Goal: Task Accomplishment & Management: Manage account settings

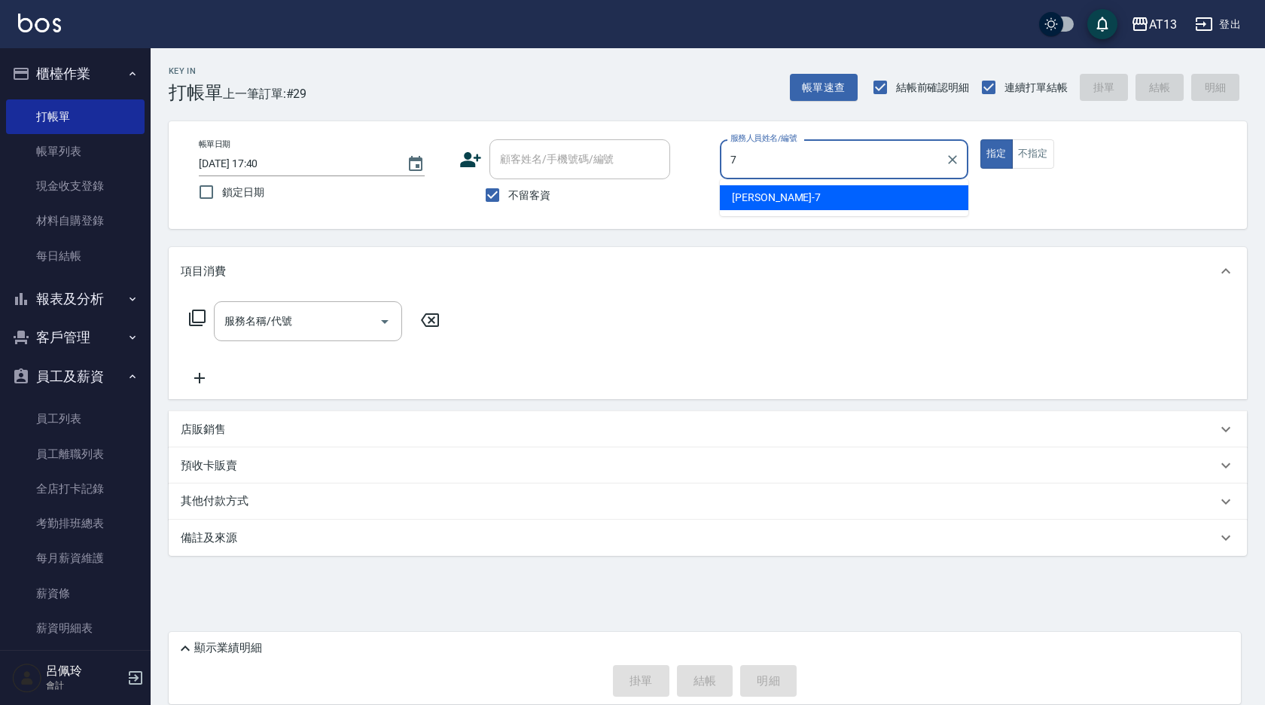
click at [772, 196] on span "[PERSON_NAME]-7" at bounding box center [776, 198] width 89 height 16
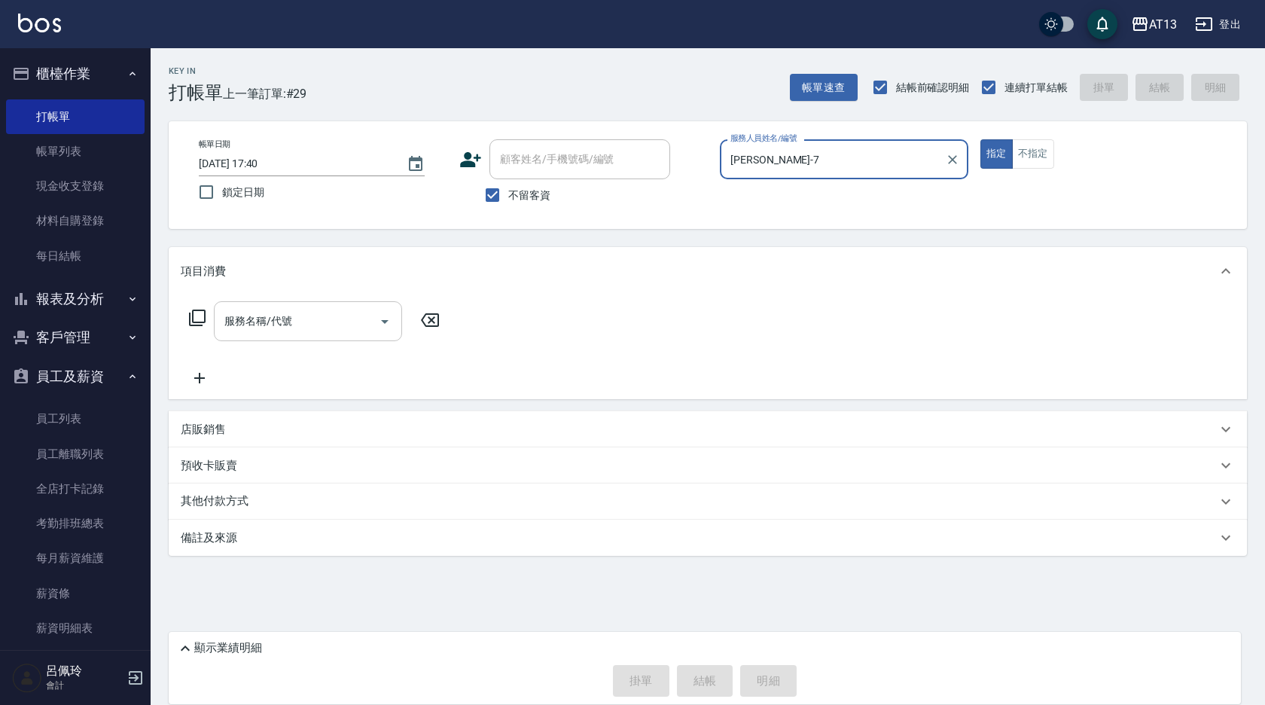
type input "[PERSON_NAME]-7"
click at [283, 324] on div "服務名稱/代號 服務名稱/代號" at bounding box center [308, 321] width 188 height 40
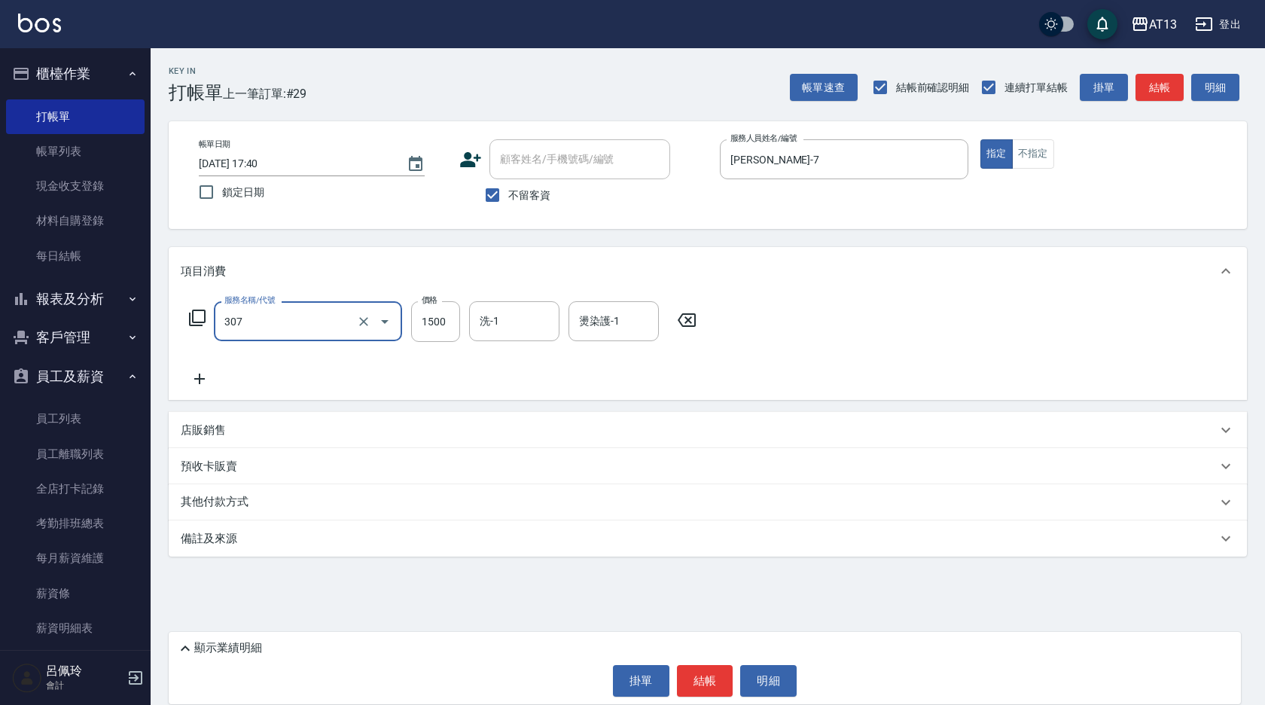
type input "EF麥拉寧燙髮1500(307)"
type input "1299"
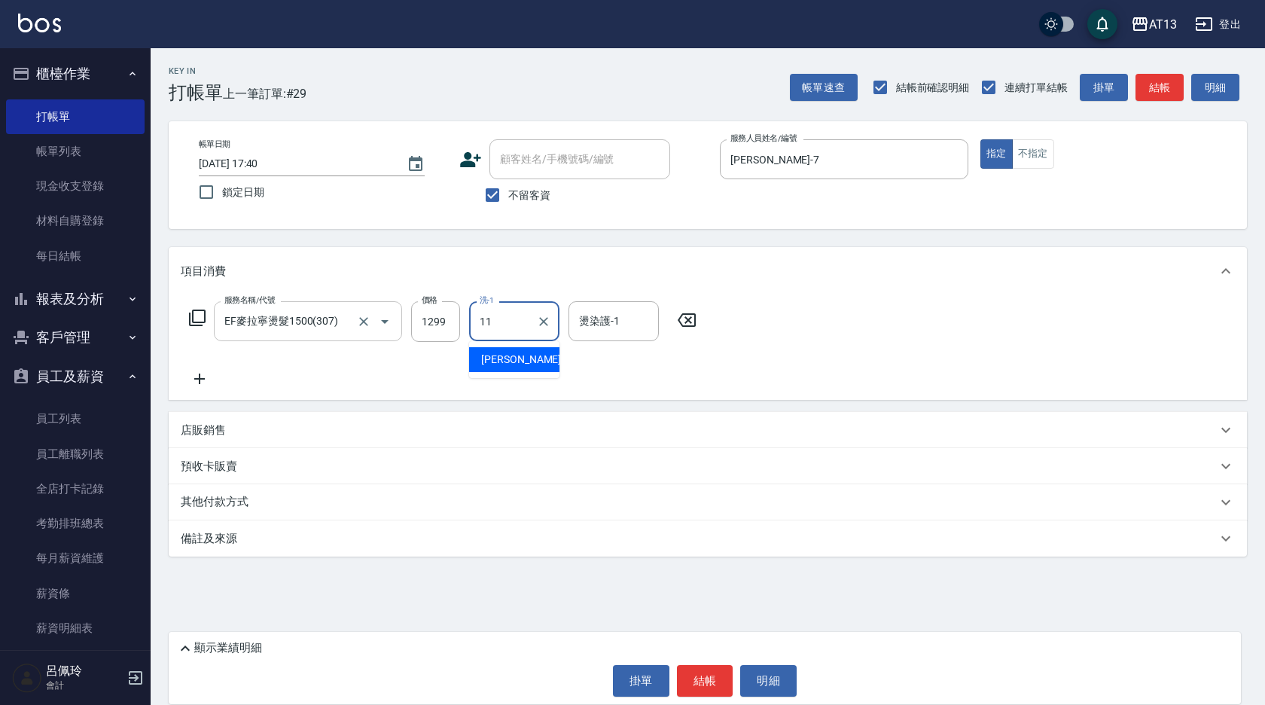
type input "[PERSON_NAME]-11"
click at [700, 688] on button "結帳" at bounding box center [705, 681] width 56 height 32
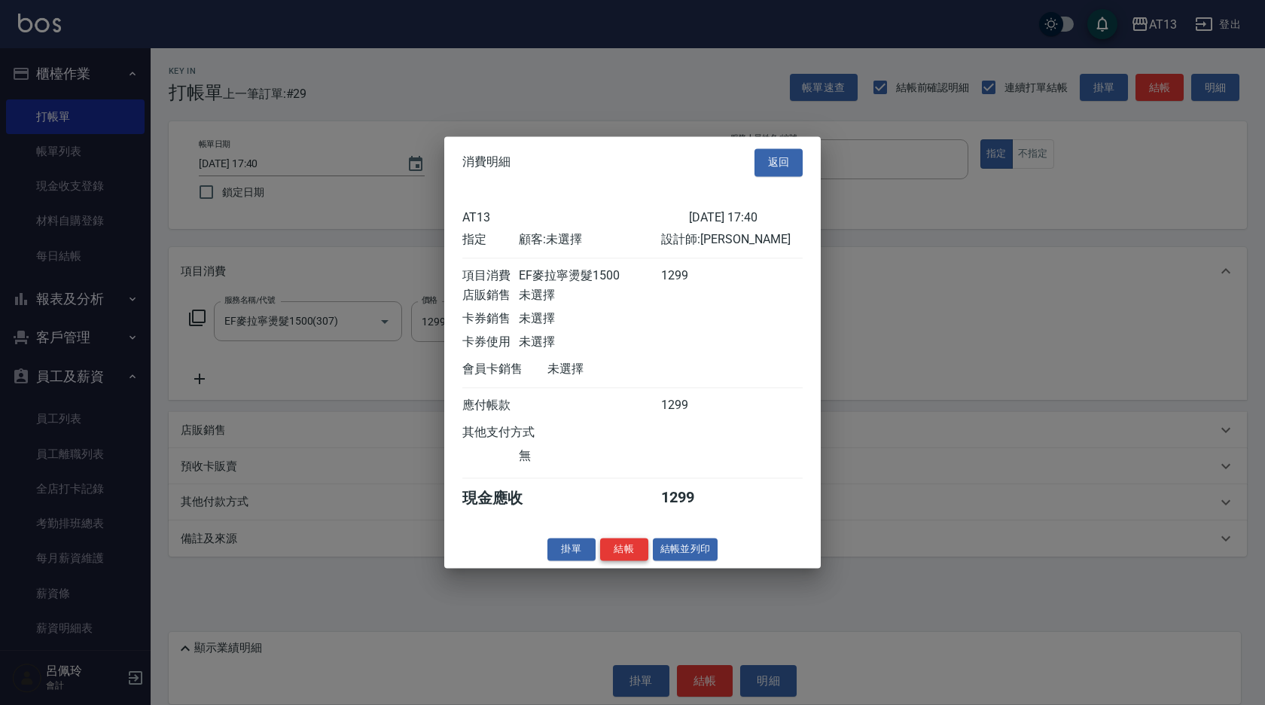
click at [624, 559] on button "結帳" at bounding box center [624, 549] width 48 height 23
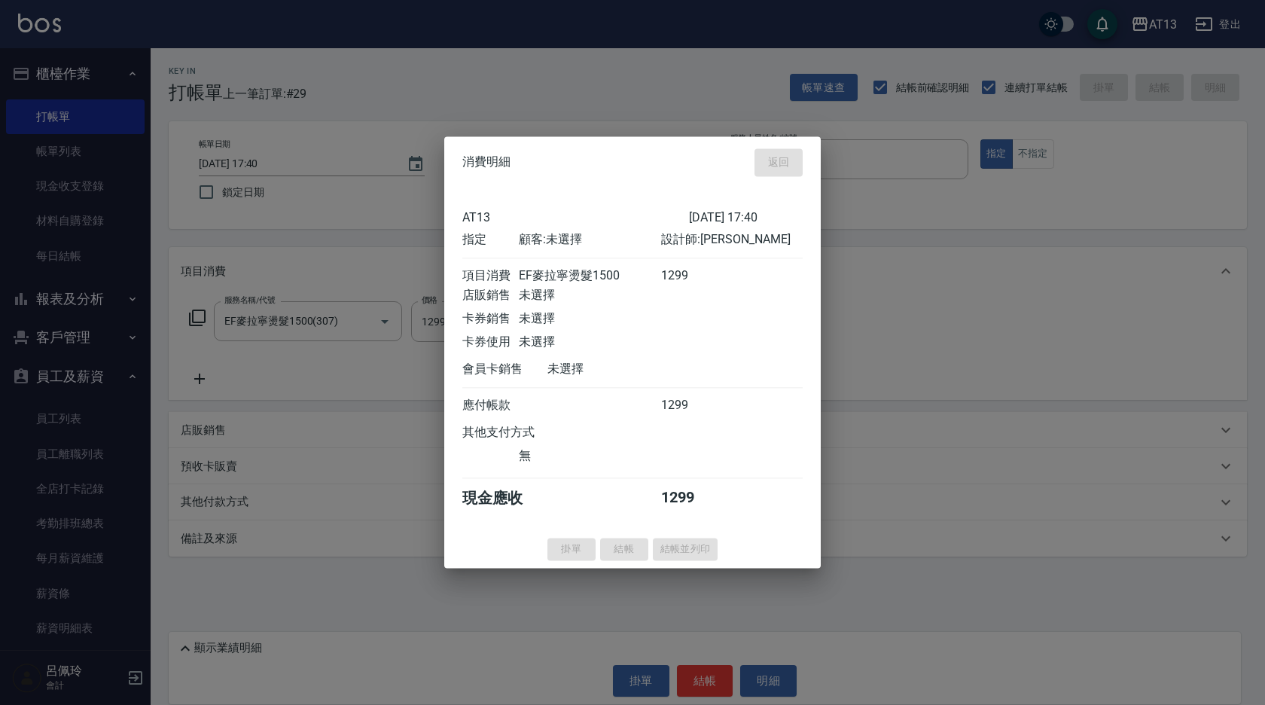
type input "[DATE] 18:45"
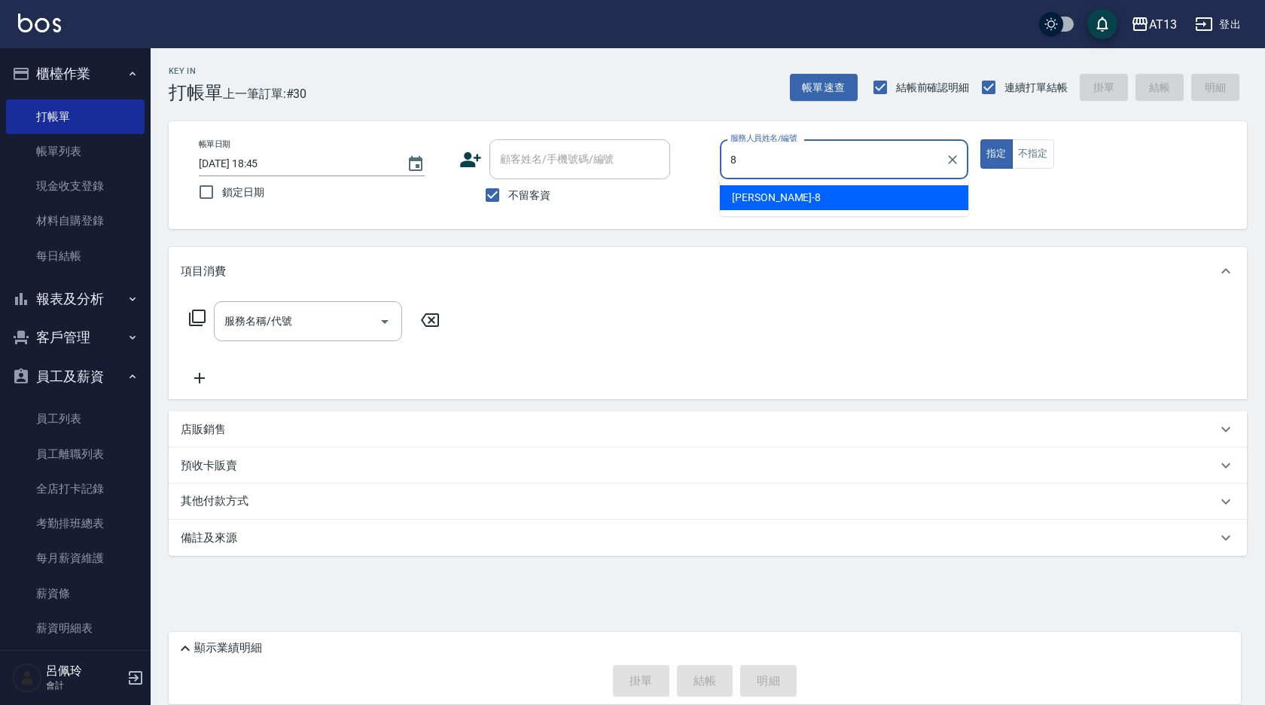
click at [878, 197] on div "[PERSON_NAME] -8" at bounding box center [844, 197] width 249 height 25
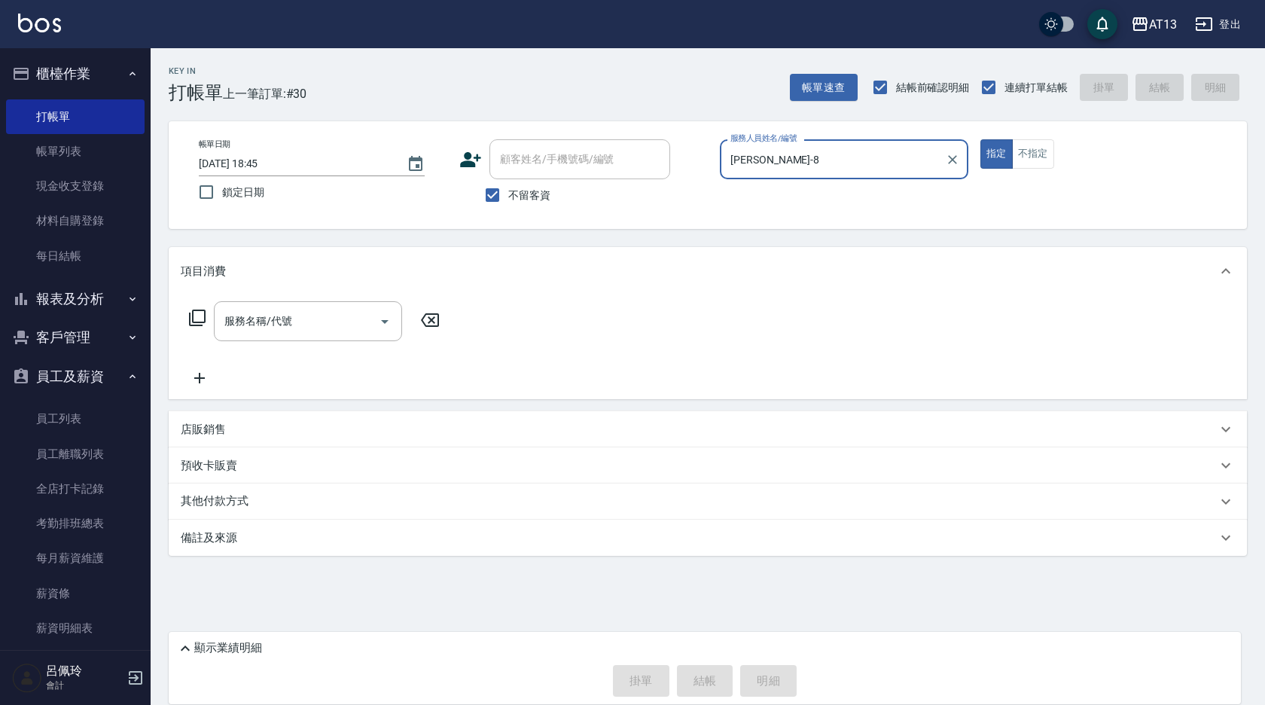
type input "[PERSON_NAME]-8"
click at [1029, 138] on div "帳單日期 [DATE] 18:45 鎖定日期 顧客姓名/手機號碼/編號 顧客姓名/手機號碼/編號 不留客資 服務人員姓名/編號 [PERSON_NAME]-8…" at bounding box center [708, 175] width 1078 height 108
click at [1030, 145] on button "不指定" at bounding box center [1033, 153] width 42 height 29
click at [317, 316] on input "服務名稱/代號" at bounding box center [297, 321] width 152 height 26
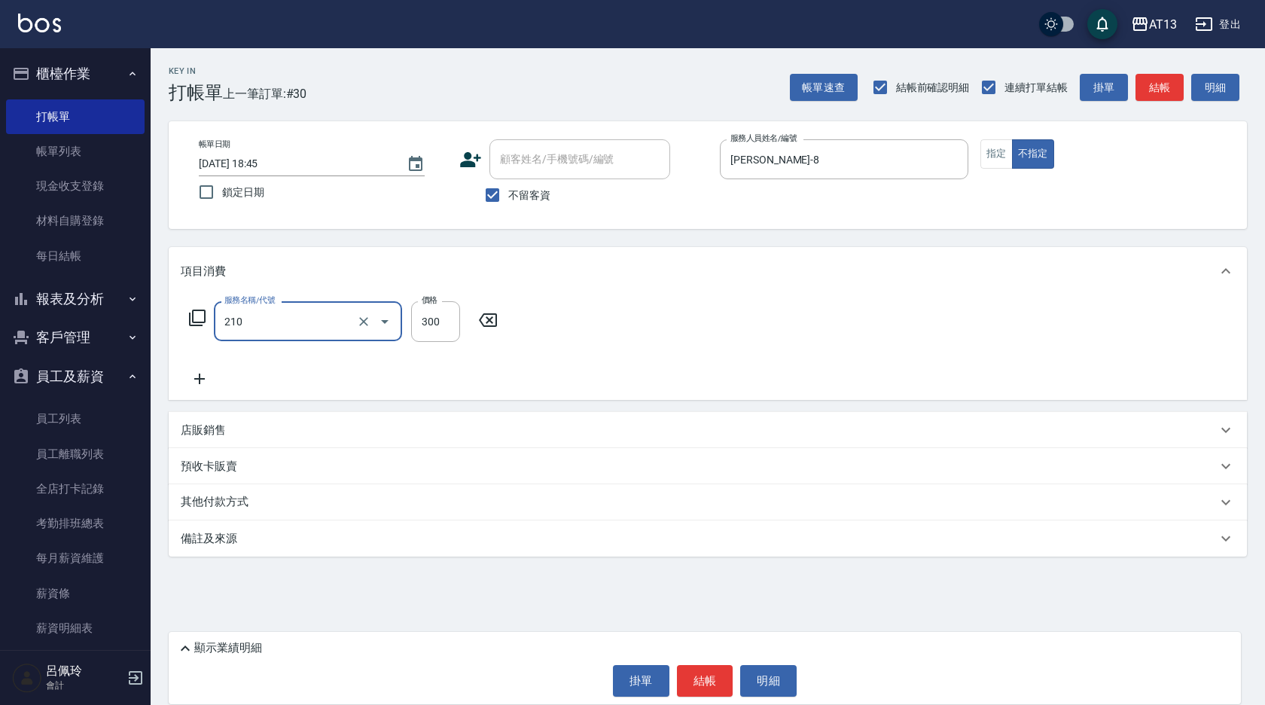
type input "[PERSON_NAME]洗髮精(210)"
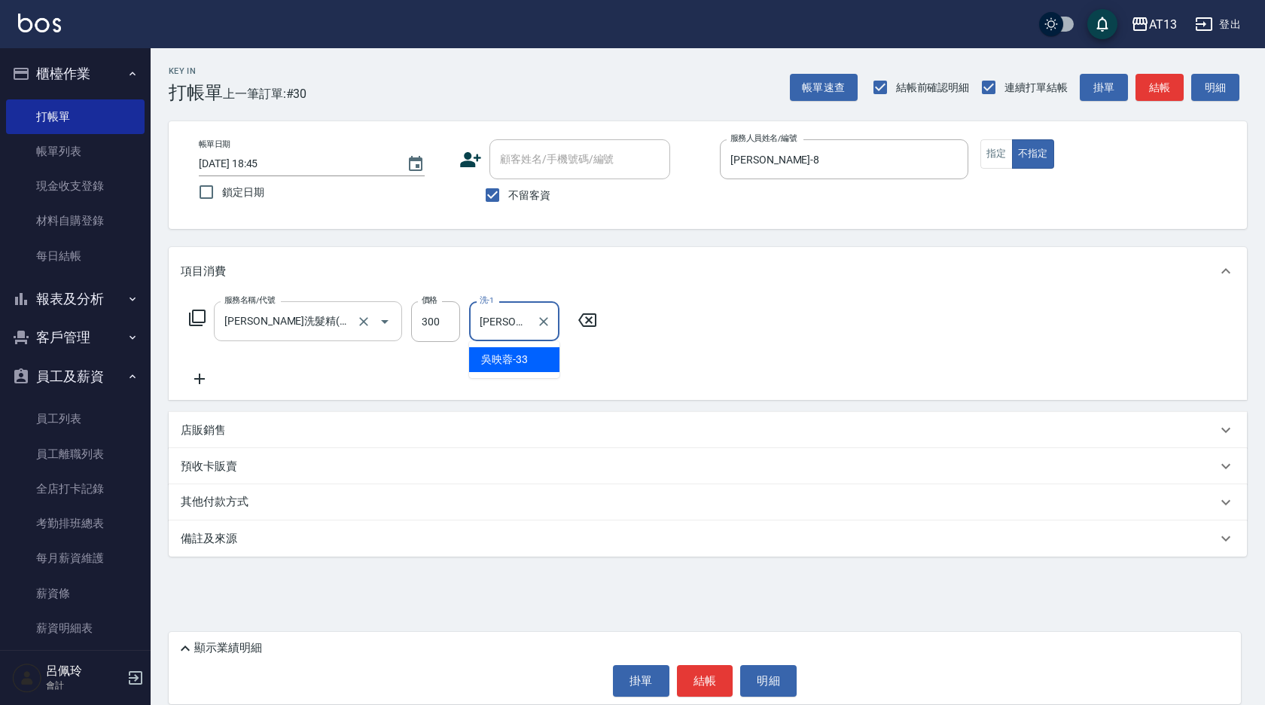
type input "[PERSON_NAME]-33"
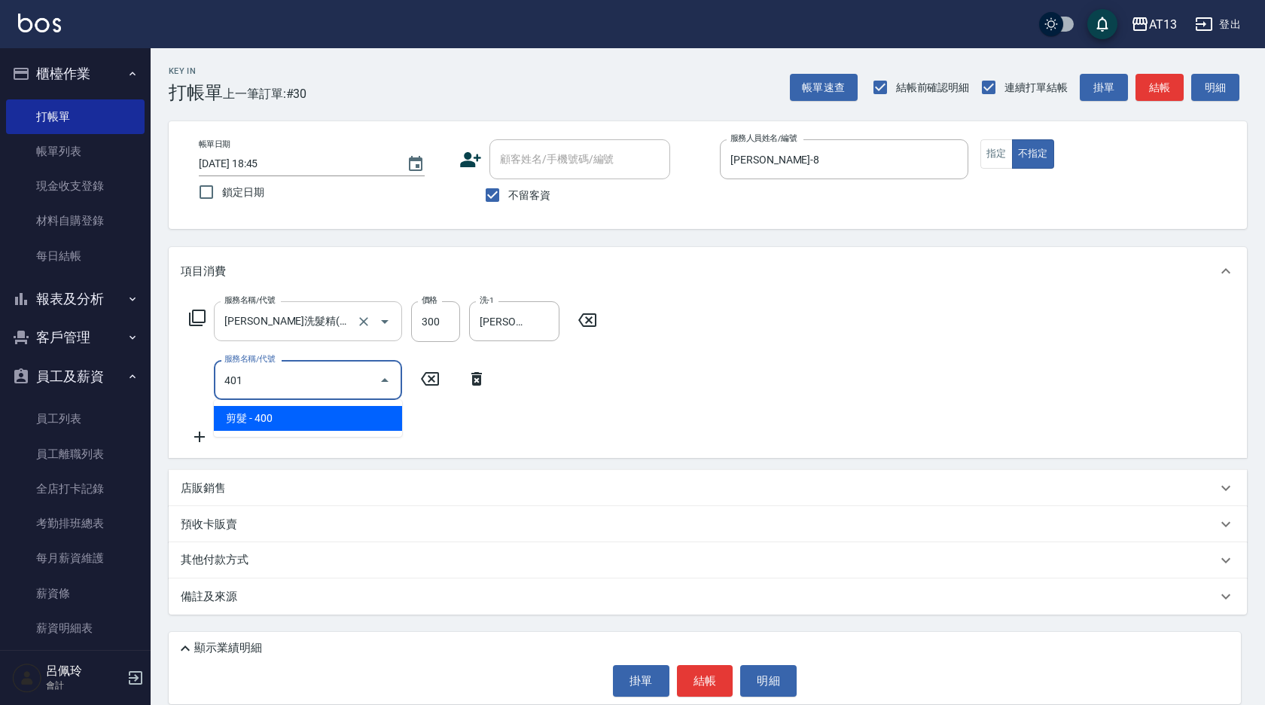
type input "剪髮(401)"
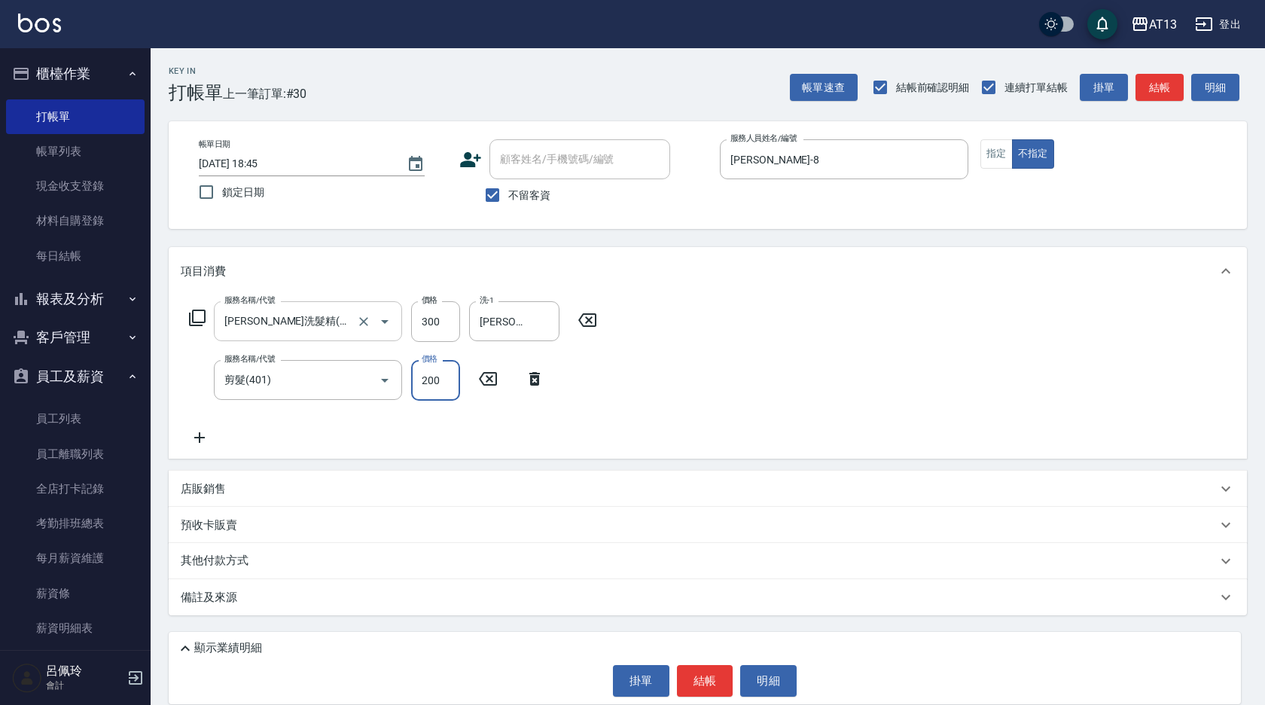
type input "200"
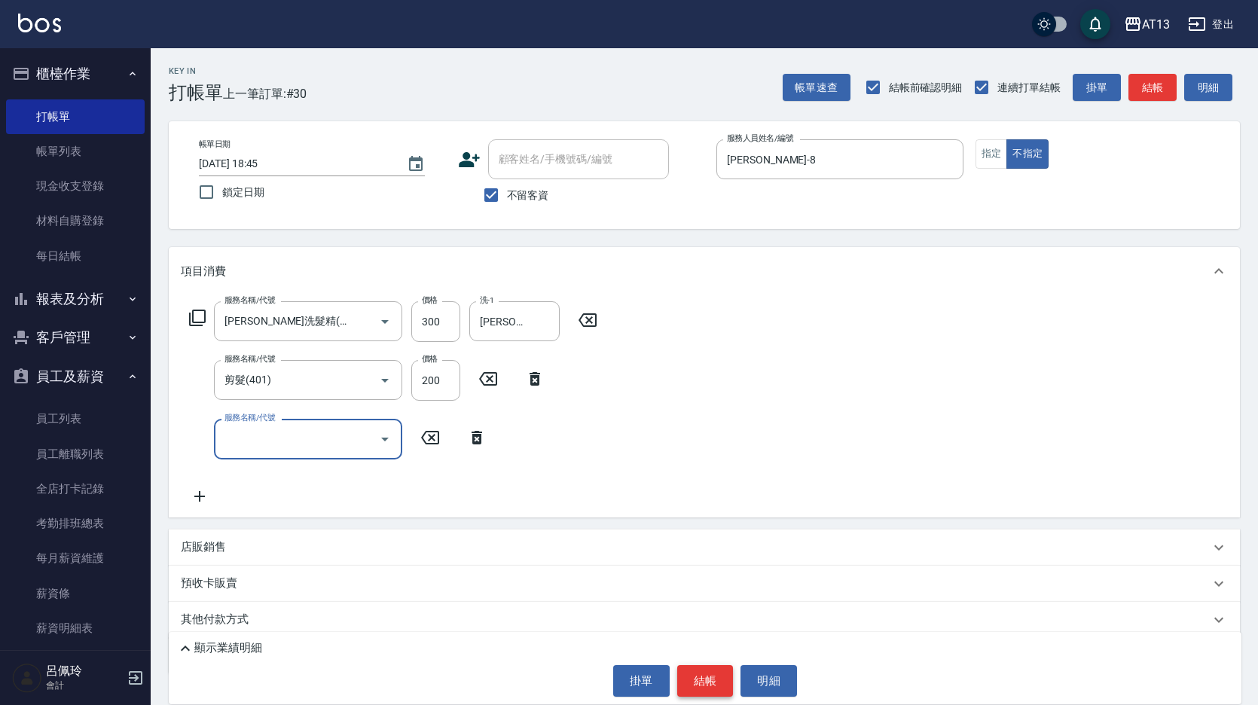
click at [697, 681] on button "結帳" at bounding box center [705, 681] width 56 height 32
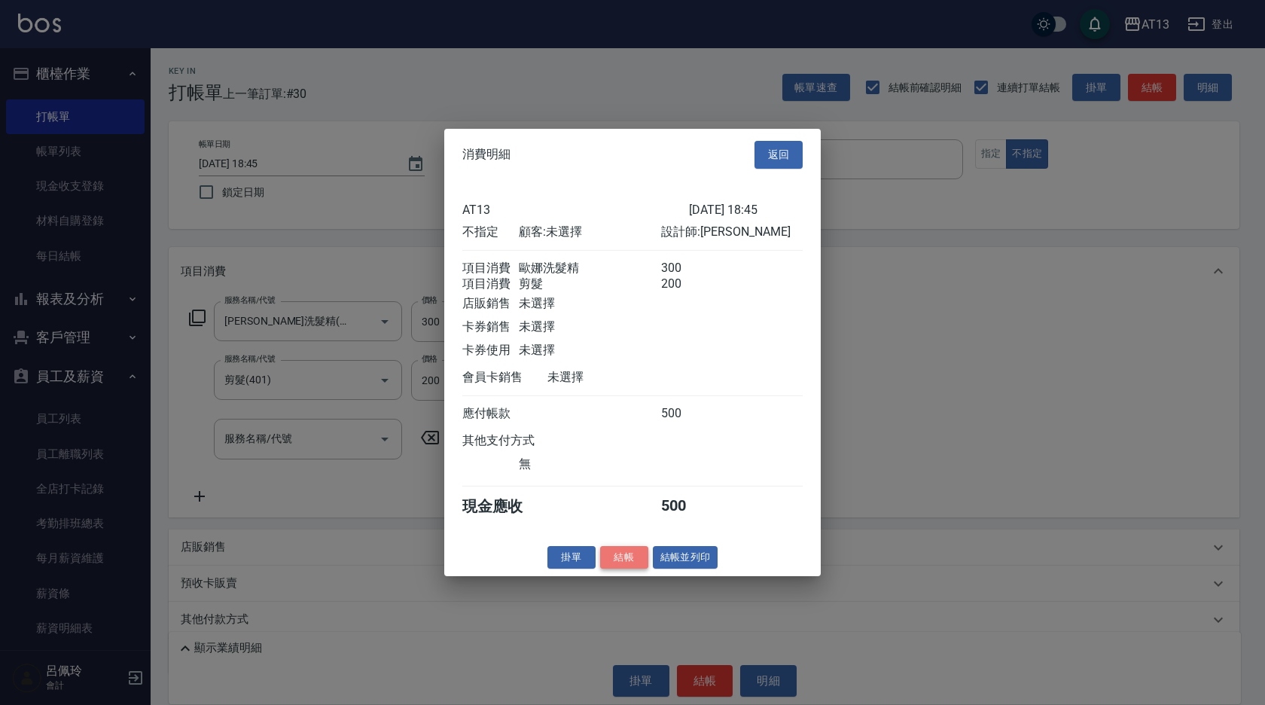
click at [633, 569] on button "結帳" at bounding box center [624, 556] width 48 height 23
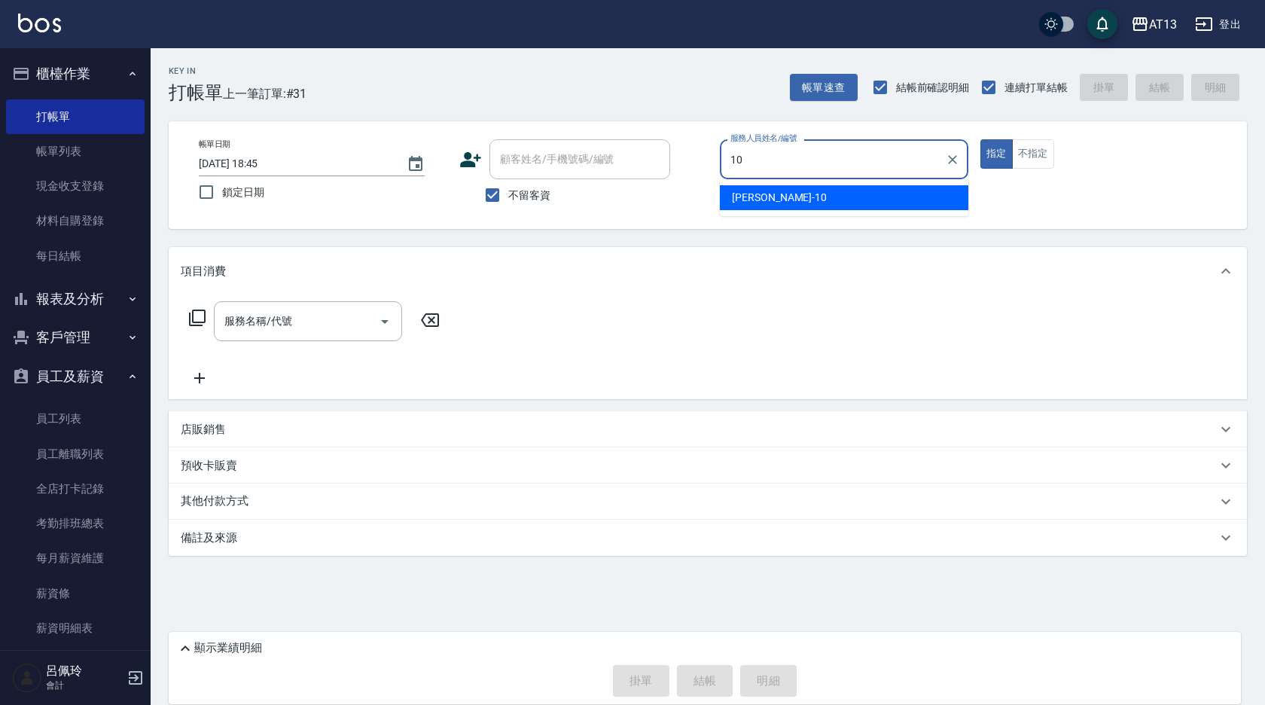
click at [762, 187] on div "[PERSON_NAME] -10" at bounding box center [844, 197] width 249 height 25
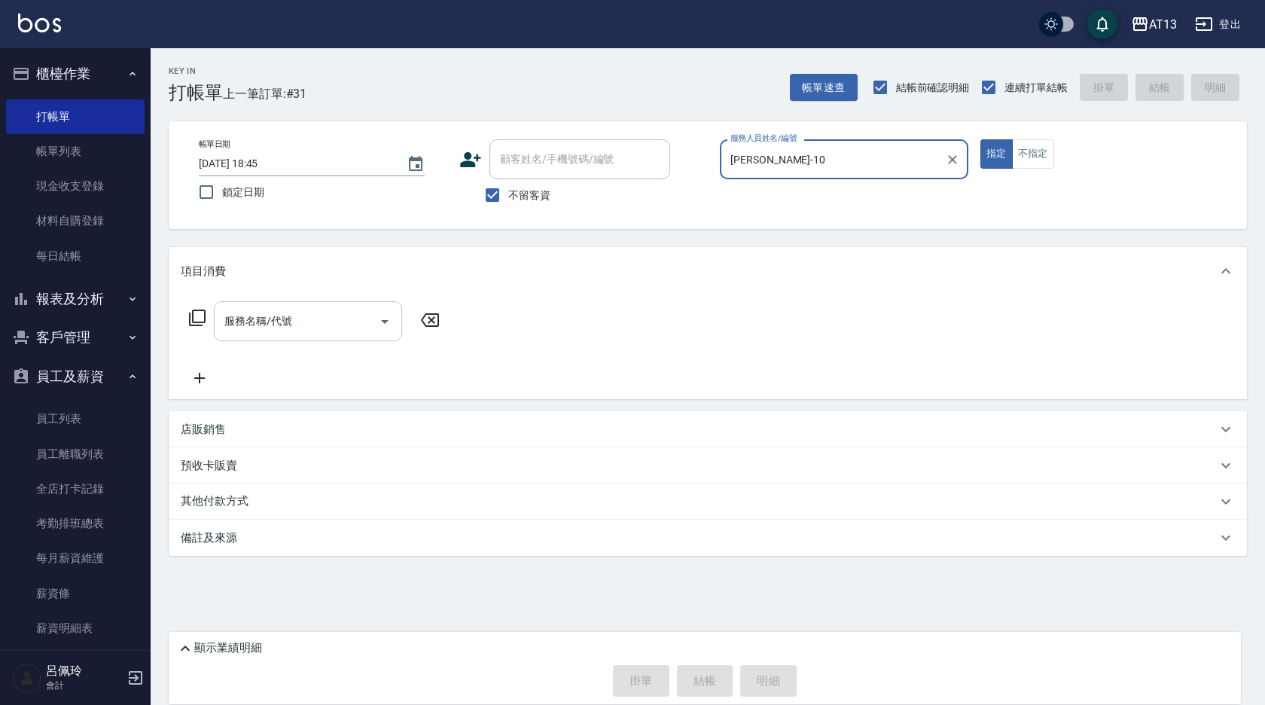
type input "[PERSON_NAME]-10"
drag, startPoint x: 277, startPoint y: 323, endPoint x: 271, endPoint y: 331, distance: 10.2
click at [276, 323] on input "服務名稱/代號" at bounding box center [297, 321] width 152 height 26
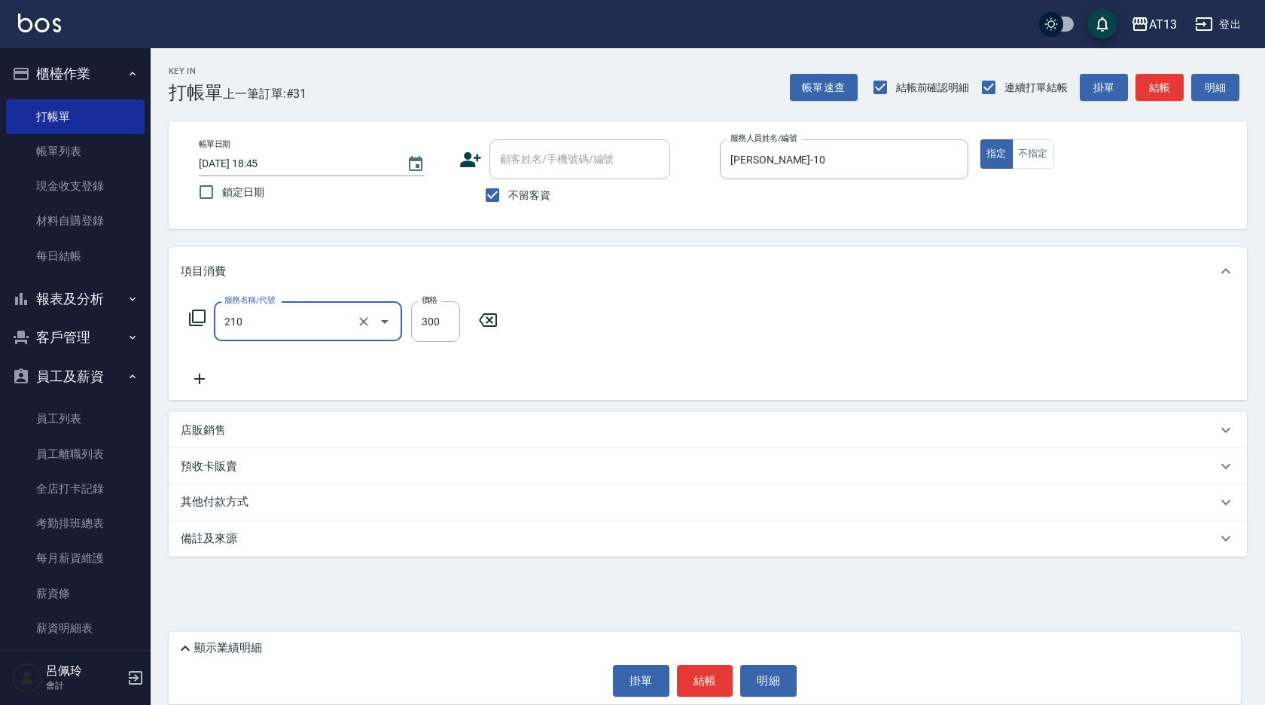
type input "[PERSON_NAME]洗髮精(210)"
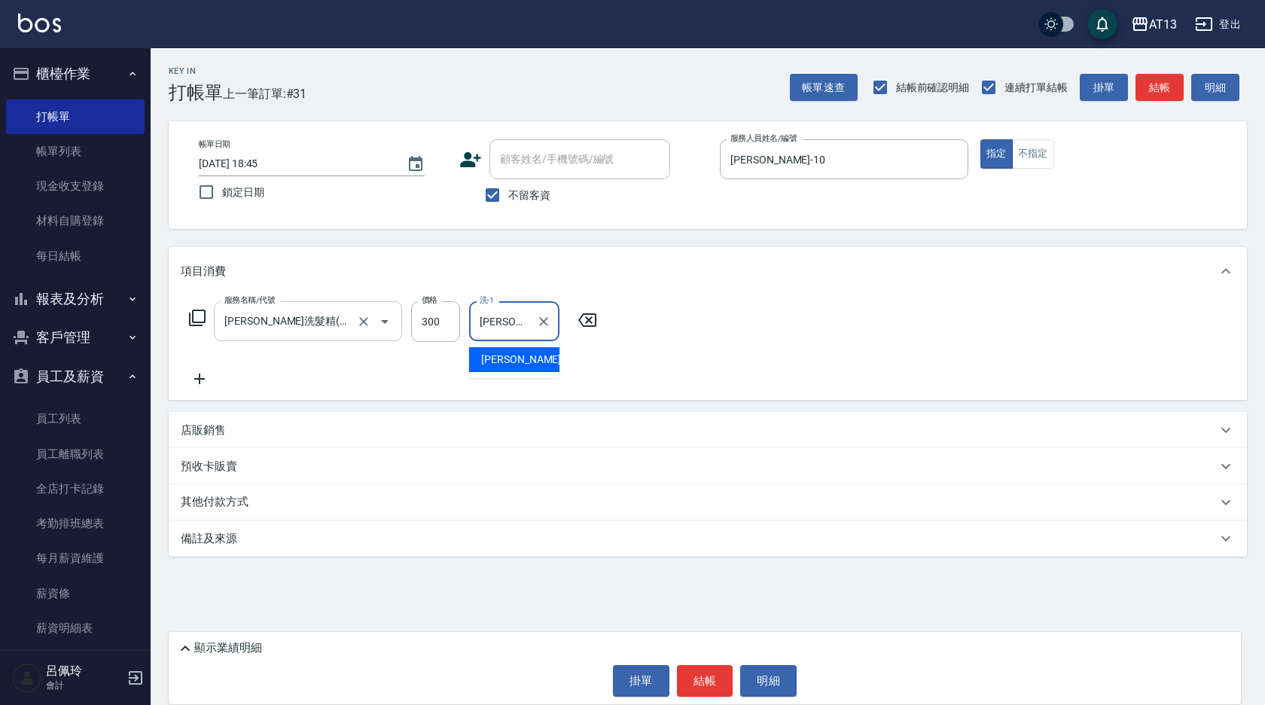
type input "[PERSON_NAME]-31"
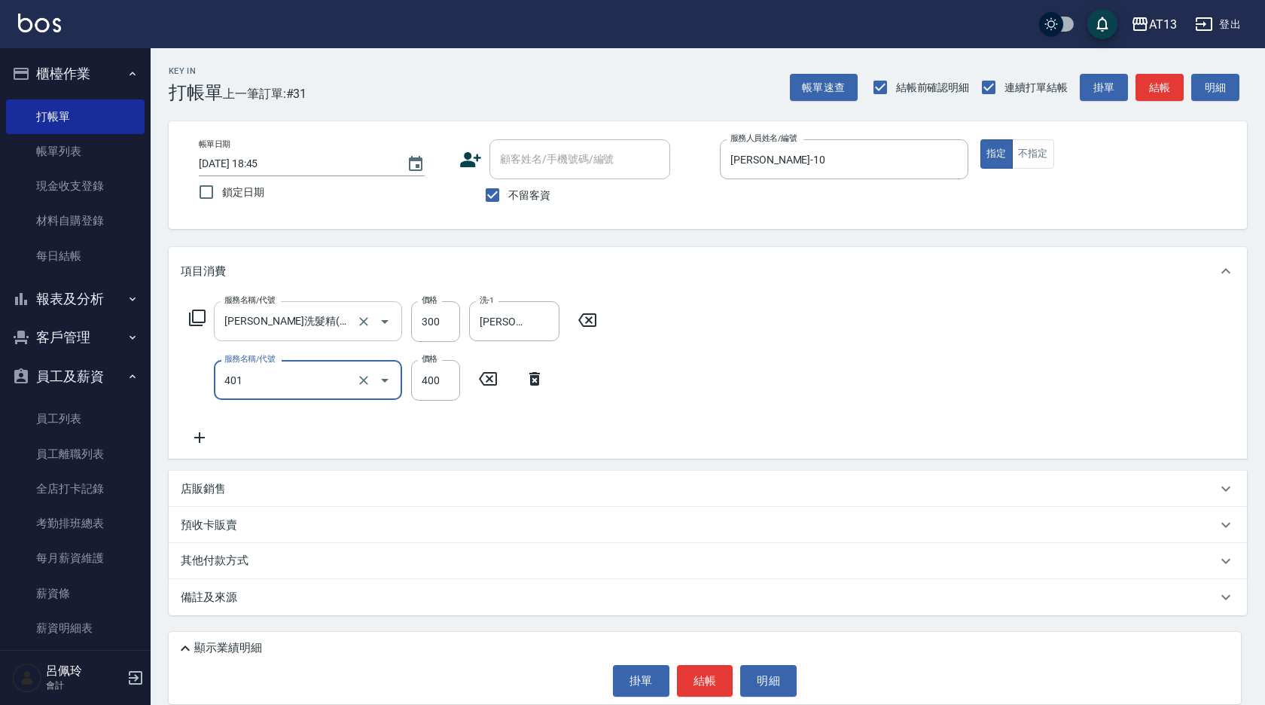
type input "剪髮(401)"
type input "100"
click at [724, 371] on div "服務名稱/代號 [PERSON_NAME]洗髮精(210) 服務名稱/代號 價格 300 價格 洗-1 [PERSON_NAME]-31 洗-1 服務名稱/代…" at bounding box center [708, 376] width 1078 height 163
click at [693, 691] on button "結帳" at bounding box center [705, 681] width 56 height 32
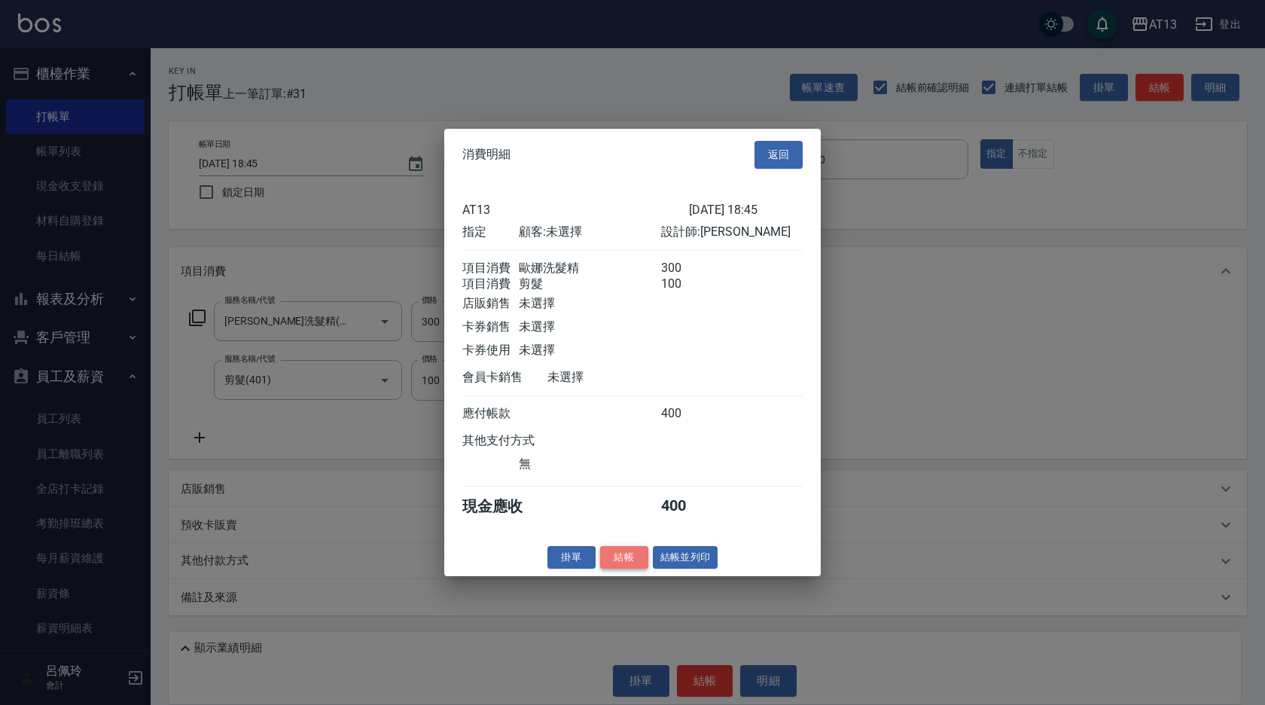
click at [612, 569] on button "結帳" at bounding box center [624, 556] width 48 height 23
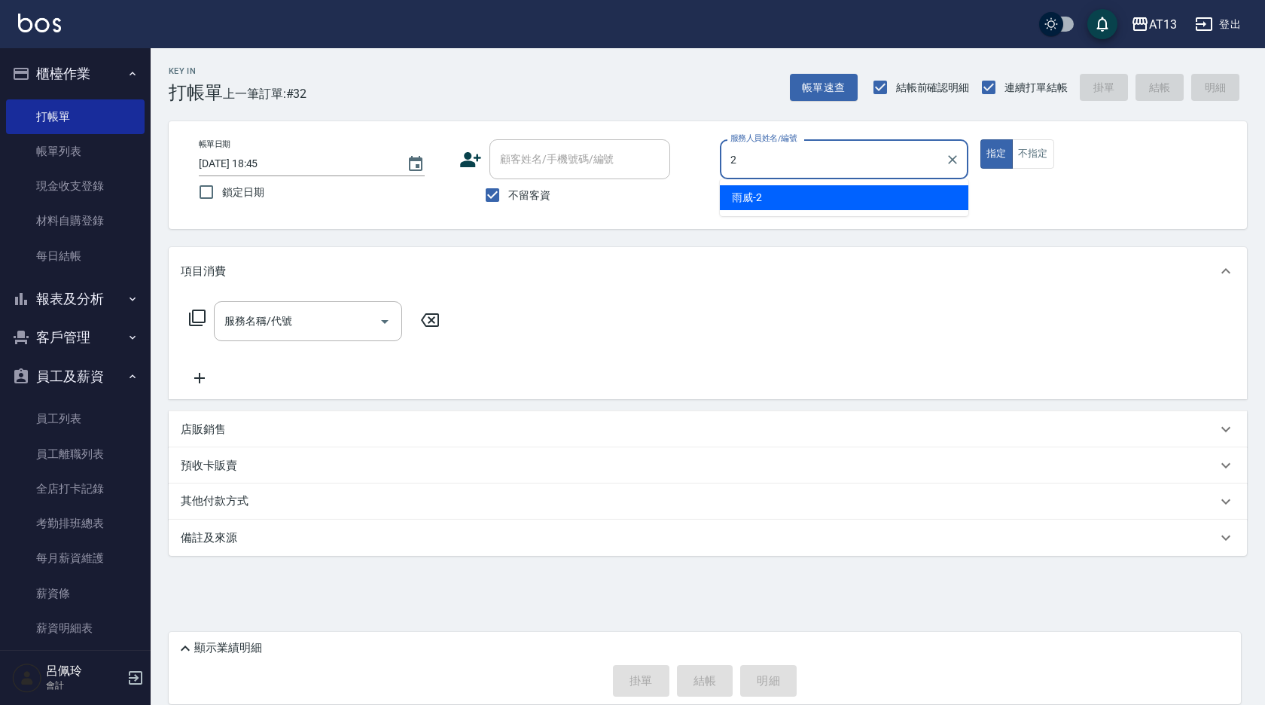
click at [780, 197] on div "雨威 -2" at bounding box center [844, 197] width 249 height 25
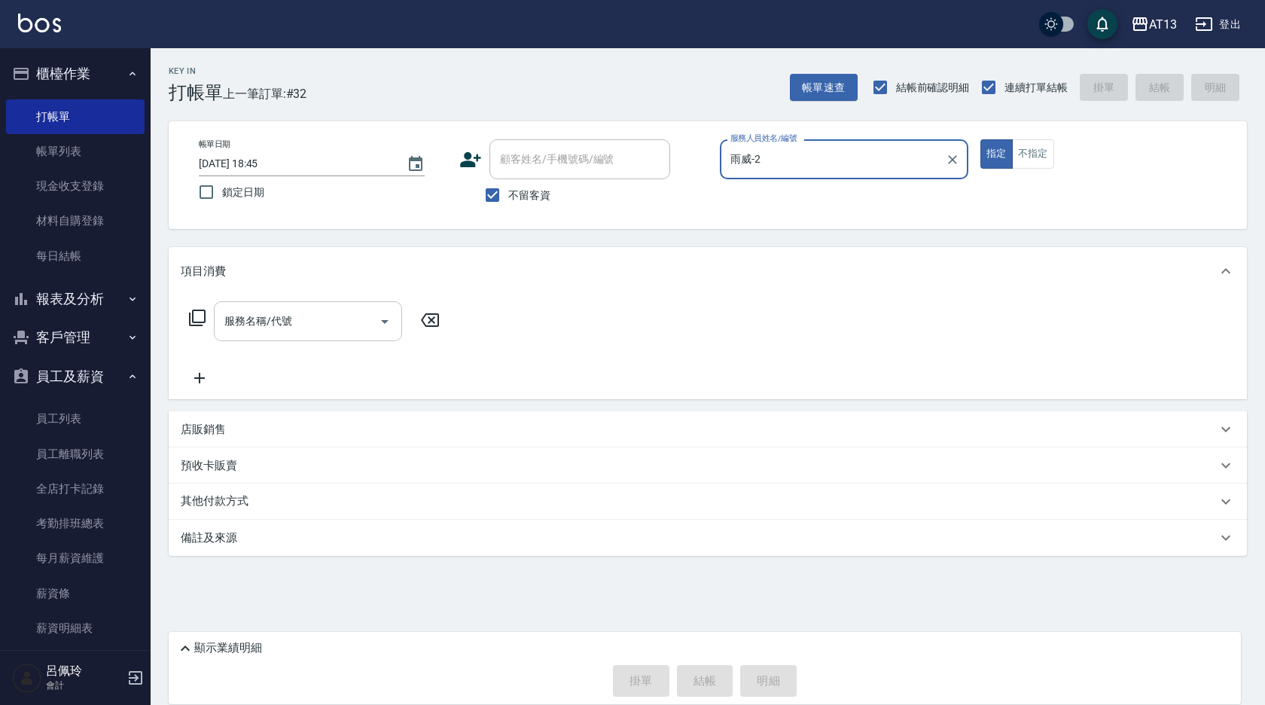
type input "雨威-2"
click at [325, 319] on input "服務名稱/代號" at bounding box center [297, 321] width 152 height 26
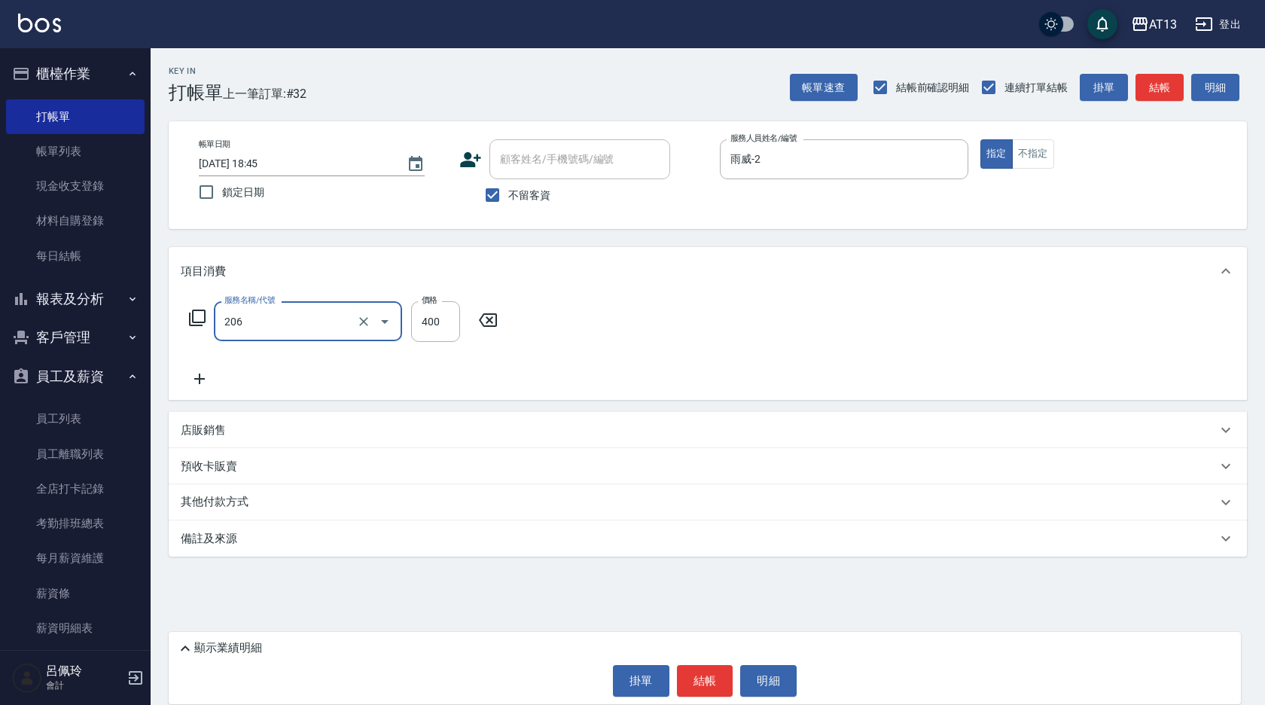
type input "健康洗(206)"
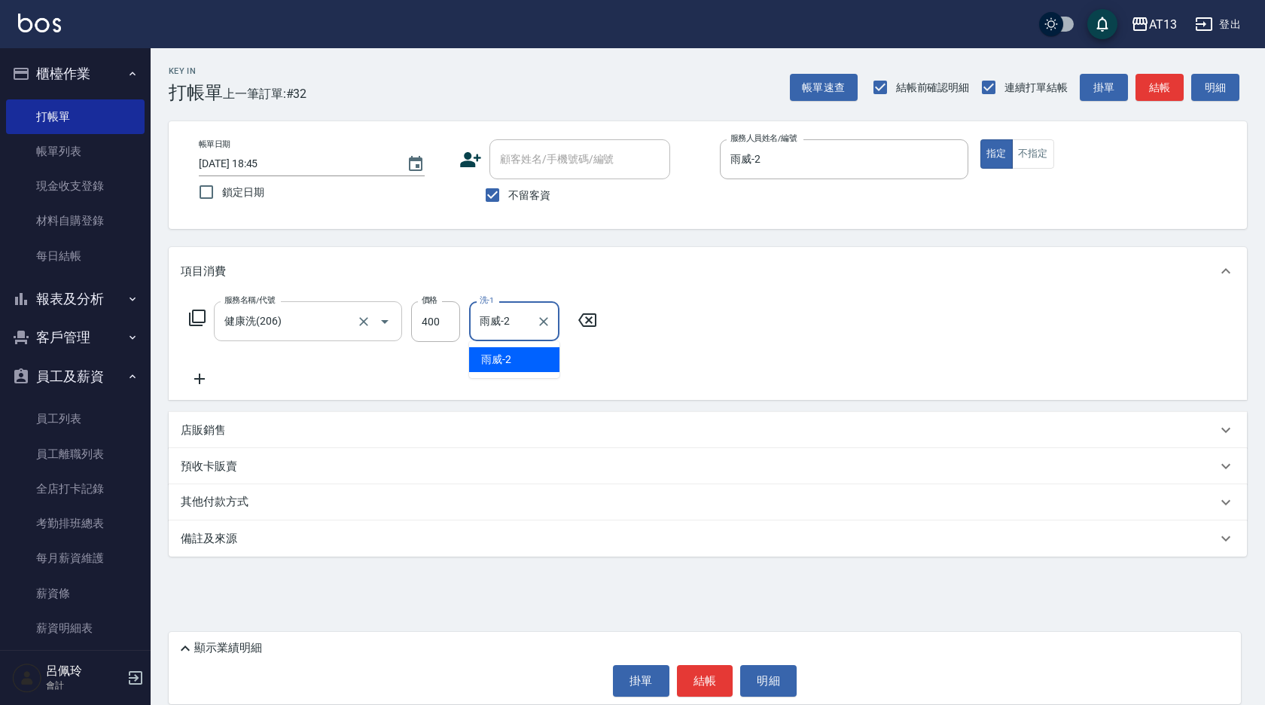
type input "雨威-2"
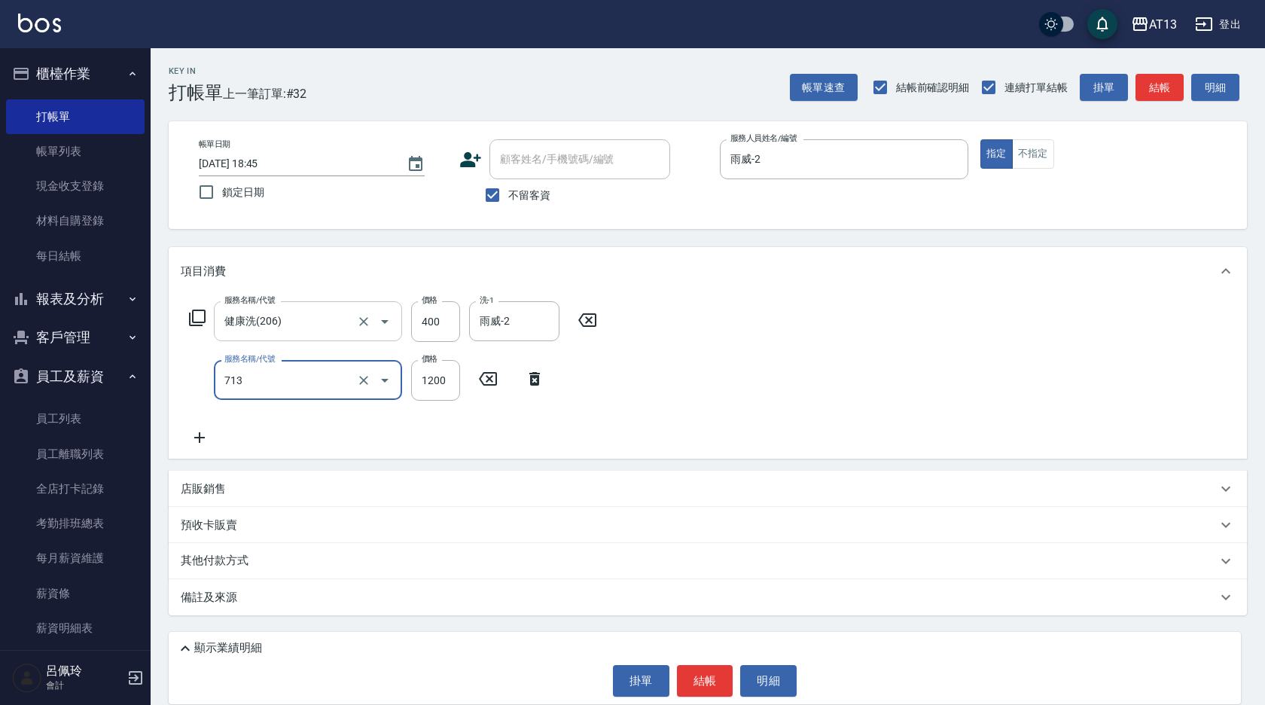
type input "水樣結構式1200(713)"
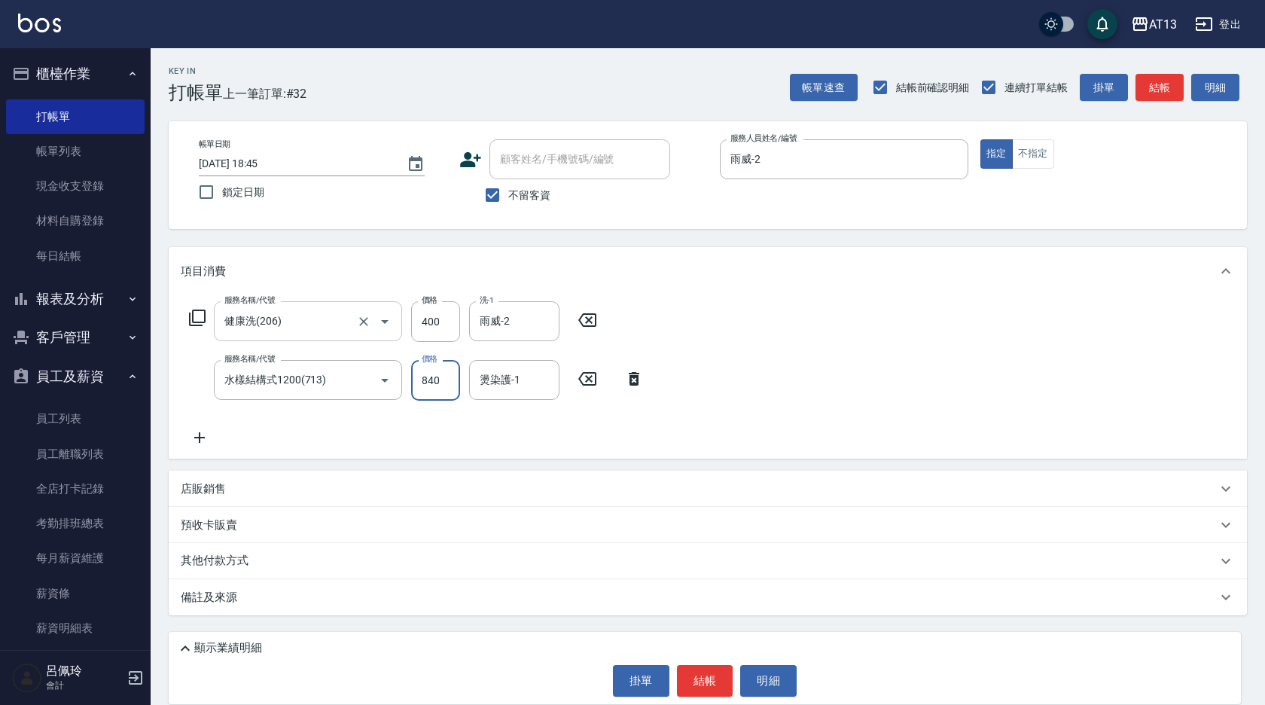
type input "840"
type input "雨威-2"
click at [713, 671] on button "結帳" at bounding box center [705, 681] width 56 height 32
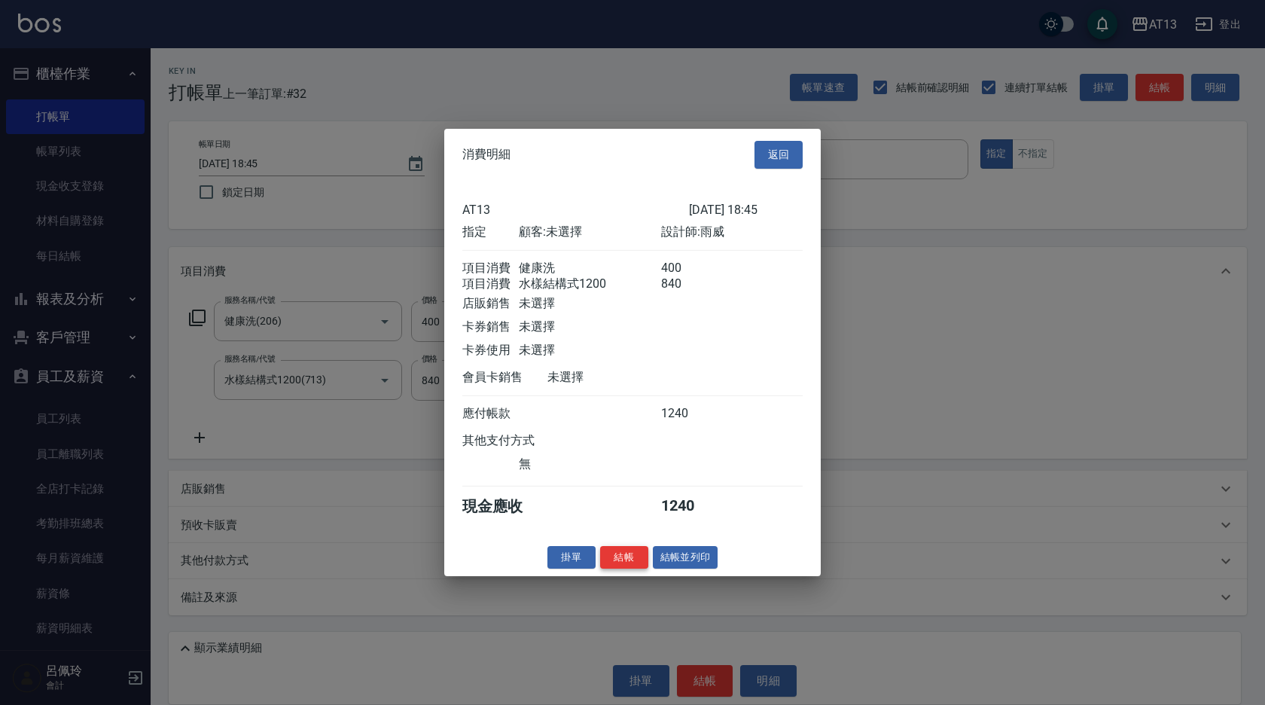
click at [617, 564] on button "結帳" at bounding box center [624, 556] width 48 height 23
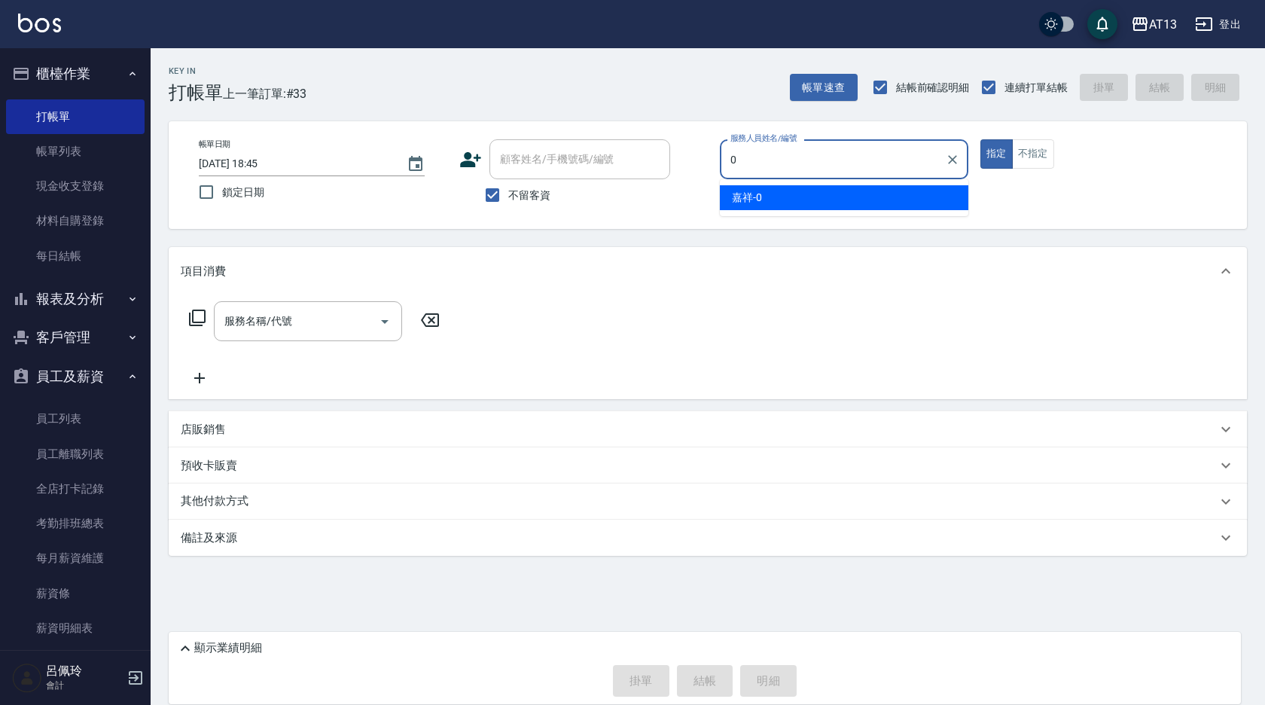
click at [749, 203] on span "嘉祥 -0" at bounding box center [747, 198] width 30 height 16
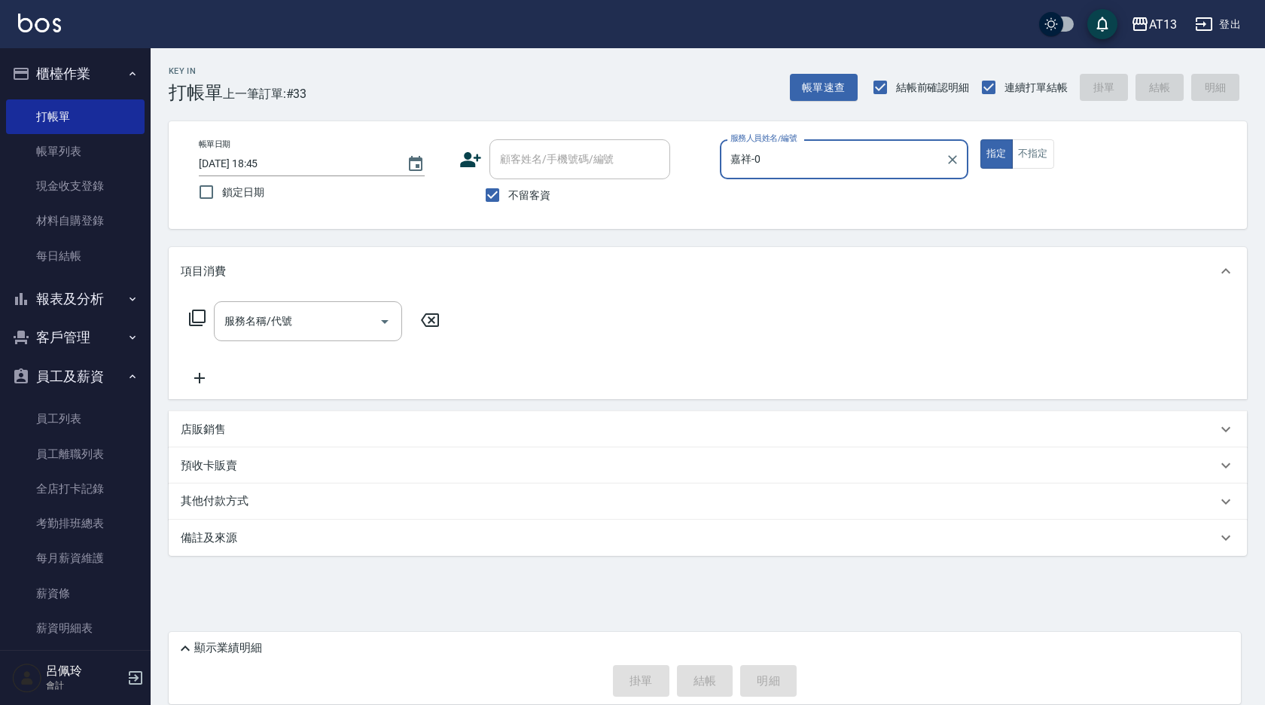
type input "嘉祥-0"
click at [296, 429] on div "店販銷售" at bounding box center [699, 430] width 1036 height 16
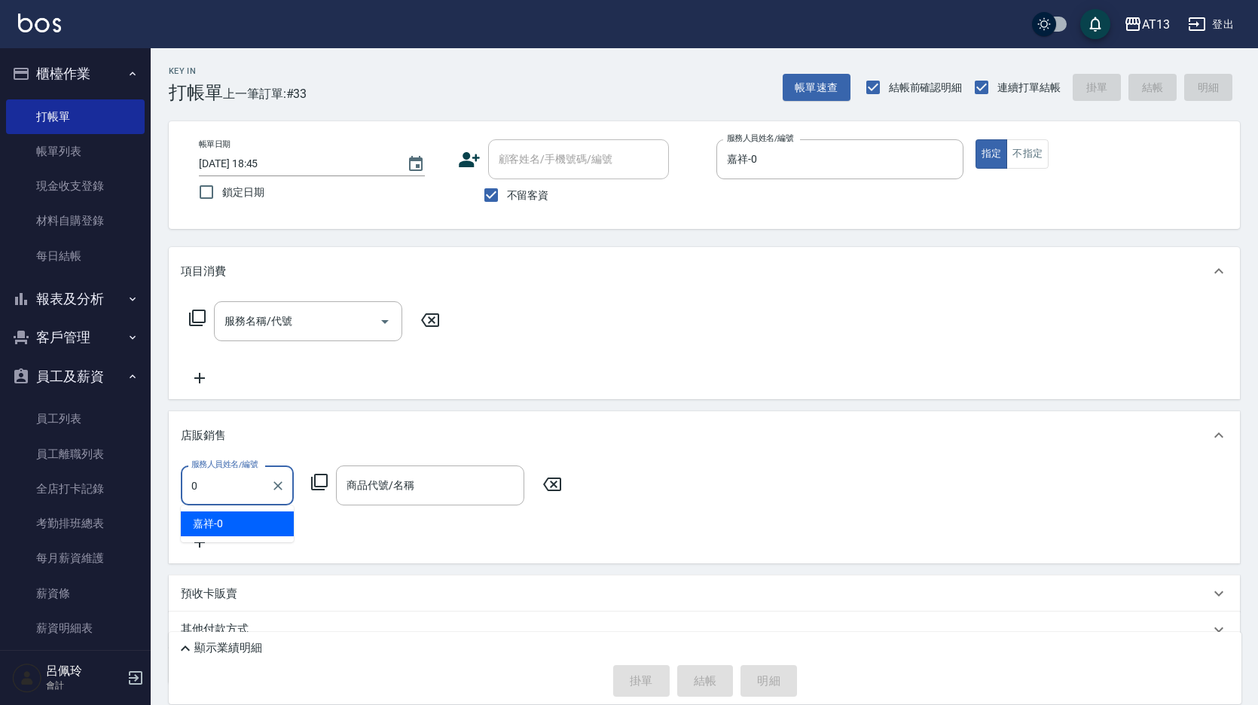
click at [265, 527] on div "嘉祥 -0" at bounding box center [237, 523] width 113 height 25
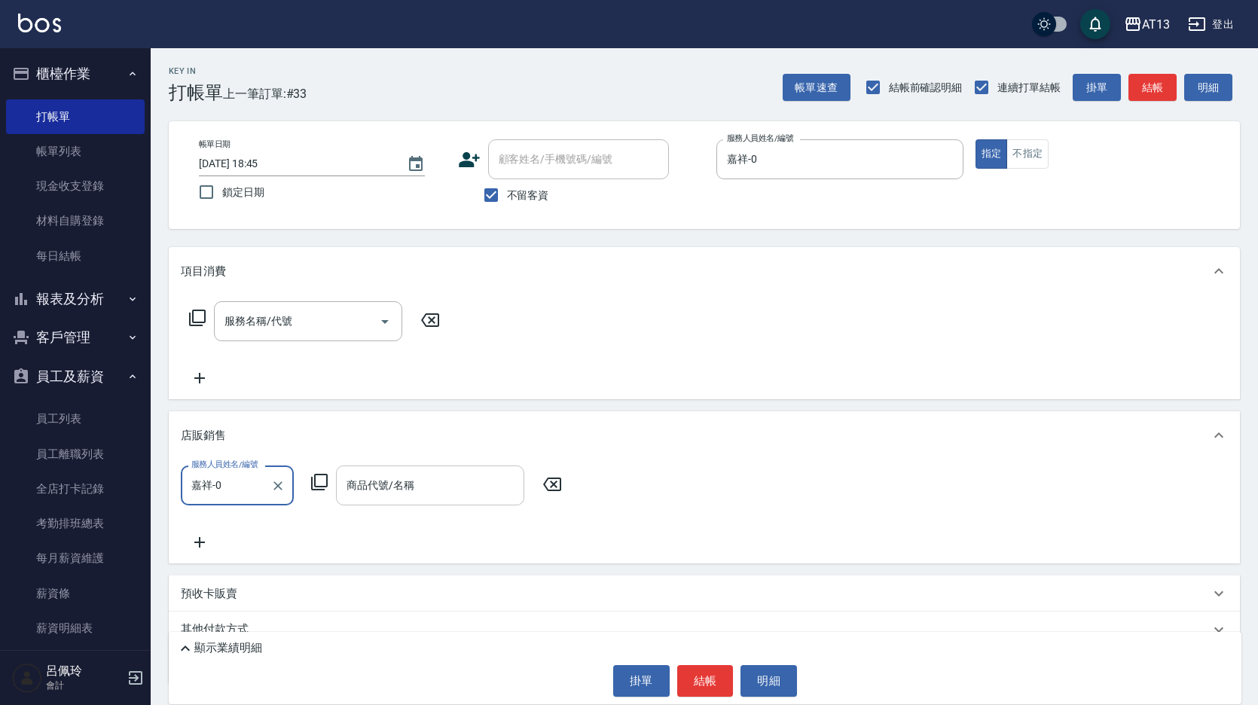
type input "嘉祥-0"
click at [374, 491] on input "商品代號/名稱" at bounding box center [430, 485] width 175 height 26
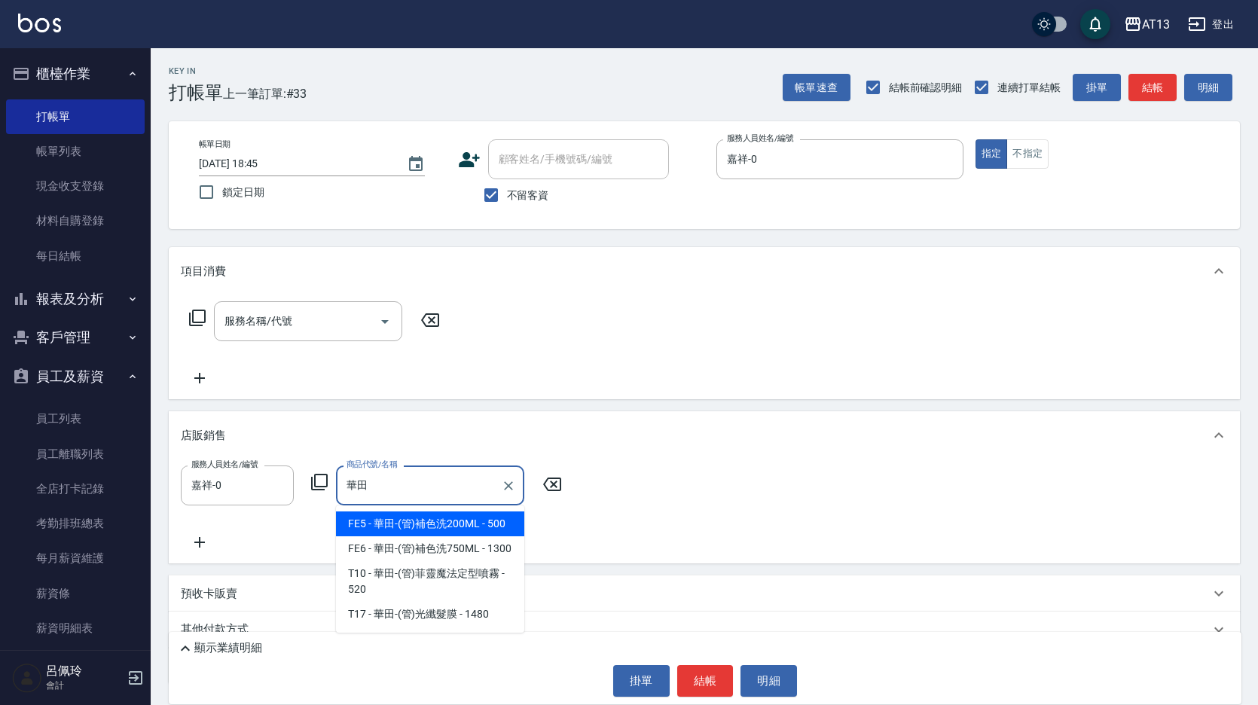
click at [416, 517] on span "FE5 - 華田-(管)補色洗200ML - 500" at bounding box center [430, 523] width 188 height 25
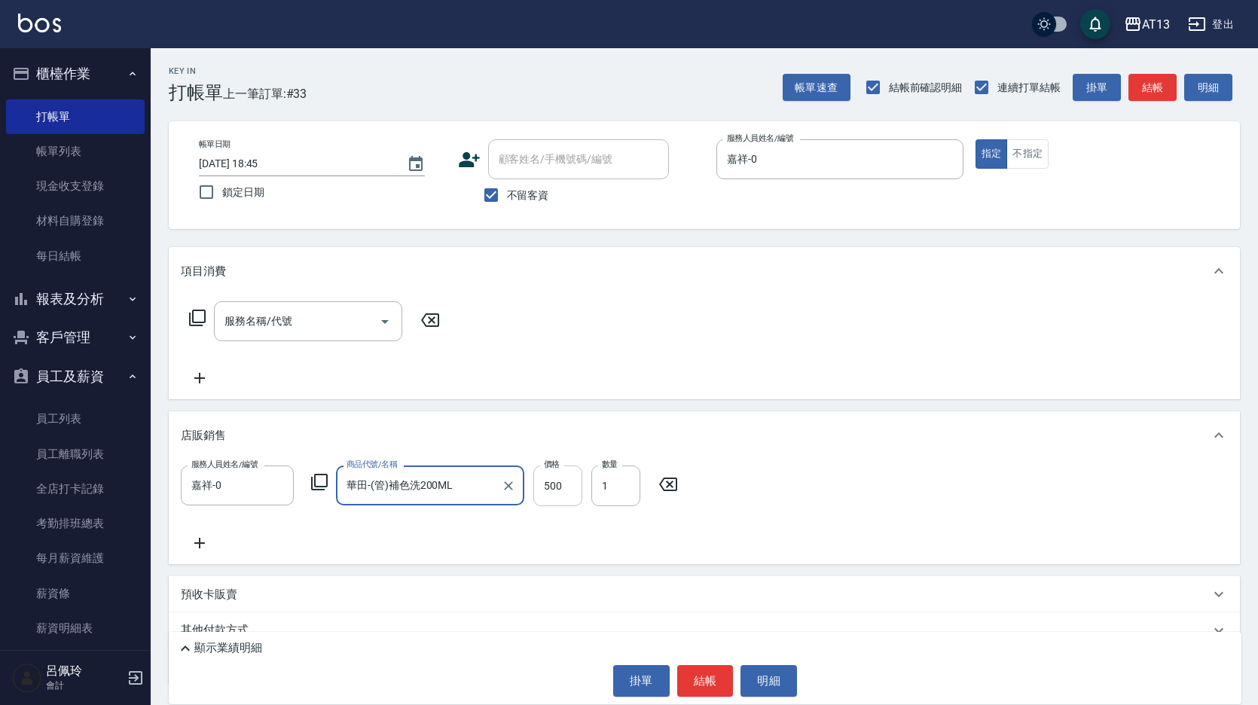
type input "華田-(管)補色洗200ML"
click at [535, 487] on input "500" at bounding box center [557, 485] width 49 height 41
type input "450"
click at [756, 481] on div "服務人員姓名/編號 嘉祥-0 服務人員姓名/編號 商品代號/名稱 華田-(管)補色洗200ML 商品代號/名稱 價格 450 價格 數量 1 數量" at bounding box center [704, 508] width 1047 height 87
click at [713, 676] on button "結帳" at bounding box center [705, 681] width 56 height 32
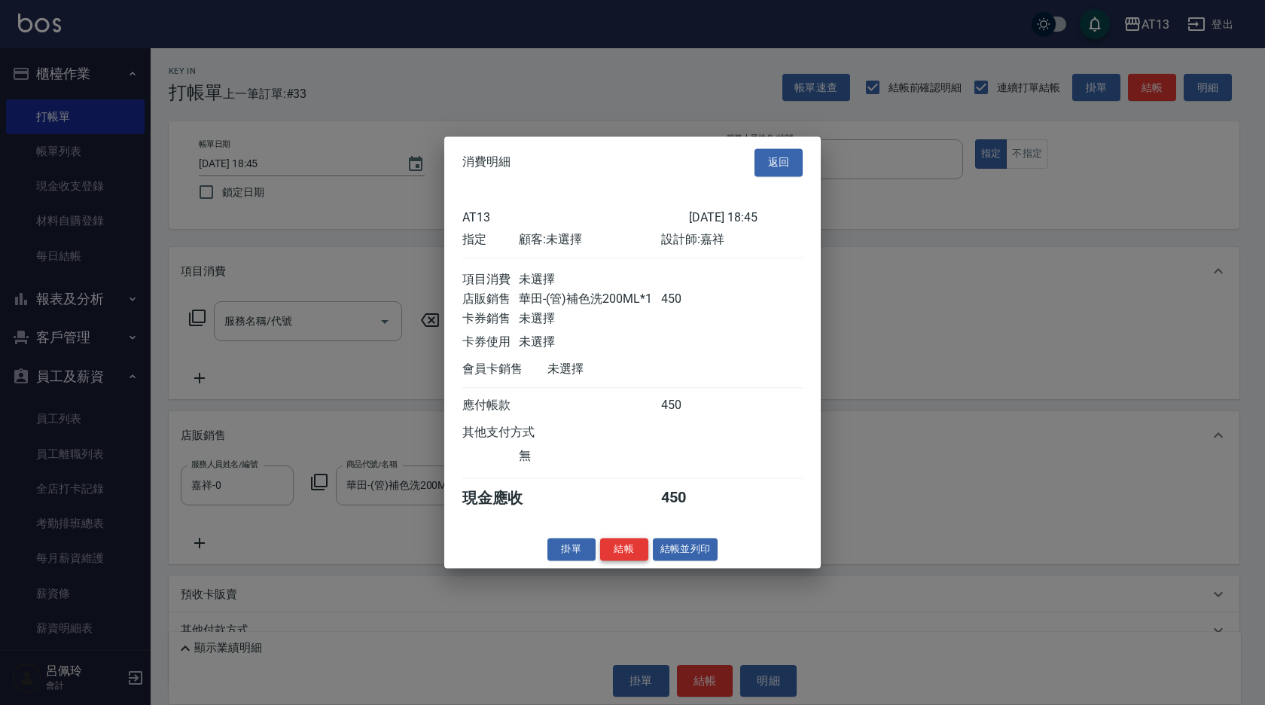
click at [617, 555] on button "結帳" at bounding box center [624, 549] width 48 height 23
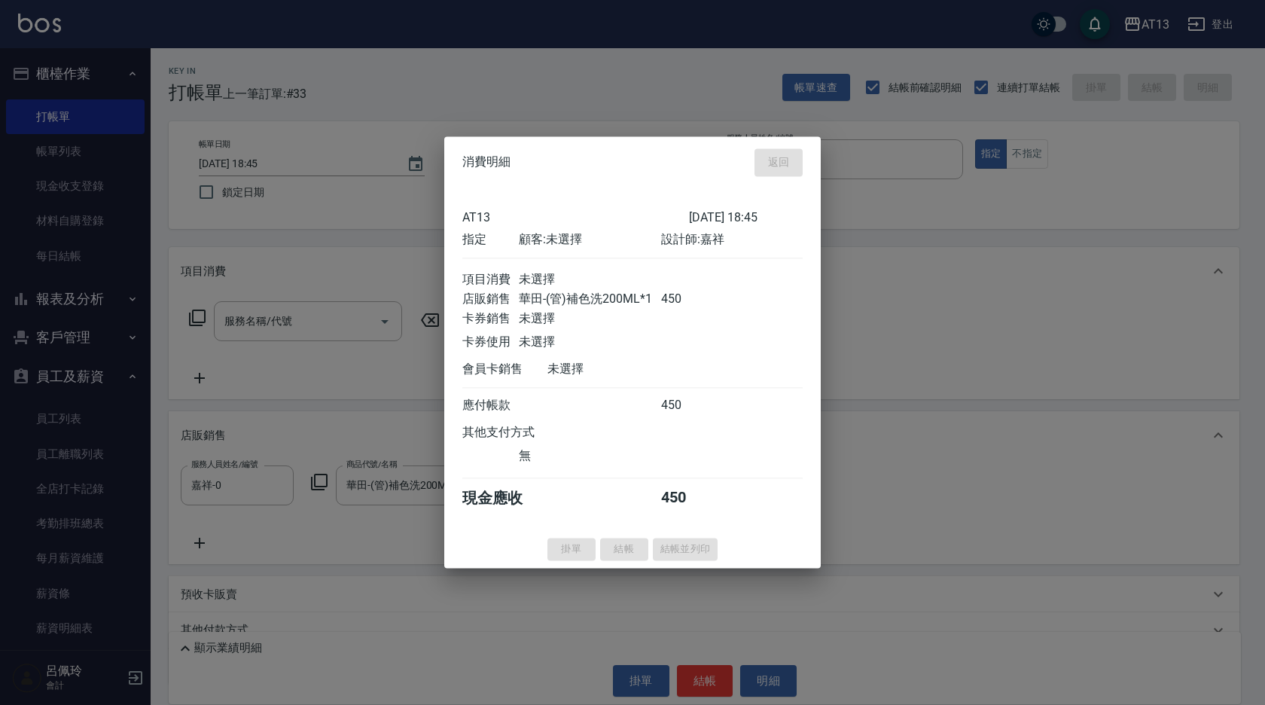
type input "[DATE] 19:18"
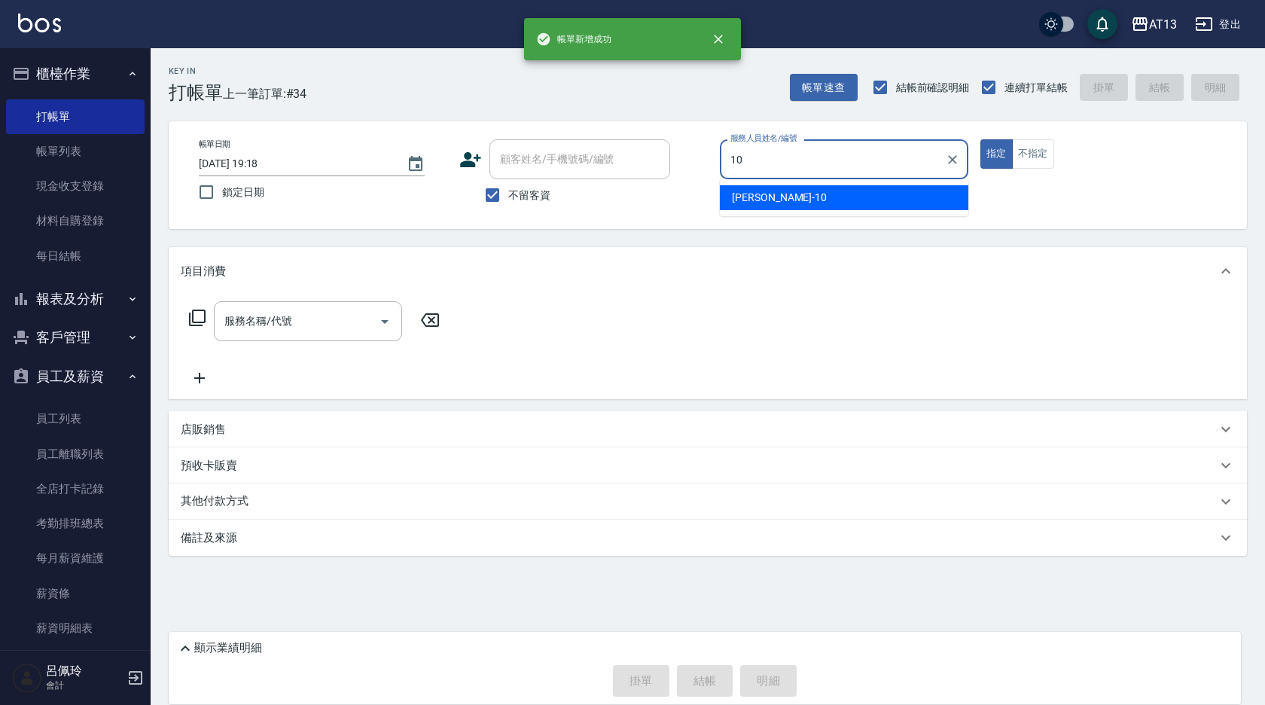
click at [763, 194] on span "[PERSON_NAME] -10" at bounding box center [779, 198] width 95 height 16
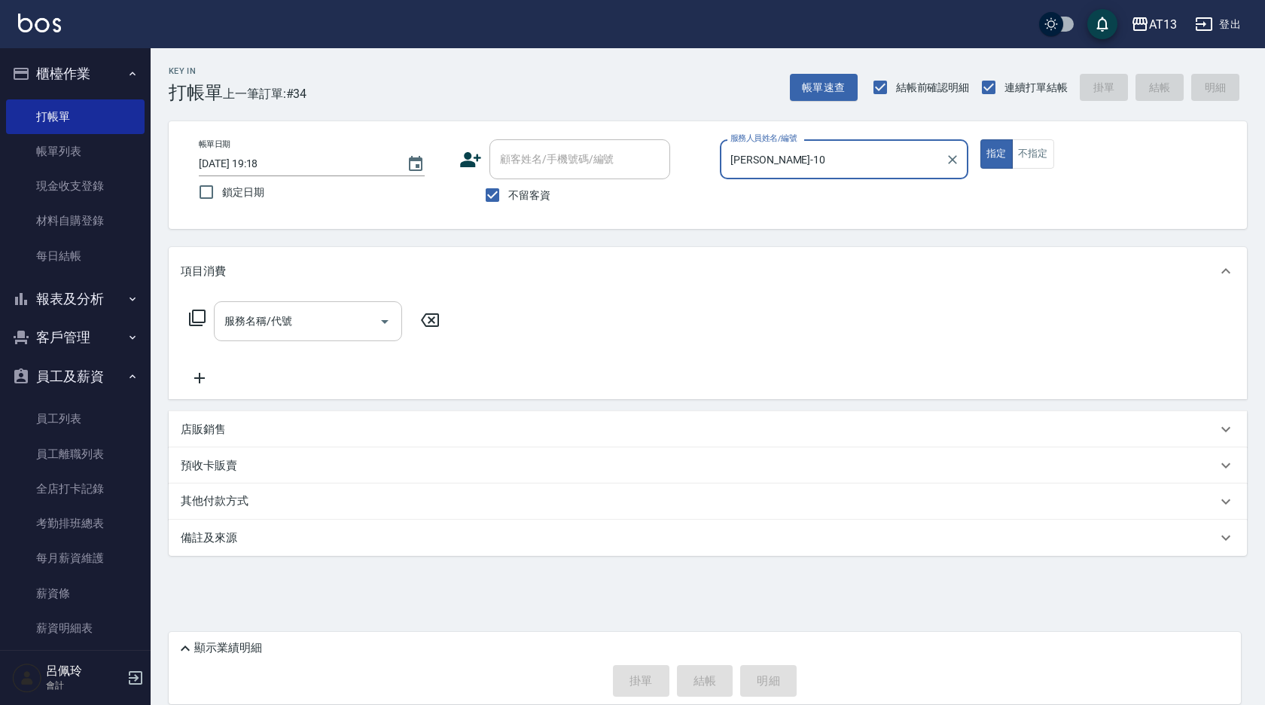
type input "[PERSON_NAME]-10"
click at [278, 321] on div "服務名稱/代號 服務名稱/代號" at bounding box center [308, 321] width 188 height 40
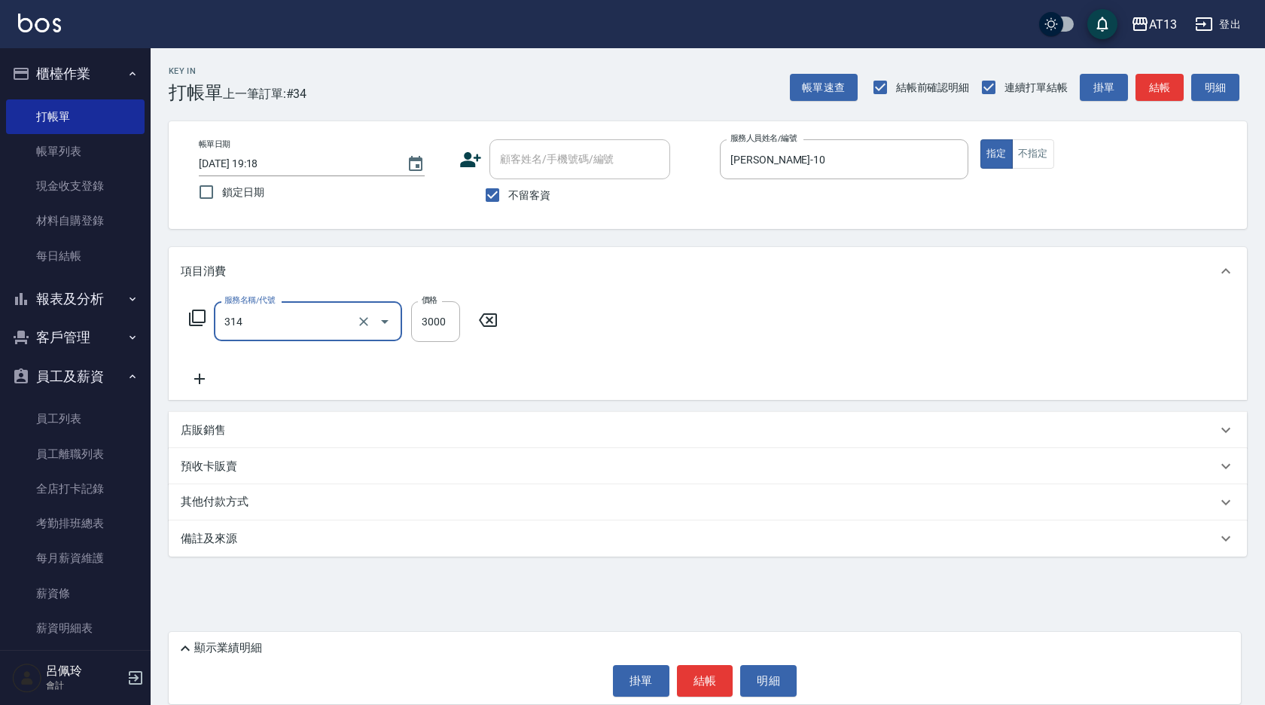
type input "CYA水質感2500UP(314)"
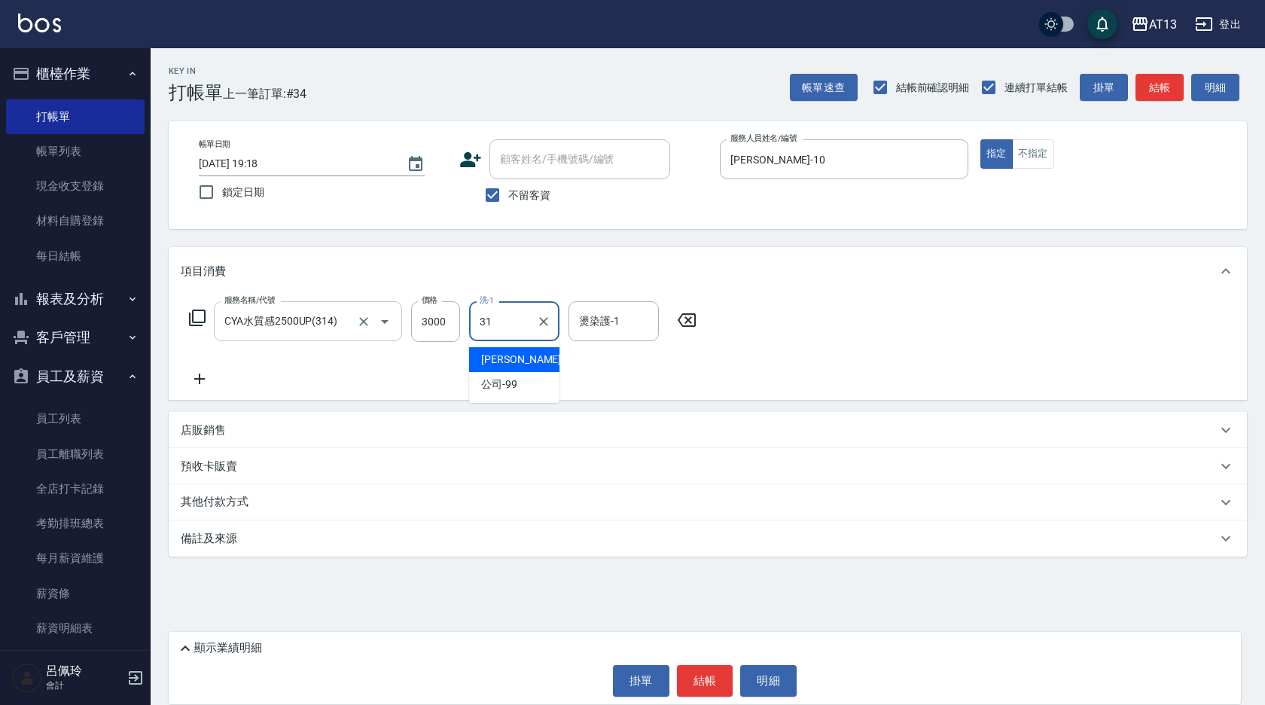
type input "[PERSON_NAME]-31"
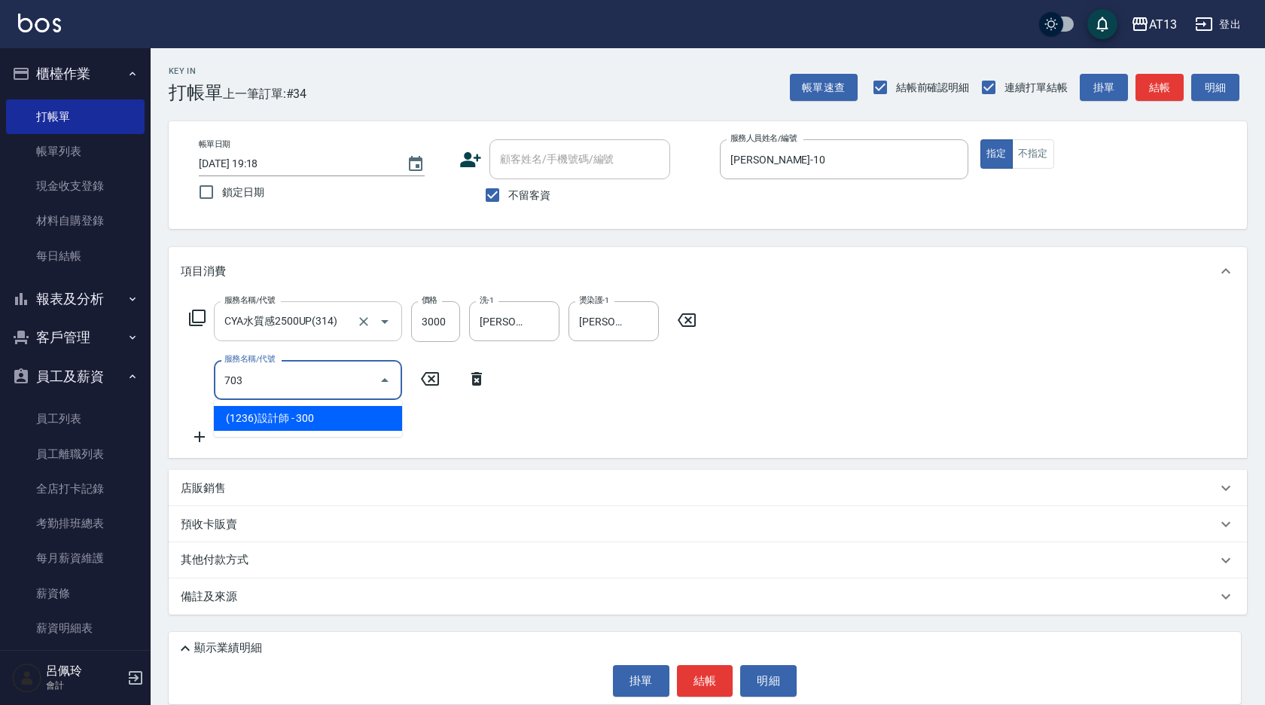
type input "(1236)設計師(703)"
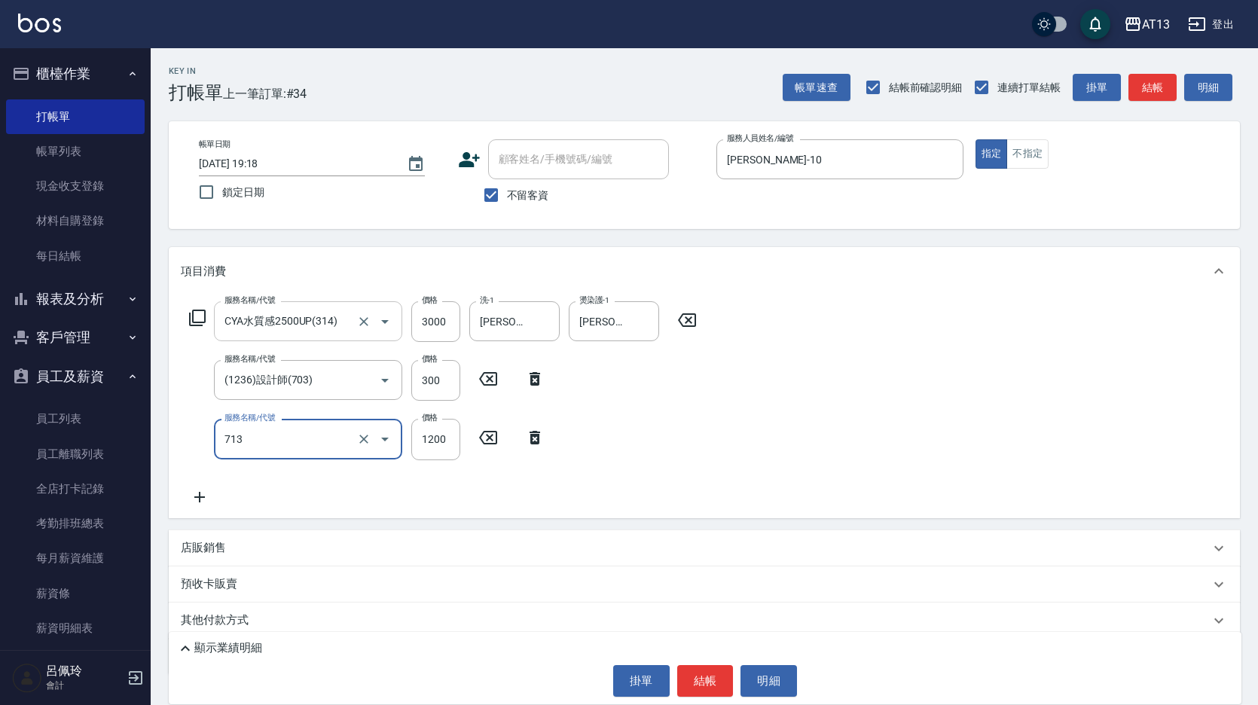
type input "水樣結構式1200(713)"
type input "840"
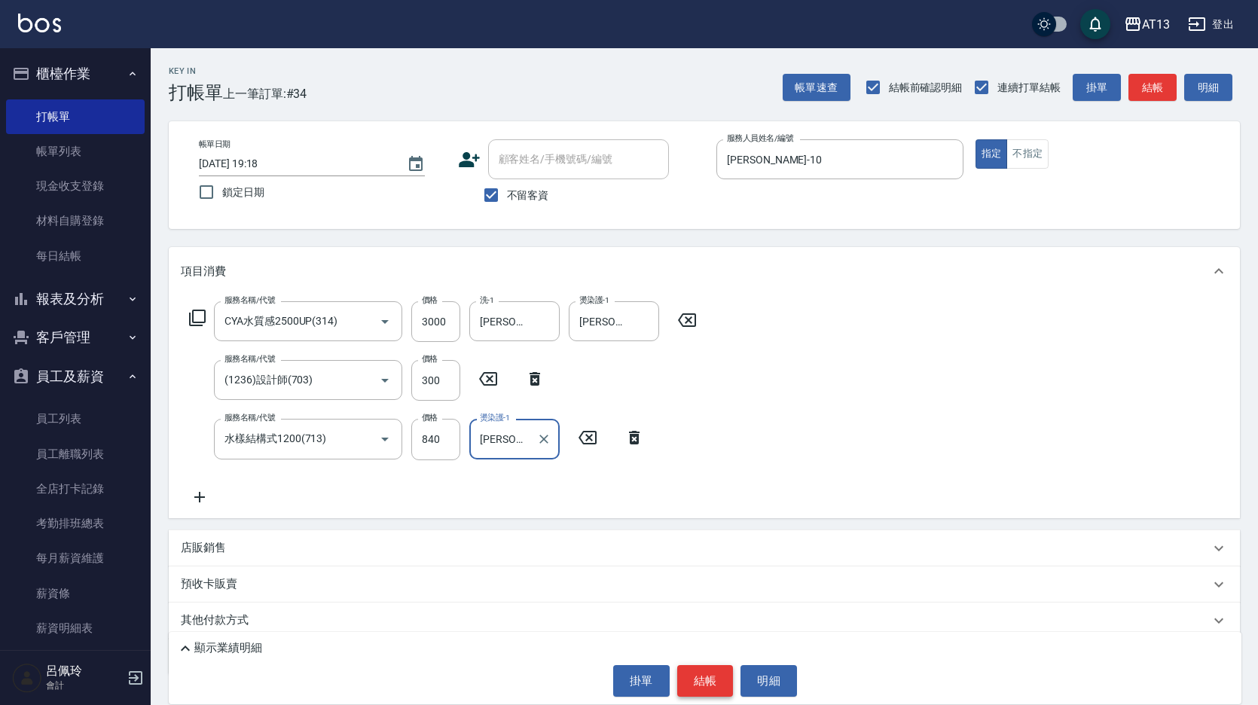
type input "[PERSON_NAME]-31"
click at [701, 675] on button "結帳" at bounding box center [705, 681] width 56 height 32
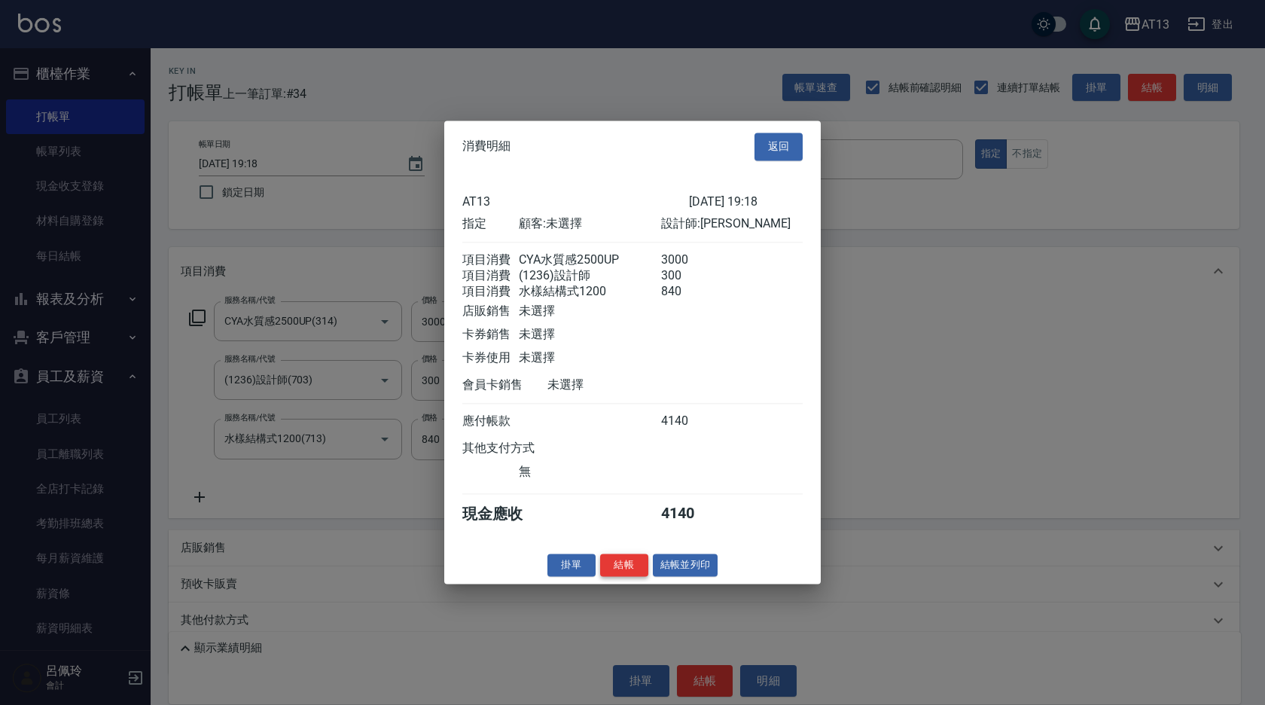
click at [618, 577] on button "結帳" at bounding box center [624, 565] width 48 height 23
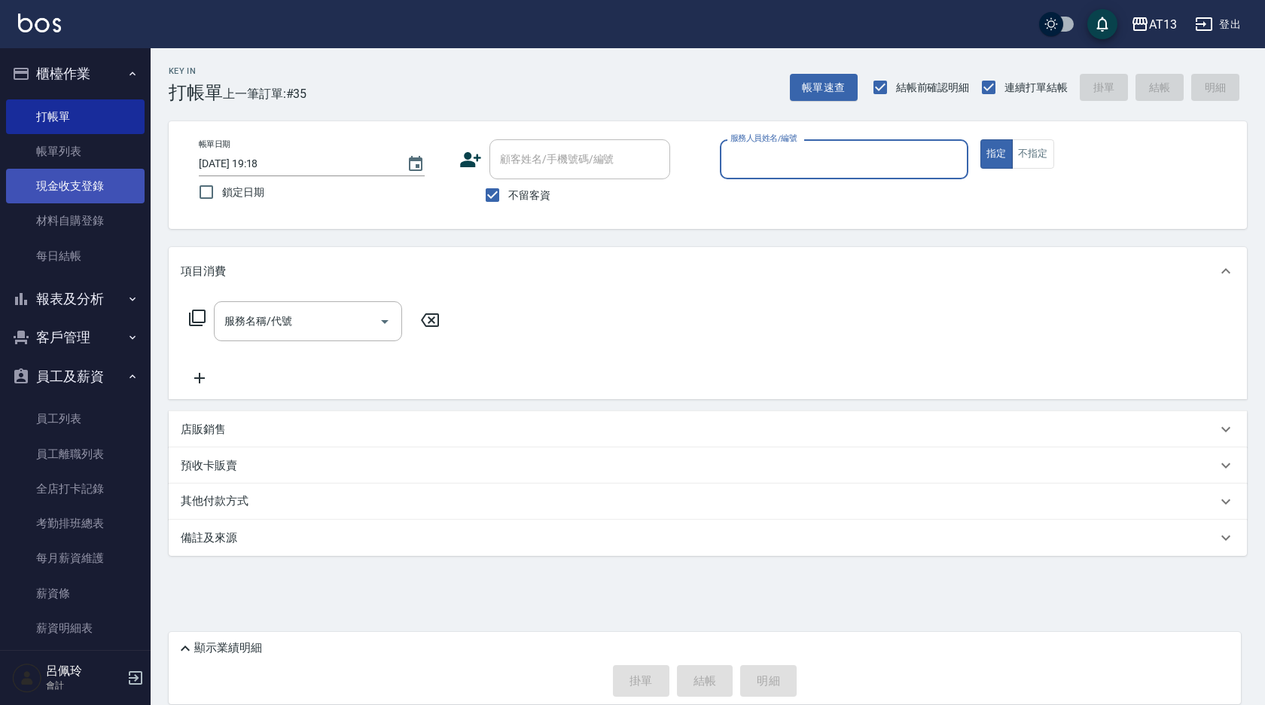
click at [84, 191] on link "現金收支登錄" at bounding box center [75, 186] width 139 height 35
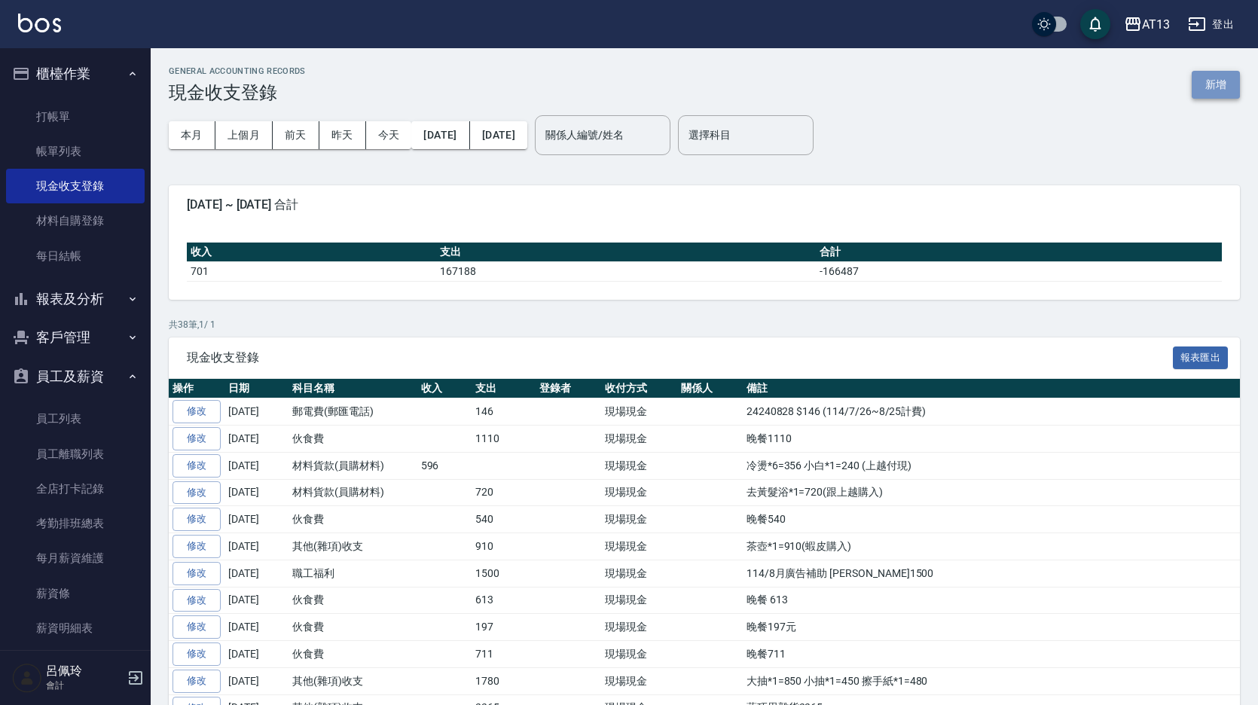
click at [1215, 90] on button "新增" at bounding box center [1215, 85] width 48 height 28
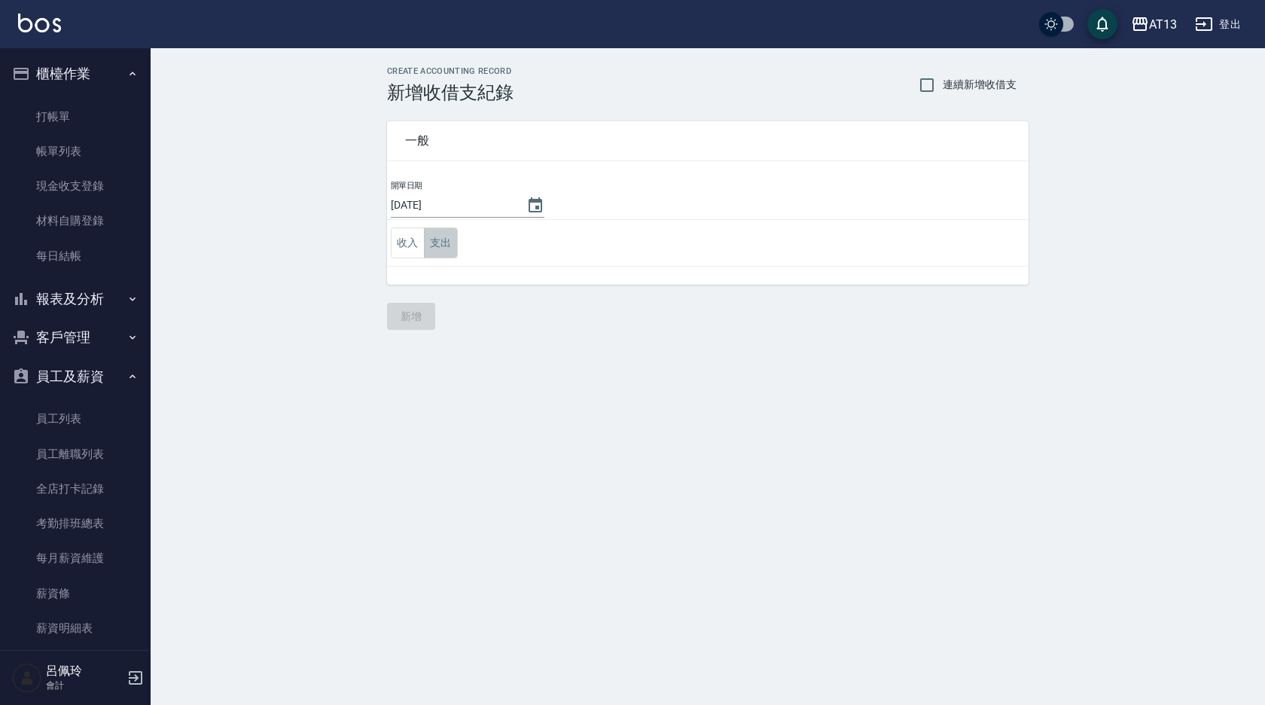
click at [444, 239] on button "支出" at bounding box center [441, 242] width 34 height 31
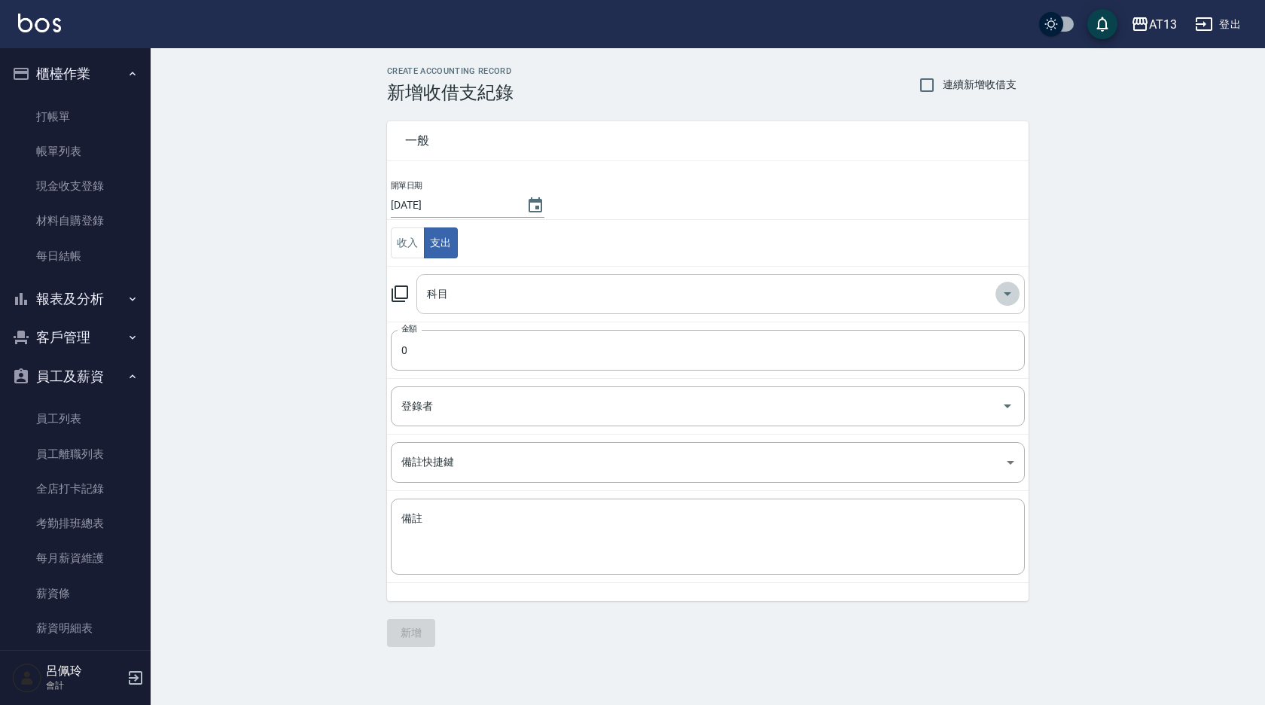
click at [1005, 289] on icon "Open" at bounding box center [1008, 294] width 18 height 18
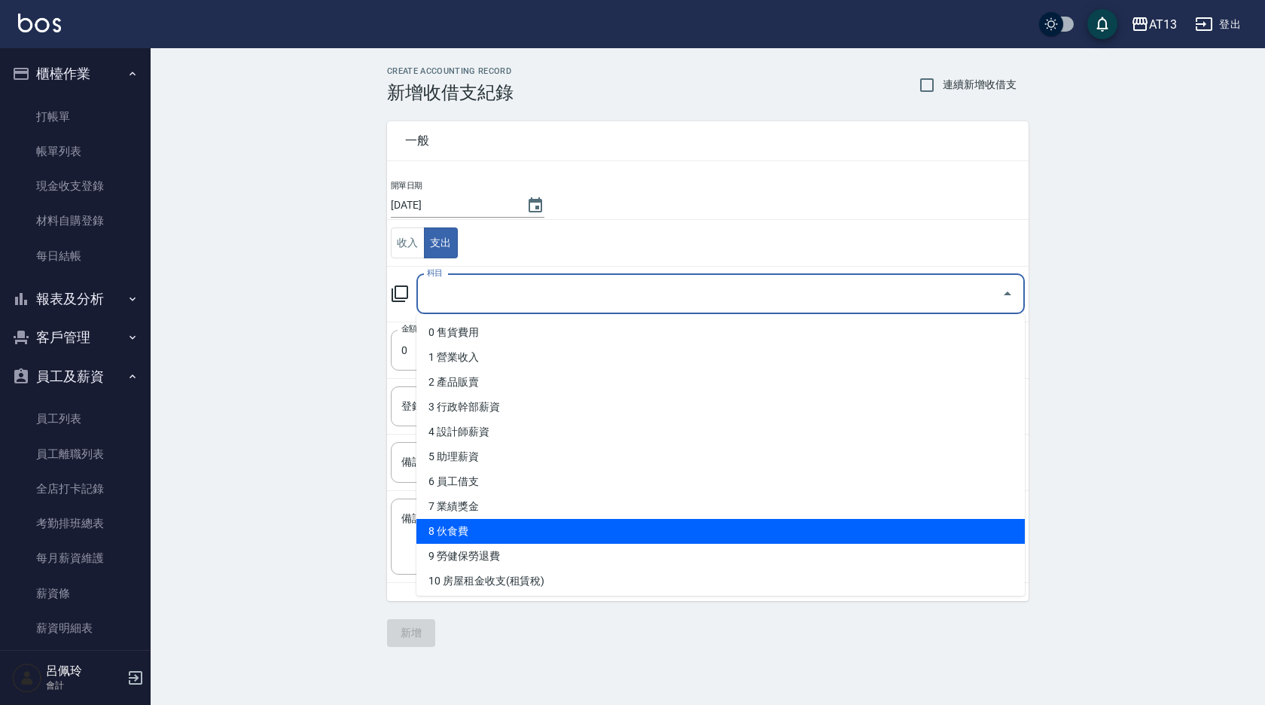
click at [693, 537] on li "8 伙食費" at bounding box center [720, 531] width 609 height 25
type input "8 伙食費"
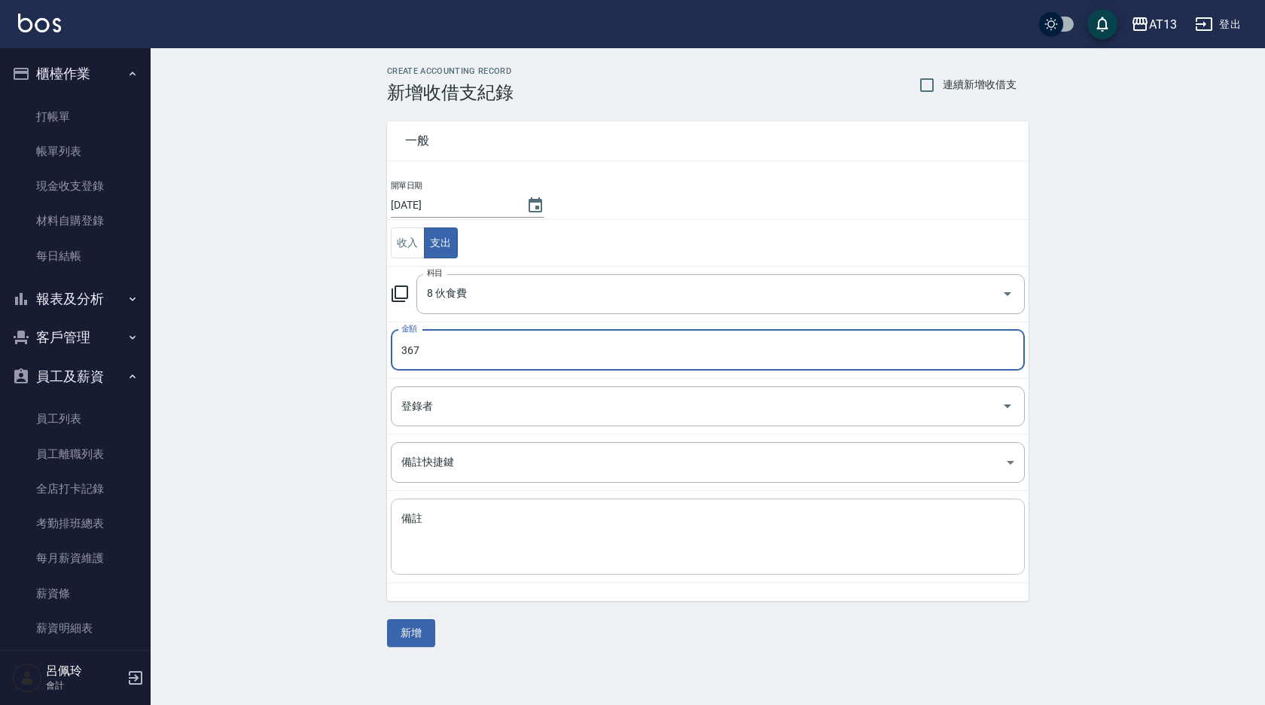
type input "367"
click at [724, 532] on textarea "備註" at bounding box center [707, 536] width 613 height 51
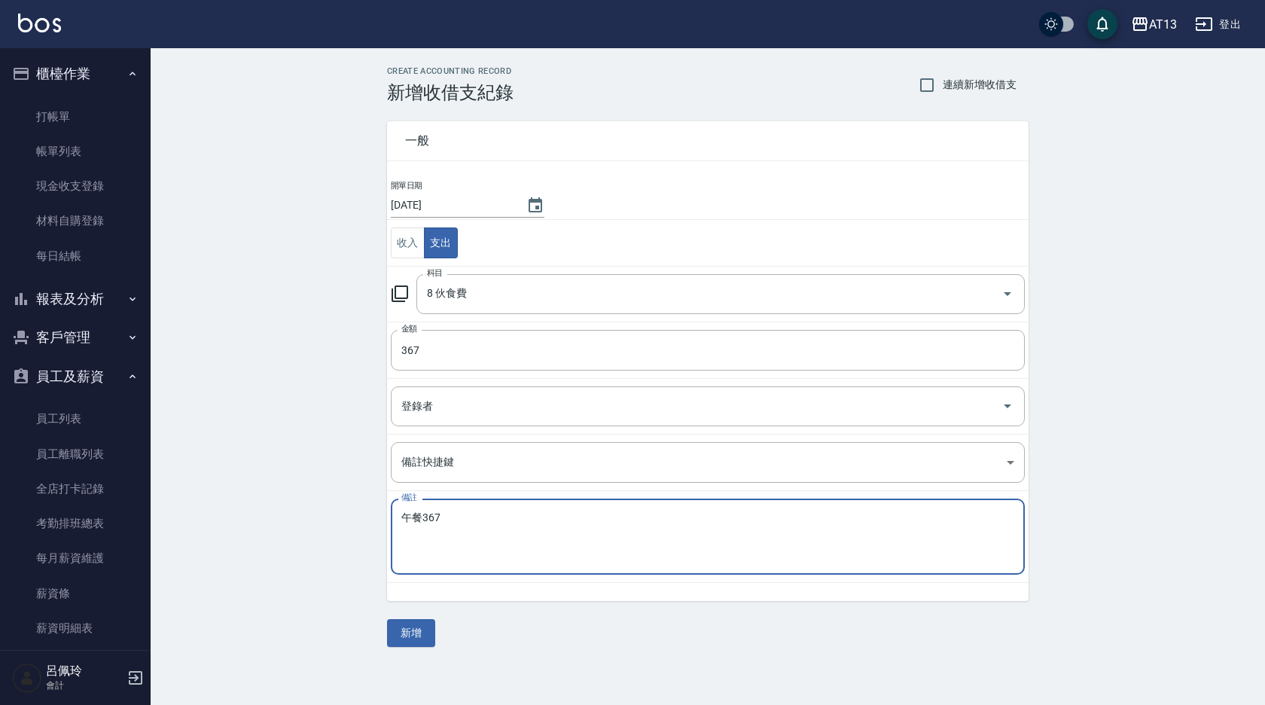
click at [617, 532] on textarea "午餐367" at bounding box center [707, 536] width 613 height 51
type textarea "午餐367"
click at [426, 621] on button "新增" at bounding box center [411, 633] width 48 height 28
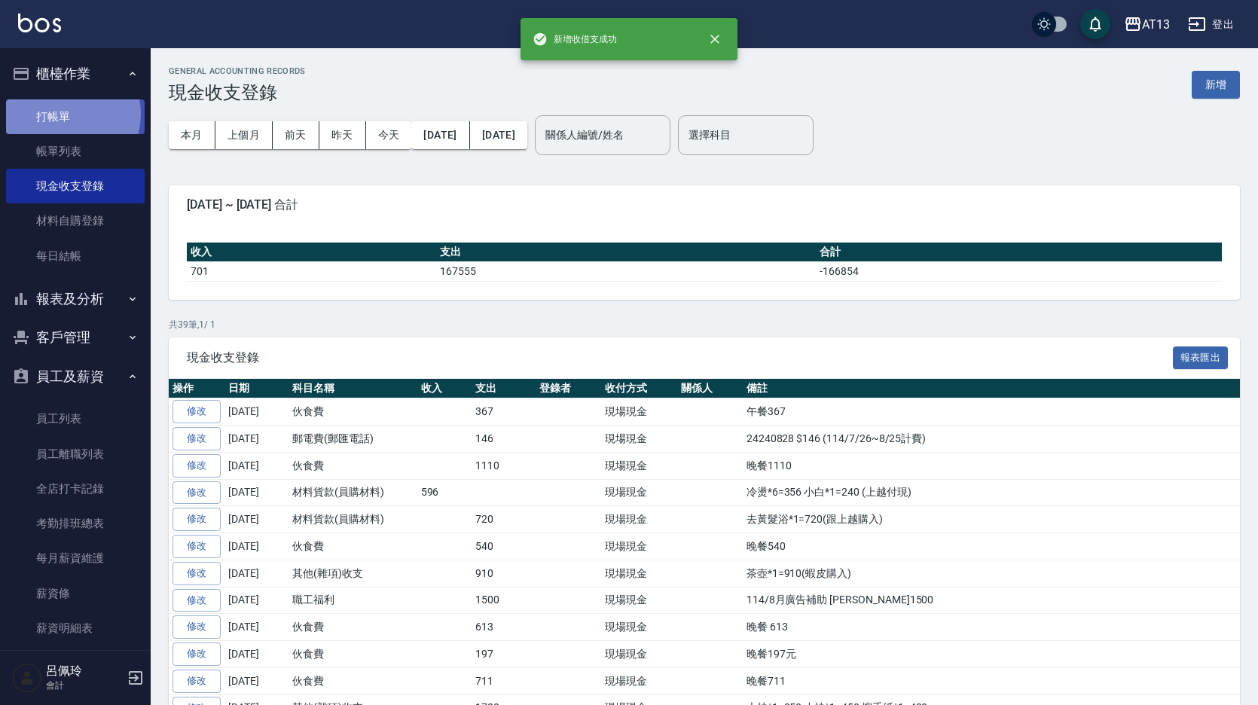
click at [64, 114] on link "打帳單" at bounding box center [75, 116] width 139 height 35
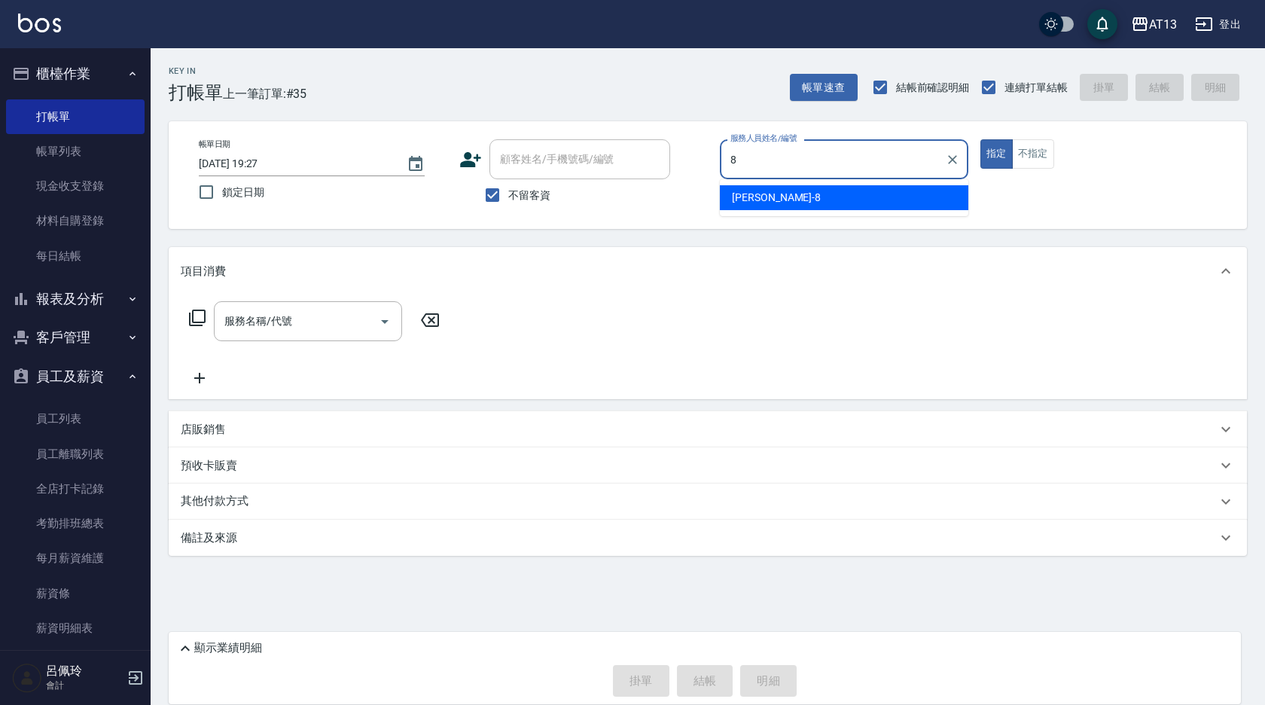
click at [761, 194] on span "[PERSON_NAME] -8" at bounding box center [776, 198] width 89 height 16
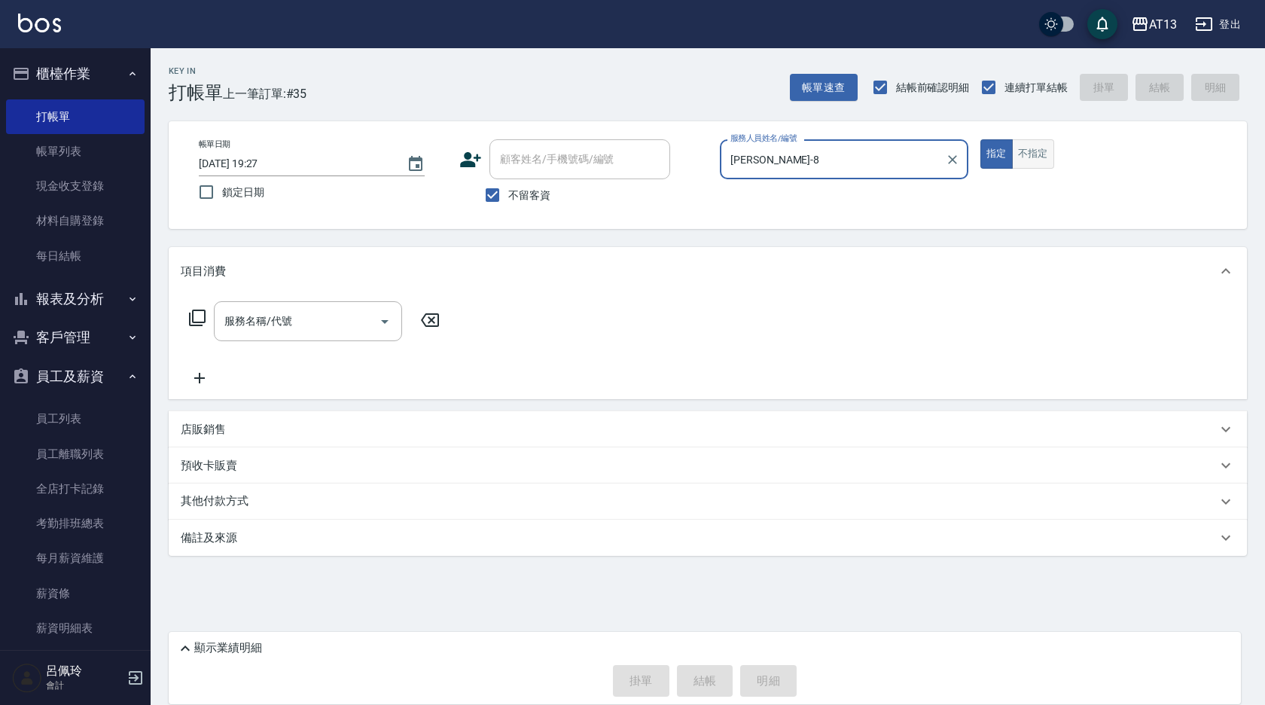
type input "[PERSON_NAME]-8"
click at [1043, 160] on button "不指定" at bounding box center [1033, 153] width 42 height 29
click at [343, 323] on input "服務名稱/代號" at bounding box center [297, 321] width 152 height 26
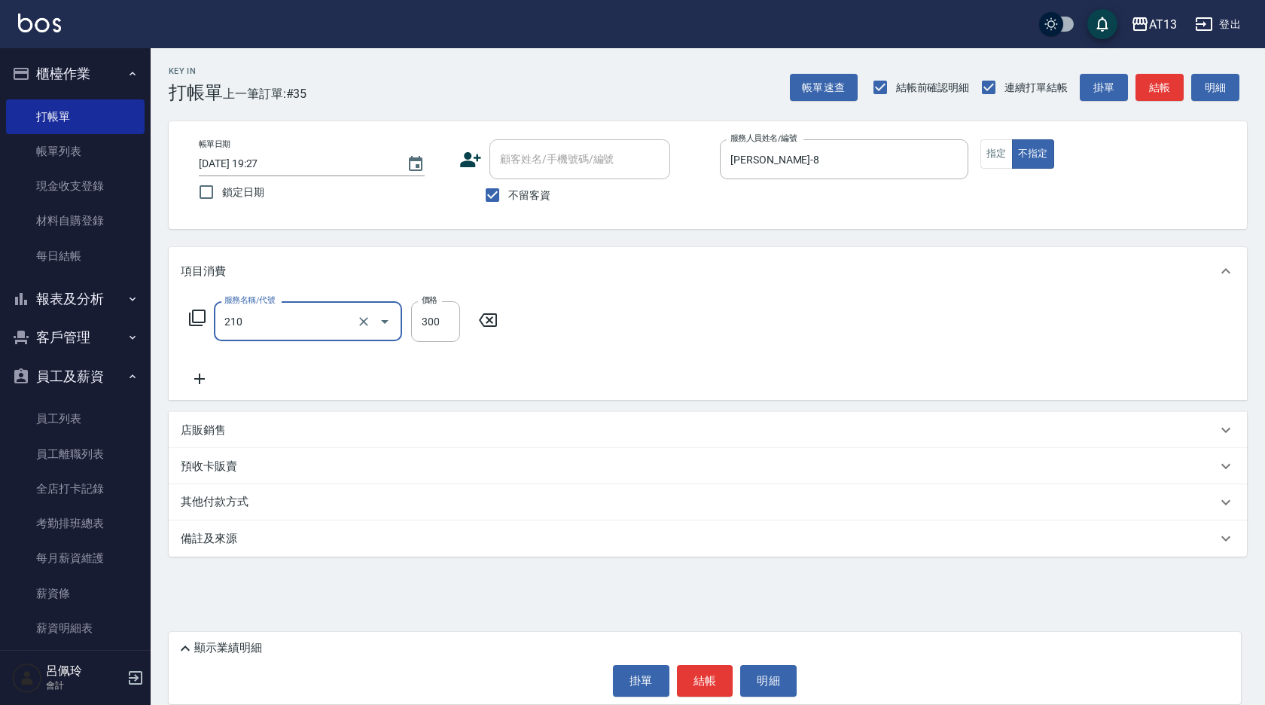
type input "[PERSON_NAME]洗髮精(210)"
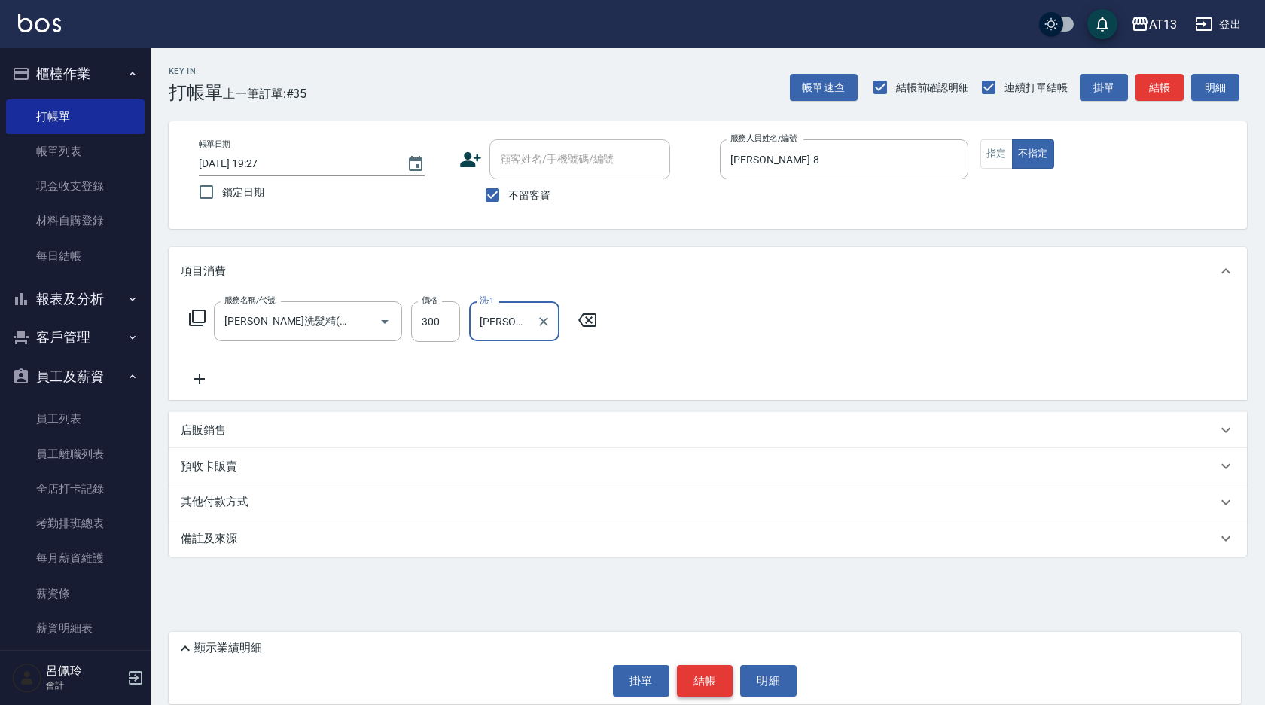
type input "[PERSON_NAME]-24"
click at [713, 685] on button "結帳" at bounding box center [705, 681] width 56 height 32
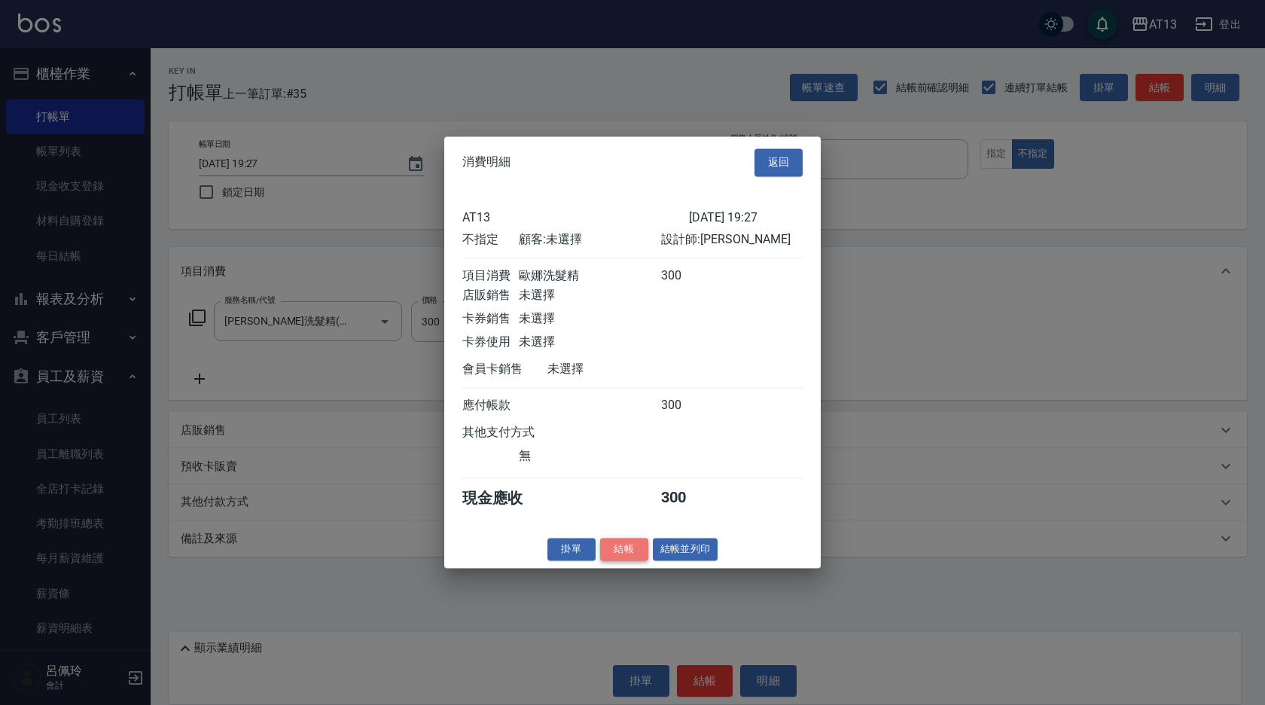
click at [638, 561] on button "結帳" at bounding box center [624, 549] width 48 height 23
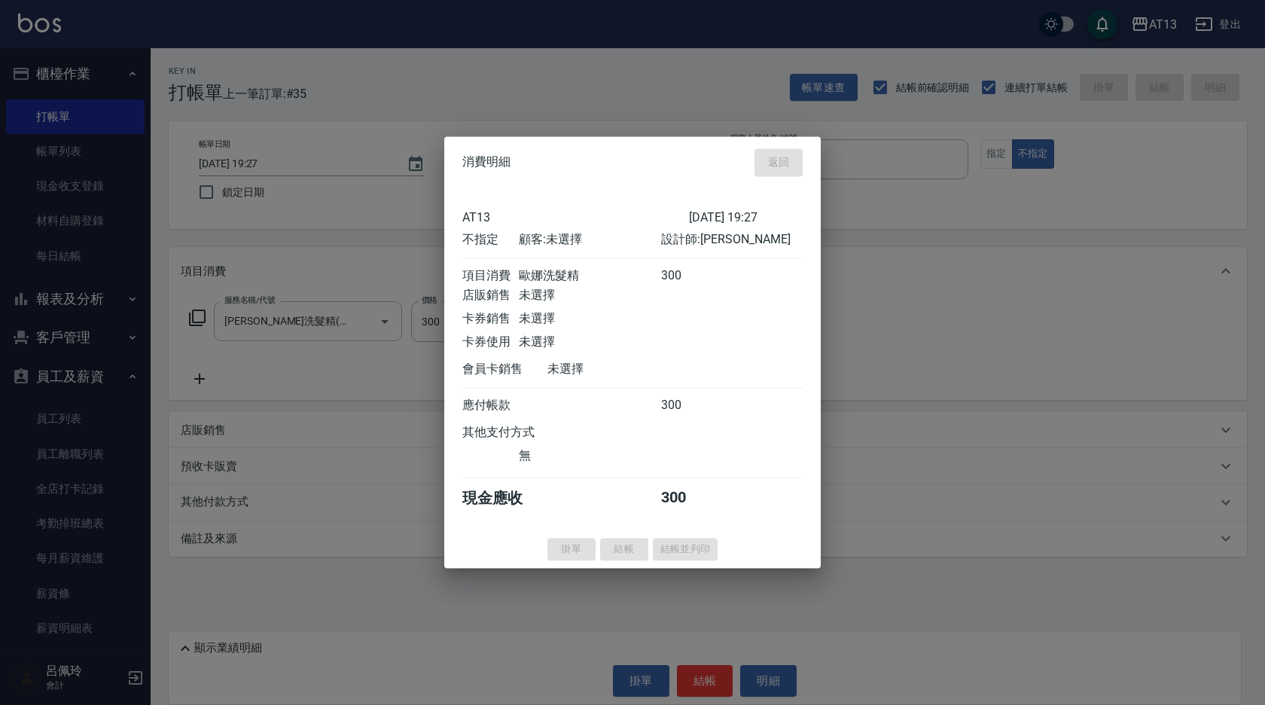
type input "[DATE] 19:54"
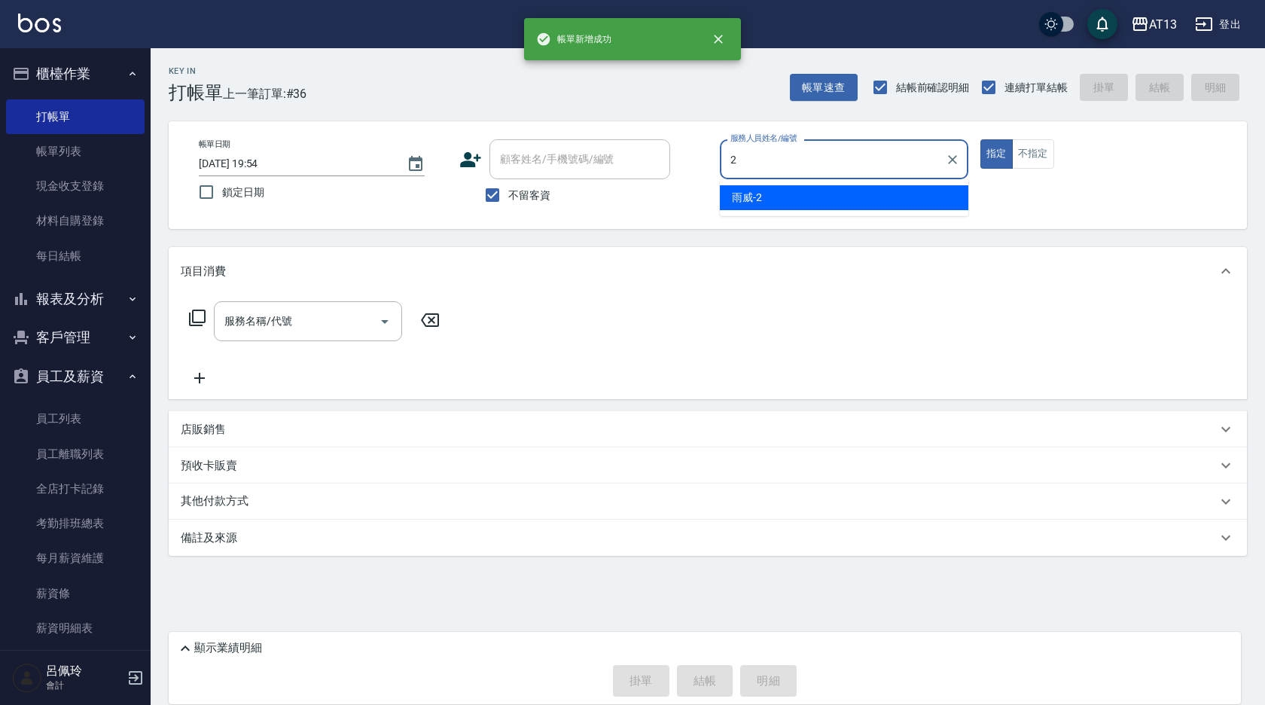
click at [750, 201] on span "雨威 -2" at bounding box center [747, 198] width 30 height 16
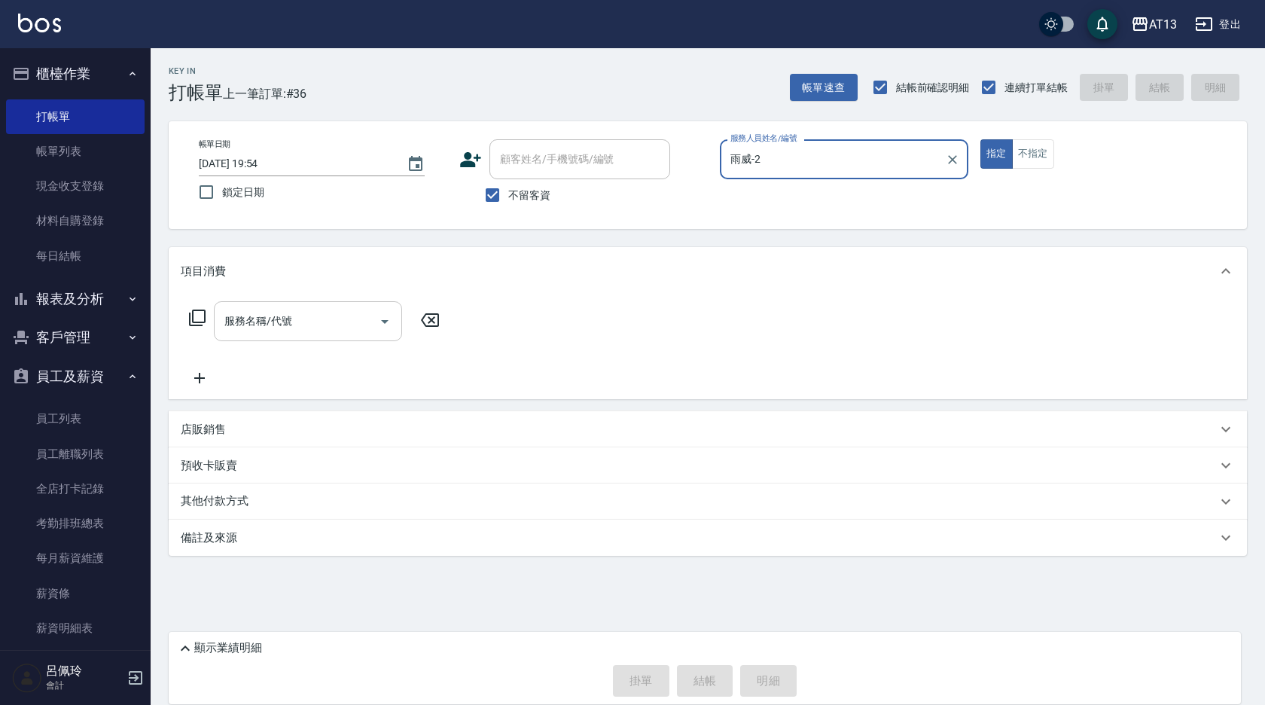
type input "雨威-2"
click at [334, 309] on input "服務名稱/代號" at bounding box center [297, 321] width 152 height 26
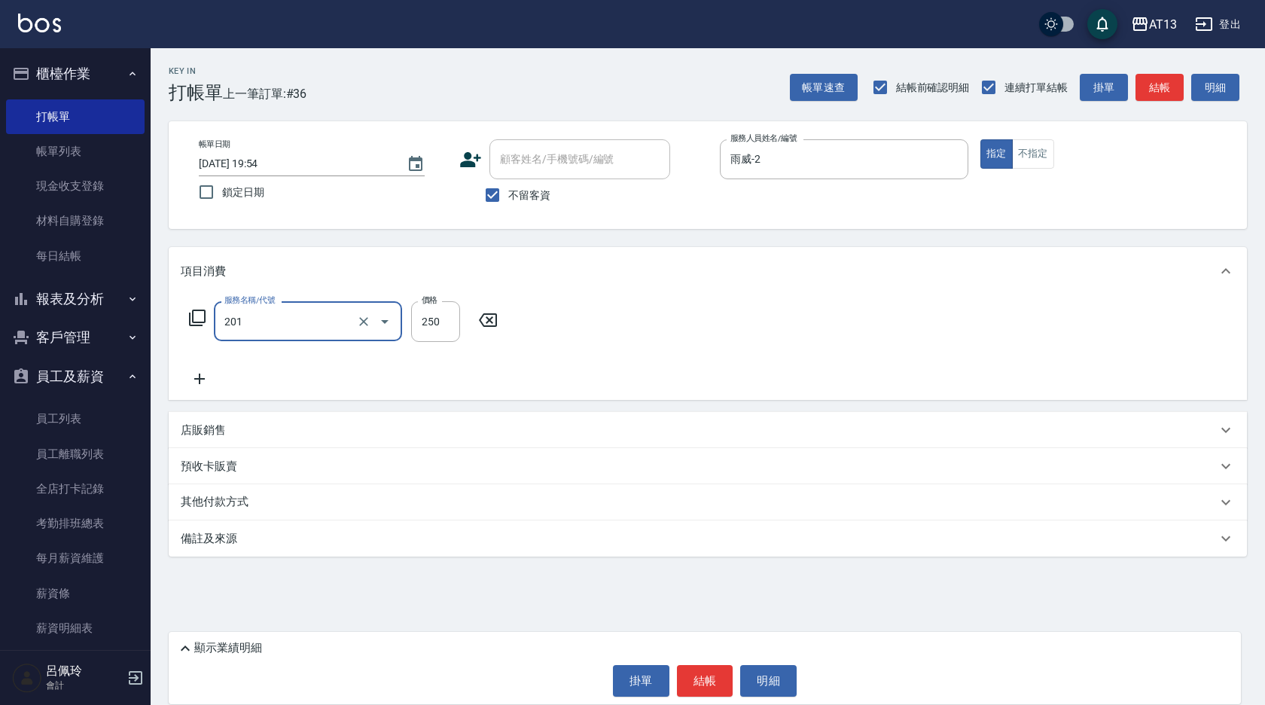
type input "洗髮(201)"
type input "雨威-2"
click at [702, 666] on button "結帳" at bounding box center [705, 681] width 56 height 32
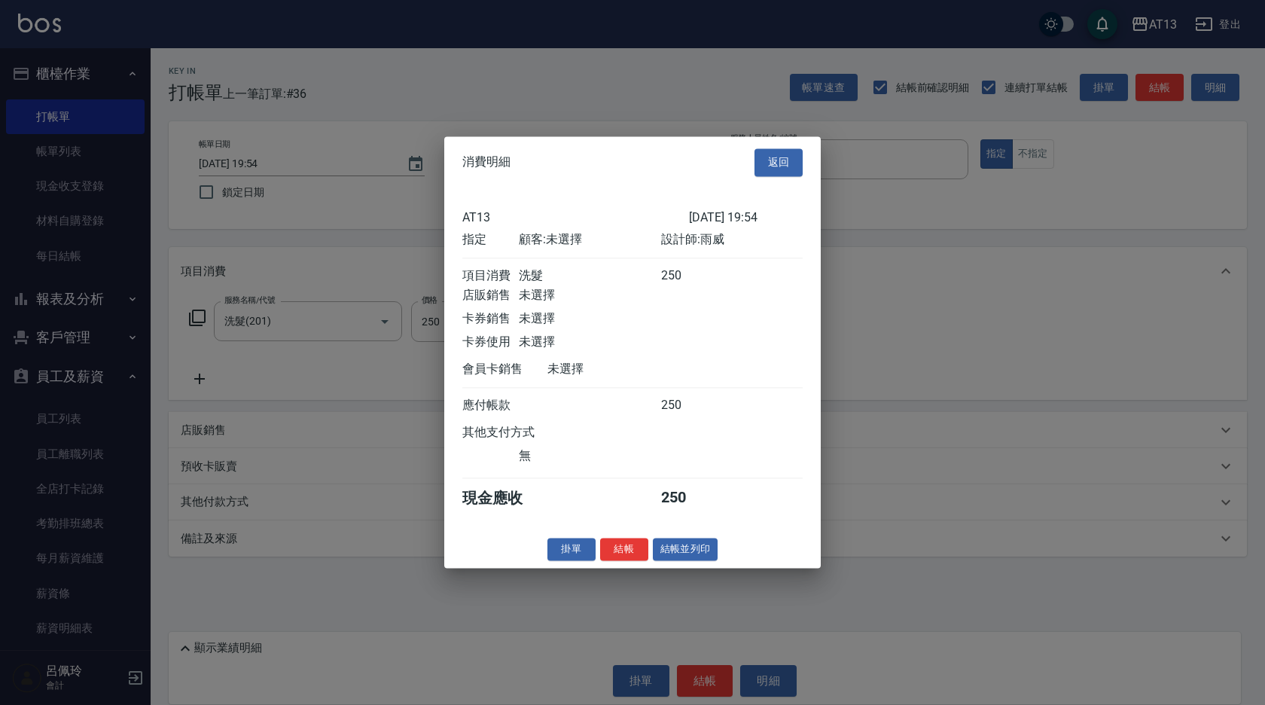
click at [633, 561] on button "結帳" at bounding box center [624, 549] width 48 height 23
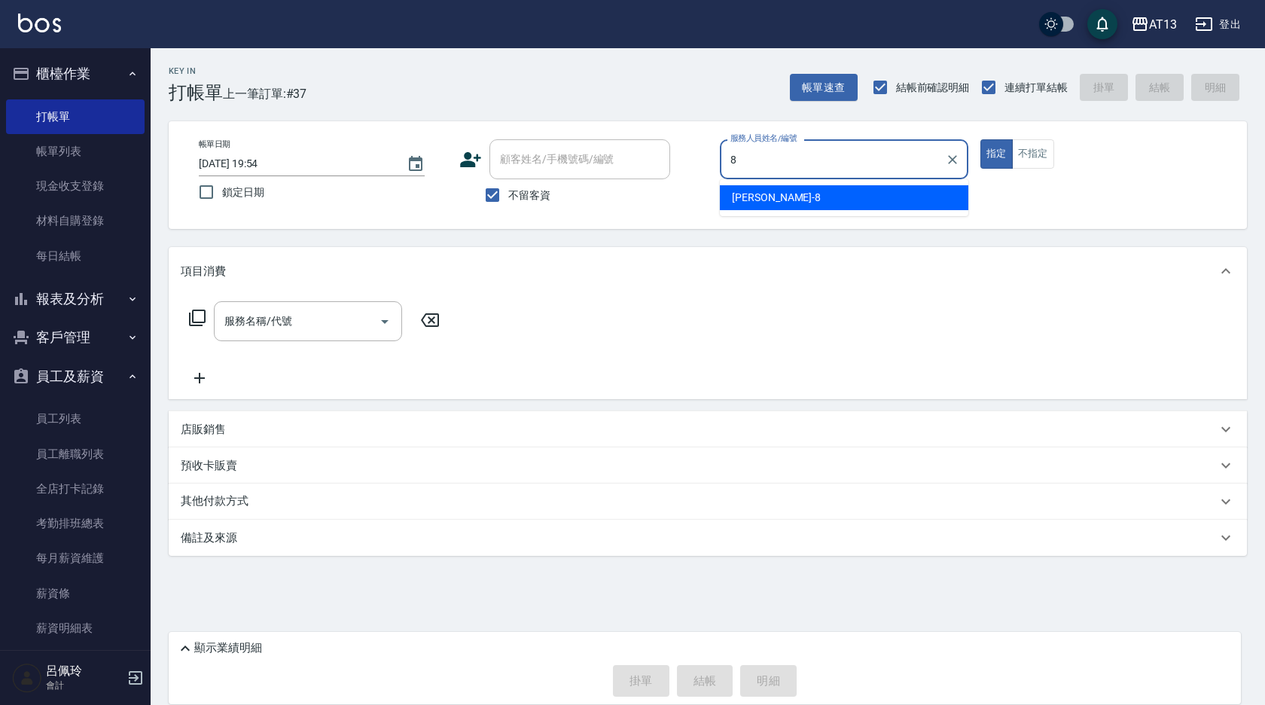
click at [741, 200] on span "[PERSON_NAME] -8" at bounding box center [776, 198] width 89 height 16
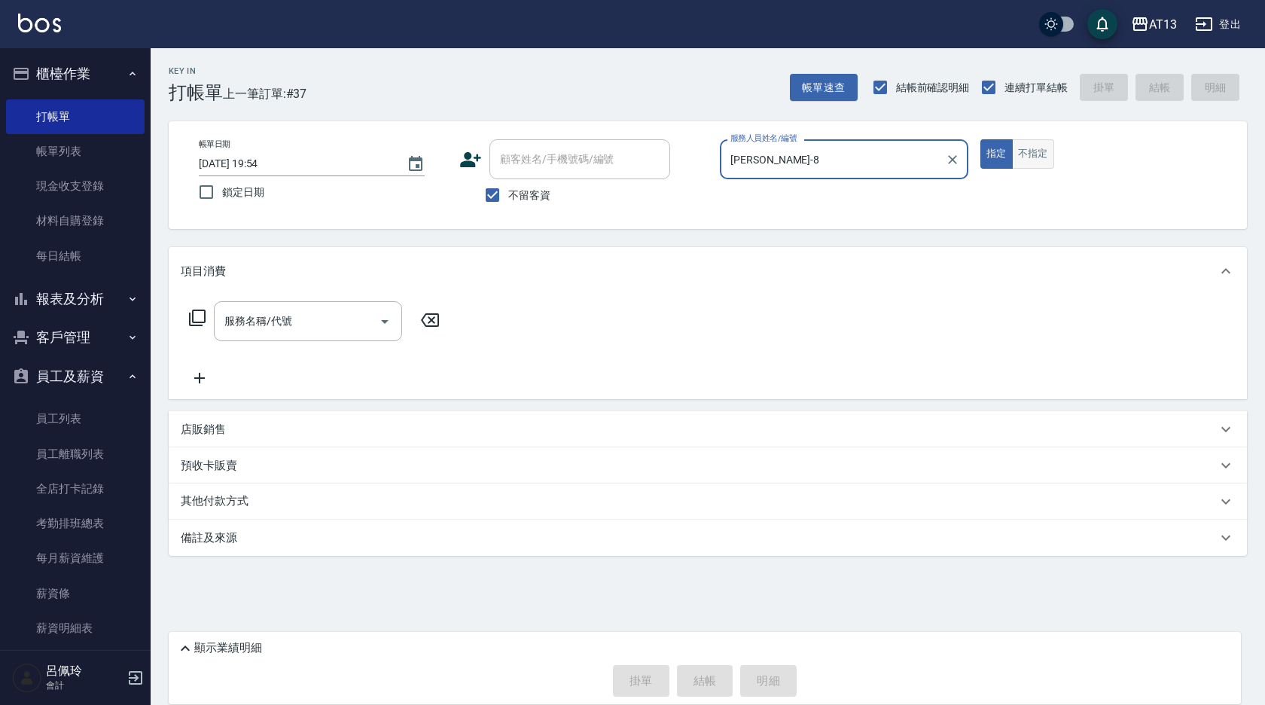
type input "[PERSON_NAME]-8"
click at [1020, 150] on button "不指定" at bounding box center [1033, 153] width 42 height 29
click at [283, 313] on div "服務名稱/代號 服務名稱/代號" at bounding box center [308, 321] width 188 height 40
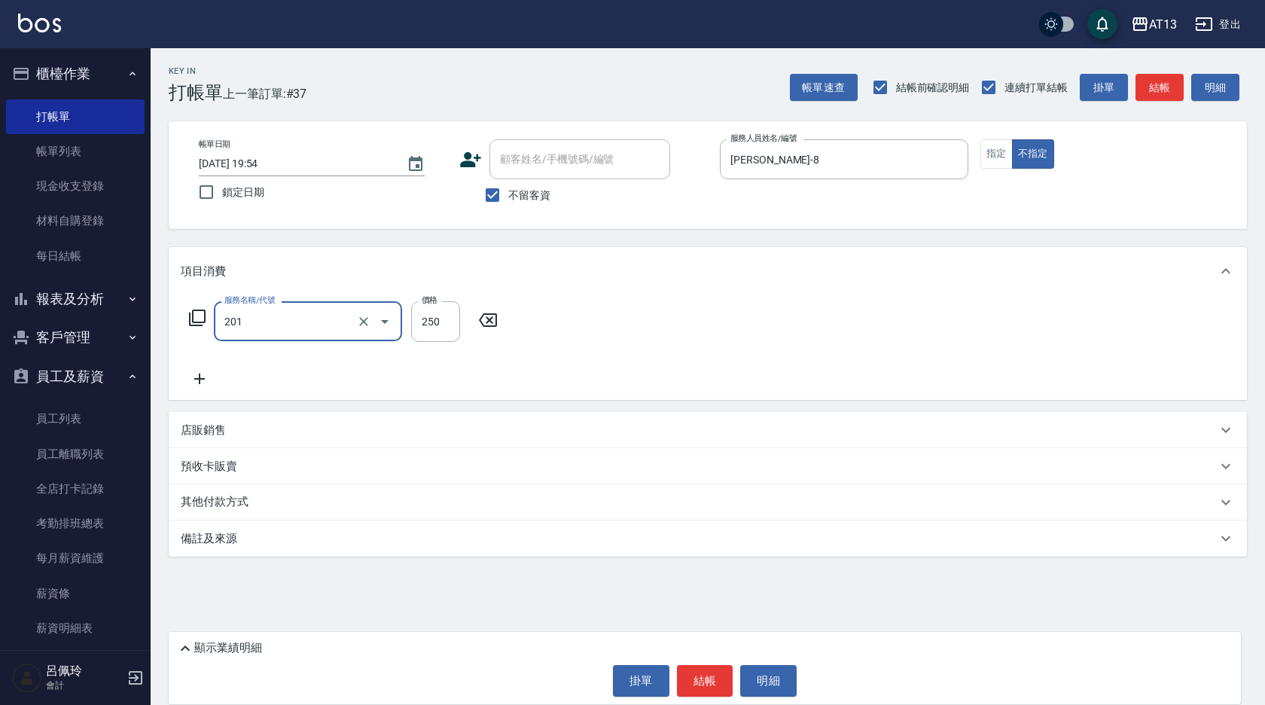
type input "洗髮(201)"
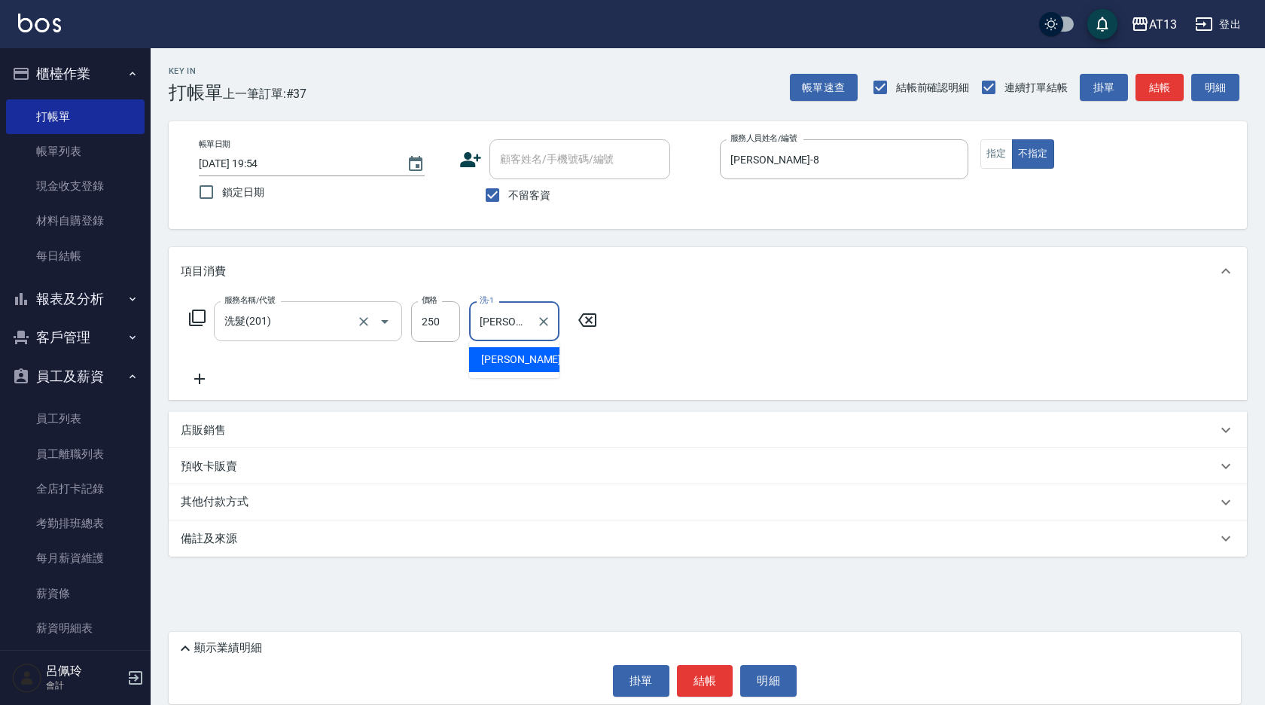
type input "[PERSON_NAME]-31"
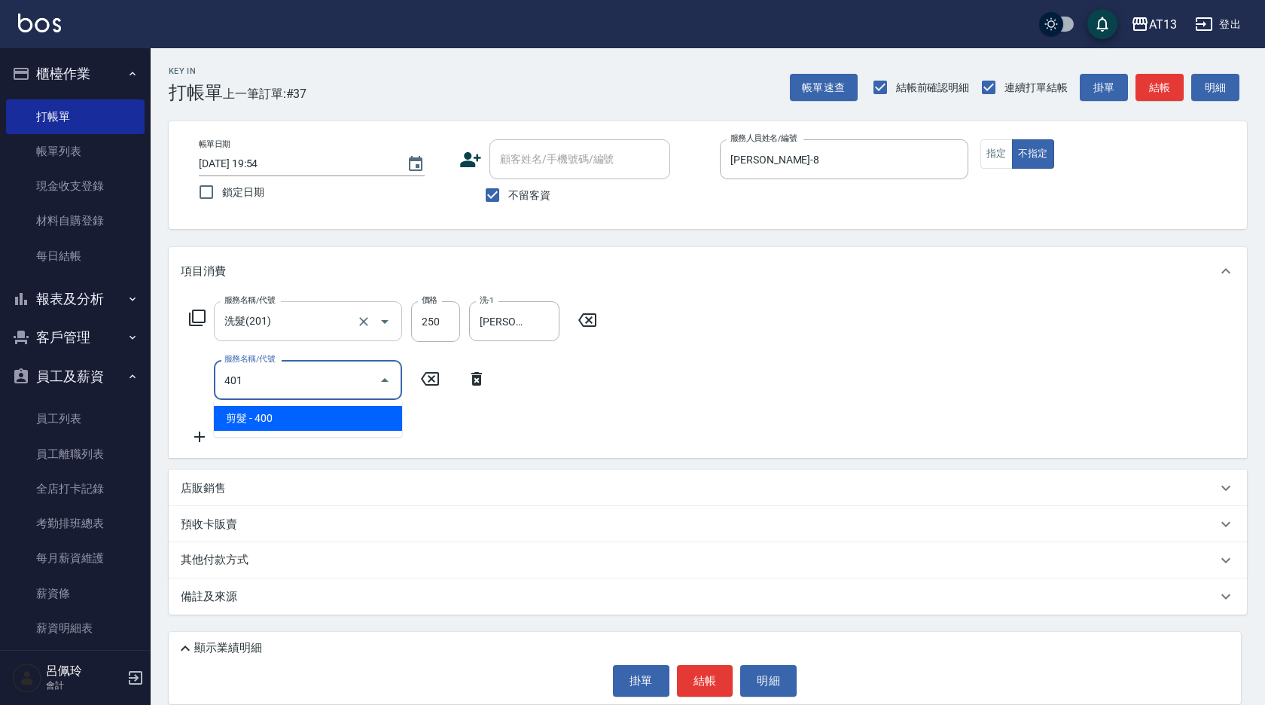
type input "剪髮(401)"
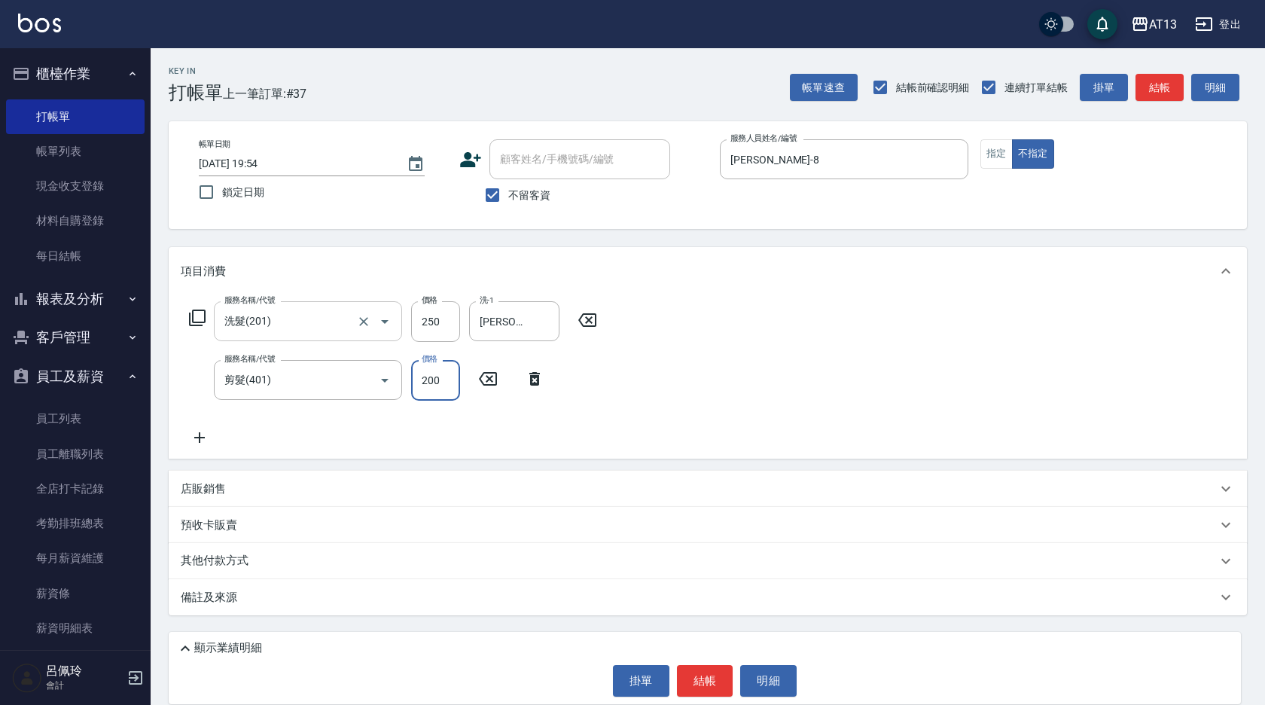
type input "200"
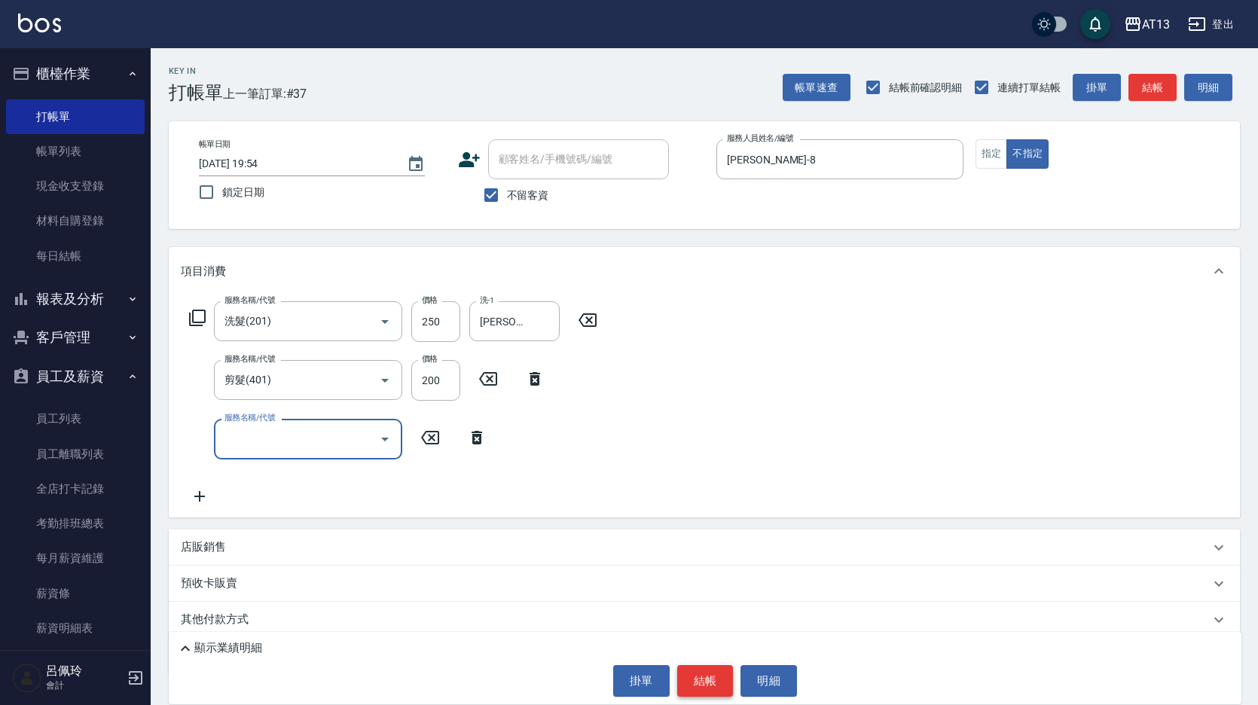
click at [711, 678] on button "結帳" at bounding box center [705, 681] width 56 height 32
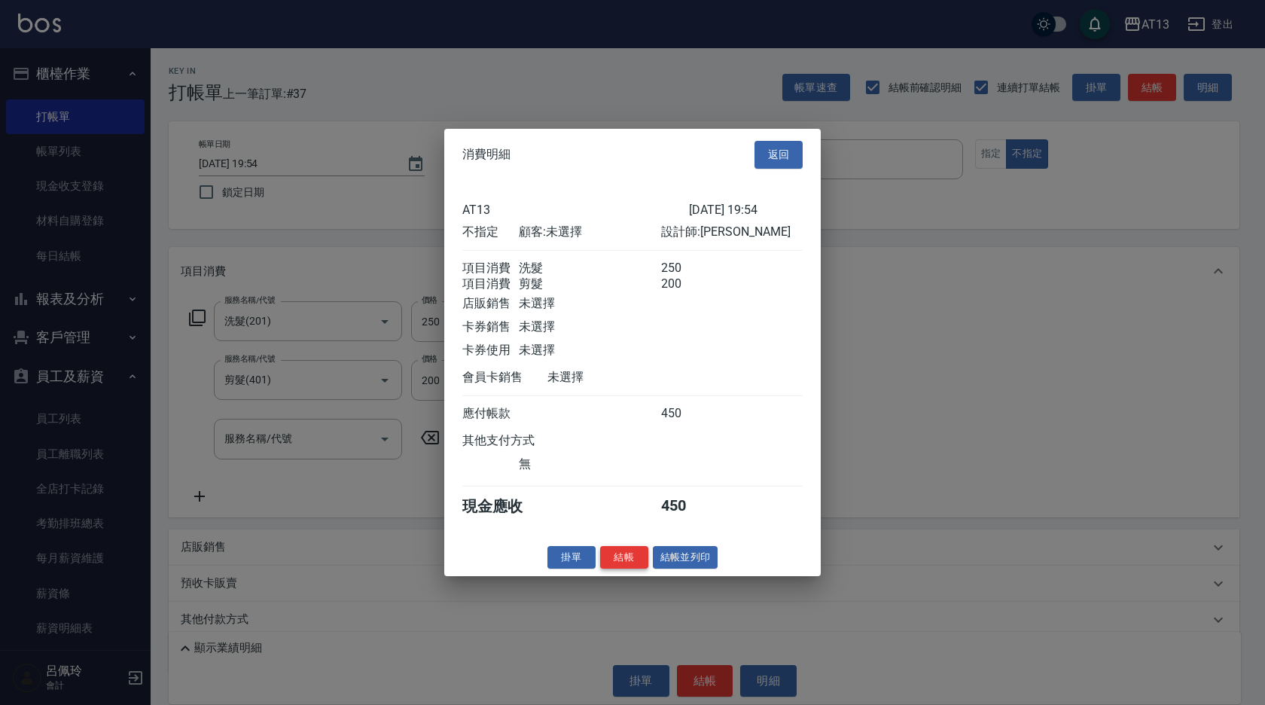
click at [633, 569] on button "結帳" at bounding box center [624, 556] width 48 height 23
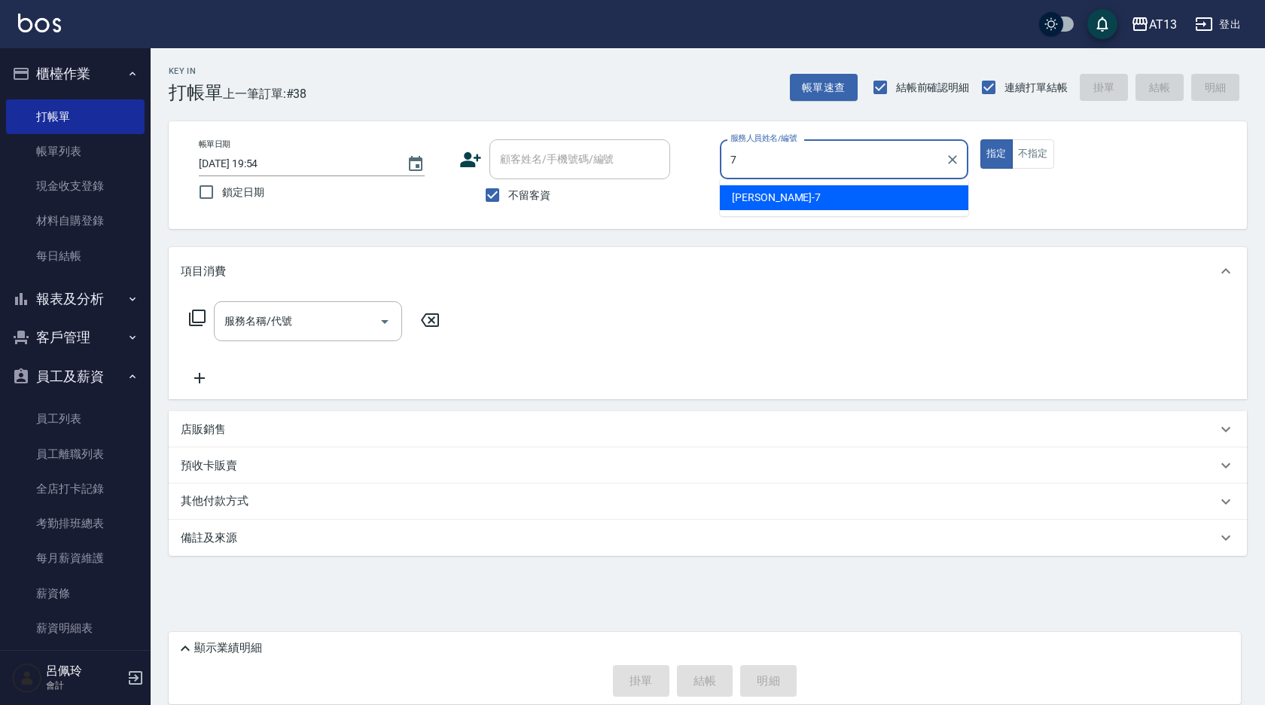
click at [783, 190] on div "[PERSON_NAME]-7" at bounding box center [844, 197] width 249 height 25
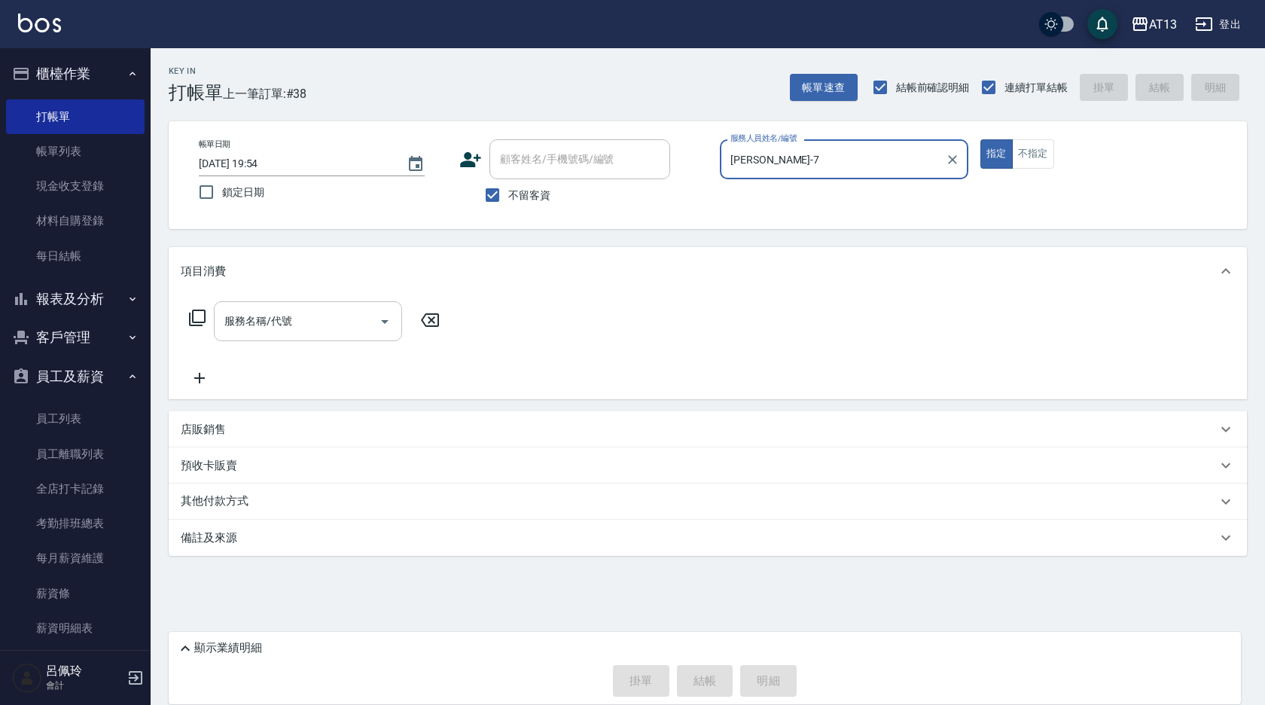
type input "[PERSON_NAME]-7"
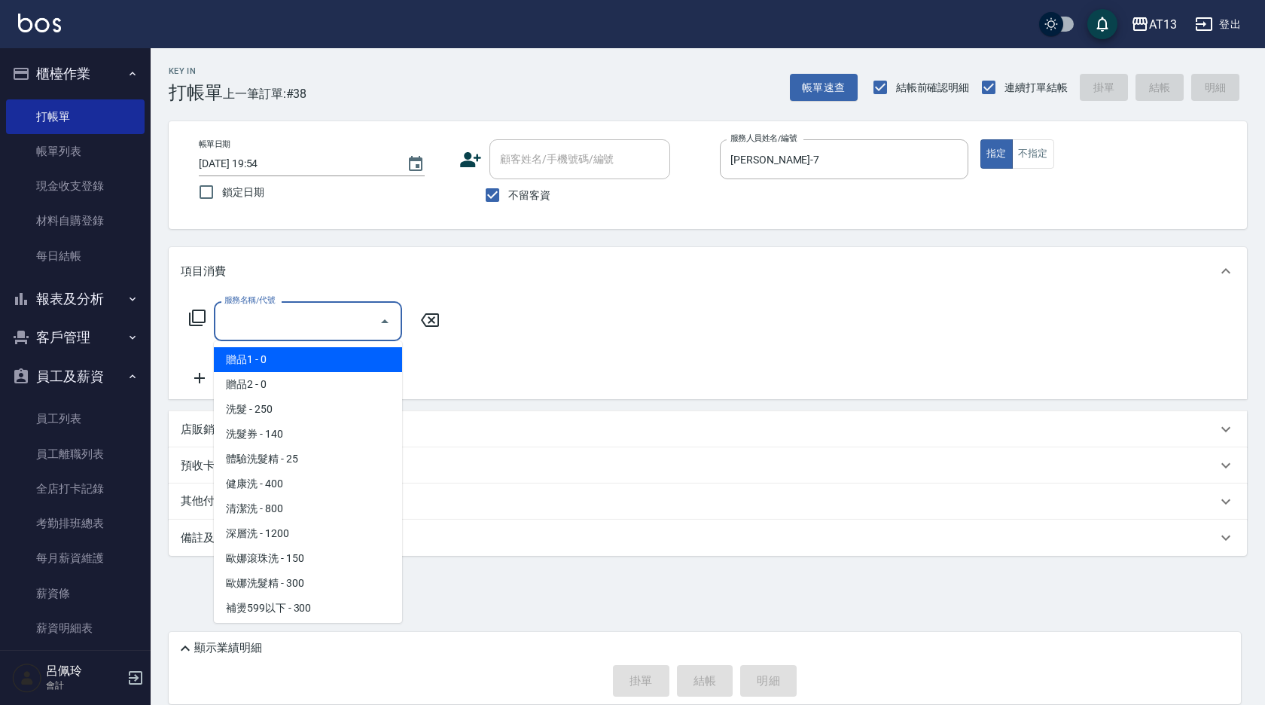
click at [288, 328] on input "服務名稱/代號" at bounding box center [297, 321] width 152 height 26
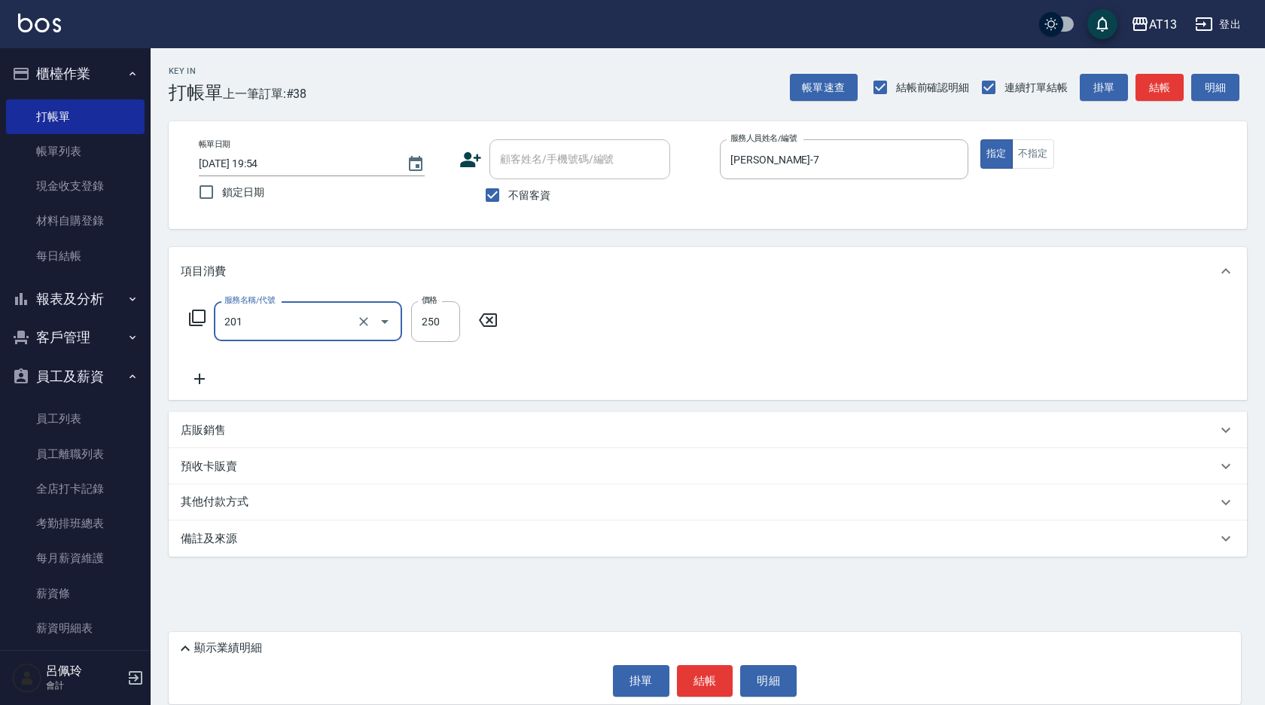
type input "洗髮(201)"
type input "李垣潔-31"
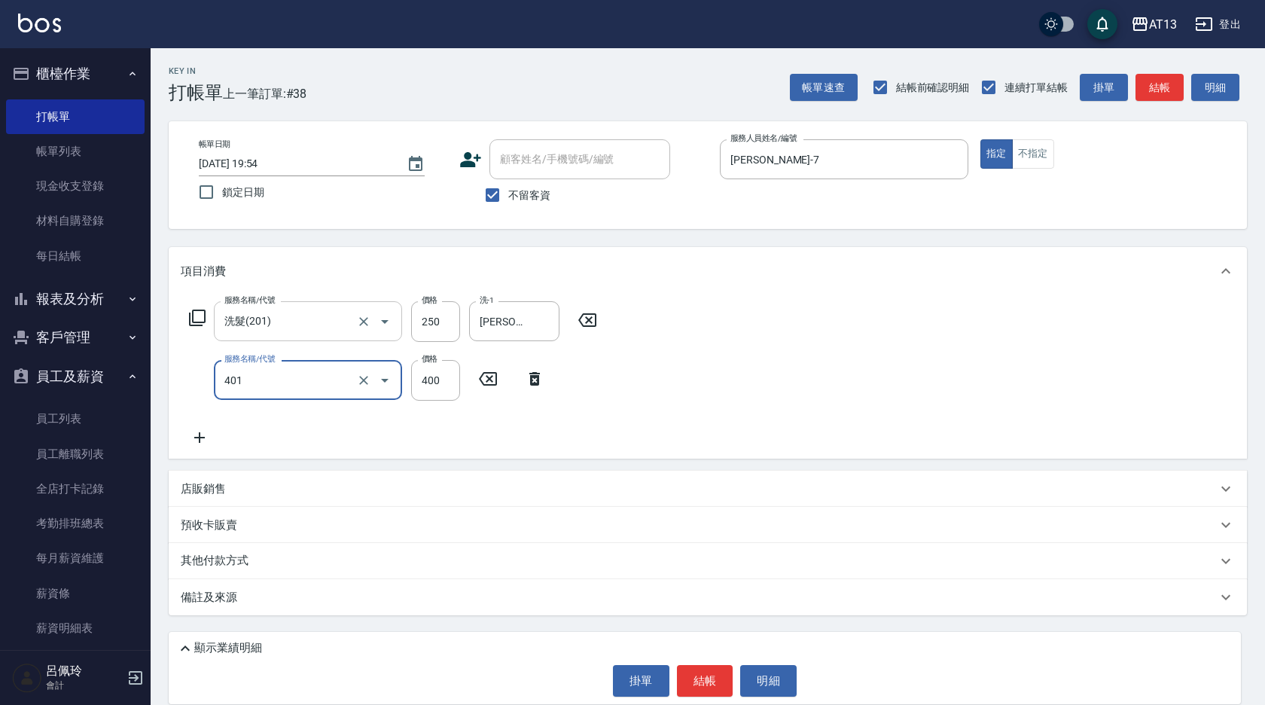
type input "剪髮(401)"
type input "300"
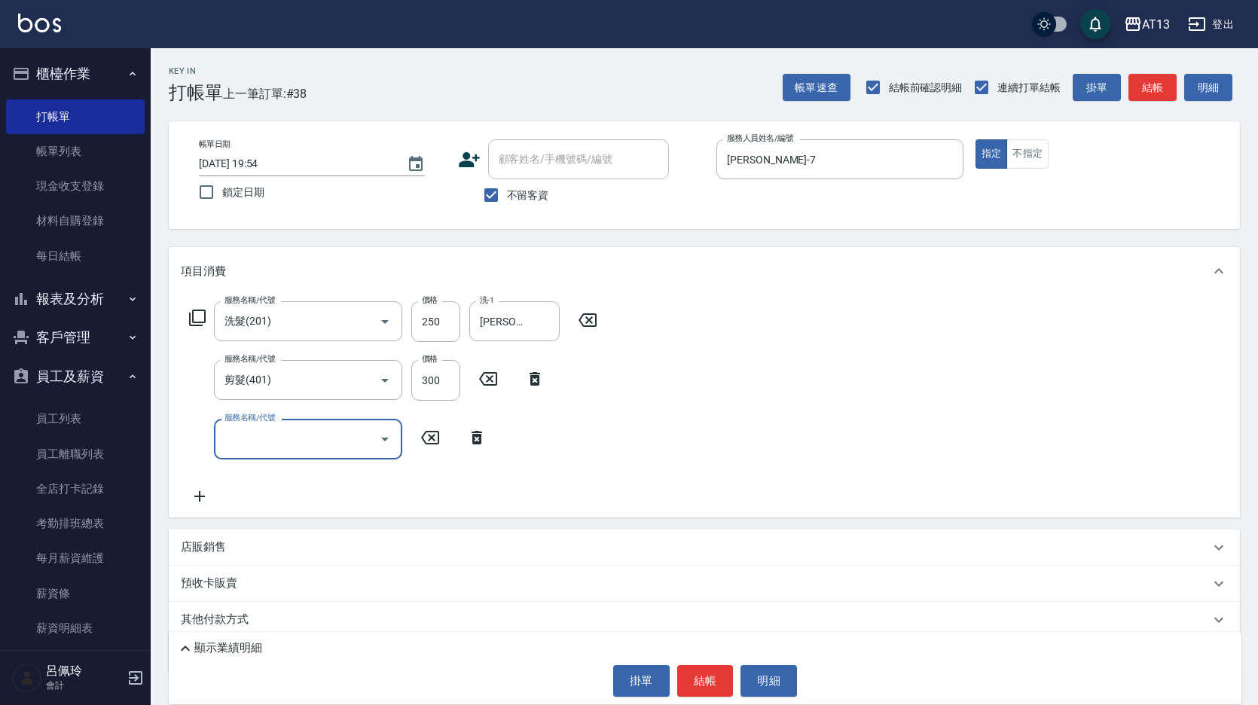
click at [189, 548] on p "店販銷售" at bounding box center [203, 547] width 45 height 16
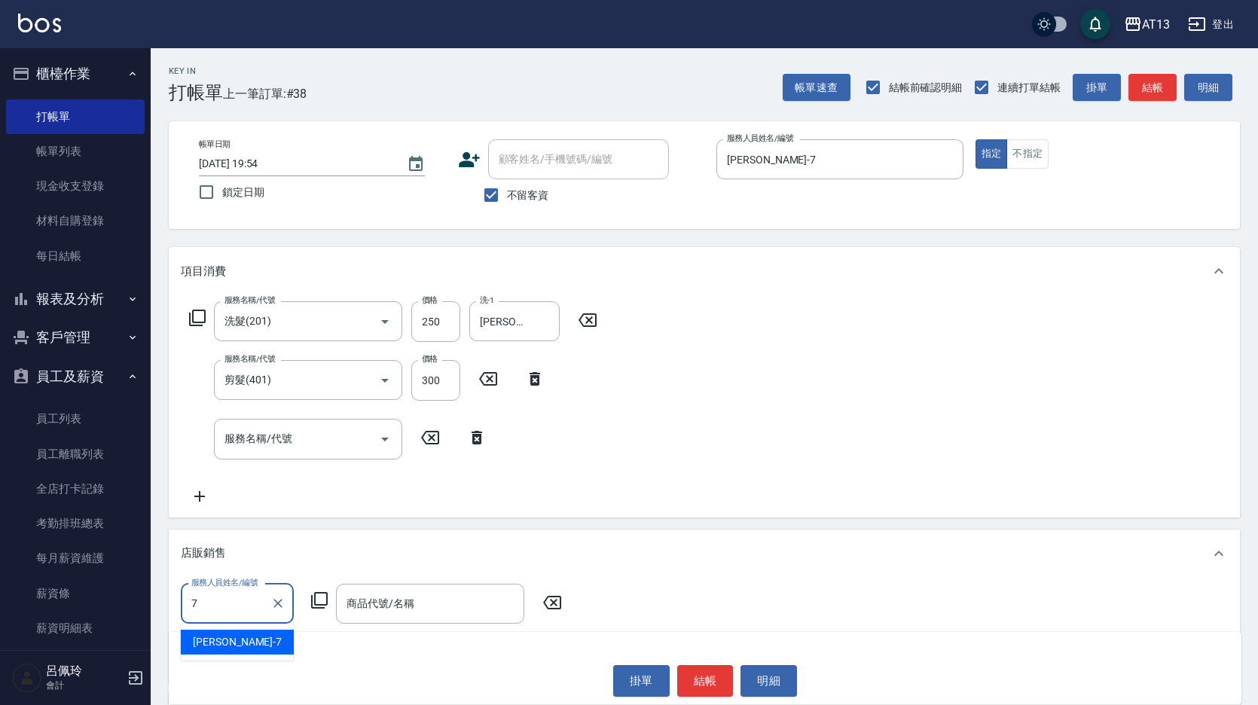
click at [246, 645] on div "[PERSON_NAME]-7" at bounding box center [237, 642] width 113 height 25
type input "[PERSON_NAME]-7"
click at [334, 606] on div "服務人員姓名/編號 呂佳容-7 服務人員姓名/編號 商品代號/名稱 商品代號/名稱" at bounding box center [376, 604] width 390 height 40
click at [359, 610] on input "商品代號/名稱" at bounding box center [430, 603] width 175 height 26
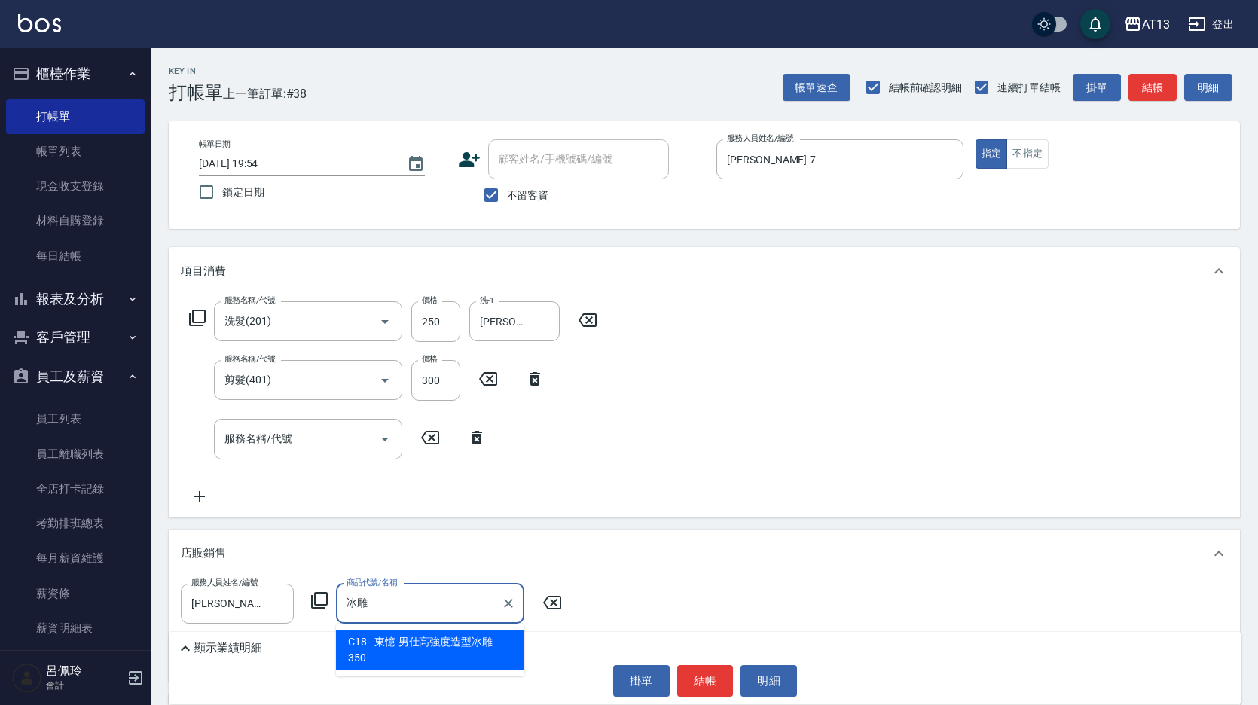
click at [439, 655] on span "C18 - 東憶-男仕高強度造型冰雕 - 350" at bounding box center [430, 650] width 188 height 41
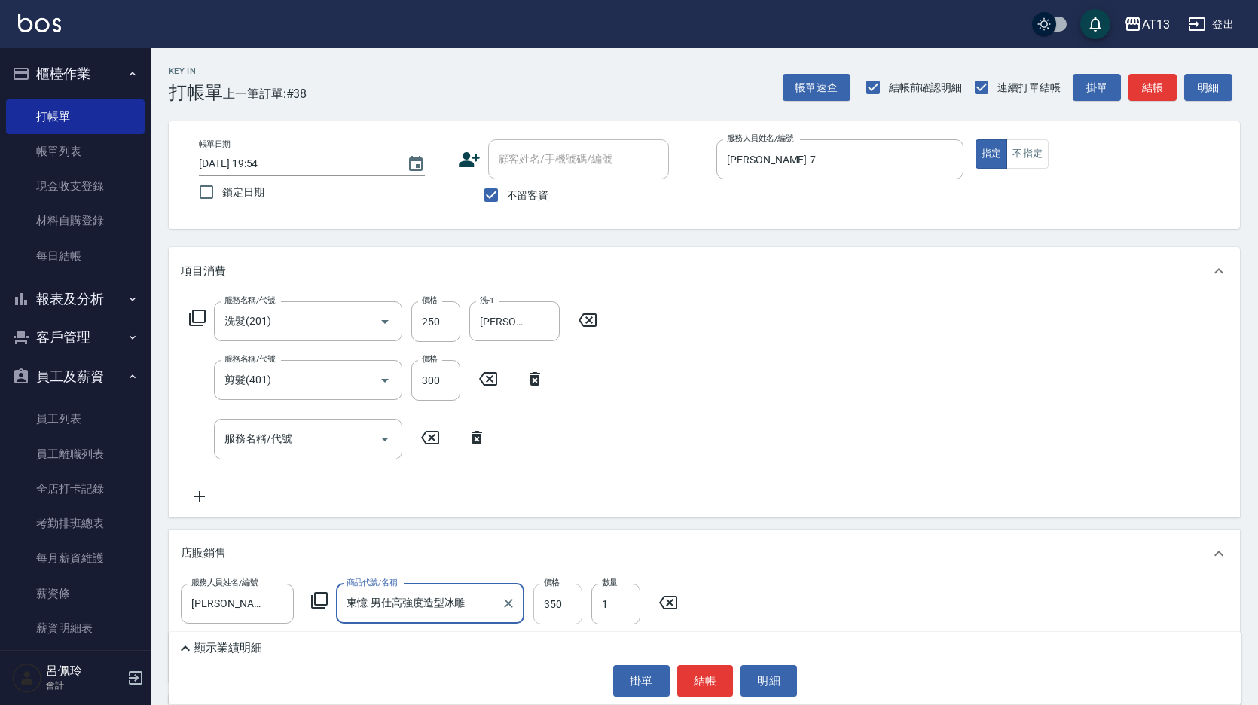
type input "東憶-男仕高強度造型冰雕"
click at [575, 601] on input "350" at bounding box center [557, 604] width 49 height 41
type input "315"
click at [678, 432] on div "服務名稱/代號 洗髮(201) 服務名稱/代號 價格 250 價格 洗-1 李垣潔-31 洗-1 服務名稱/代號 剪髮(401) 服務名稱/代號 價格 300…" at bounding box center [704, 405] width 1071 height 221
click at [722, 676] on button "結帳" at bounding box center [705, 681] width 56 height 32
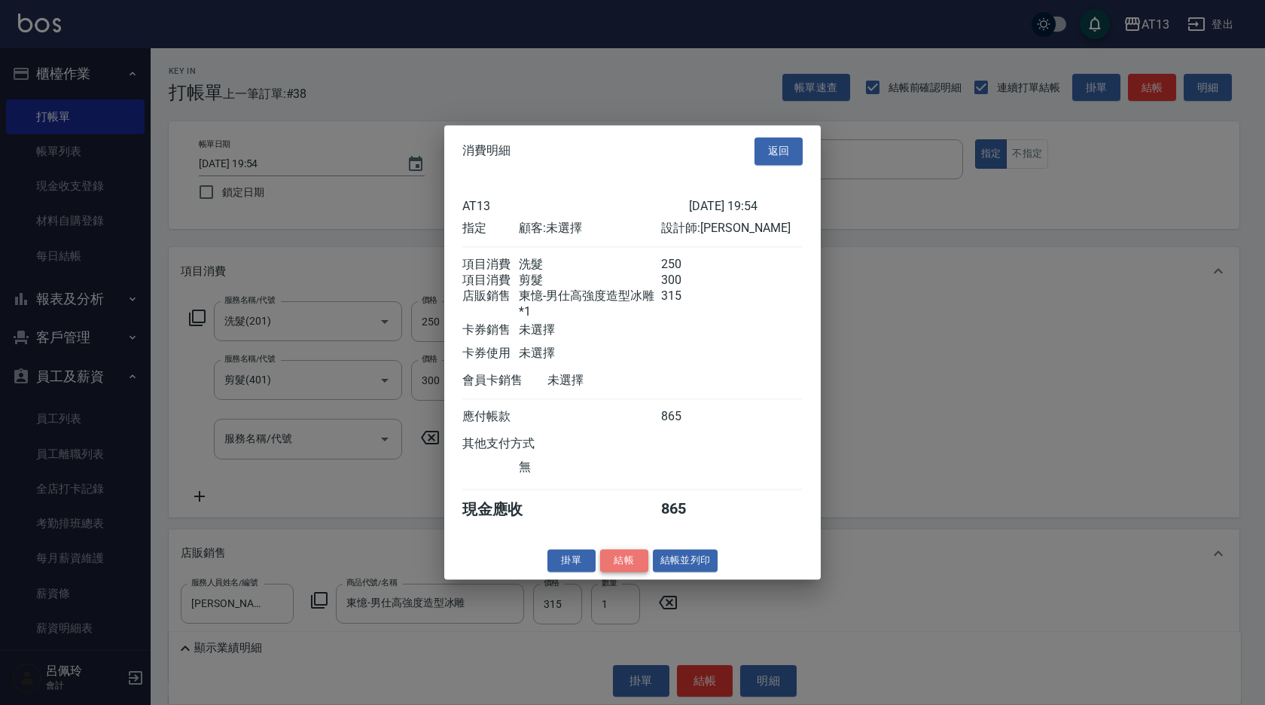
click at [623, 566] on button "結帳" at bounding box center [624, 560] width 48 height 23
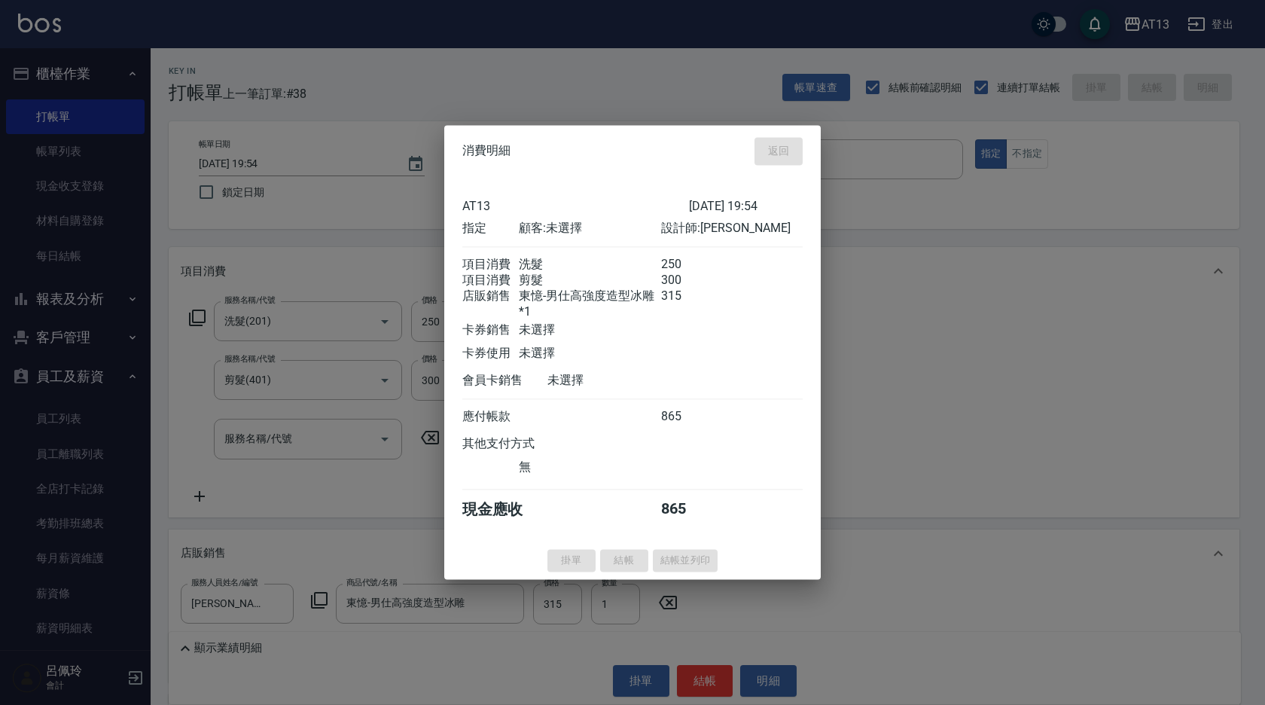
type input "2025/09/15 19:59"
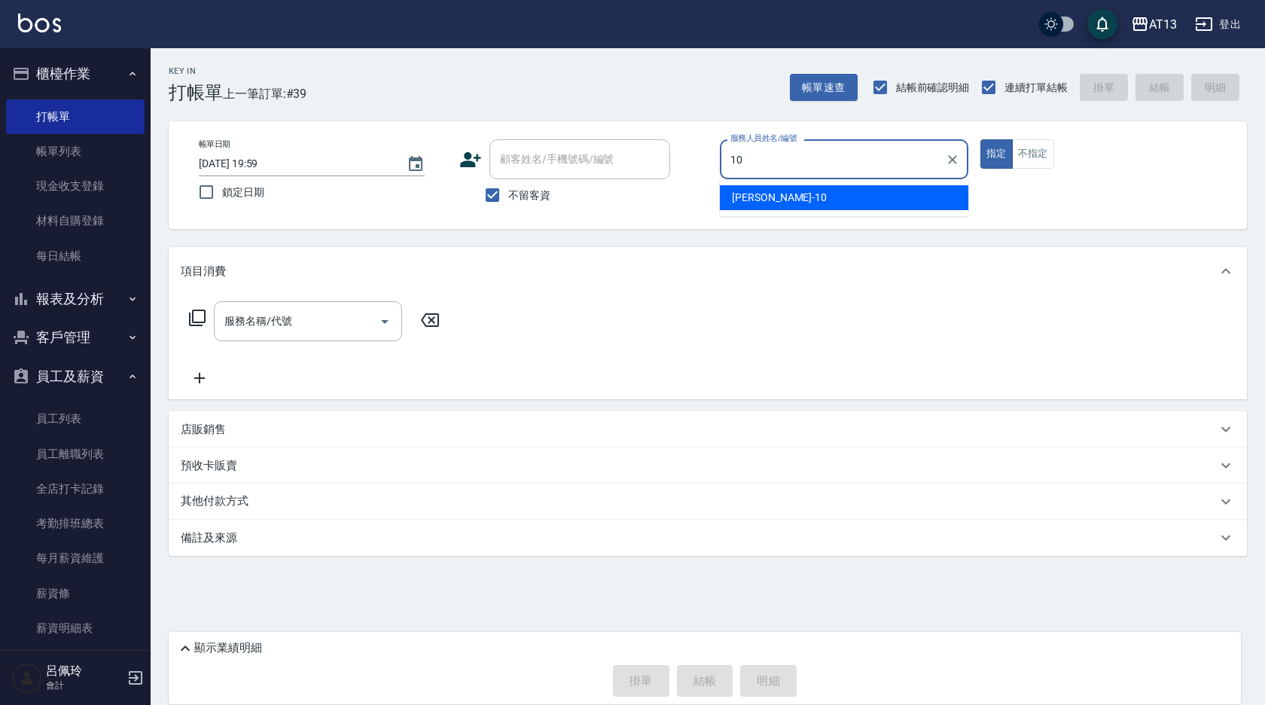
click at [766, 184] on ul "[PERSON_NAME] -10" at bounding box center [844, 197] width 249 height 37
click at [748, 188] on div "[PERSON_NAME] -10" at bounding box center [844, 197] width 249 height 25
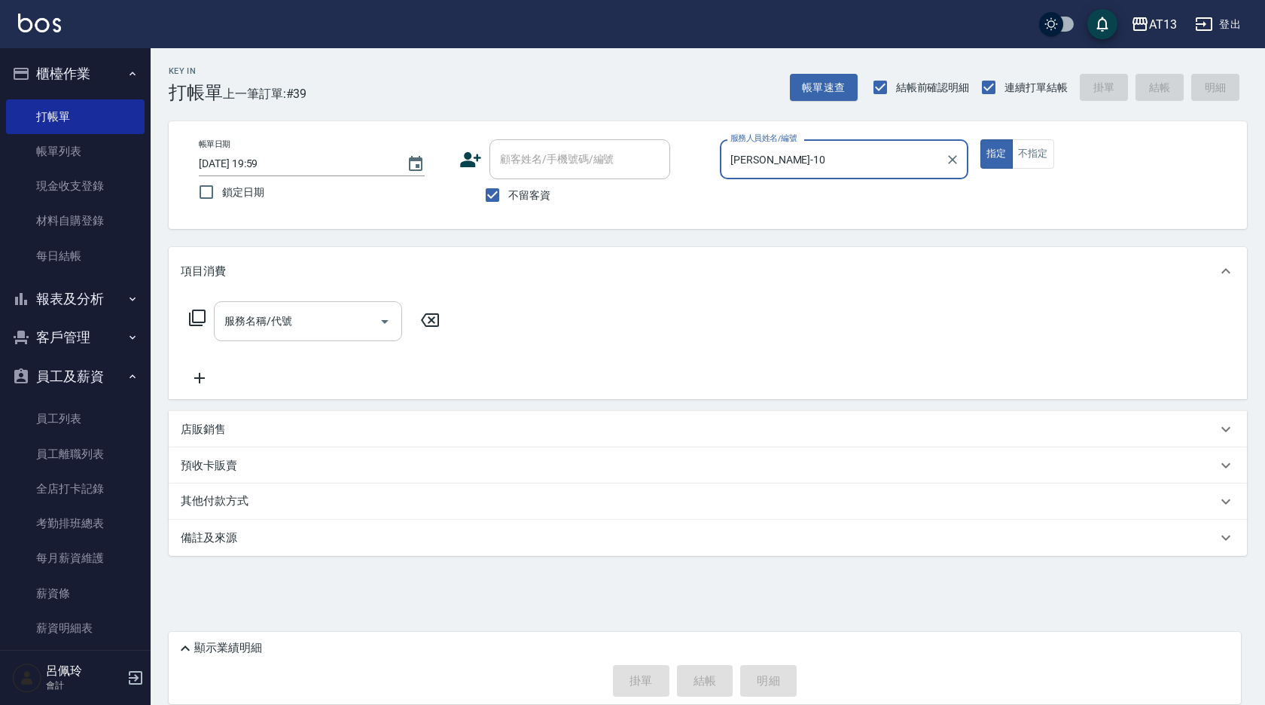
type input "[PERSON_NAME]-10"
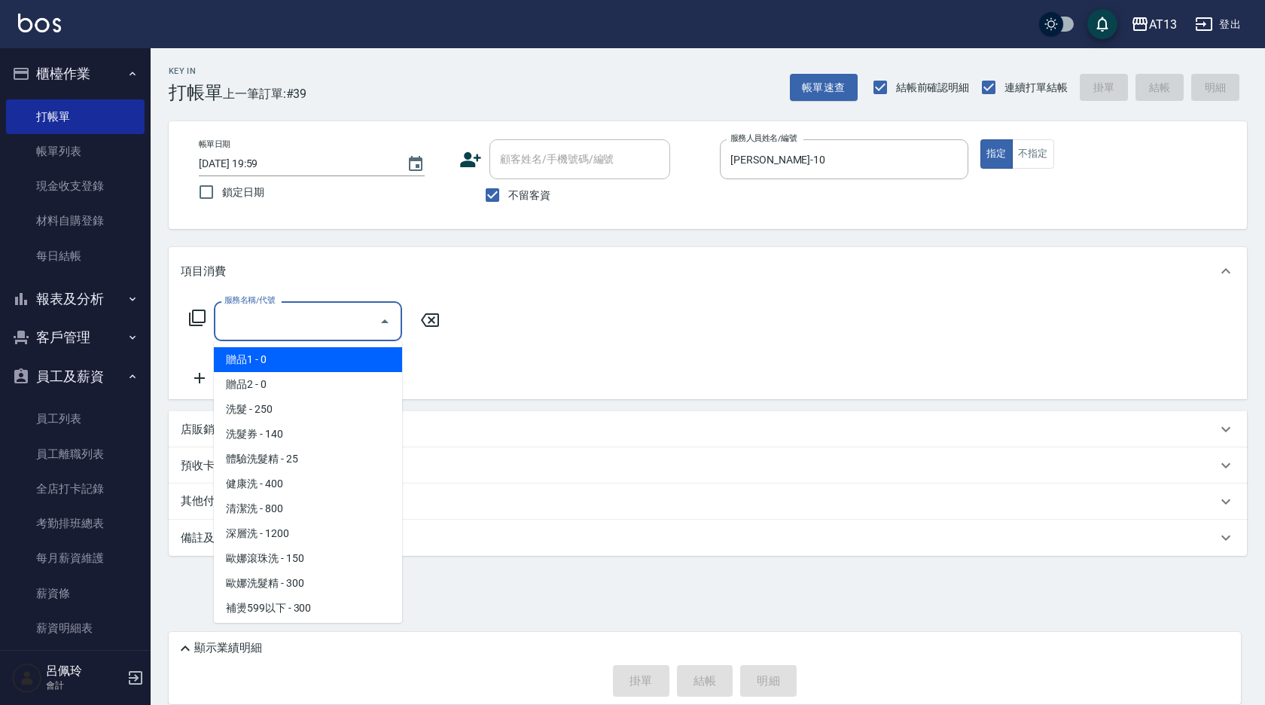
click at [307, 319] on input "服務名稱/代號" at bounding box center [297, 321] width 152 height 26
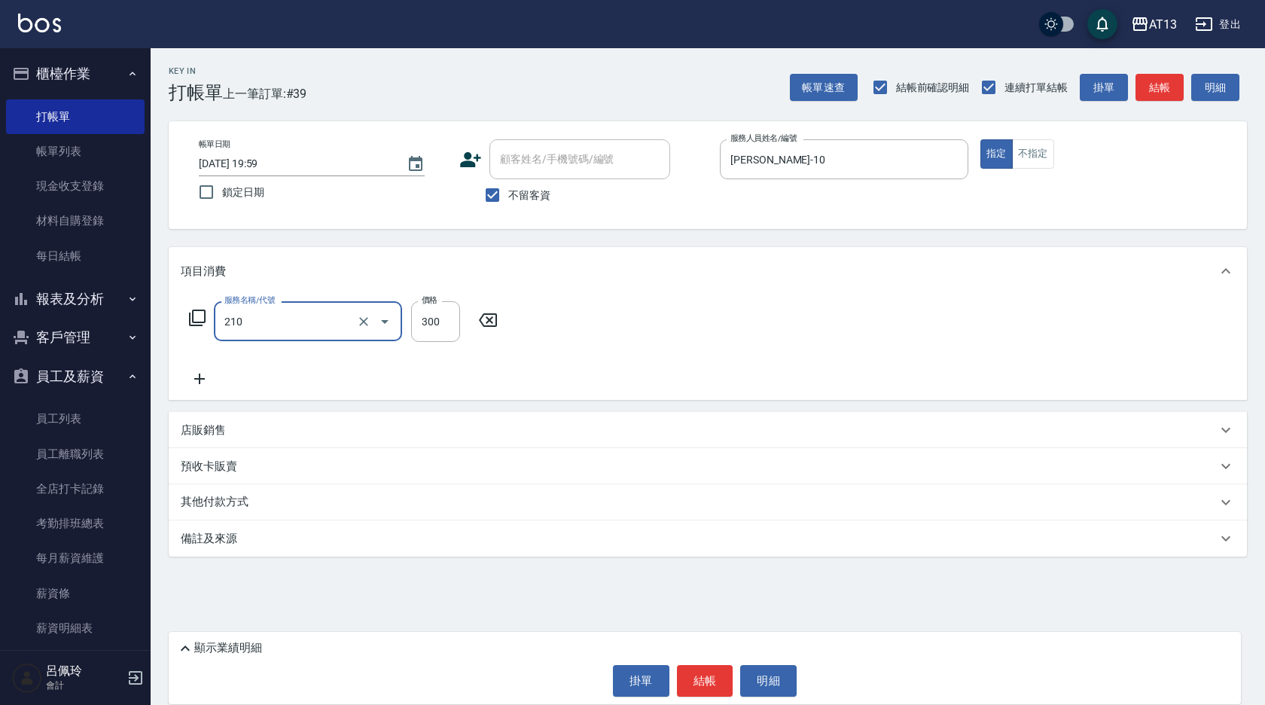
type input "[PERSON_NAME]洗髮精(210)"
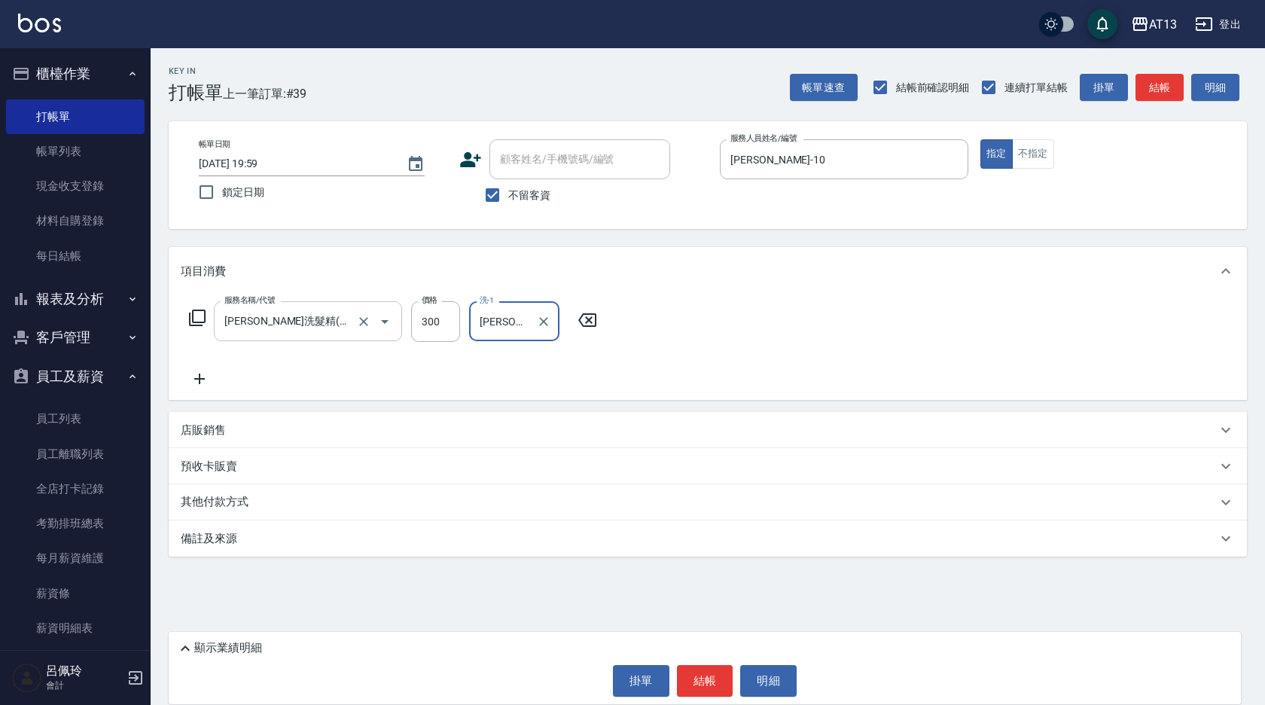
type input "[PERSON_NAME]-33"
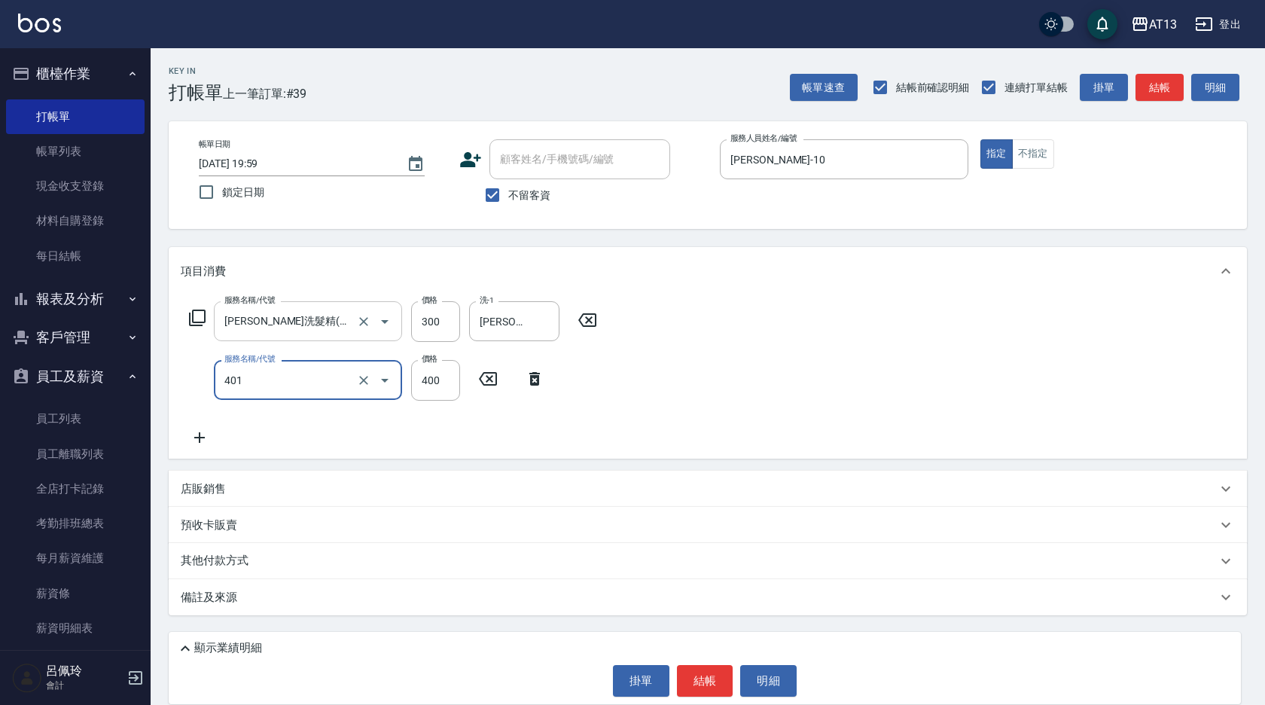
type input "剪髮(401)"
type input "450"
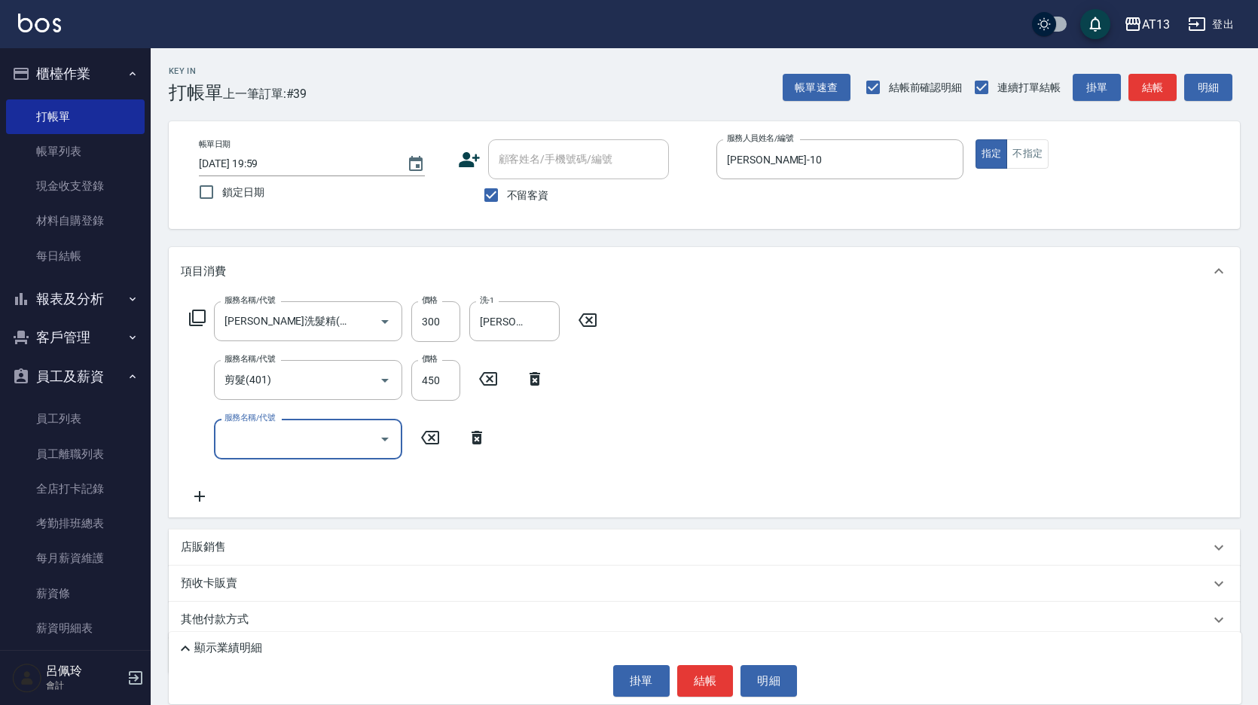
click at [770, 408] on div "服務名稱/代號 歐娜洗髮精(210) 服務名稱/代號 價格 300 價格 洗-1 吳映蓉-33 洗-1 服務名稱/代號 剪髮(401) 服務名稱/代號 價格 …" at bounding box center [704, 405] width 1071 height 221
click at [712, 683] on button "結帳" at bounding box center [705, 681] width 56 height 32
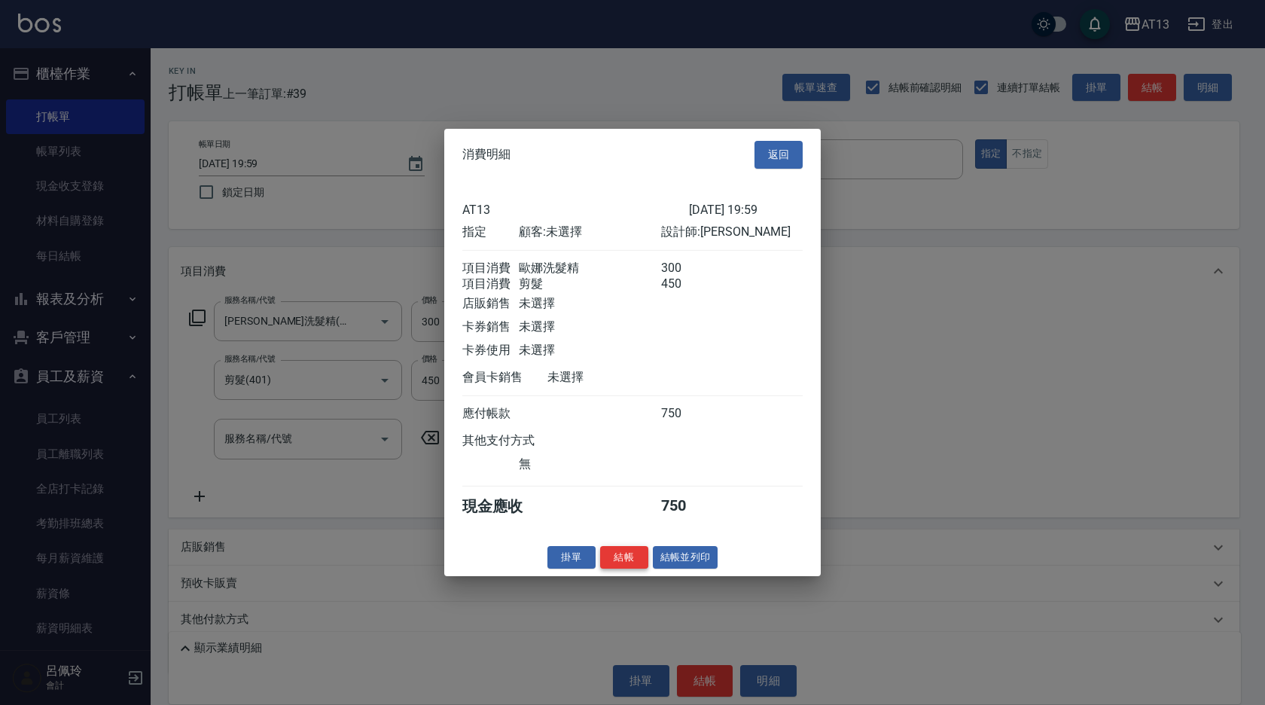
click at [629, 569] on button "結帳" at bounding box center [624, 556] width 48 height 23
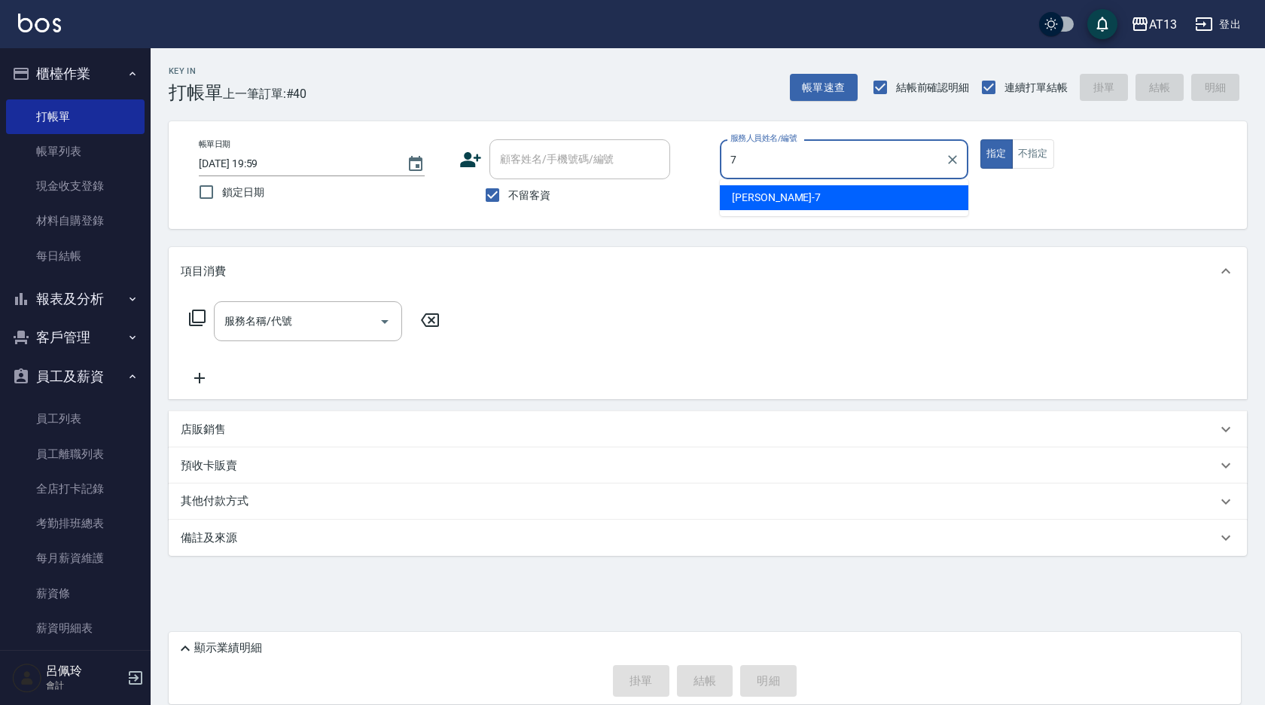
click at [782, 197] on div "[PERSON_NAME]-7" at bounding box center [844, 197] width 249 height 25
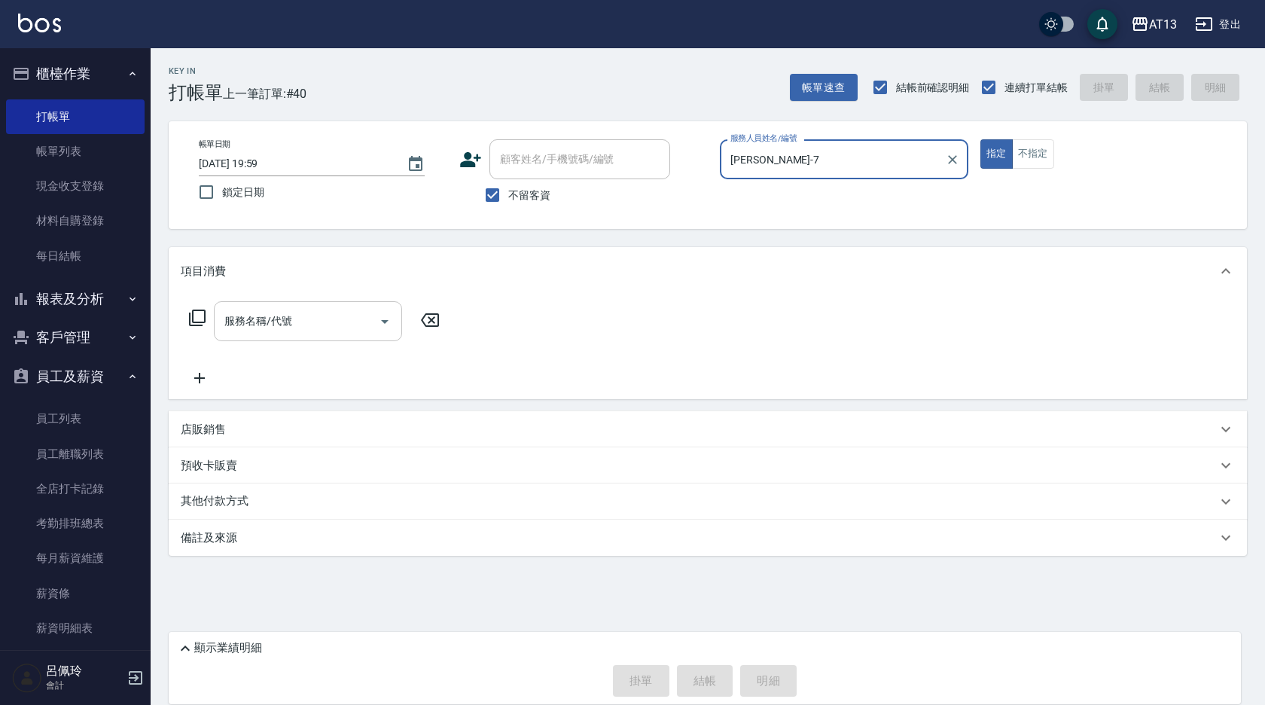
type input "[PERSON_NAME]-7"
click at [335, 323] on input "服務名稱/代號" at bounding box center [297, 321] width 152 height 26
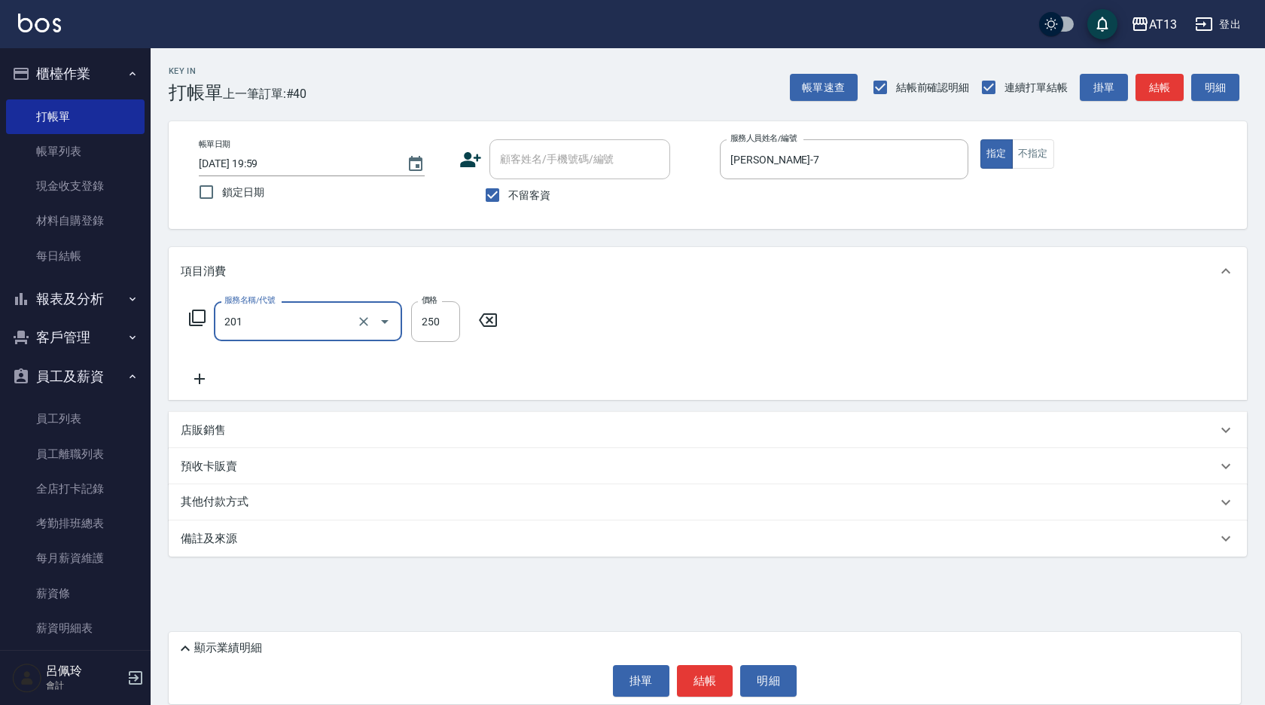
type input "洗髮(201)"
type input "葉采臻-24"
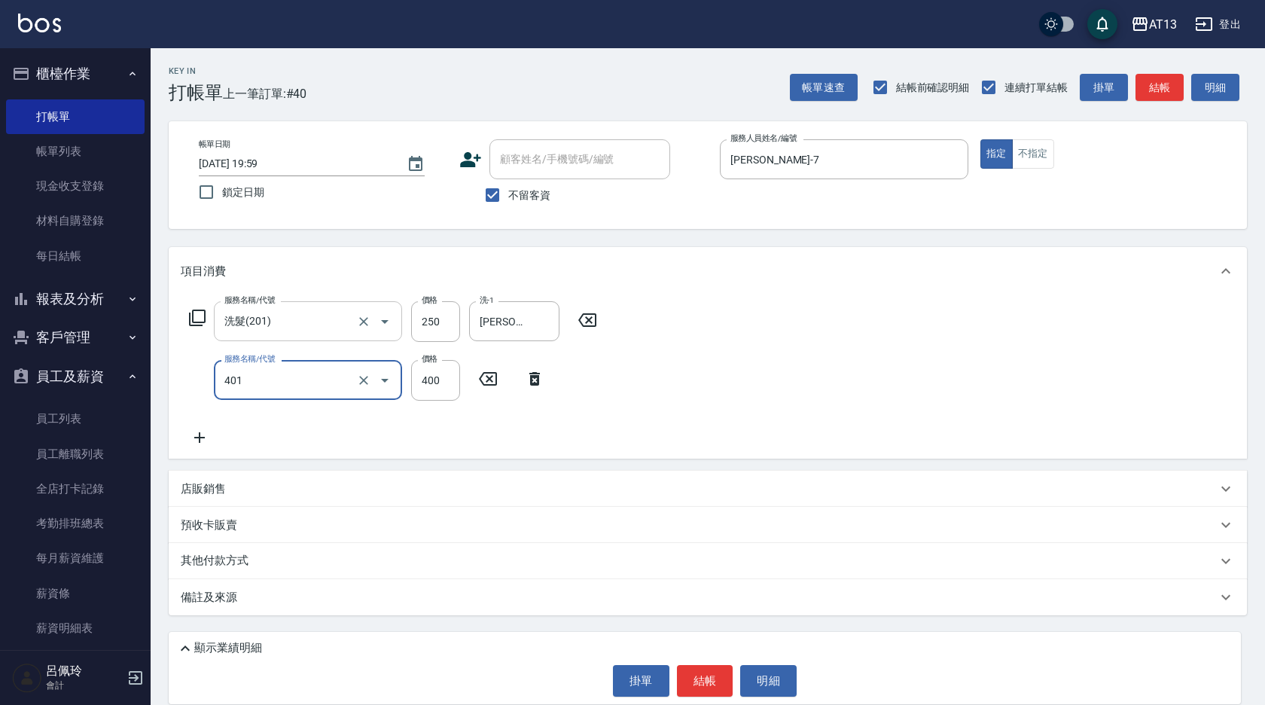
type input "剪髮(401)"
type input "300"
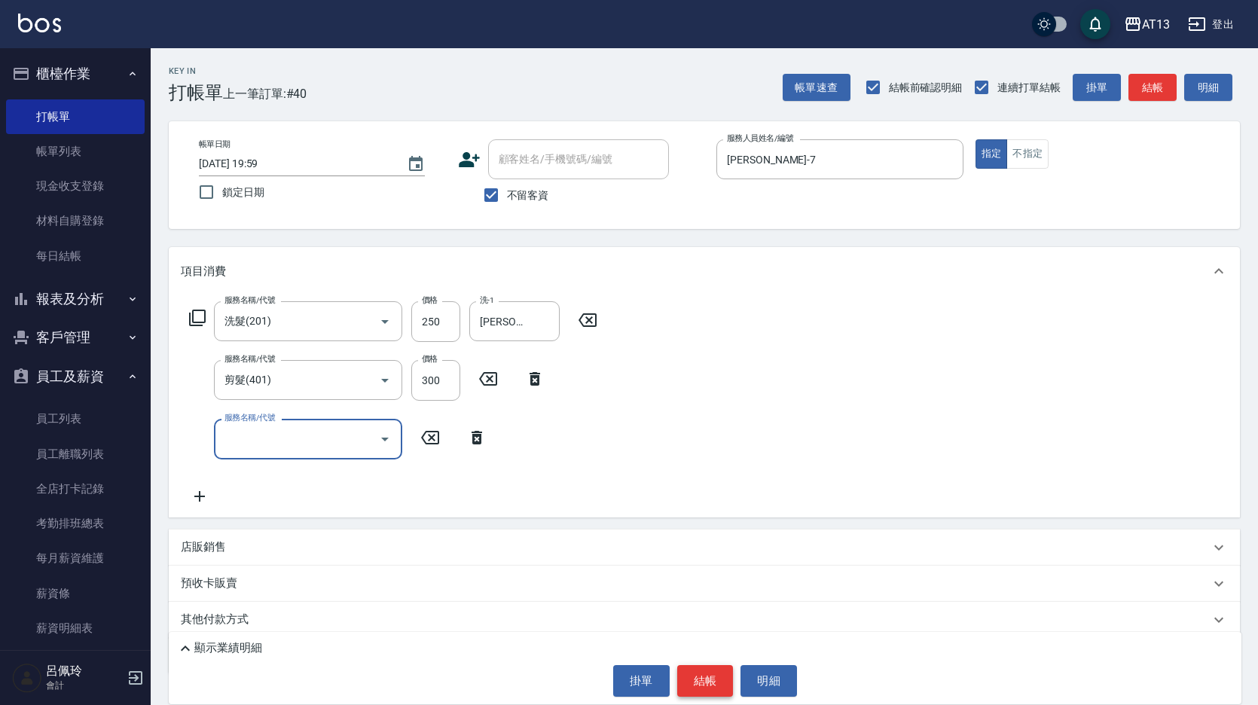
click at [716, 682] on button "結帳" at bounding box center [705, 681] width 56 height 32
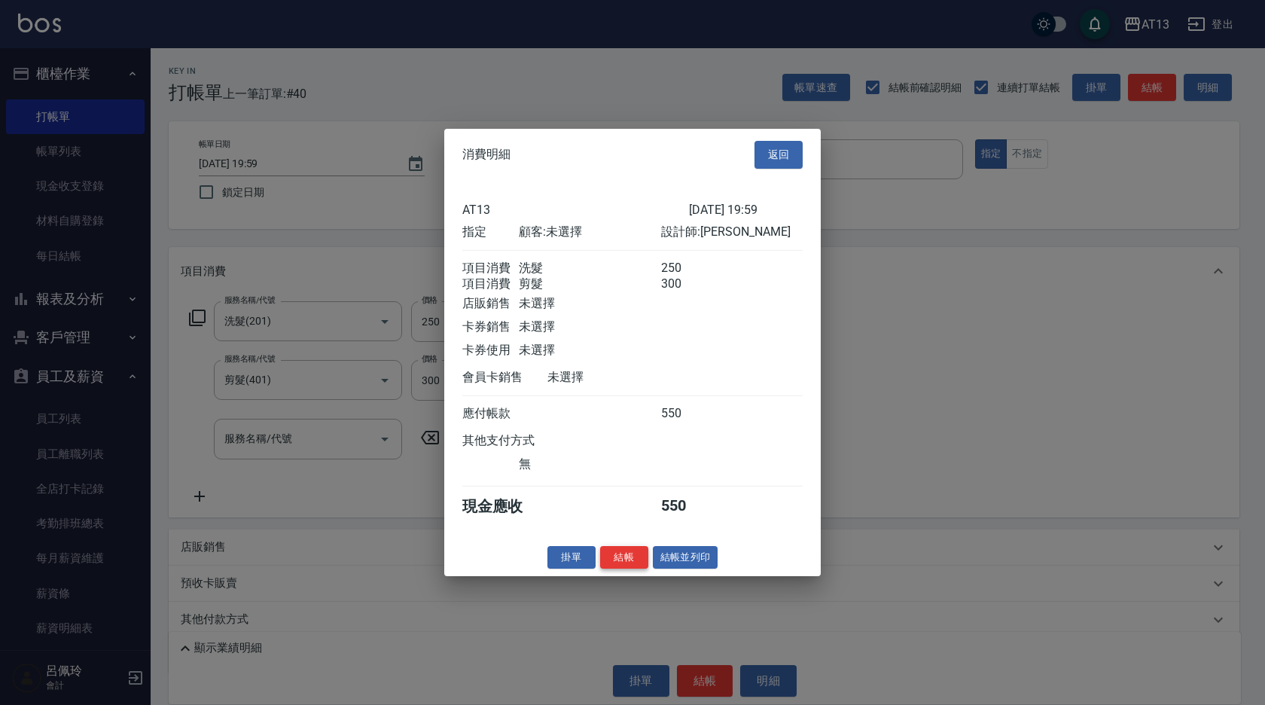
click at [608, 568] on button "結帳" at bounding box center [624, 556] width 48 height 23
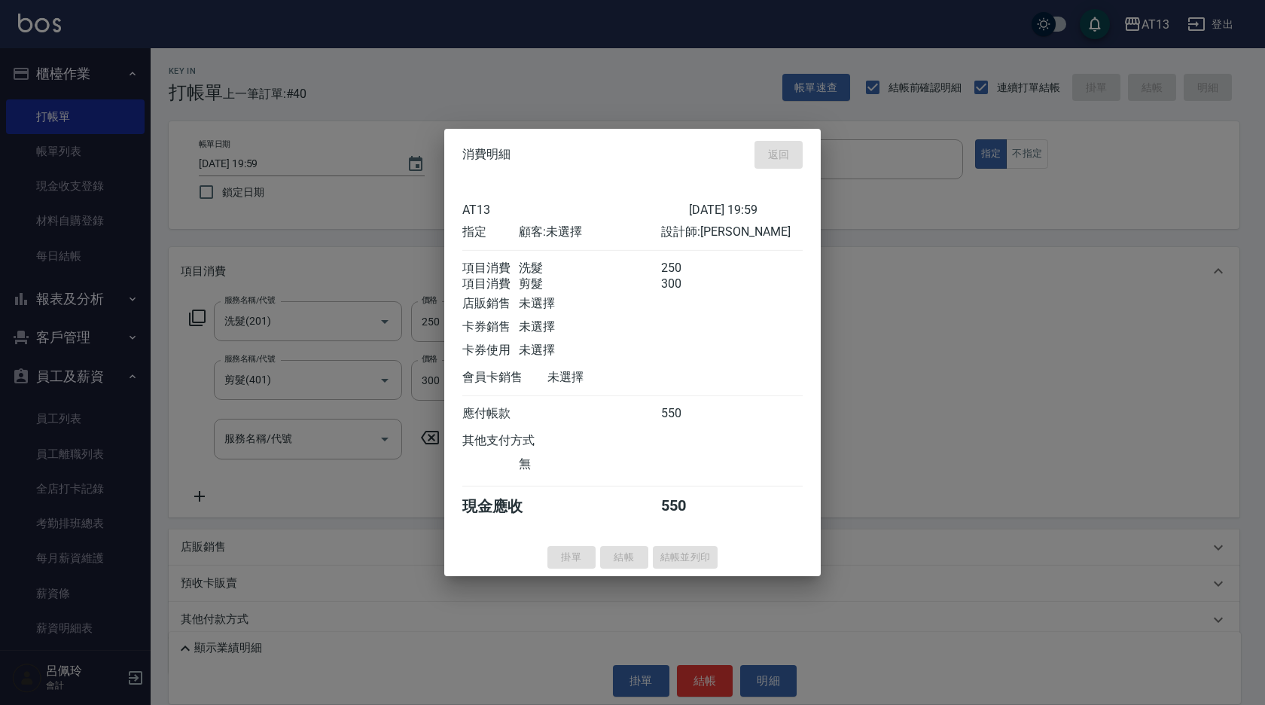
type input "2025/09/15 20:00"
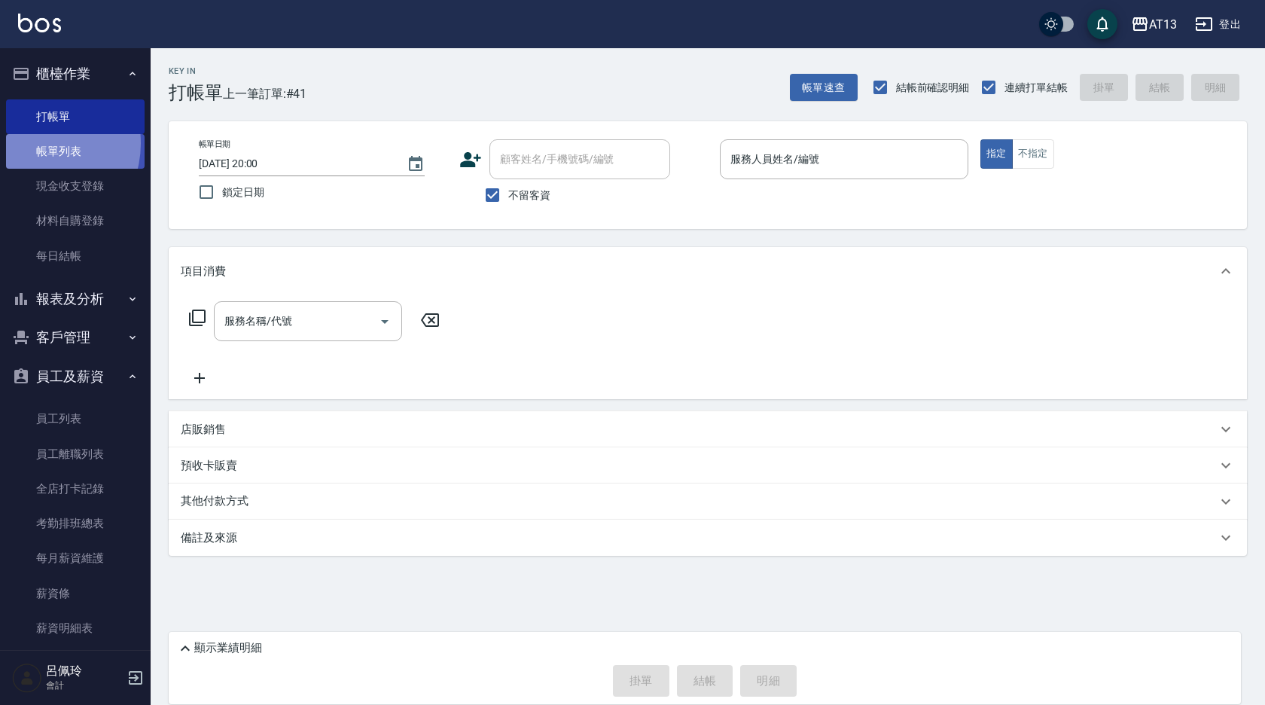
click at [38, 144] on link "帳單列表" at bounding box center [75, 151] width 139 height 35
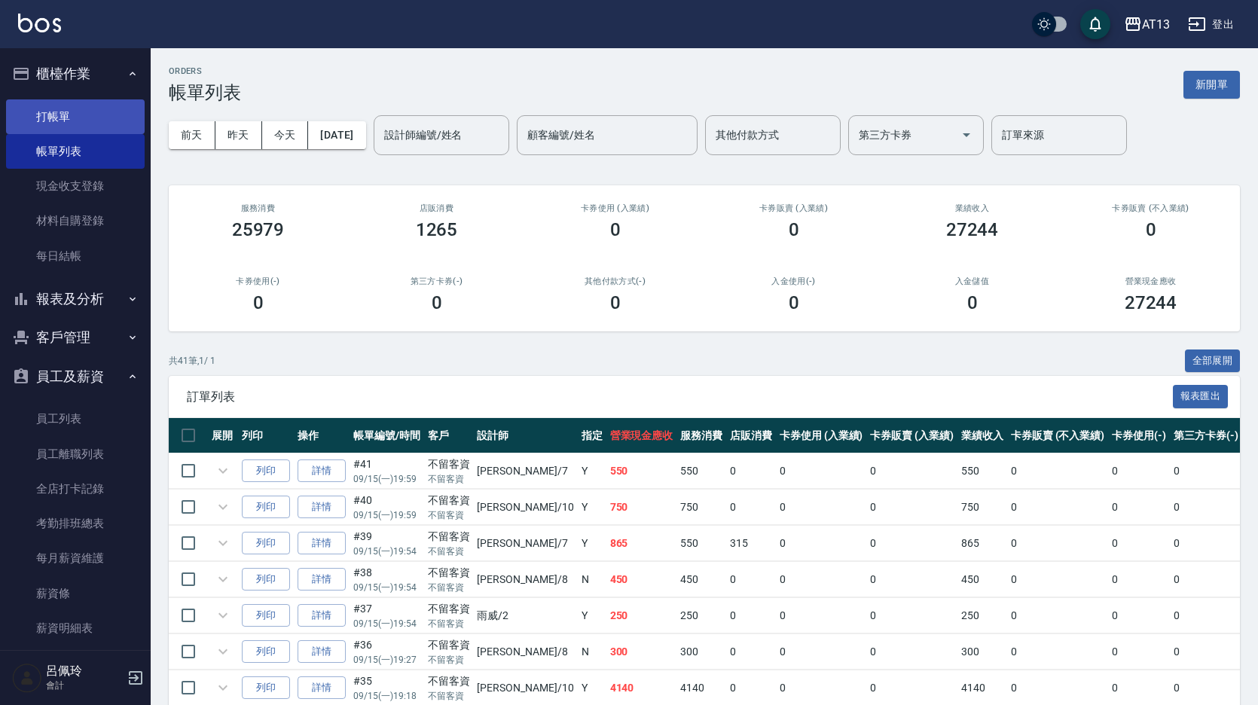
click at [82, 122] on link "打帳單" at bounding box center [75, 116] width 139 height 35
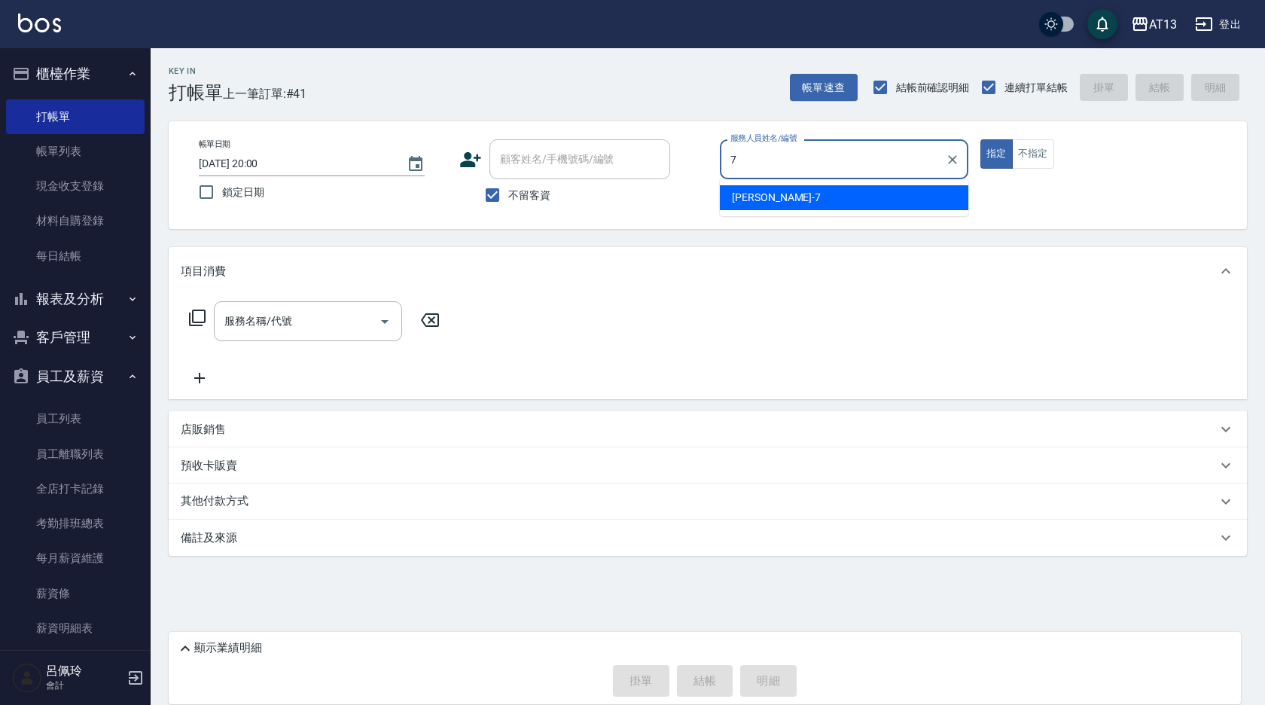
click at [756, 188] on div "[PERSON_NAME]-7" at bounding box center [844, 197] width 249 height 25
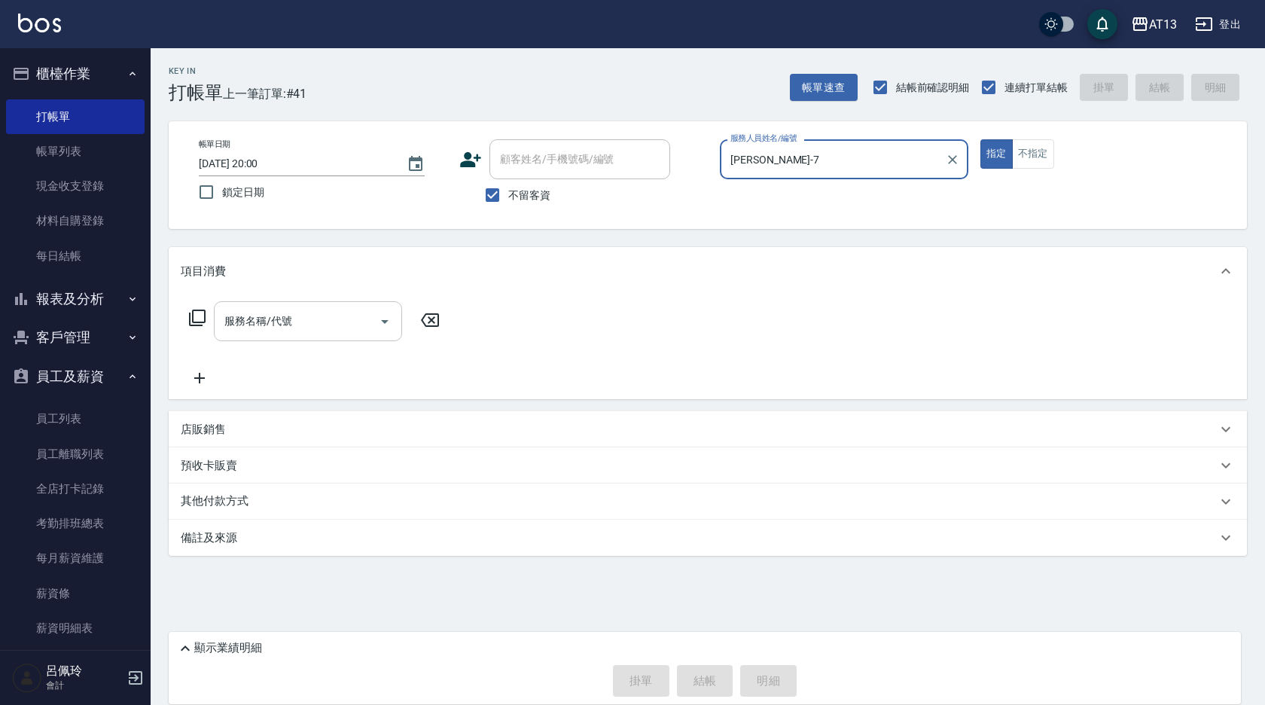
type input "[PERSON_NAME]-7"
click at [279, 324] on input "服務名稱/代號" at bounding box center [297, 321] width 152 height 26
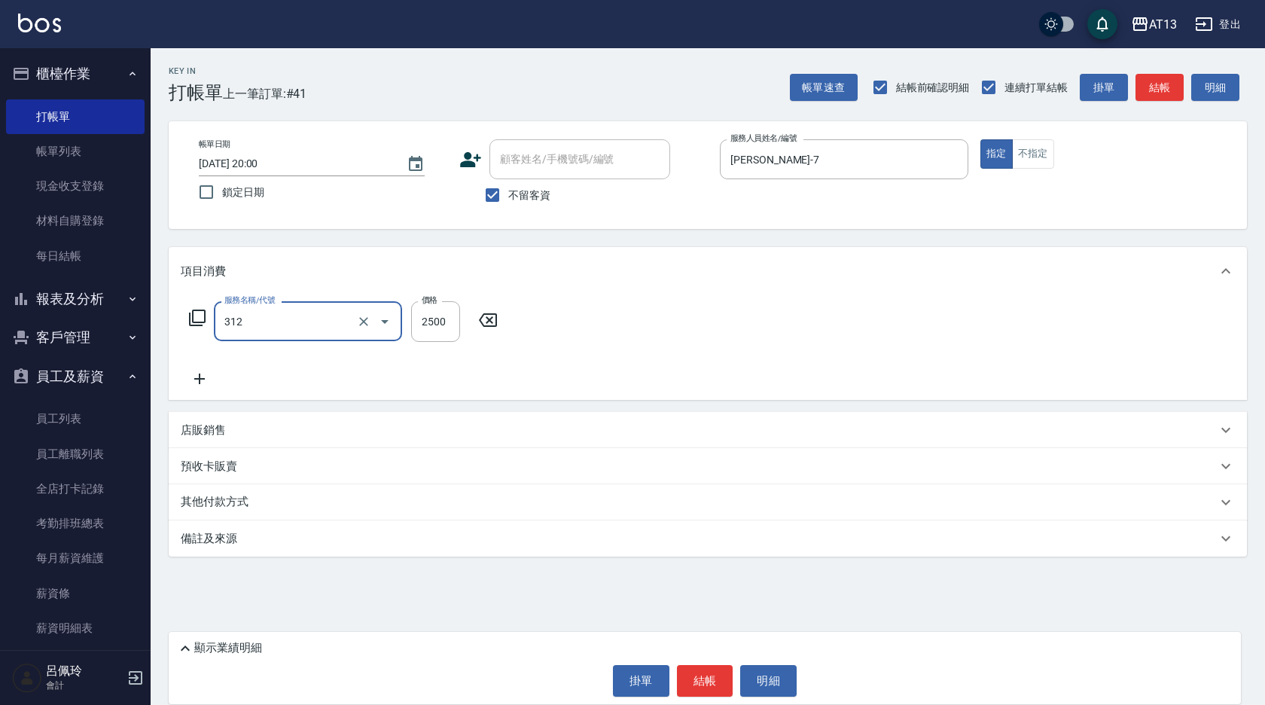
type input "有氧水離子燙2500(312)"
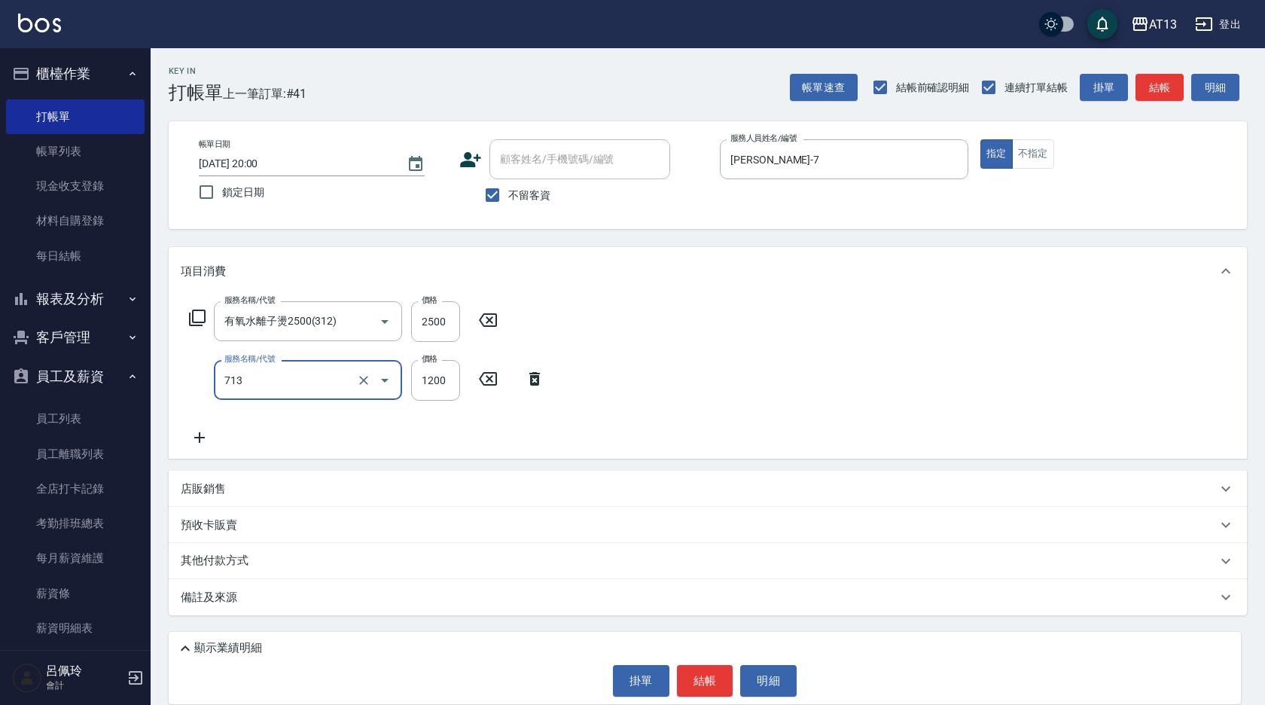
type input "水樣結構式1200(713)"
type input "840"
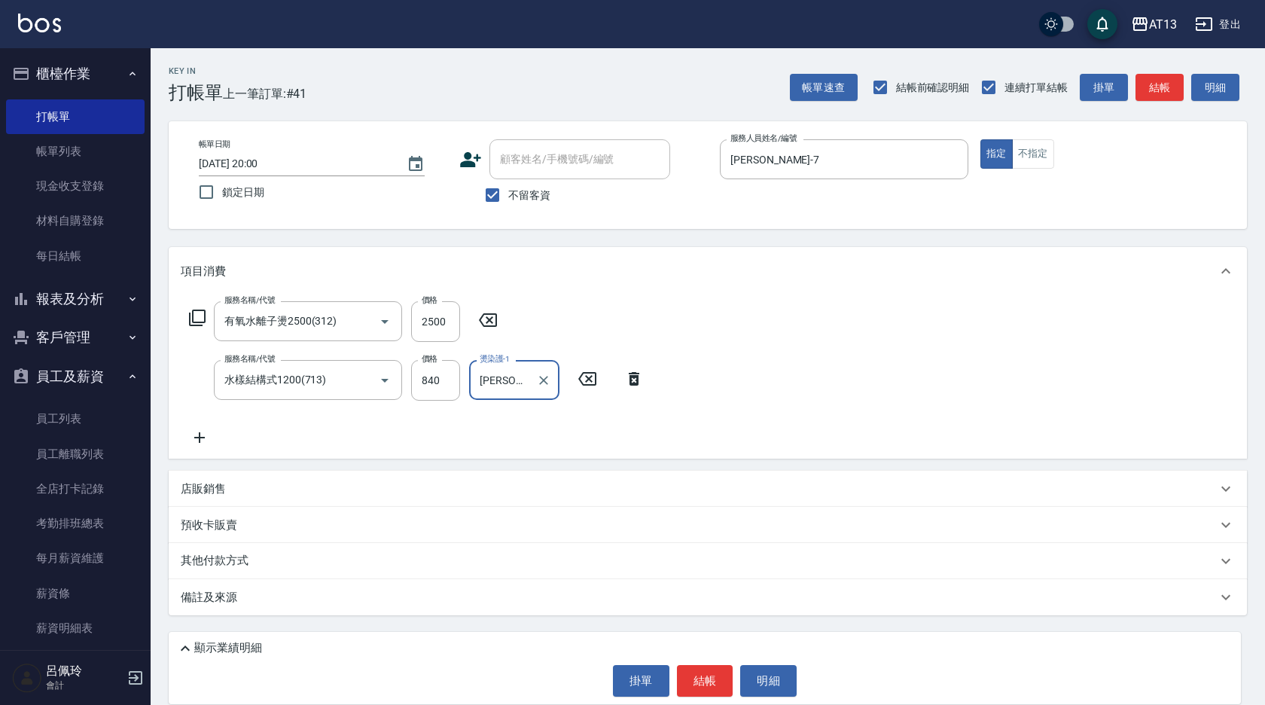
type input "[PERSON_NAME]-11"
click at [496, 322] on icon at bounding box center [488, 320] width 18 height 14
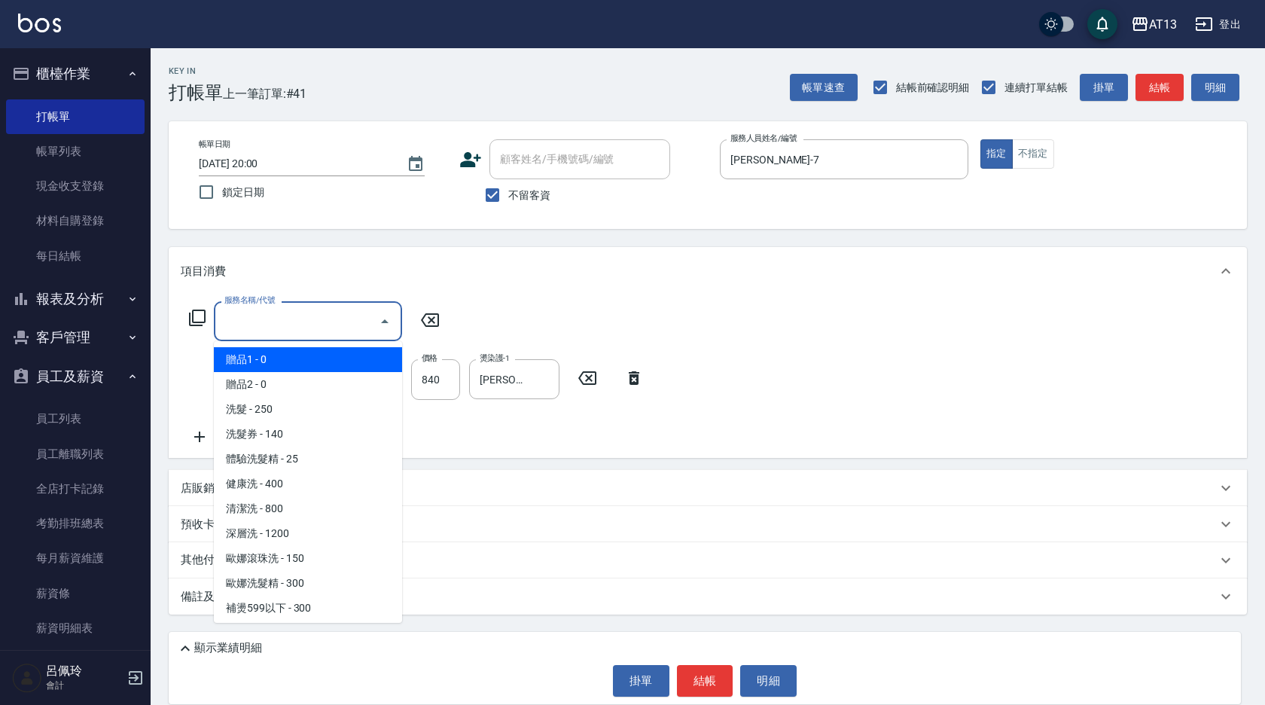
click at [265, 312] on div "服務名稱/代號 服務名稱/代號" at bounding box center [308, 321] width 188 height 40
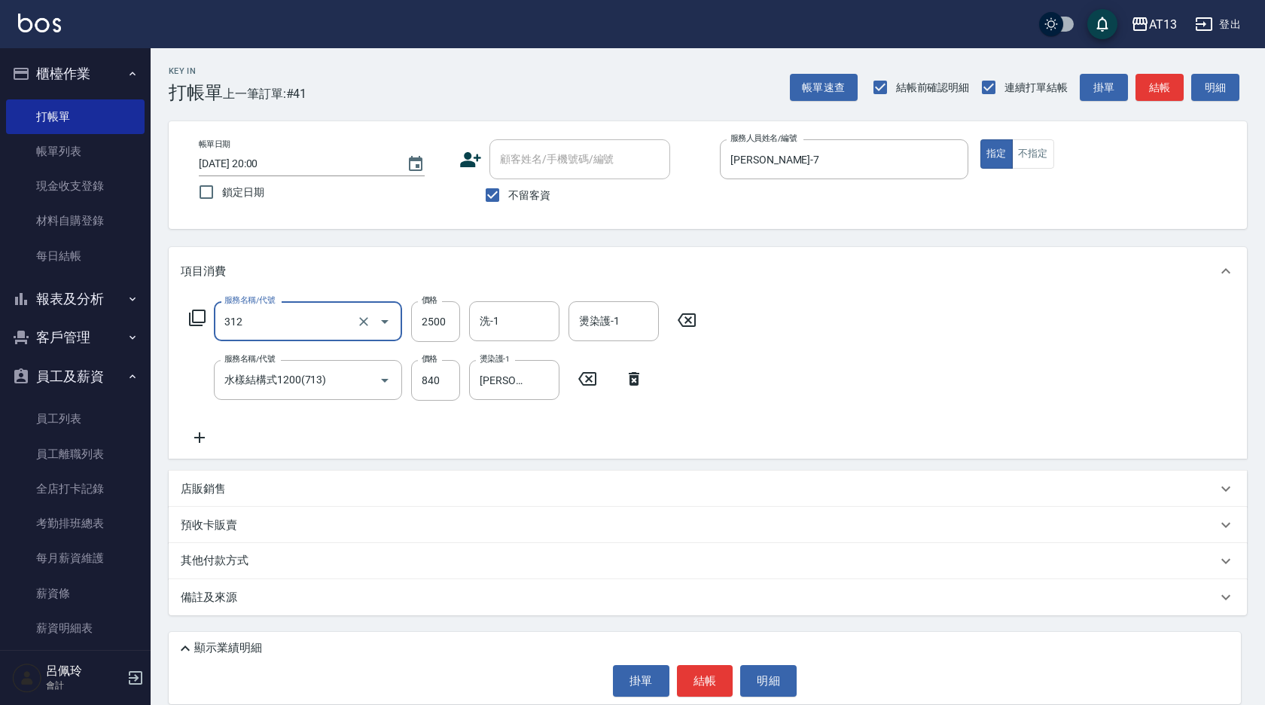
type input "有氧水離子燙2500(312)"
click at [483, 318] on div "洗-1 洗-1" at bounding box center [514, 321] width 90 height 40
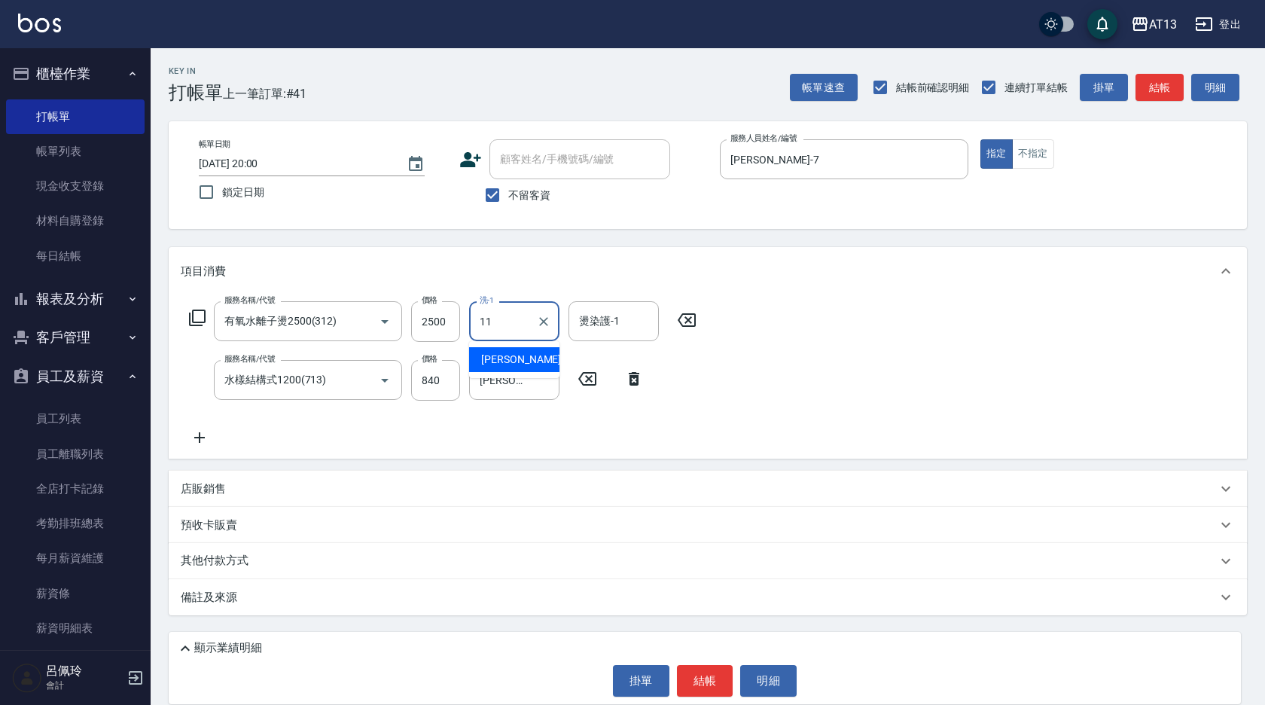
type input "[PERSON_NAME]-11"
click at [707, 673] on button "結帳" at bounding box center [705, 681] width 56 height 32
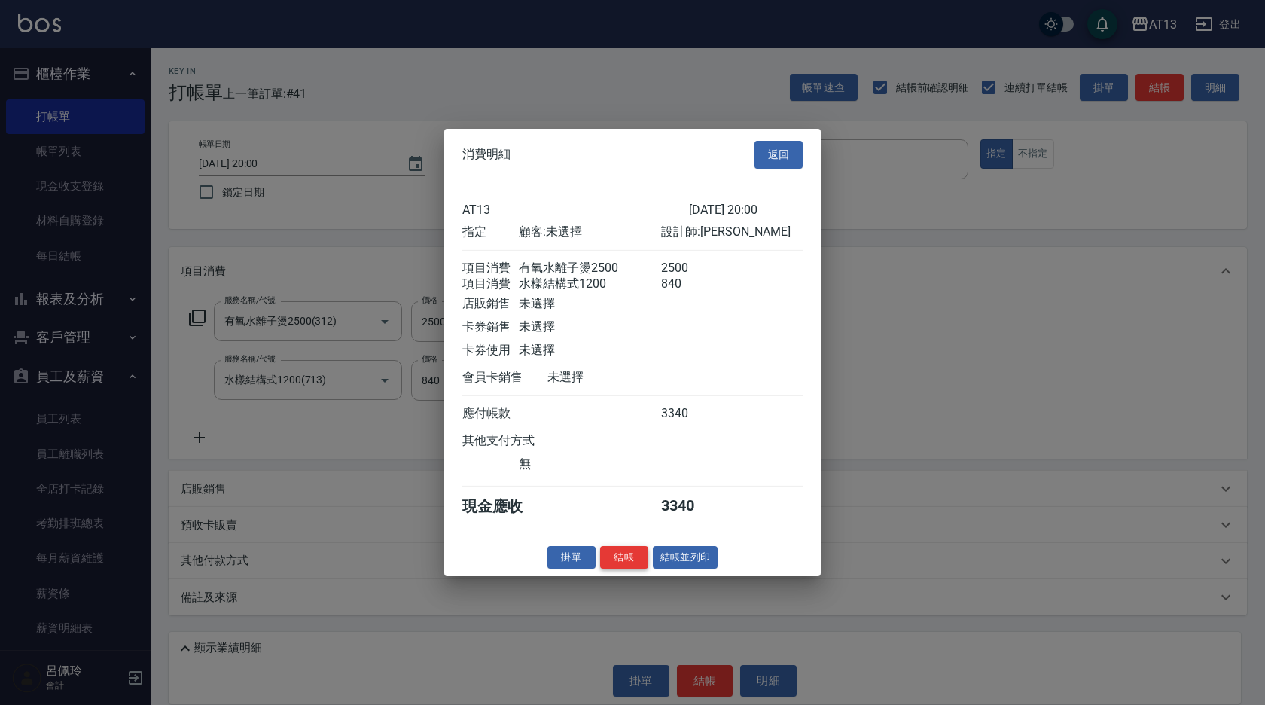
drag, startPoint x: 631, startPoint y: 572, endPoint x: 598, endPoint y: 551, distance: 38.9
click at [631, 568] on button "結帳" at bounding box center [624, 556] width 48 height 23
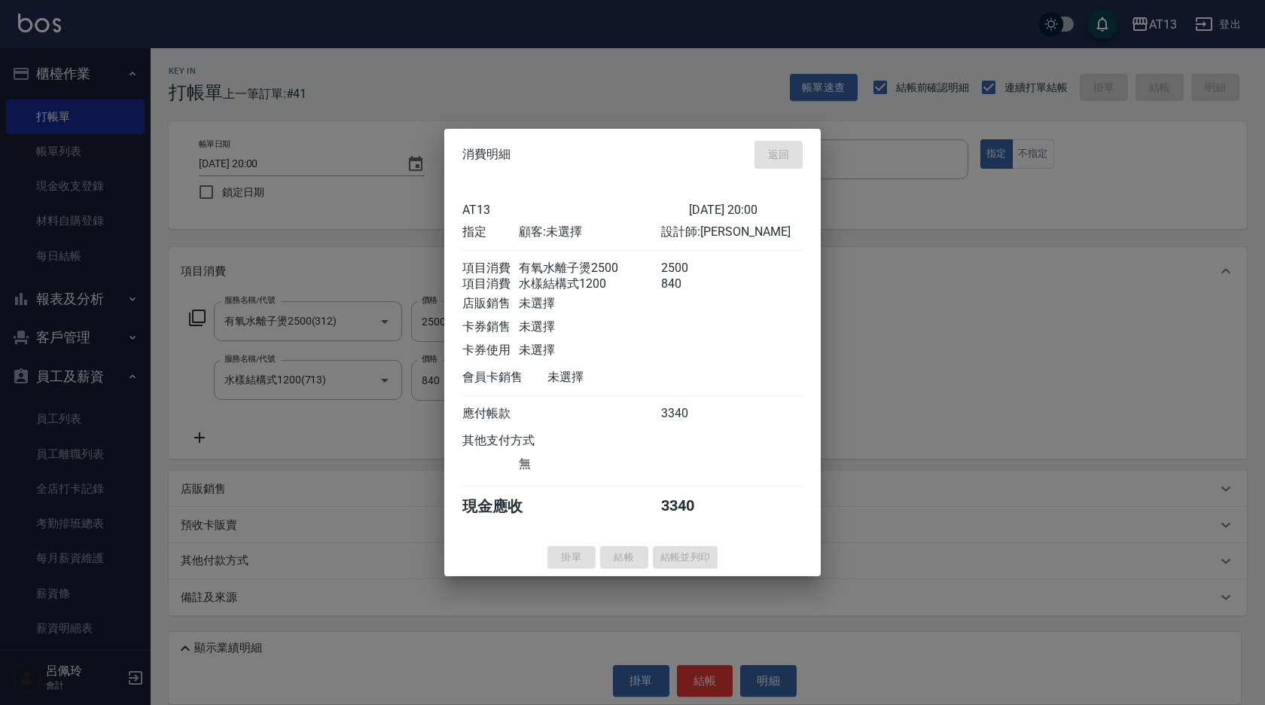
type input "2025/09/15 20:01"
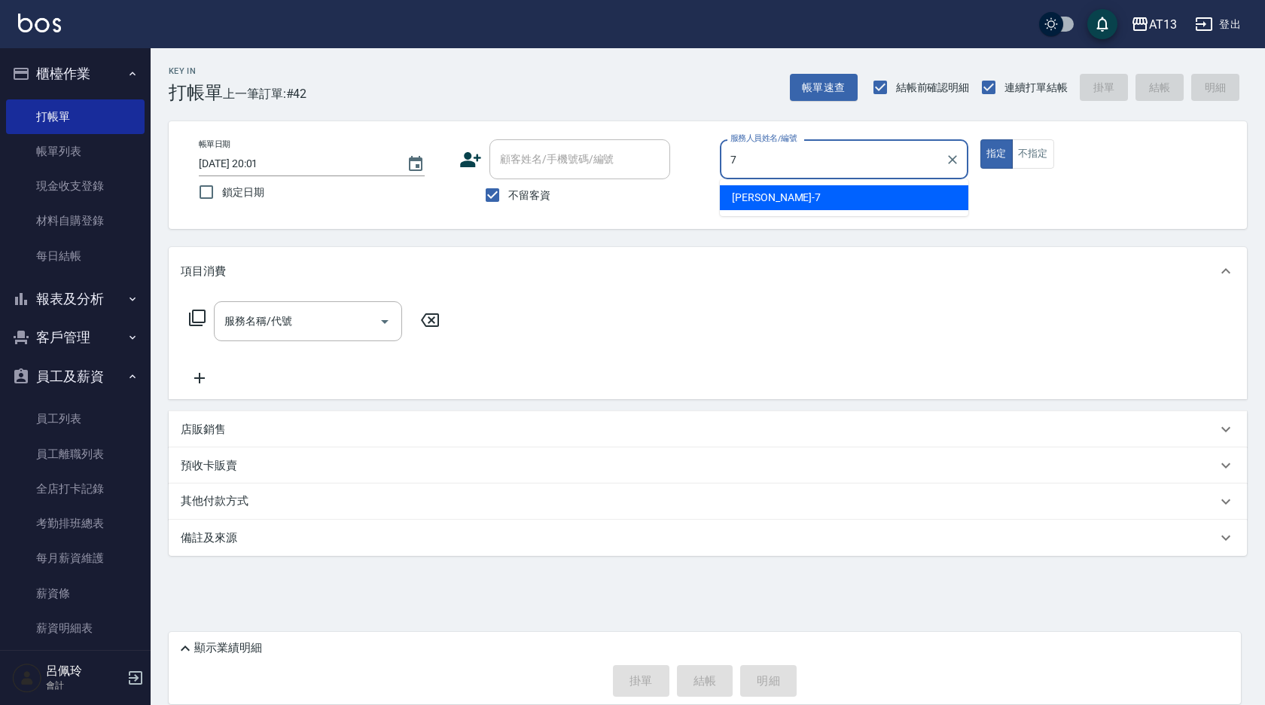
click at [758, 186] on div "[PERSON_NAME]-7" at bounding box center [844, 197] width 249 height 25
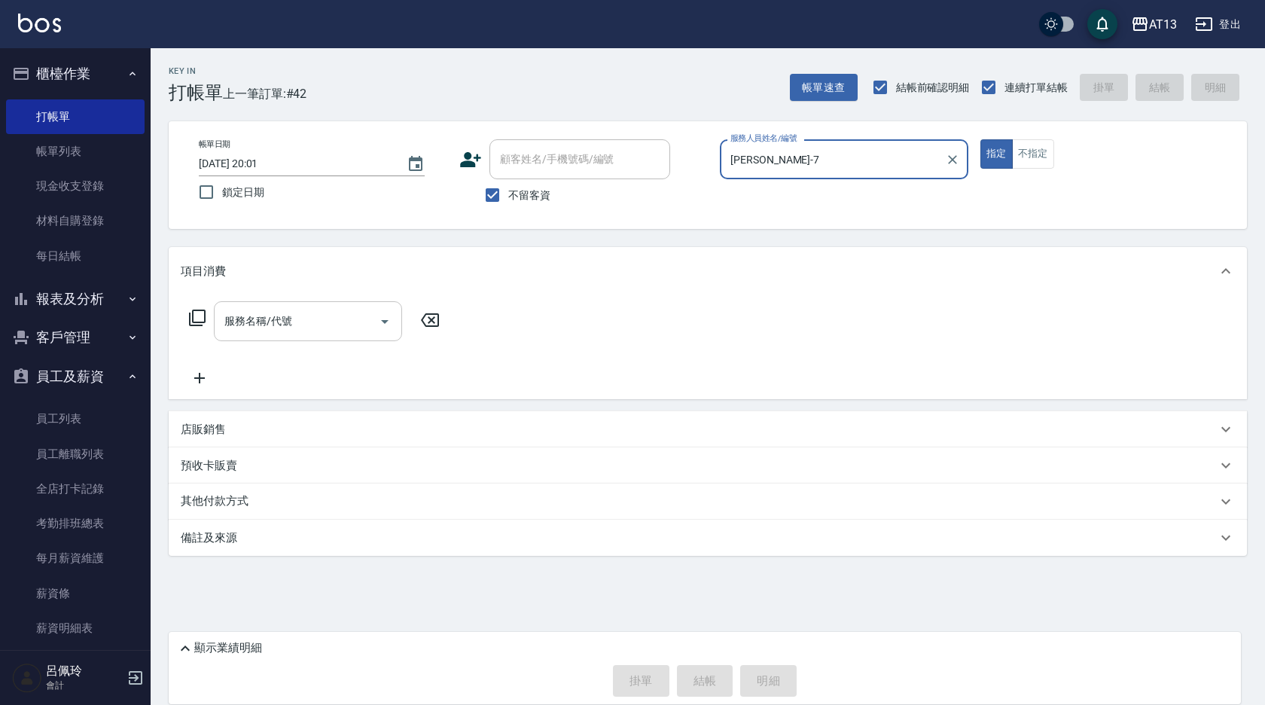
type input "[PERSON_NAME]-7"
click at [318, 321] on input "服務名稱/代號" at bounding box center [297, 321] width 152 height 26
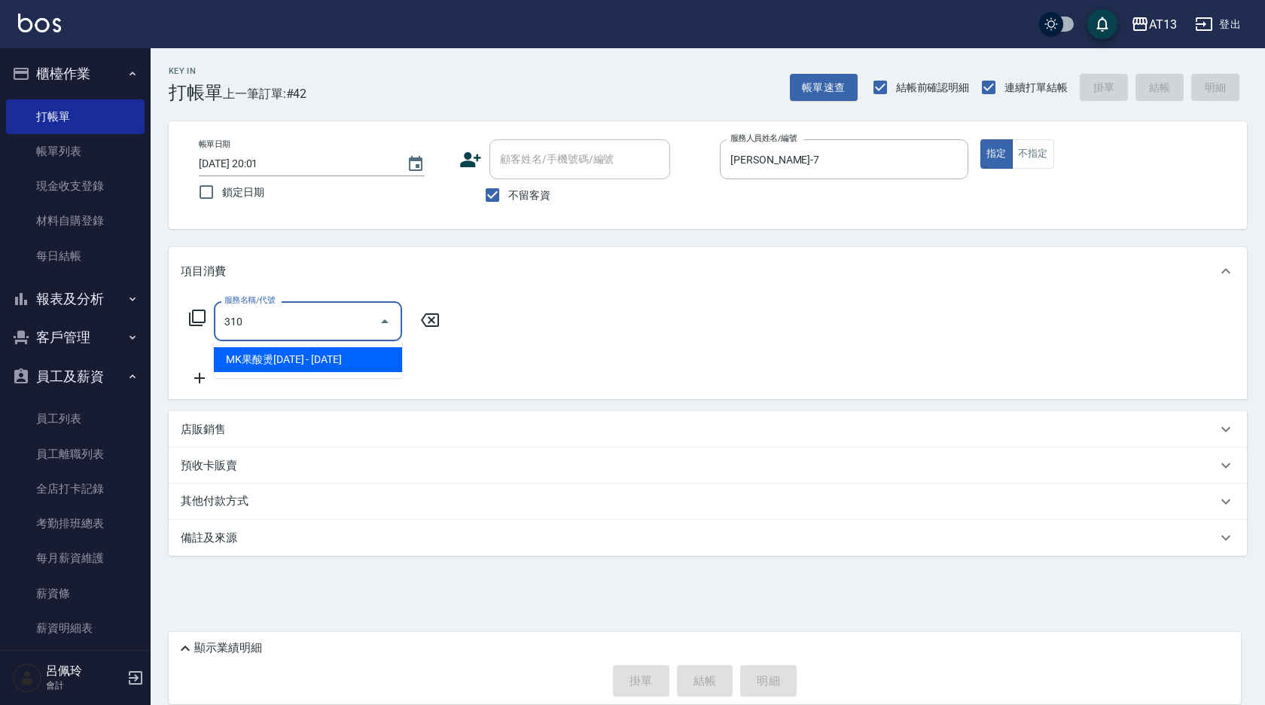
type input "MK果酸燙2000(310)"
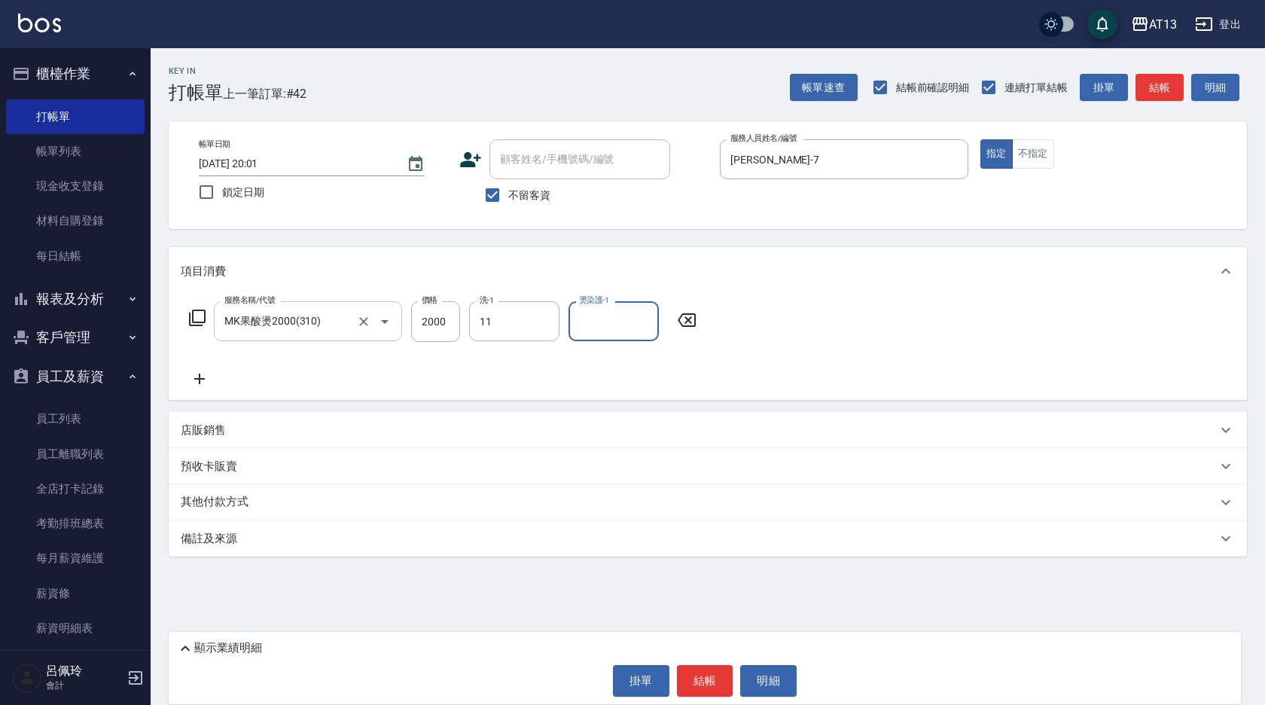
type input "[PERSON_NAME]-11"
click at [718, 686] on button "結帳" at bounding box center [705, 681] width 56 height 32
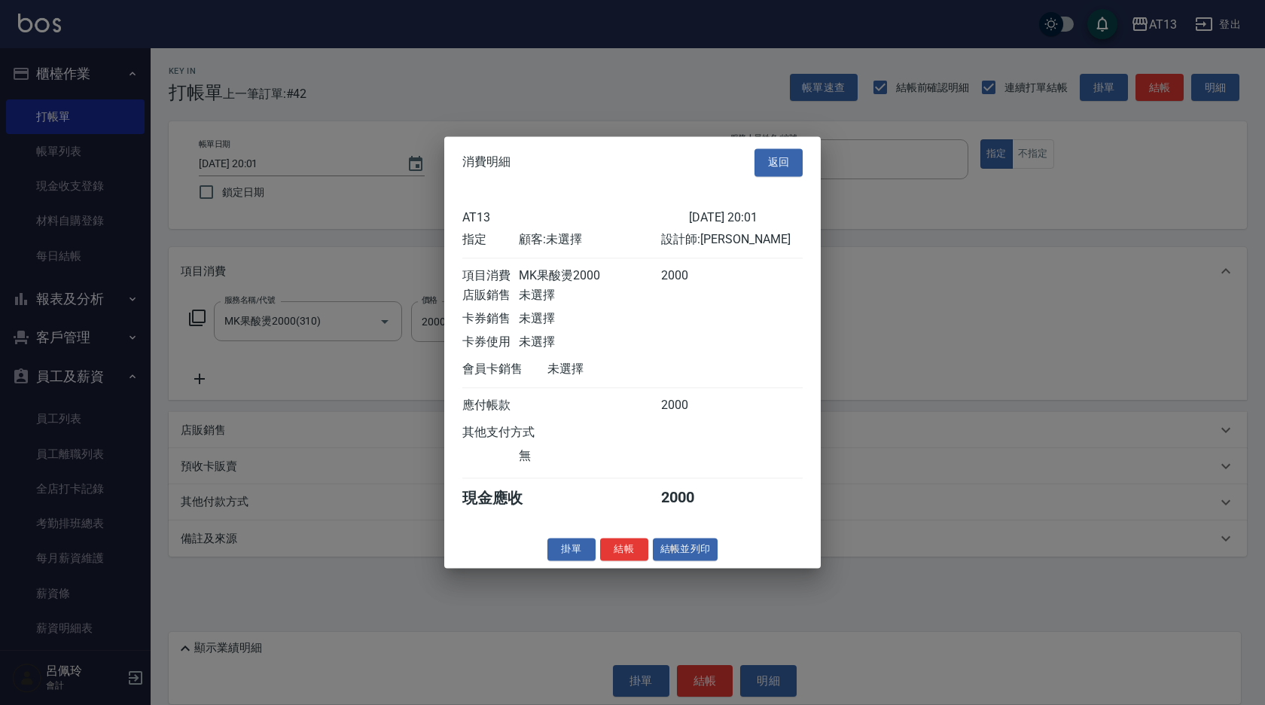
click at [634, 568] on div "消費明細 返回 AT13 2025/09/15 20:01 指定 顧客: 未選擇 設計師: 呂佳容 項目消費 MK果酸燙2000 2000 店販銷售 未選擇 …" at bounding box center [632, 352] width 377 height 432
click at [634, 561] on button "結帳" at bounding box center [624, 549] width 48 height 23
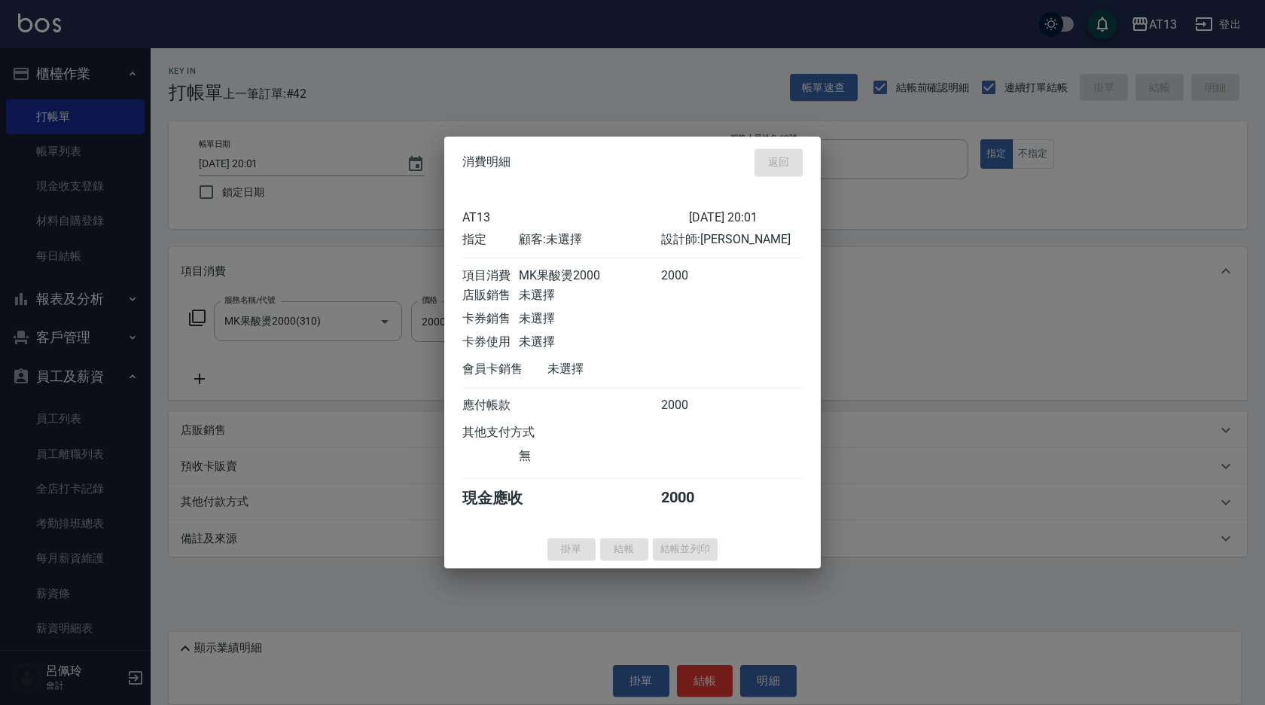
type input "2025/09/15 20:02"
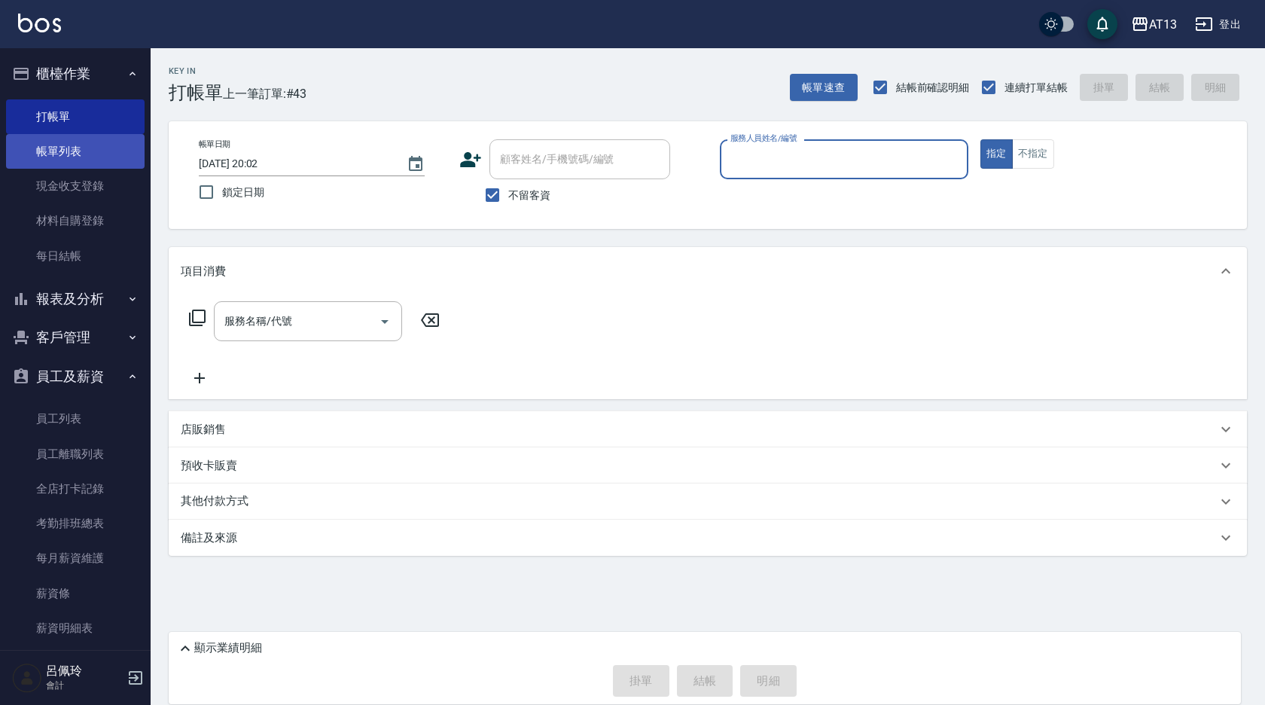
click at [63, 149] on link "帳單列表" at bounding box center [75, 151] width 139 height 35
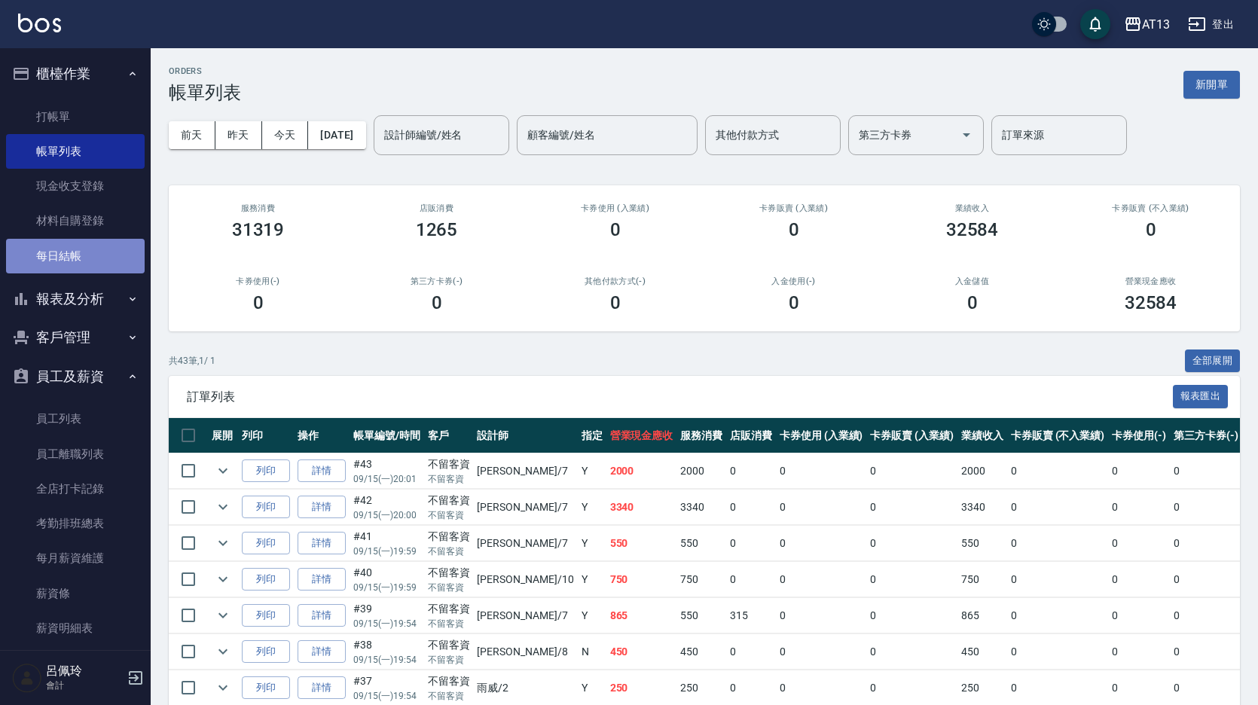
click at [86, 262] on link "每日結帳" at bounding box center [75, 256] width 139 height 35
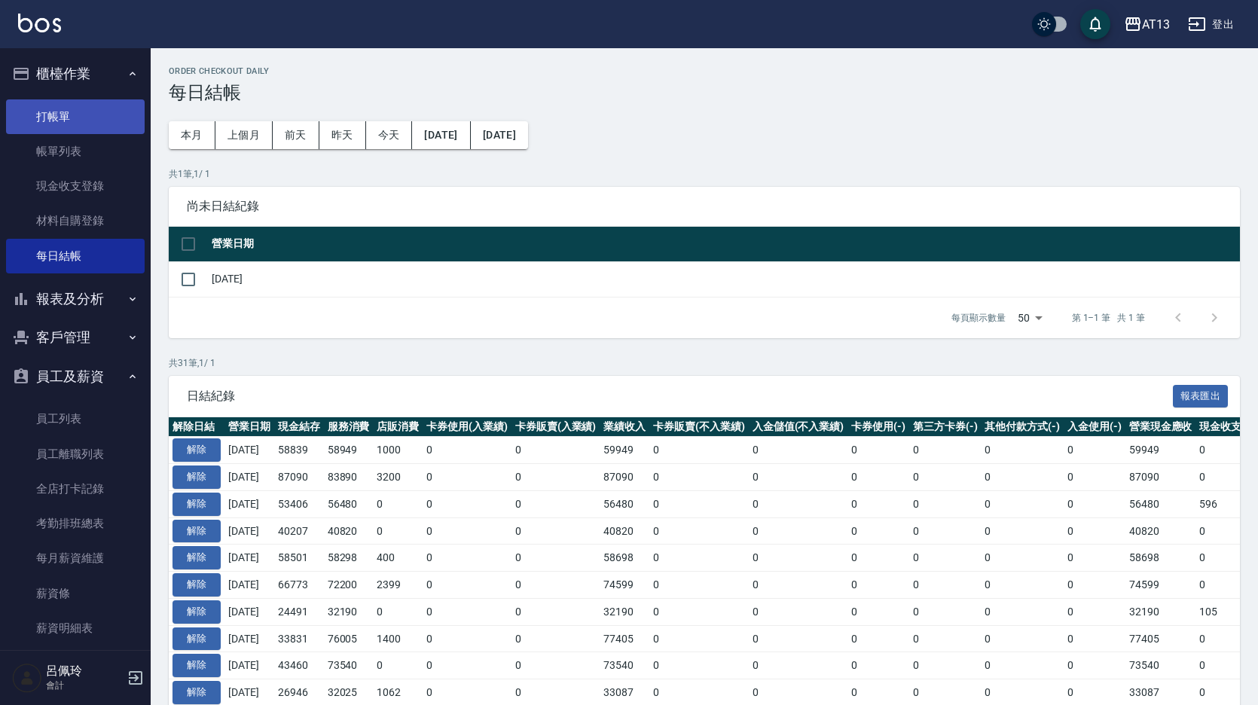
click at [55, 121] on link "打帳單" at bounding box center [75, 116] width 139 height 35
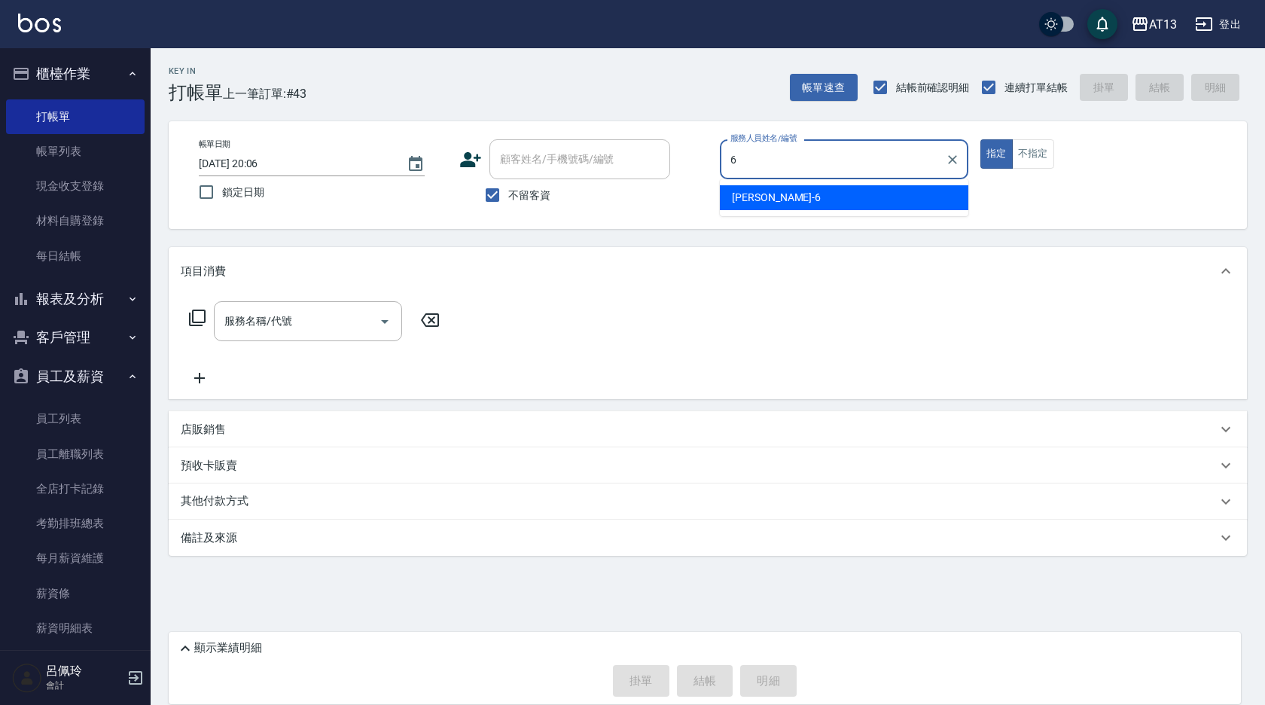
click at [752, 194] on span "亭妤 -6" at bounding box center [776, 198] width 89 height 16
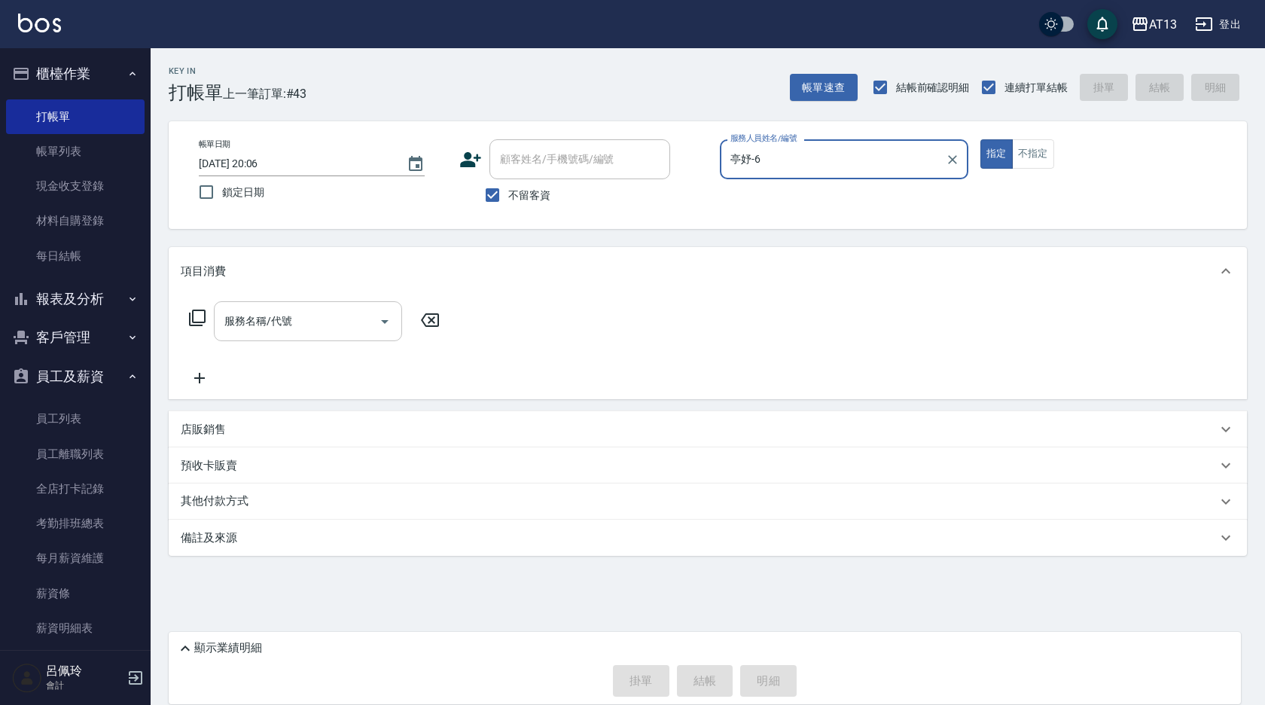
type input "亭妤-6"
click at [257, 332] on input "服務名稱/代號" at bounding box center [297, 321] width 152 height 26
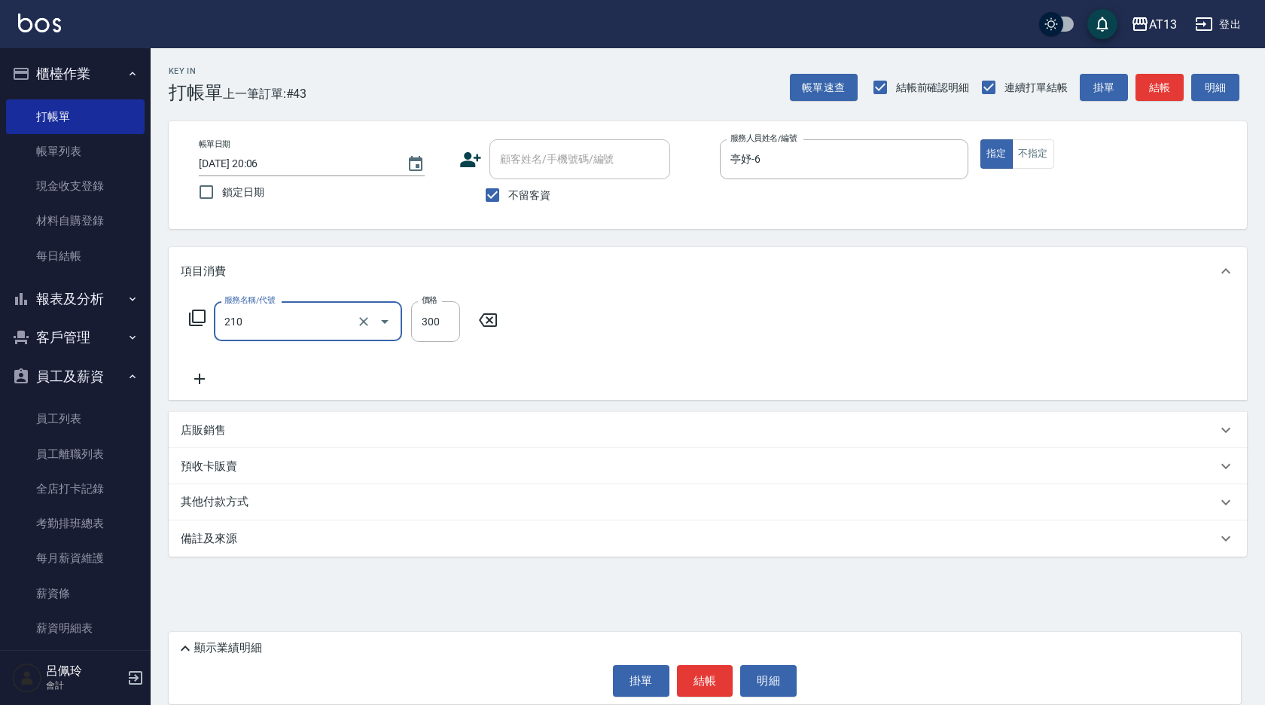
type input "[PERSON_NAME]洗髮精(210)"
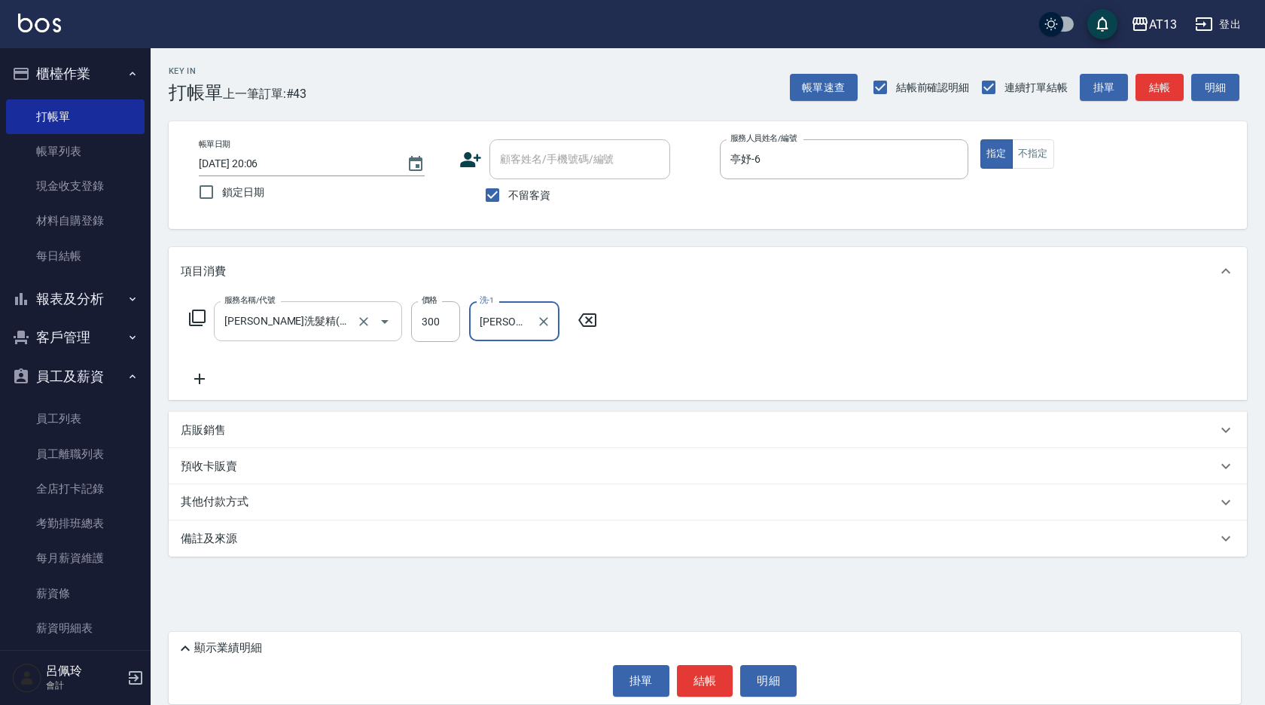
type input "葉采臻-24"
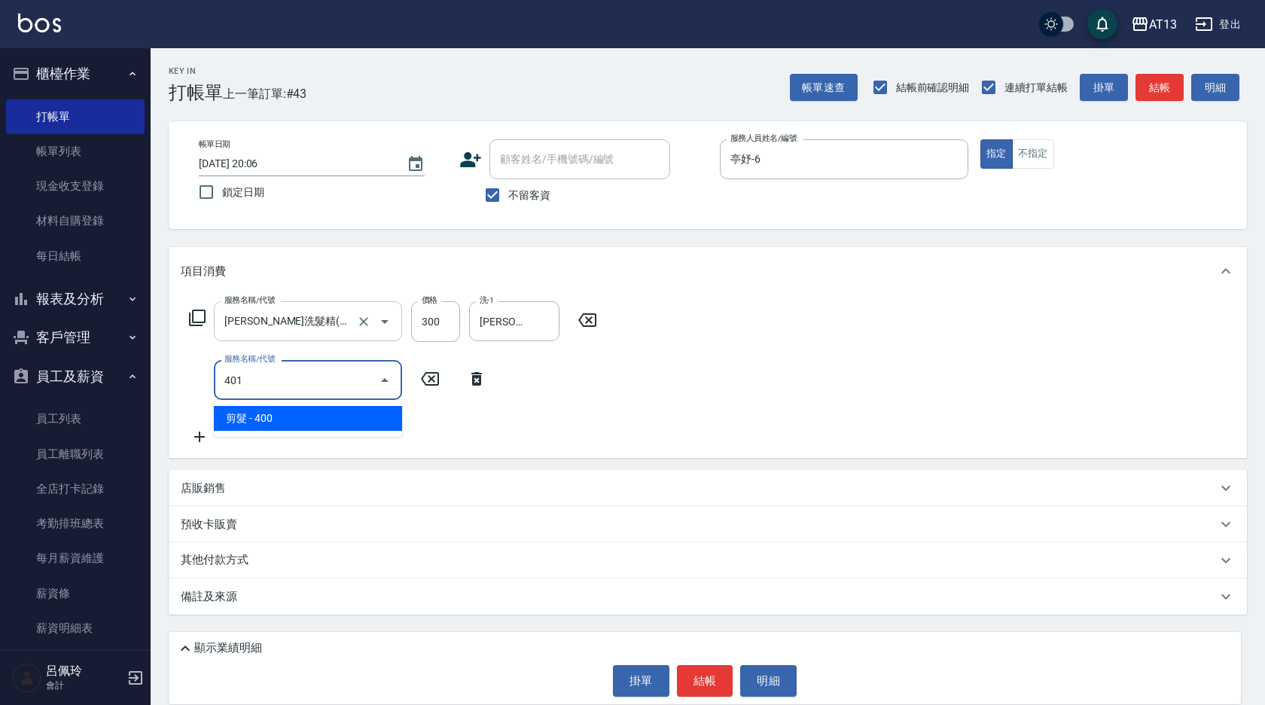
type input "剪髮(401)"
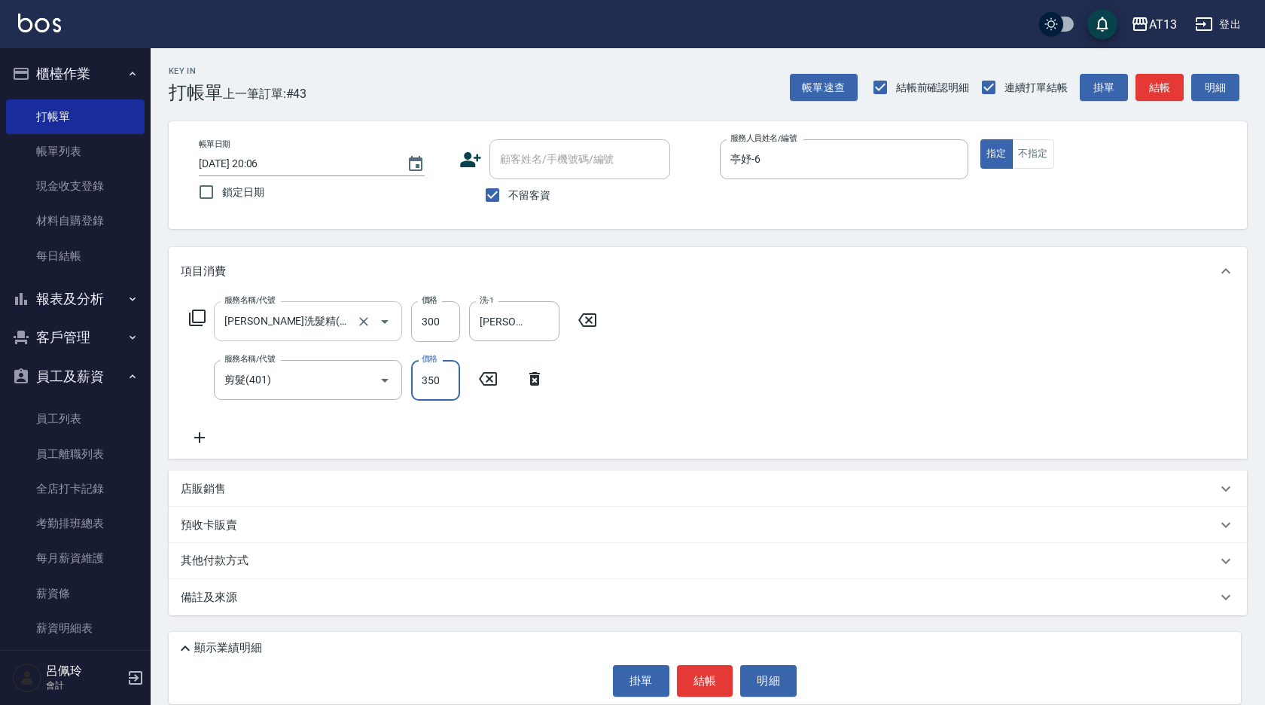
type input "350"
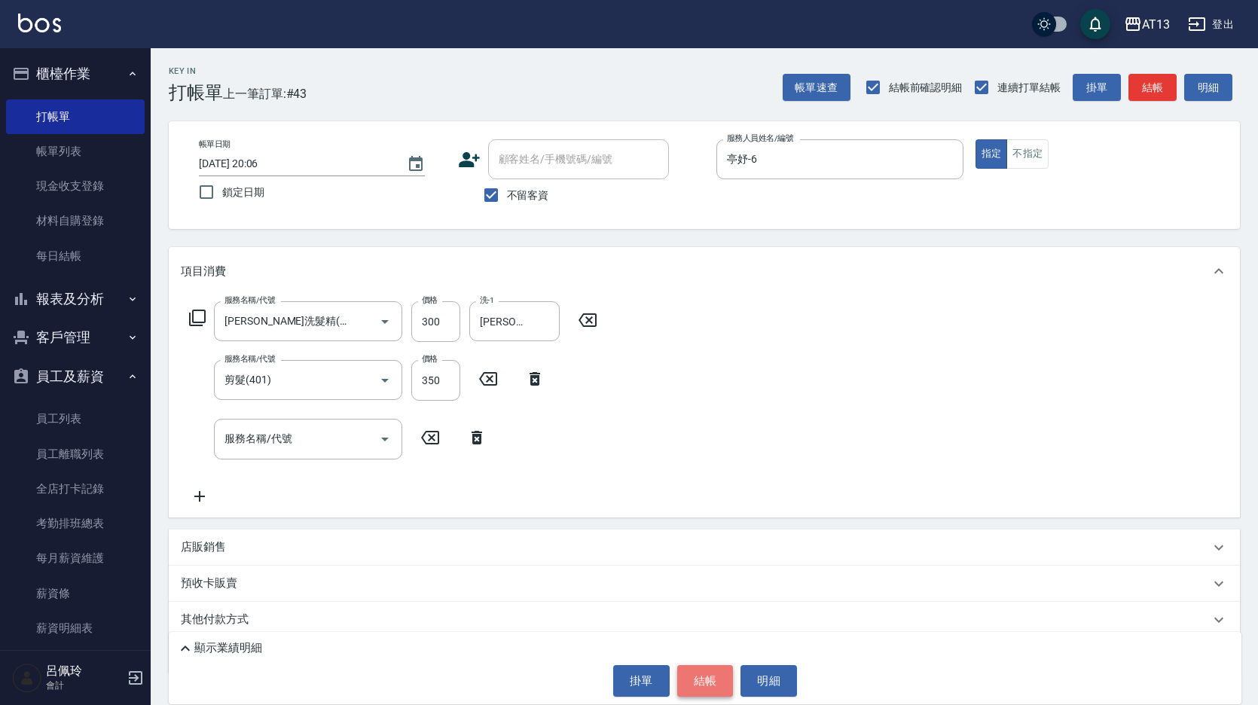
click at [700, 683] on button "結帳" at bounding box center [705, 681] width 56 height 32
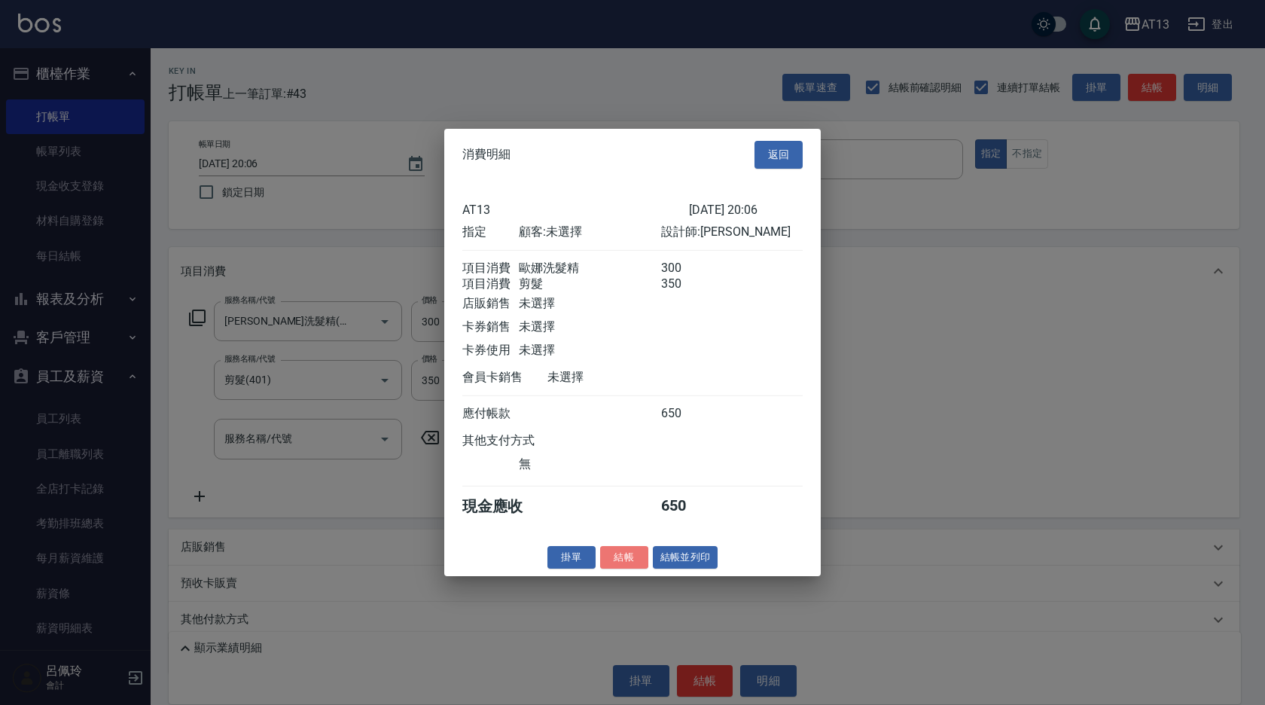
click at [618, 566] on button "結帳" at bounding box center [624, 556] width 48 height 23
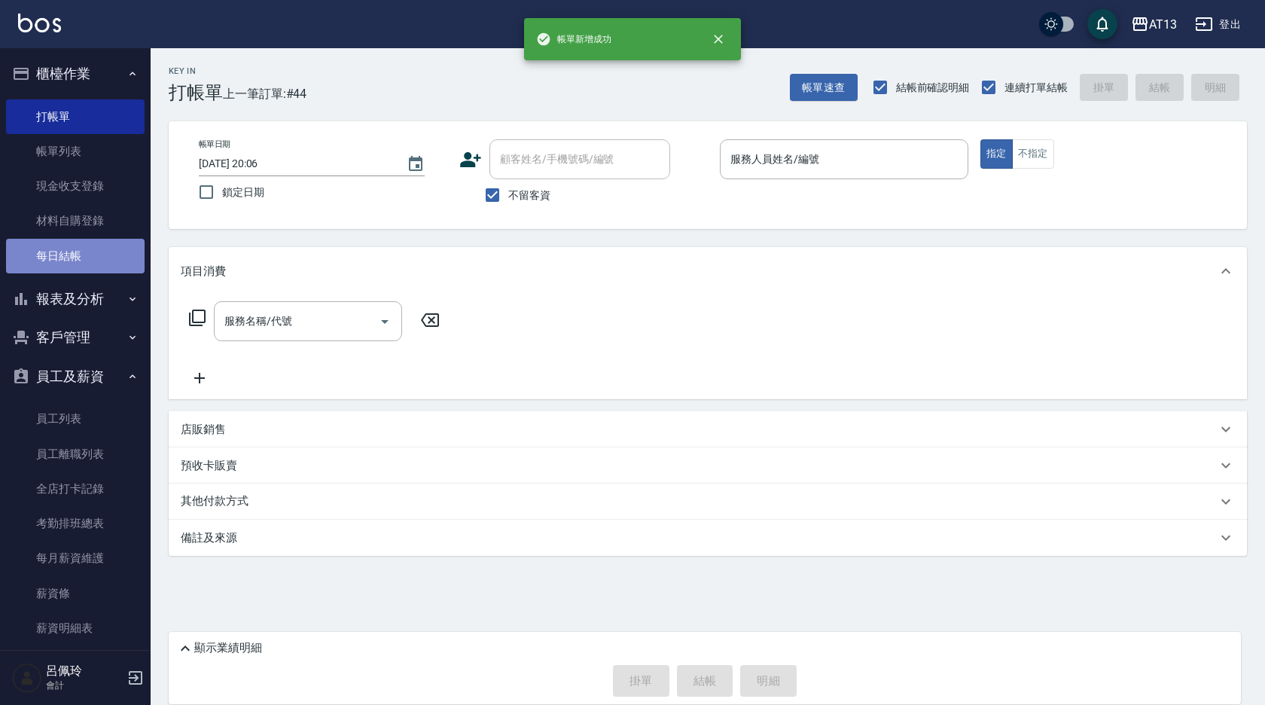
click at [85, 246] on link "每日結帳" at bounding box center [75, 256] width 139 height 35
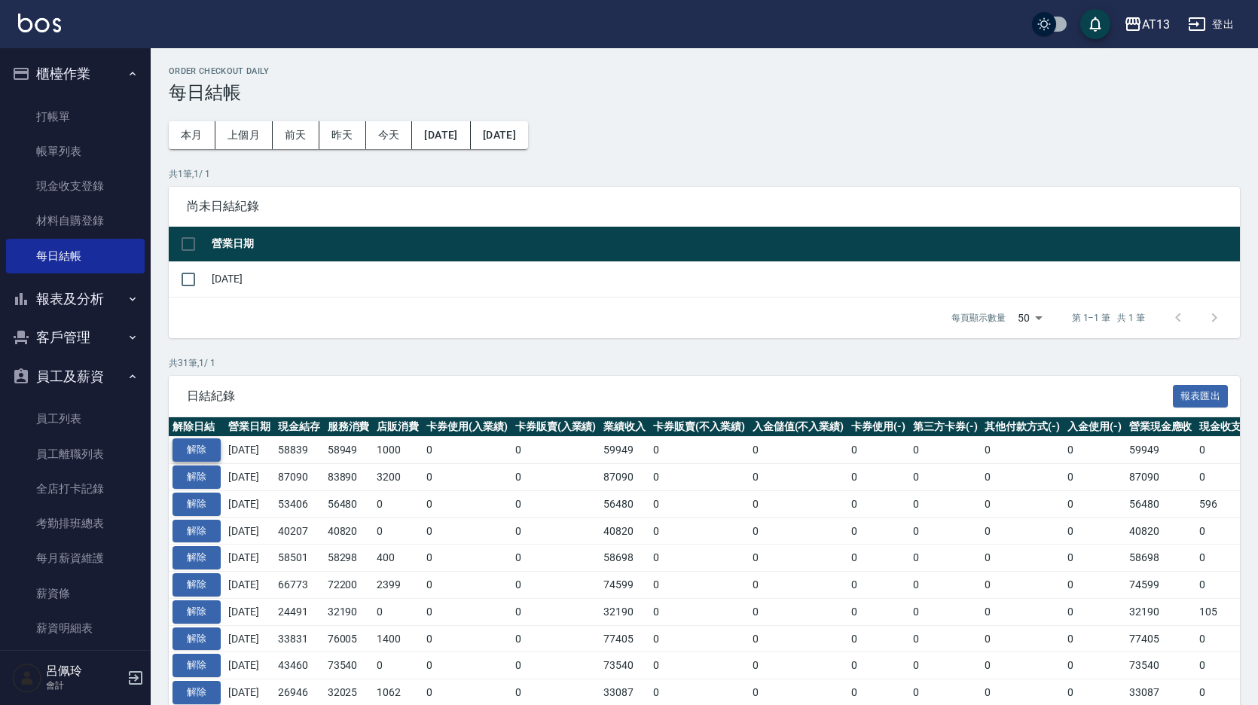
click at [202, 449] on button "解除" at bounding box center [196, 449] width 48 height 23
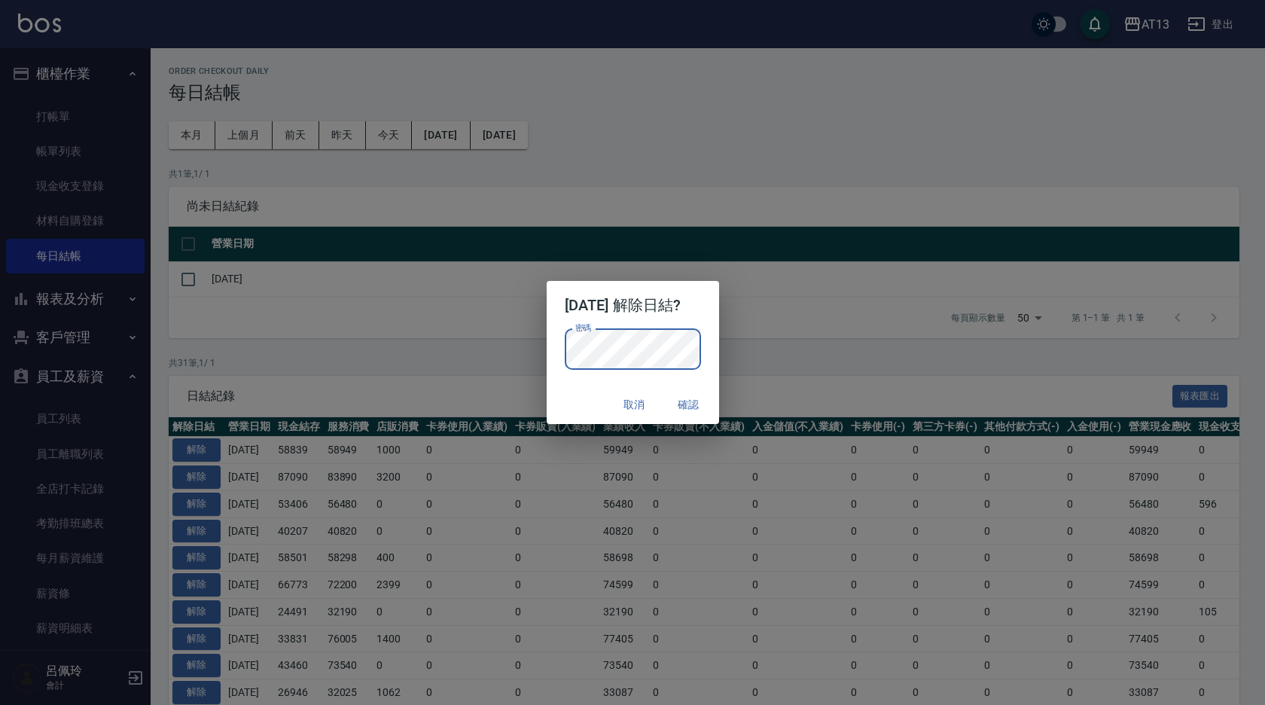
click at [691, 404] on button "確認" at bounding box center [689, 405] width 48 height 28
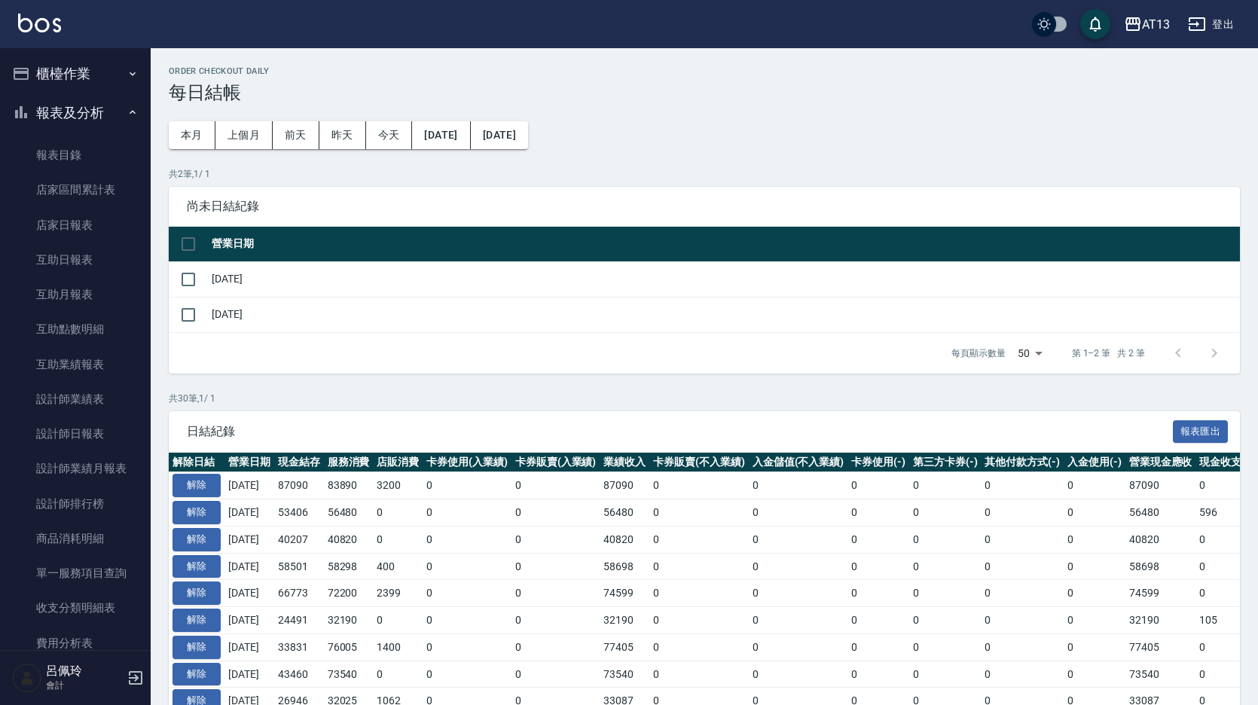
click at [81, 69] on button "櫃檯作業" at bounding box center [75, 73] width 139 height 39
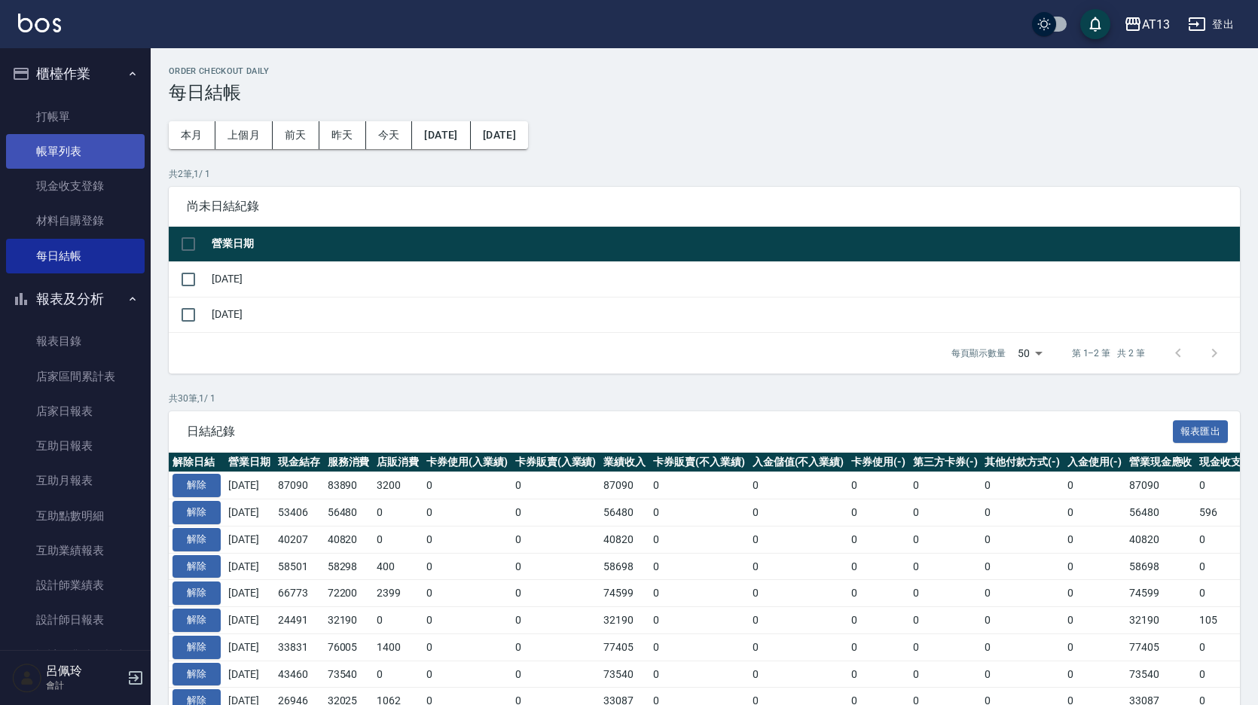
click at [67, 150] on link "帳單列表" at bounding box center [75, 151] width 139 height 35
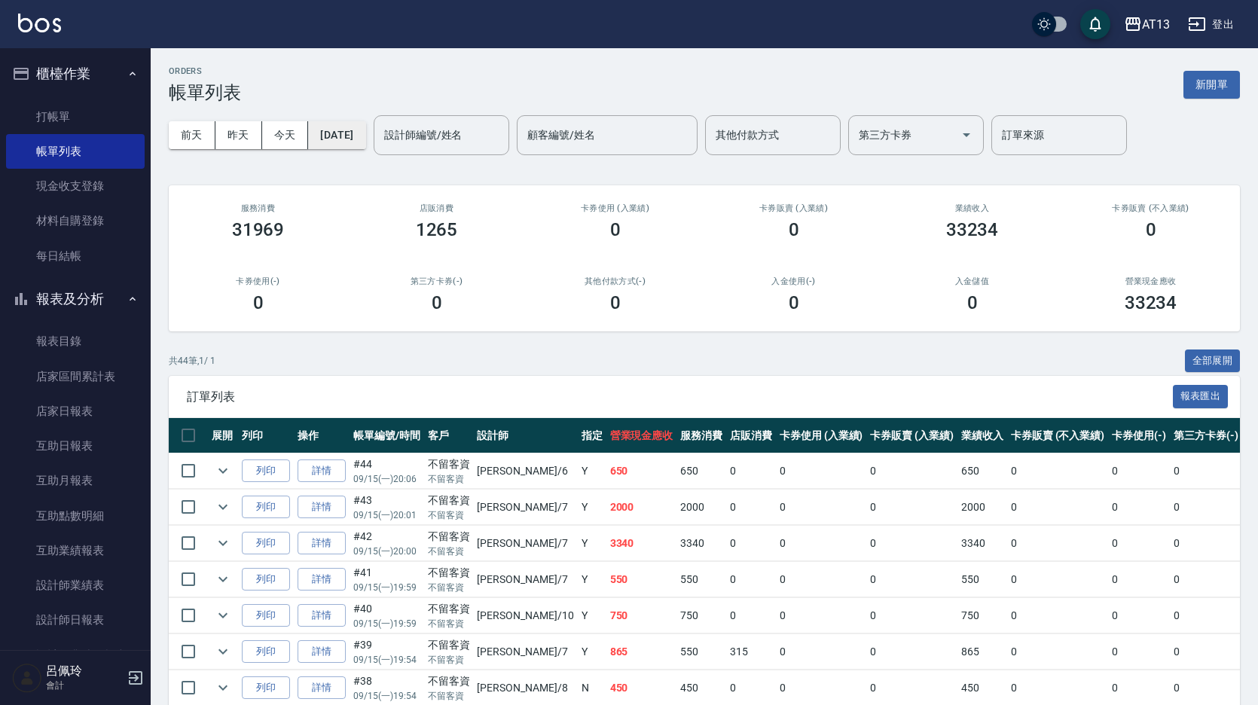
click at [339, 139] on button "[DATE]" at bounding box center [336, 135] width 57 height 28
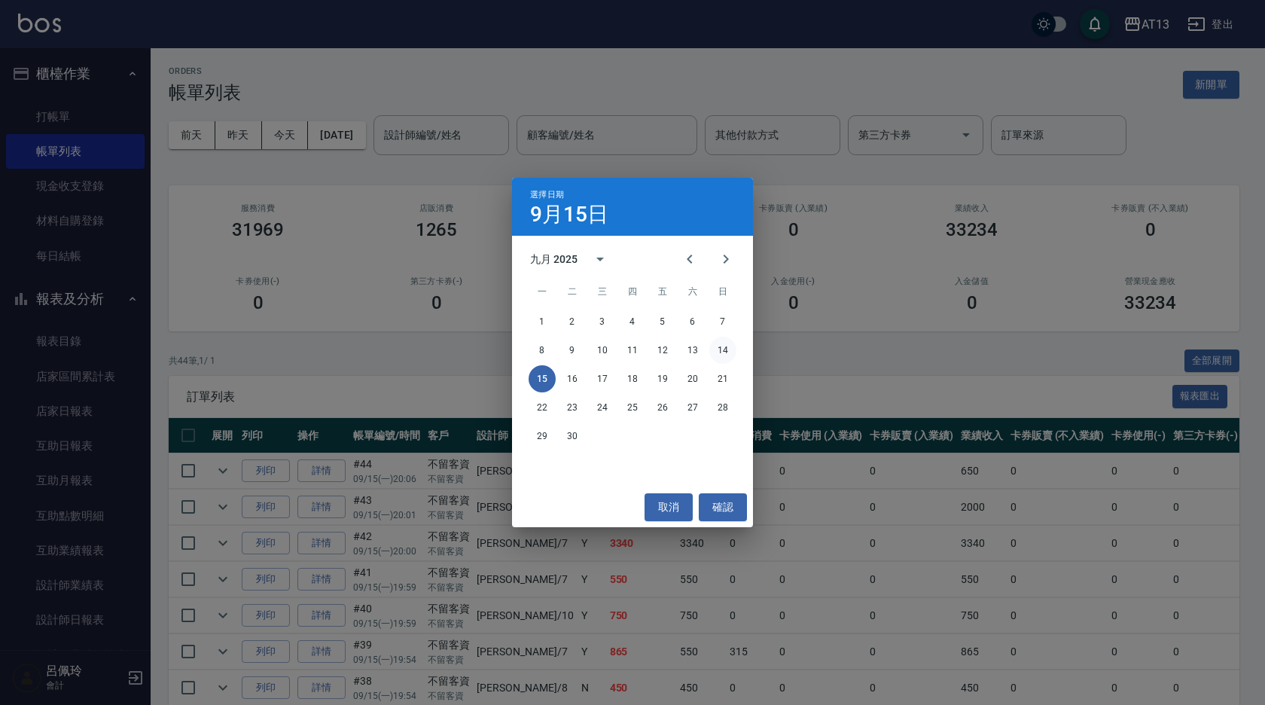
click at [718, 355] on button "14" at bounding box center [722, 350] width 27 height 27
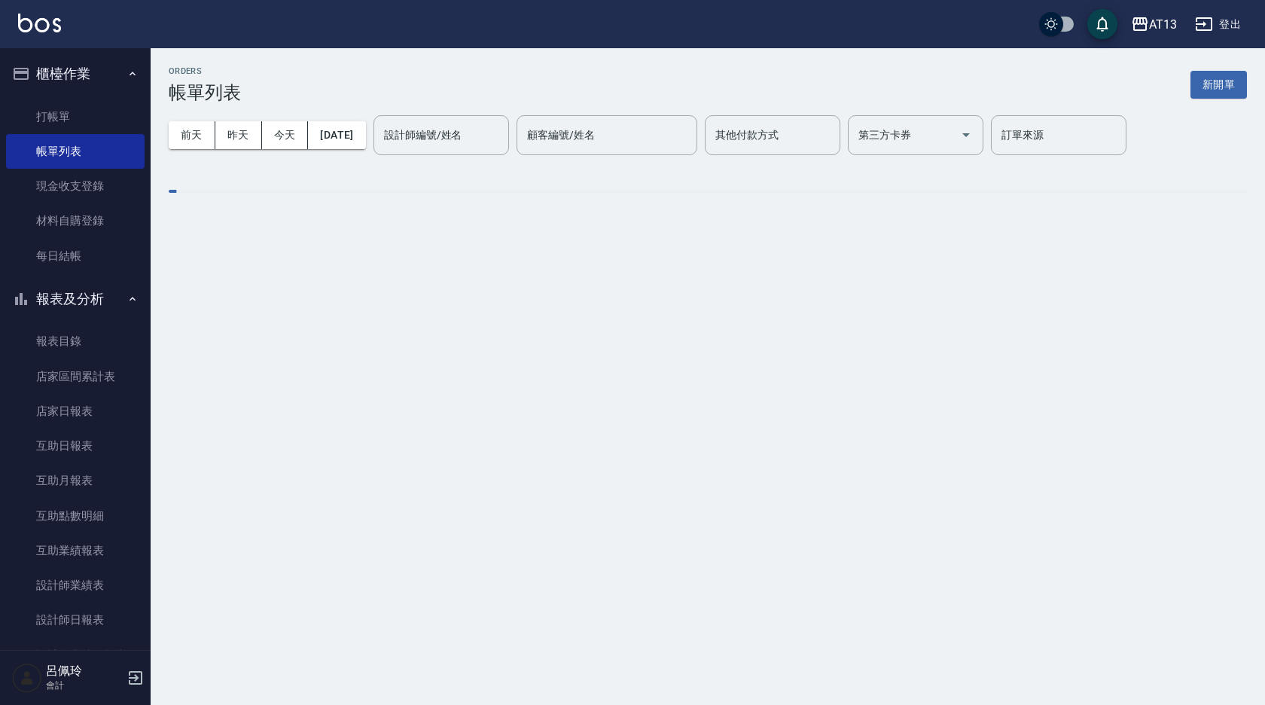
click at [490, 139] on input "設計師編號/姓名" at bounding box center [441, 135] width 122 height 26
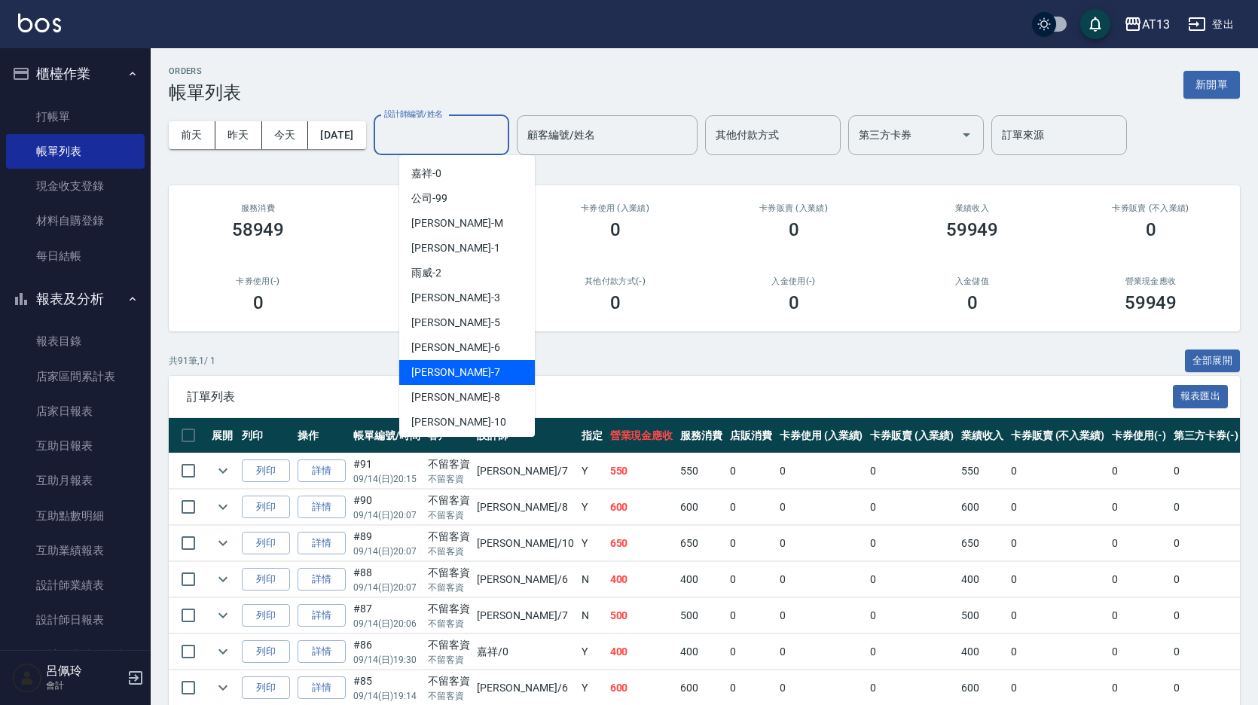
click at [461, 365] on div "[PERSON_NAME]-7" at bounding box center [467, 372] width 136 height 25
type input "[PERSON_NAME]-7"
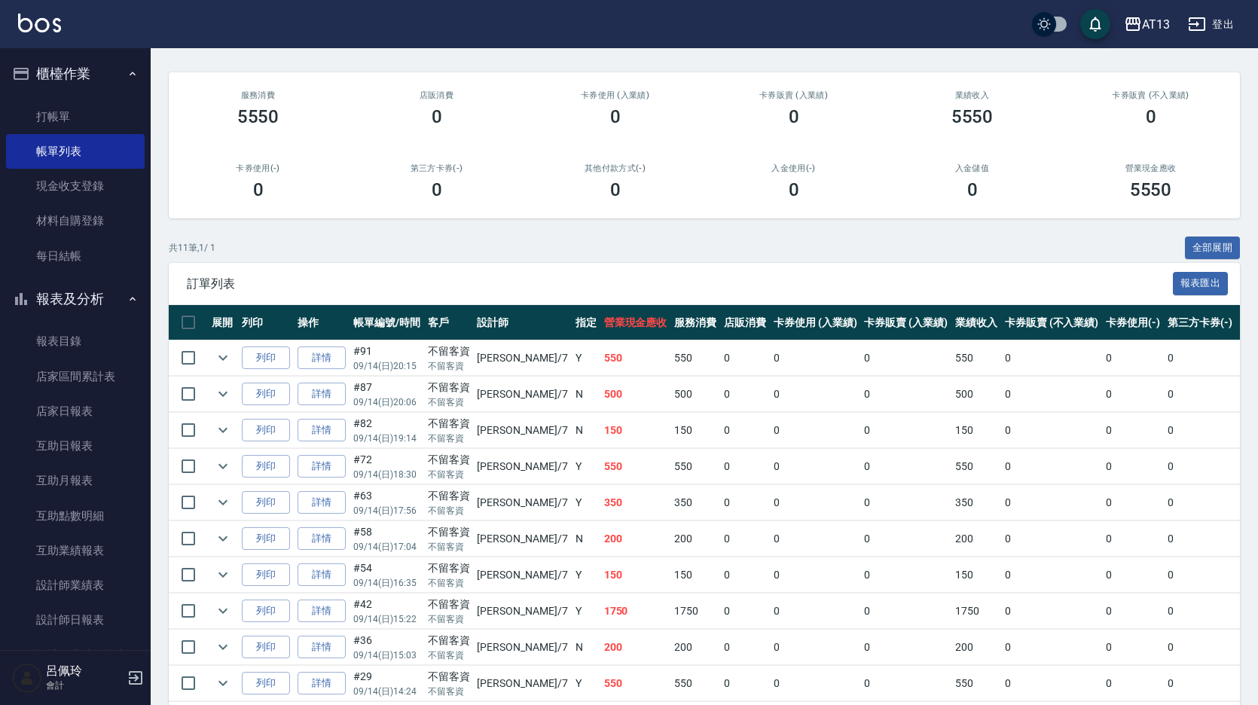
scroll to position [216, 0]
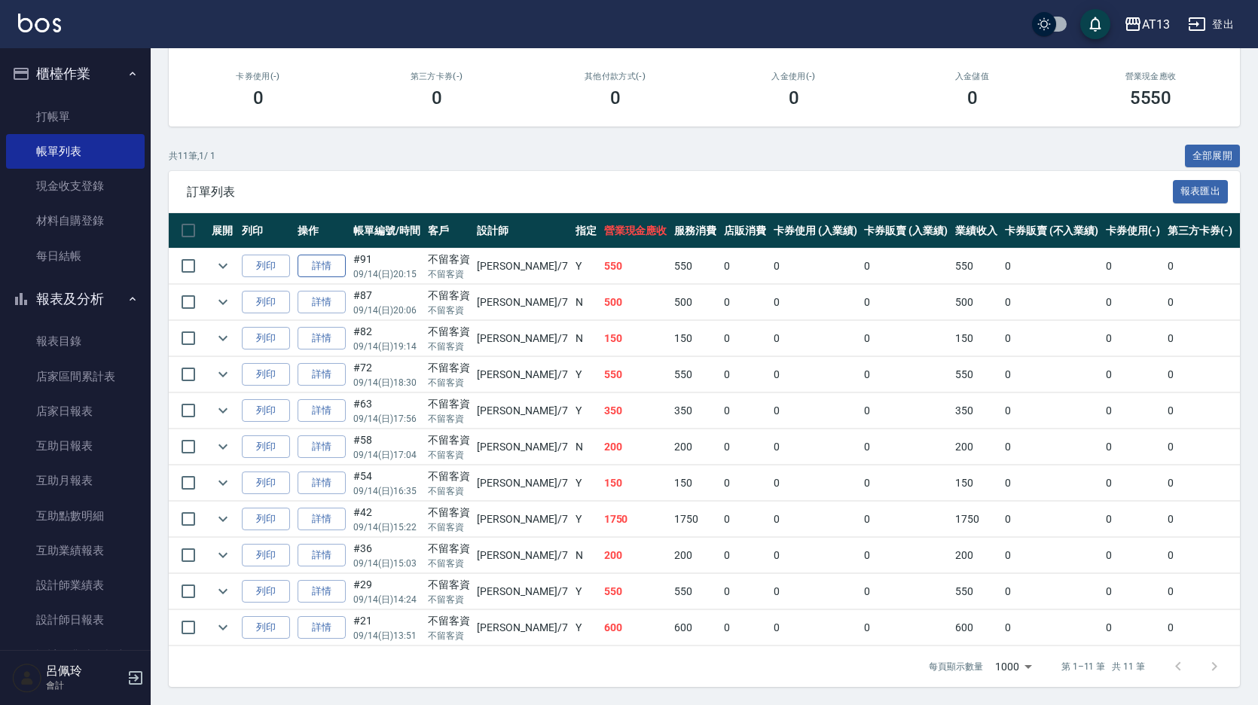
click at [320, 255] on link "詳情" at bounding box center [321, 266] width 48 height 23
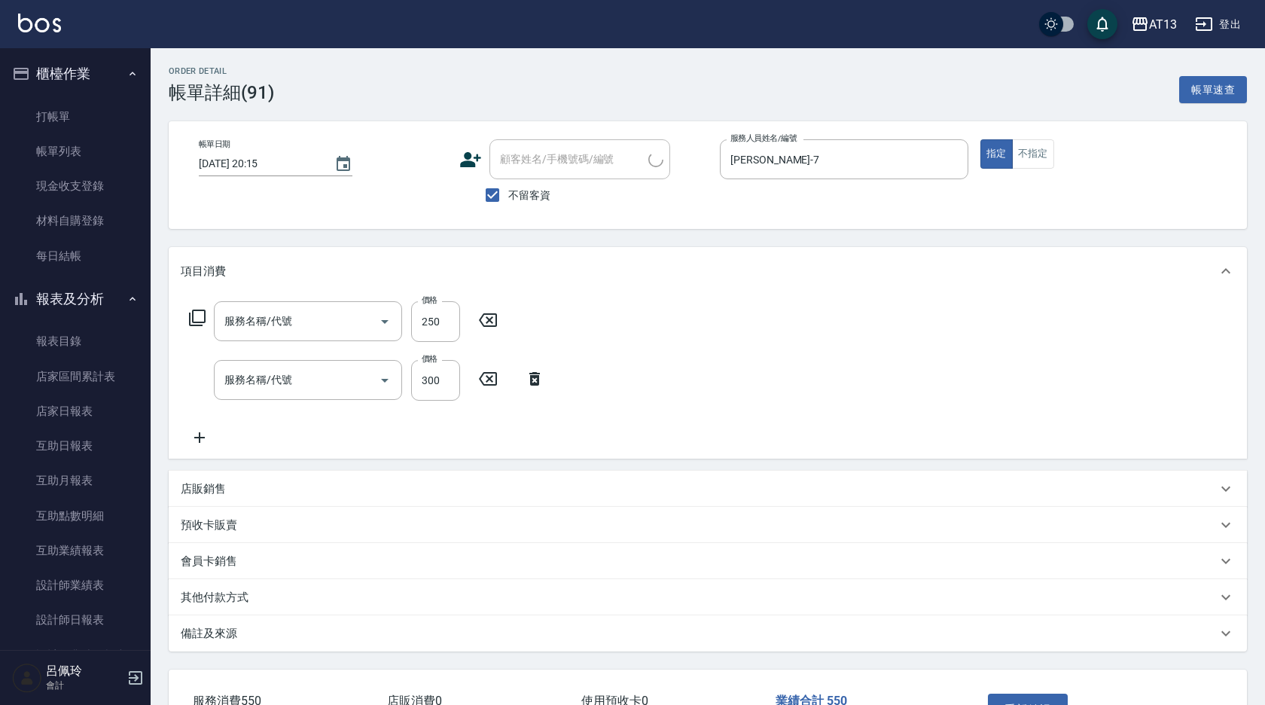
type input "[DATE] 20:15"
checkbox input "true"
type input "[PERSON_NAME]-7"
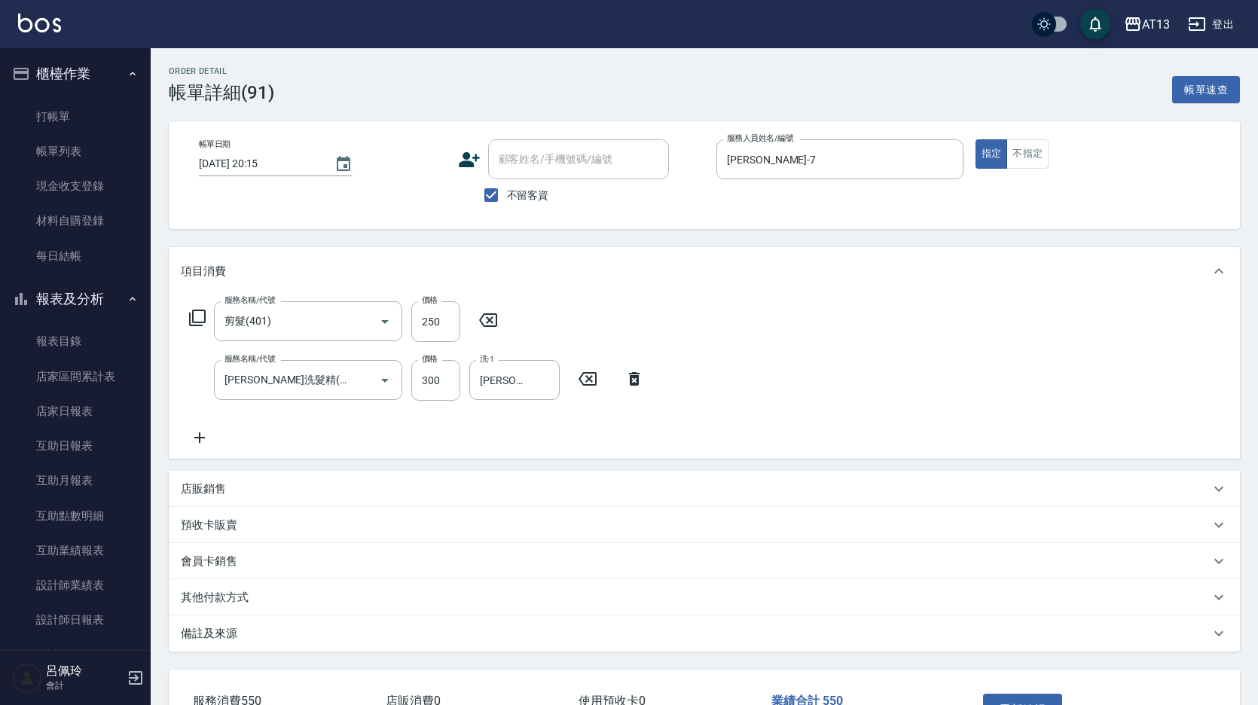
type input "剪髮(401)"
type input "[PERSON_NAME]洗髮精(210)"
click at [484, 322] on icon at bounding box center [488, 320] width 38 height 18
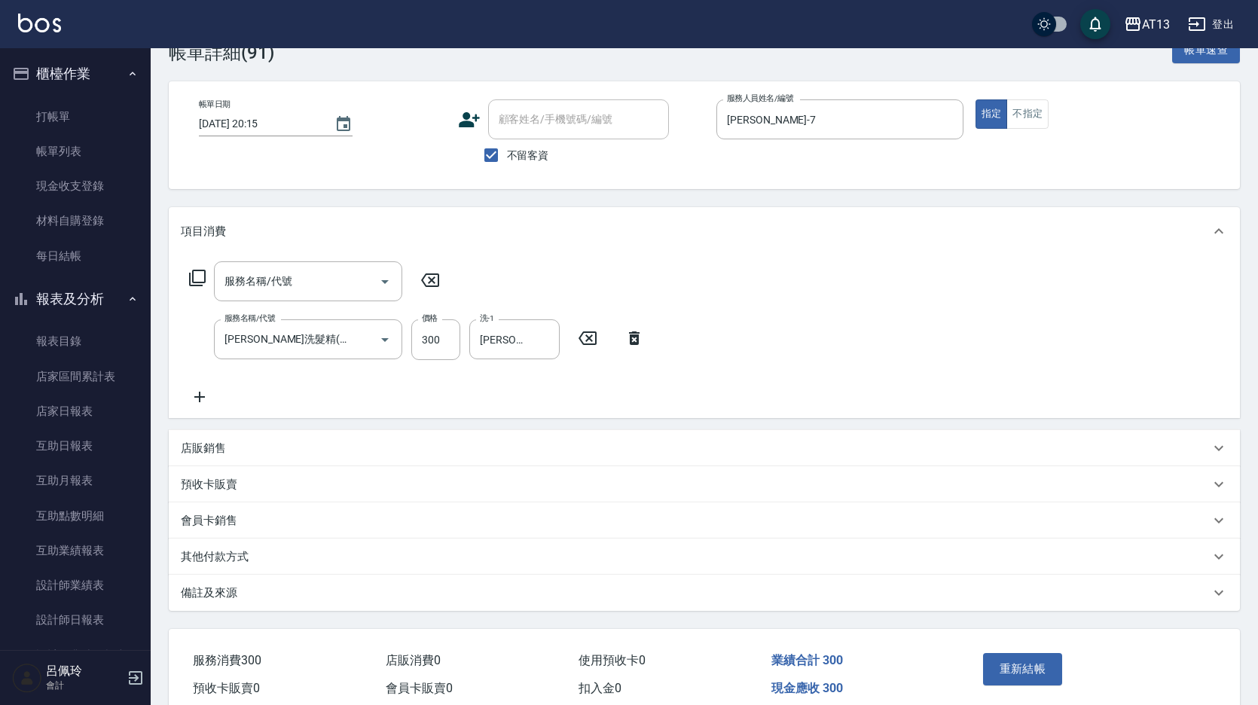
scroll to position [108, 0]
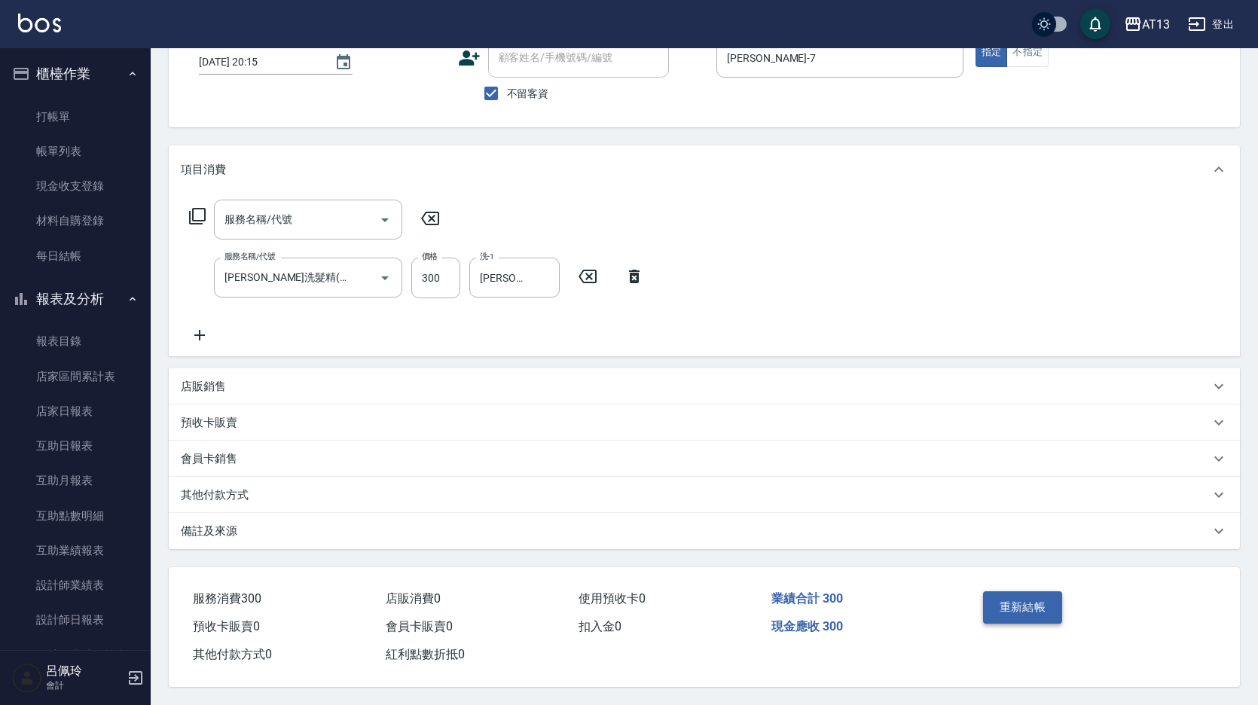
click at [1034, 596] on button "重新結帳" at bounding box center [1023, 607] width 80 height 32
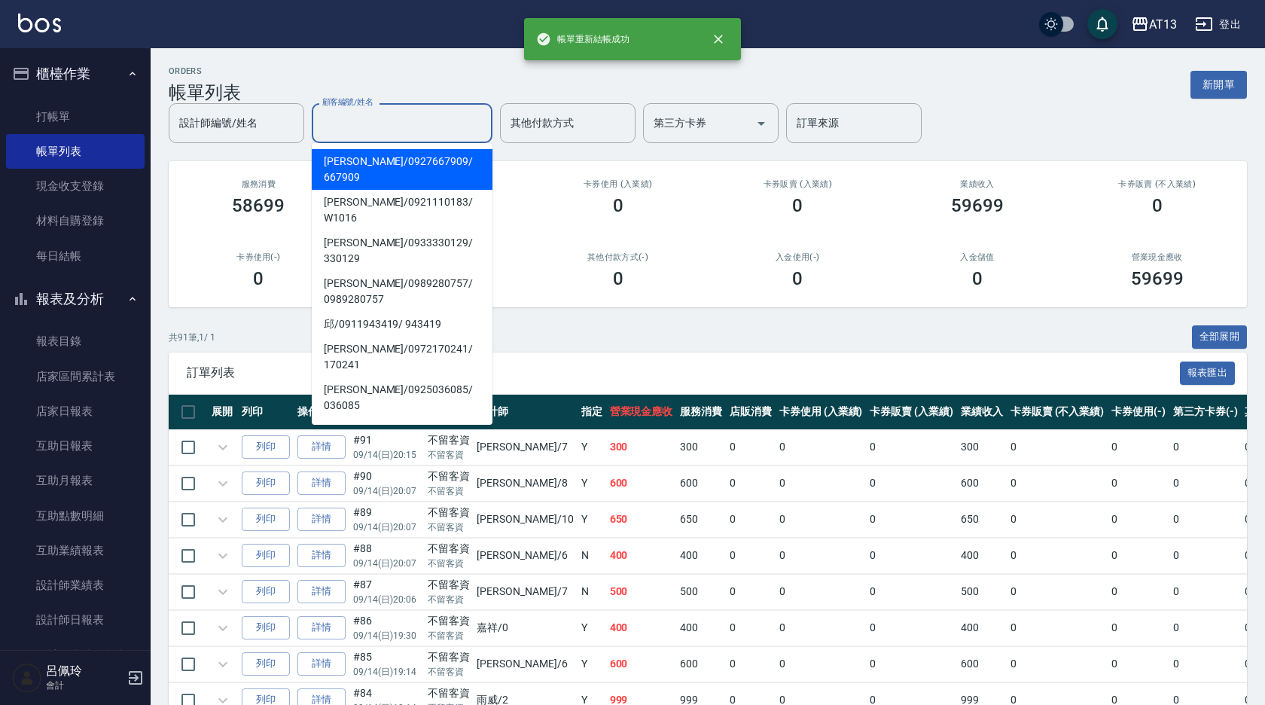
click at [410, 119] on input "顧客編號/姓名" at bounding box center [402, 123] width 167 height 26
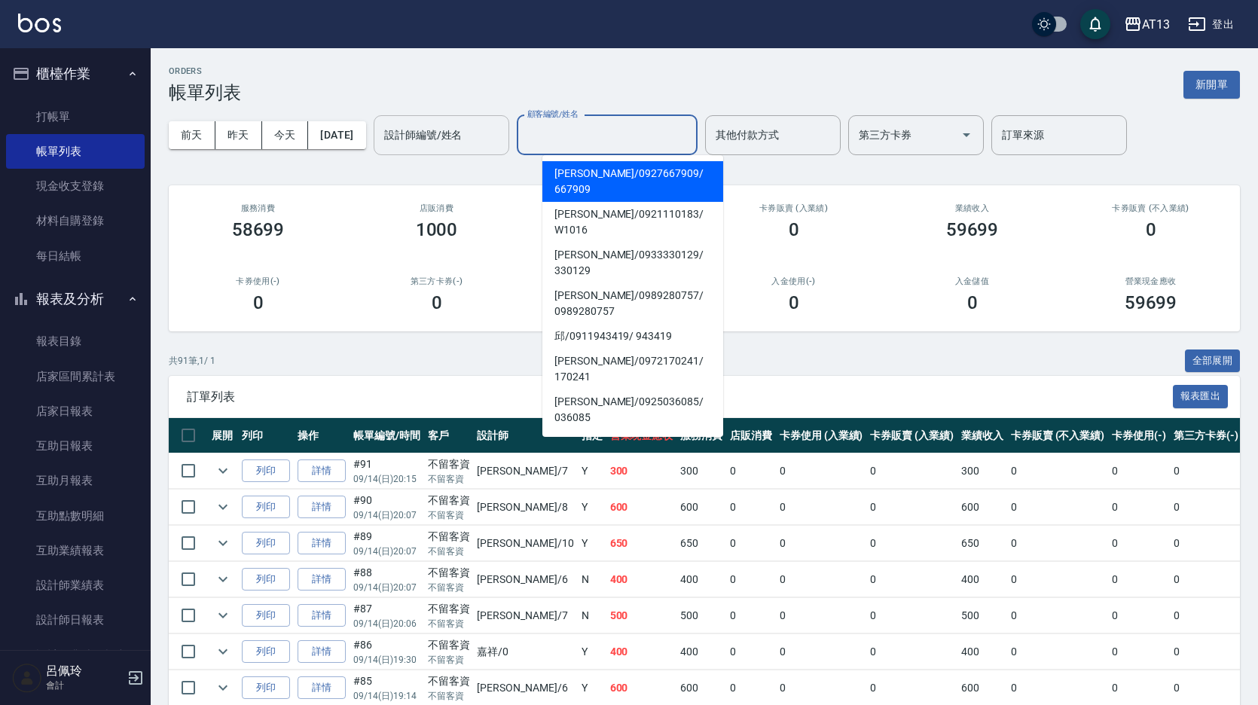
click at [468, 133] on div "設計師編號/姓名 設計師編號/姓名" at bounding box center [442, 135] width 136 height 40
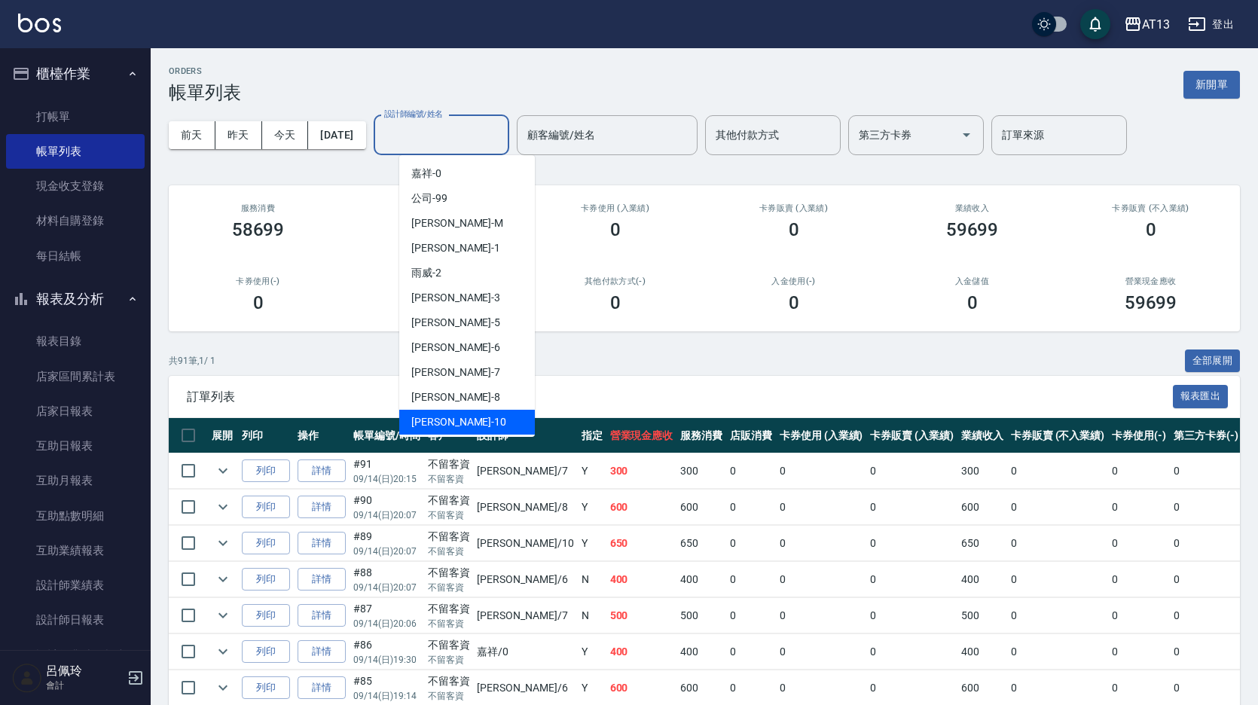
click at [441, 412] on div "[PERSON_NAME] -10" at bounding box center [467, 422] width 136 height 25
type input "[PERSON_NAME]-10"
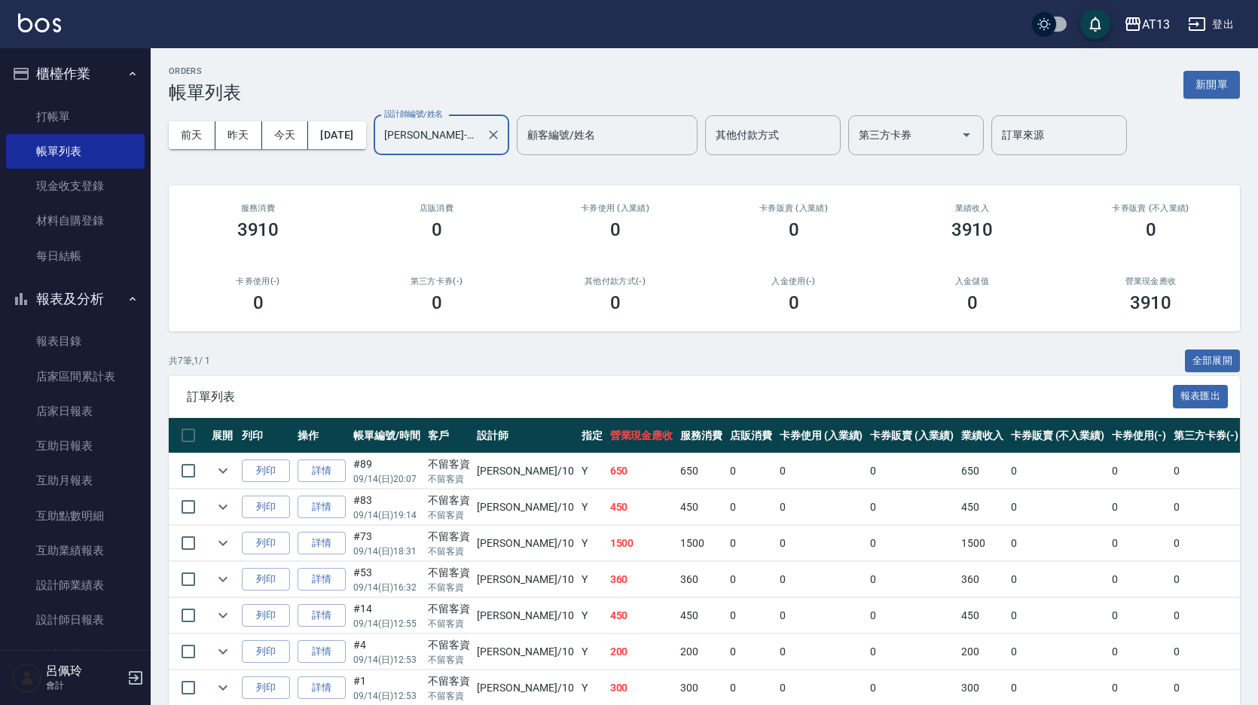
scroll to position [72, 0]
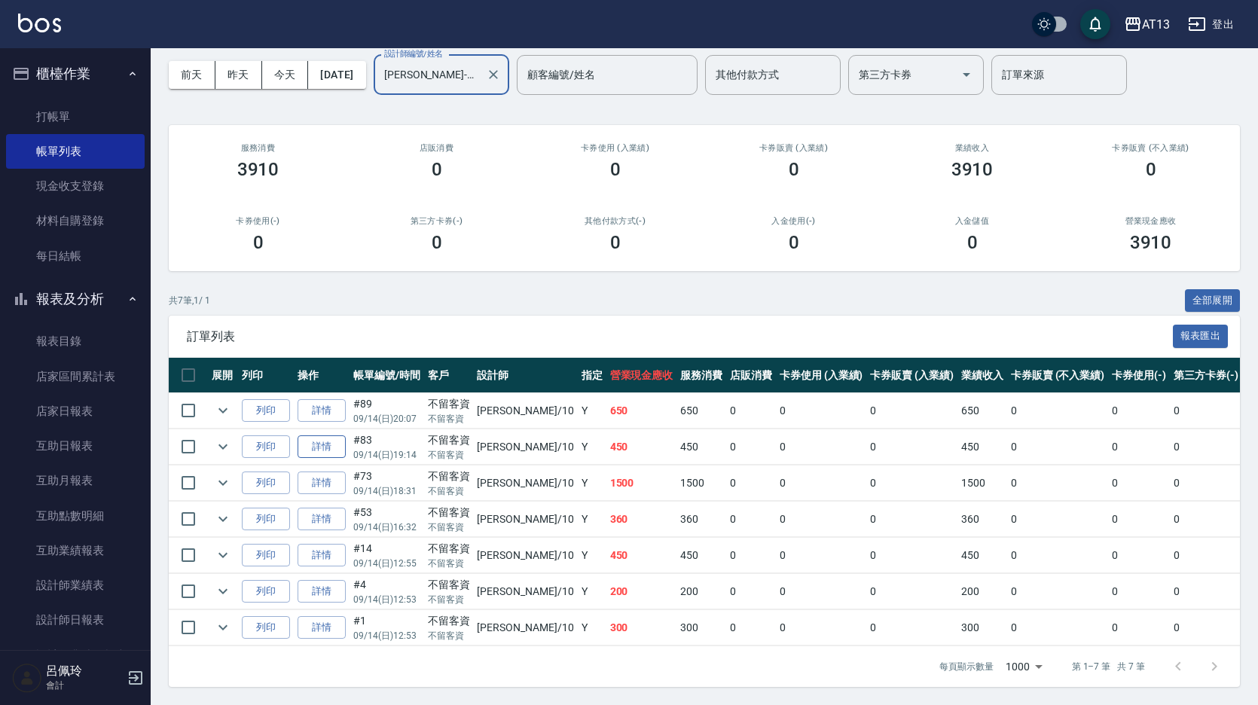
click at [333, 435] on link "詳情" at bounding box center [321, 446] width 48 height 23
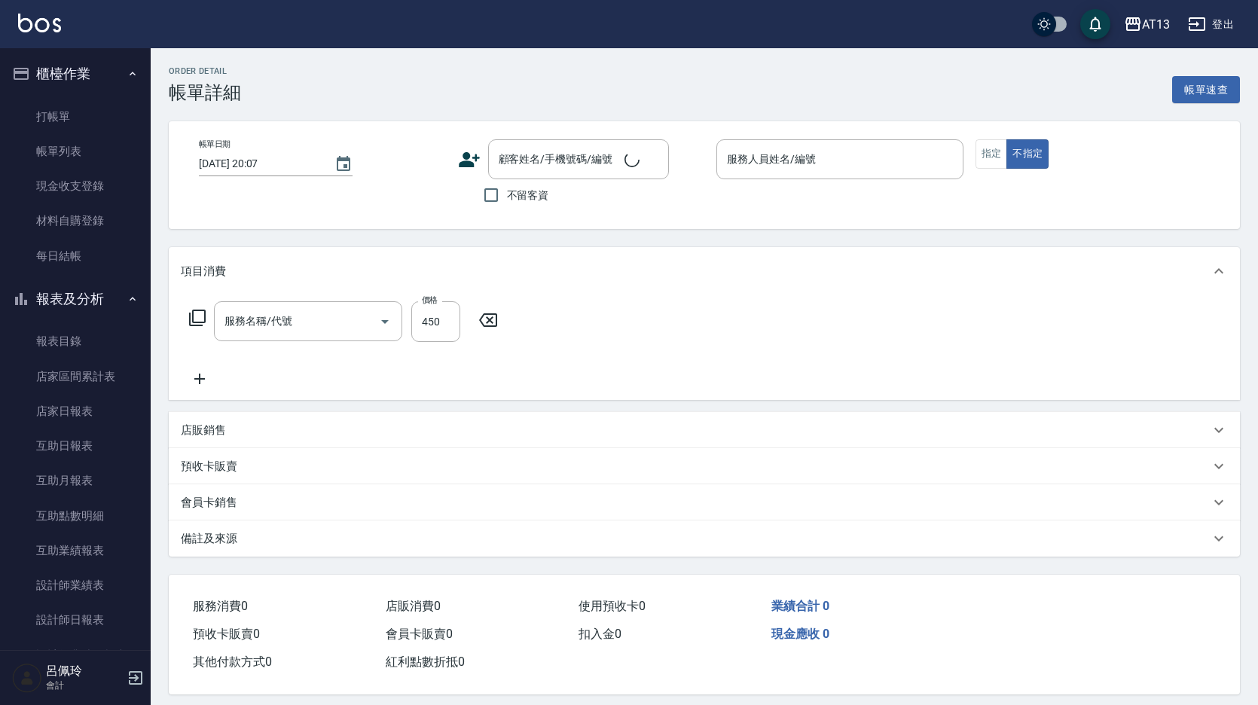
type input "剪髮(401)"
type input "[DATE] 19:14"
checkbox input "true"
type input "[PERSON_NAME]-10"
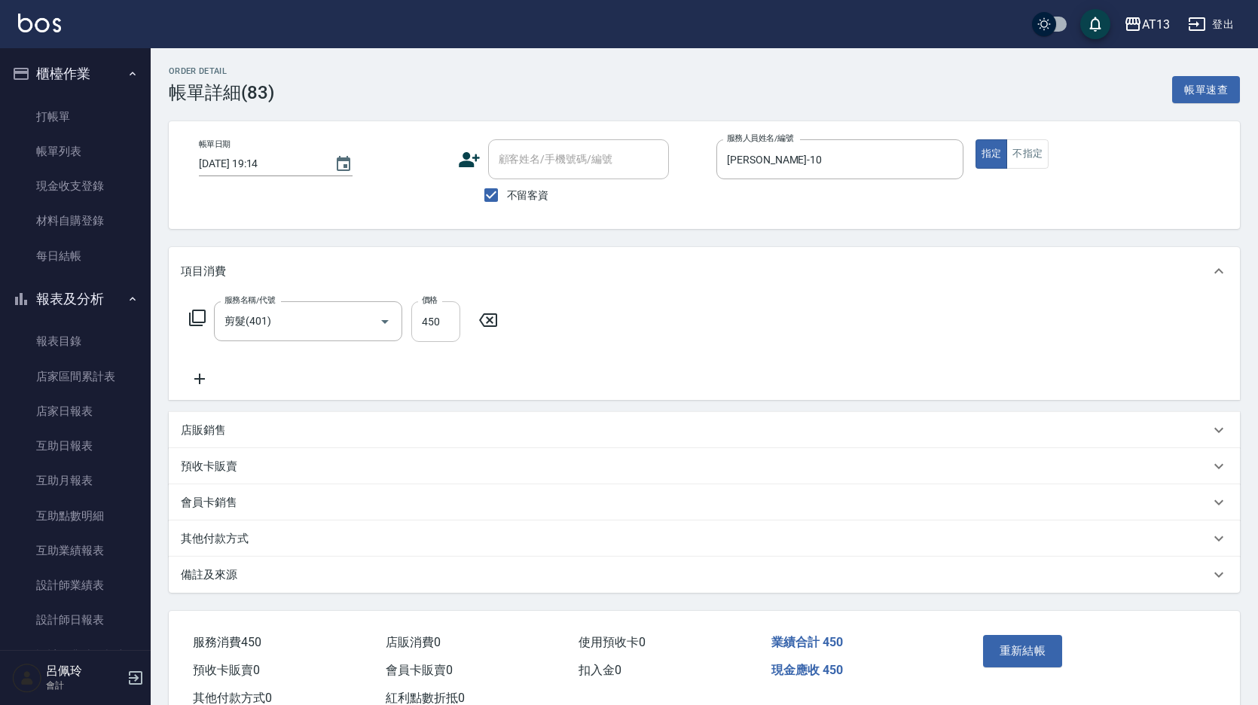
click at [444, 333] on input "450" at bounding box center [435, 321] width 49 height 41
type input "250"
drag, startPoint x: 725, startPoint y: 315, endPoint x: 749, endPoint y: 344, distance: 38.0
click at [725, 315] on div "服務名稱/代號 剪髮(401) 服務名稱/代號 價格 250 價格" at bounding box center [704, 347] width 1071 height 105
click at [1042, 649] on button "重新結帳" at bounding box center [1023, 651] width 80 height 32
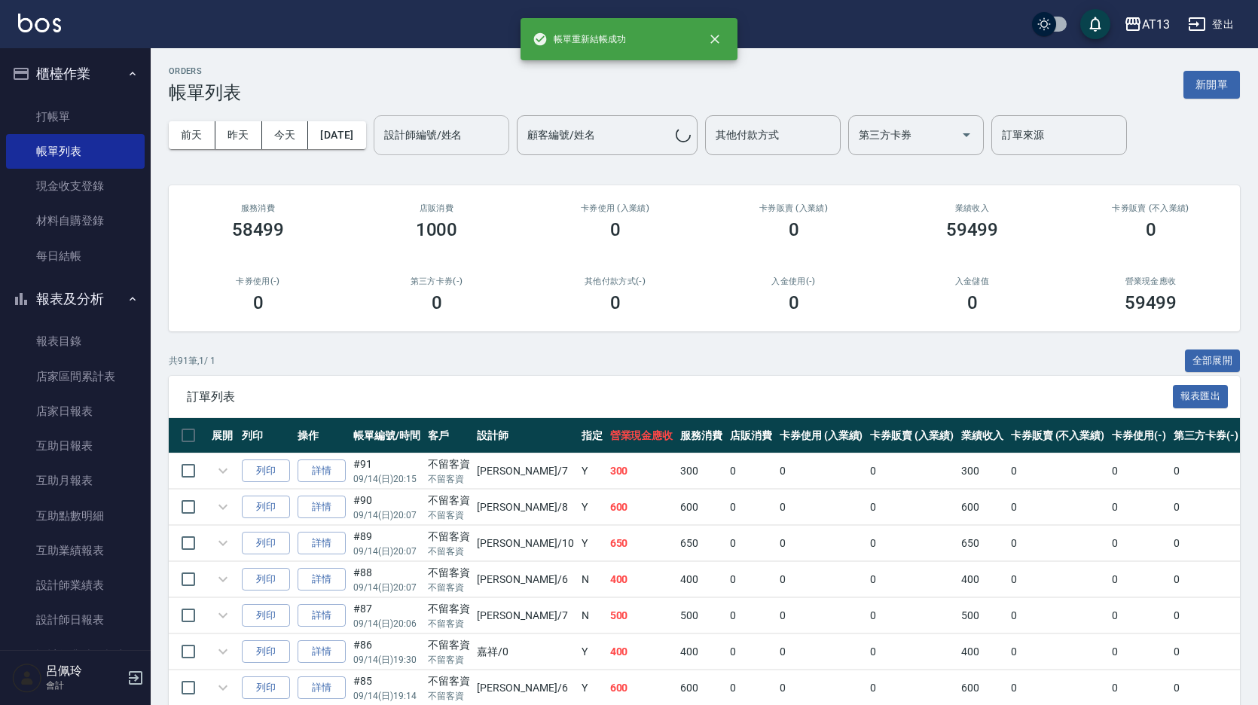
click at [480, 139] on div "設計師編號/姓名 設計師編號/姓名" at bounding box center [442, 135] width 136 height 40
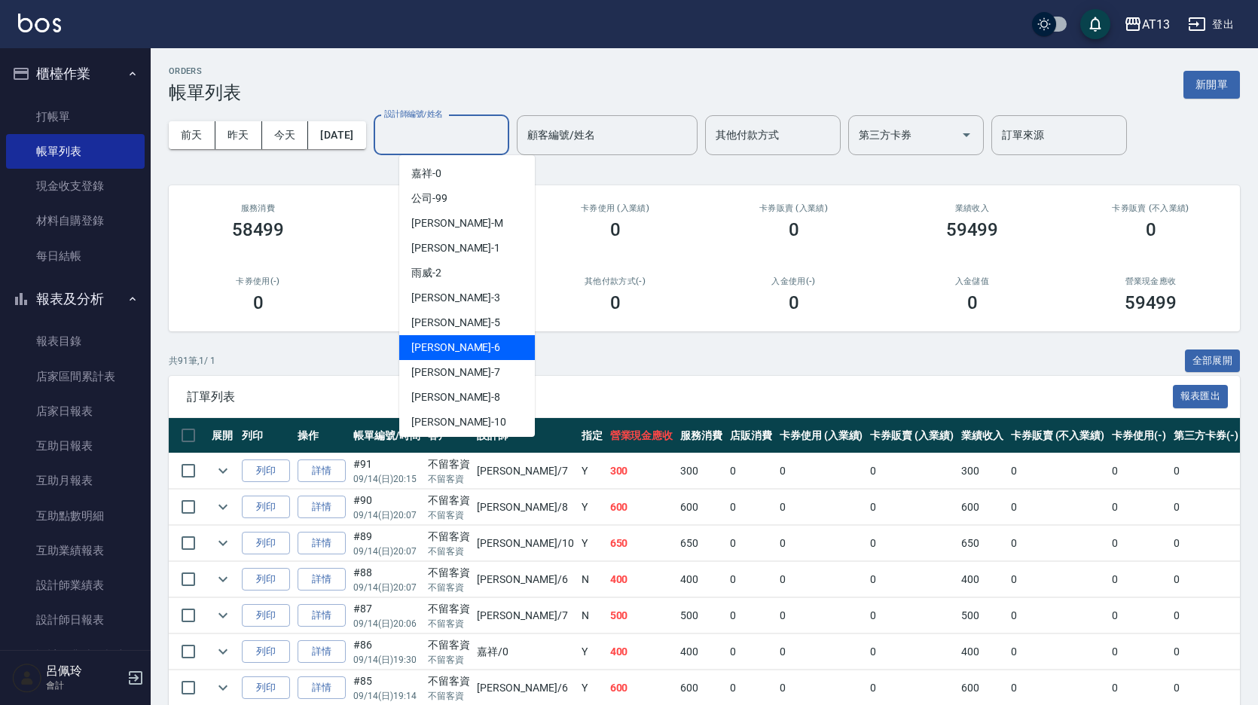
click at [429, 353] on span "亭妤 -6" at bounding box center [455, 348] width 89 height 16
type input "亭妤-6"
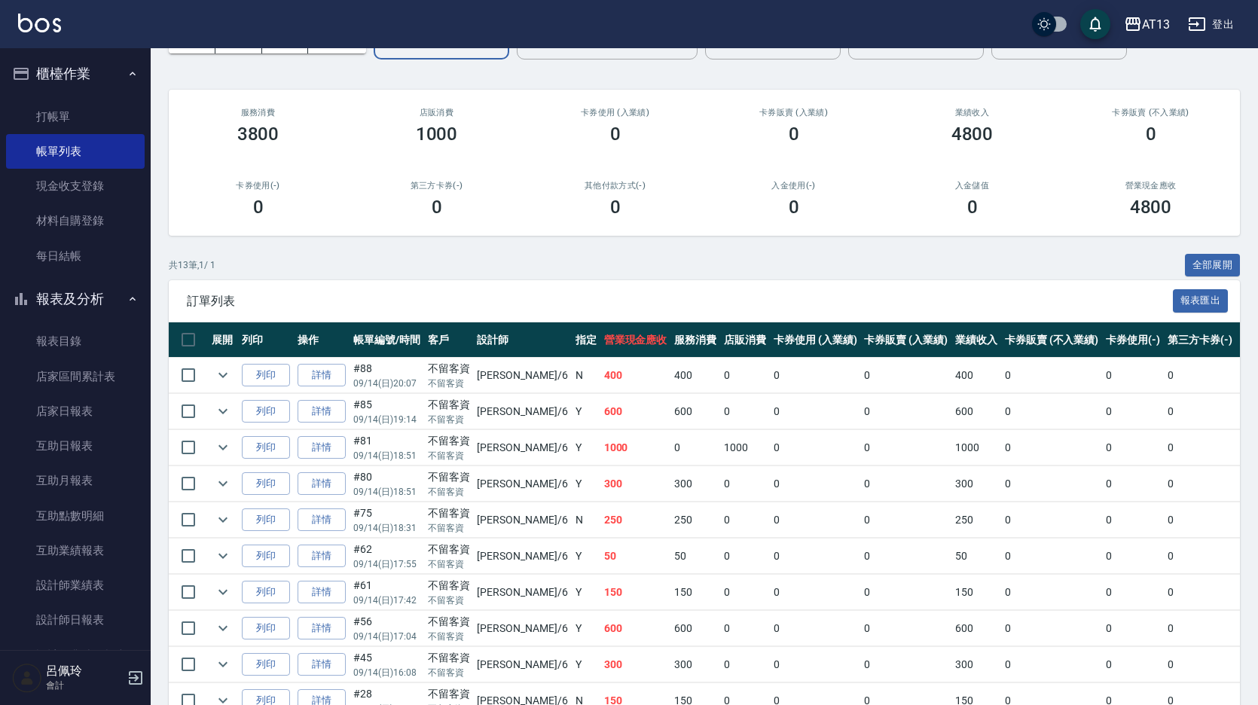
scroll to position [226, 0]
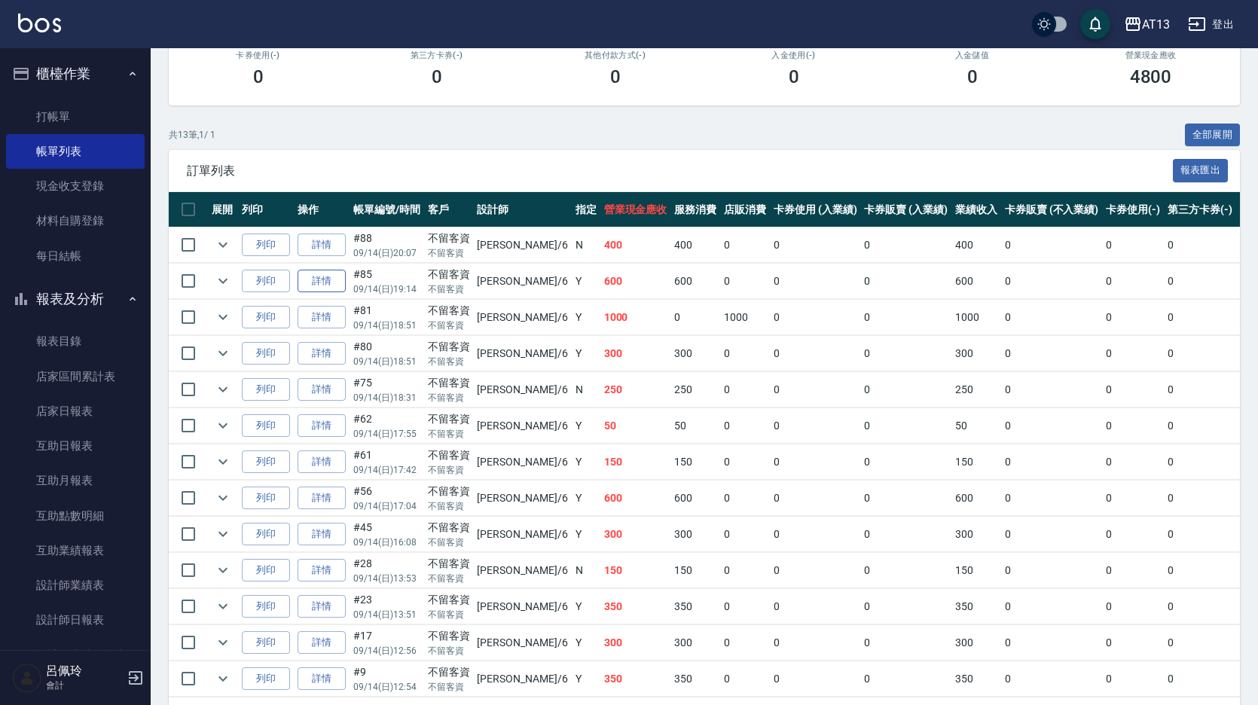
click at [324, 281] on link "詳情" at bounding box center [321, 281] width 48 height 23
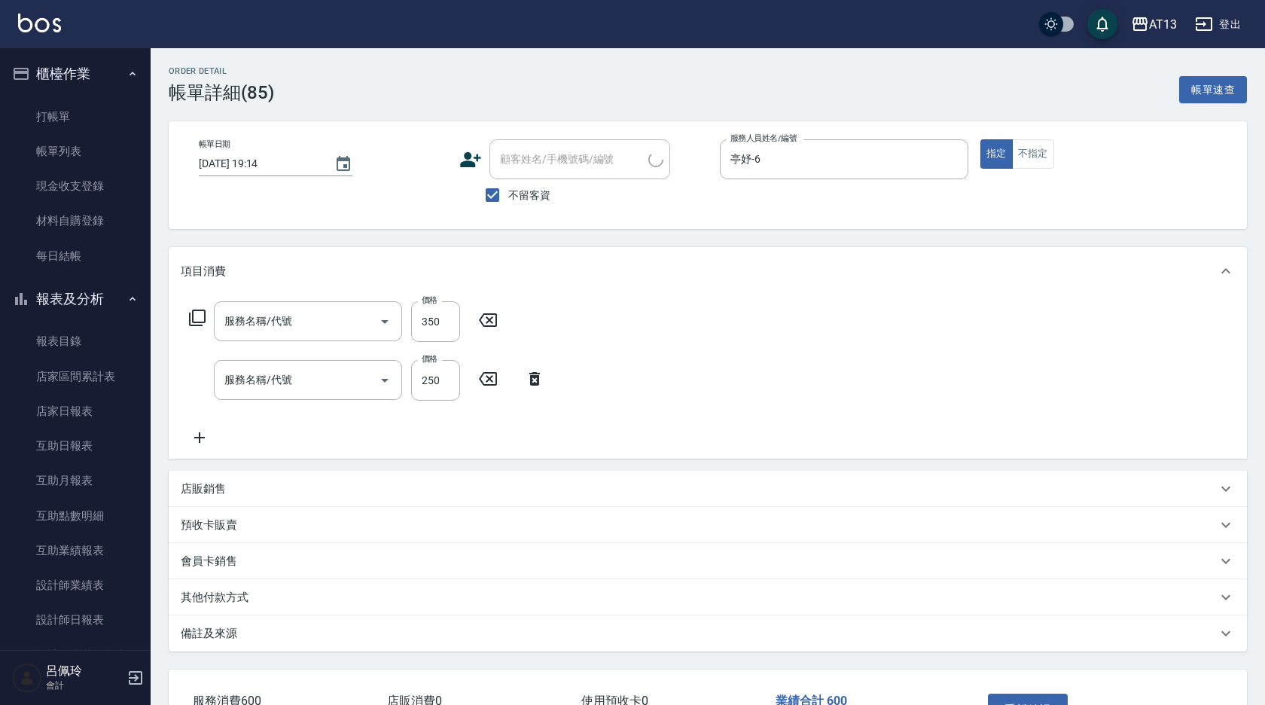
type input "[DATE] 19:14"
checkbox input "true"
type input "亭妤-6"
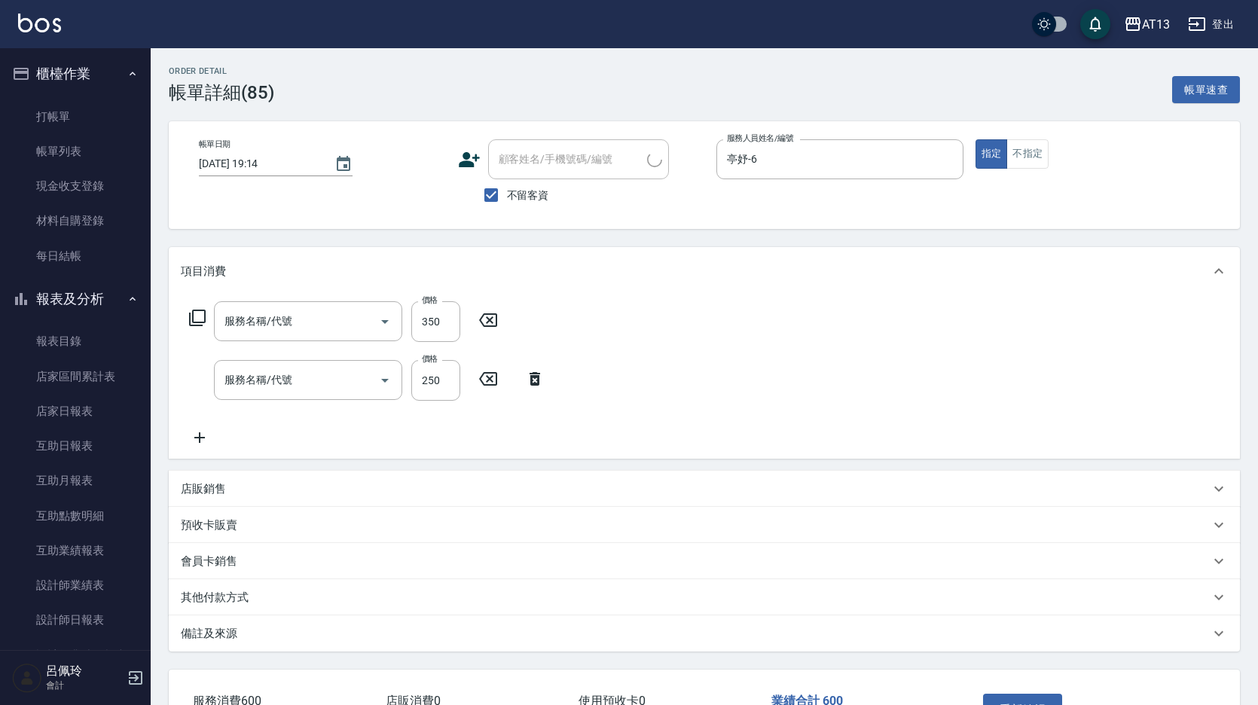
type input "剪髮(401)"
type input "洗髮(201)"
click at [447, 319] on input "350" at bounding box center [435, 321] width 49 height 41
type input "50"
drag, startPoint x: 716, startPoint y: 340, endPoint x: 725, endPoint y: 347, distance: 10.7
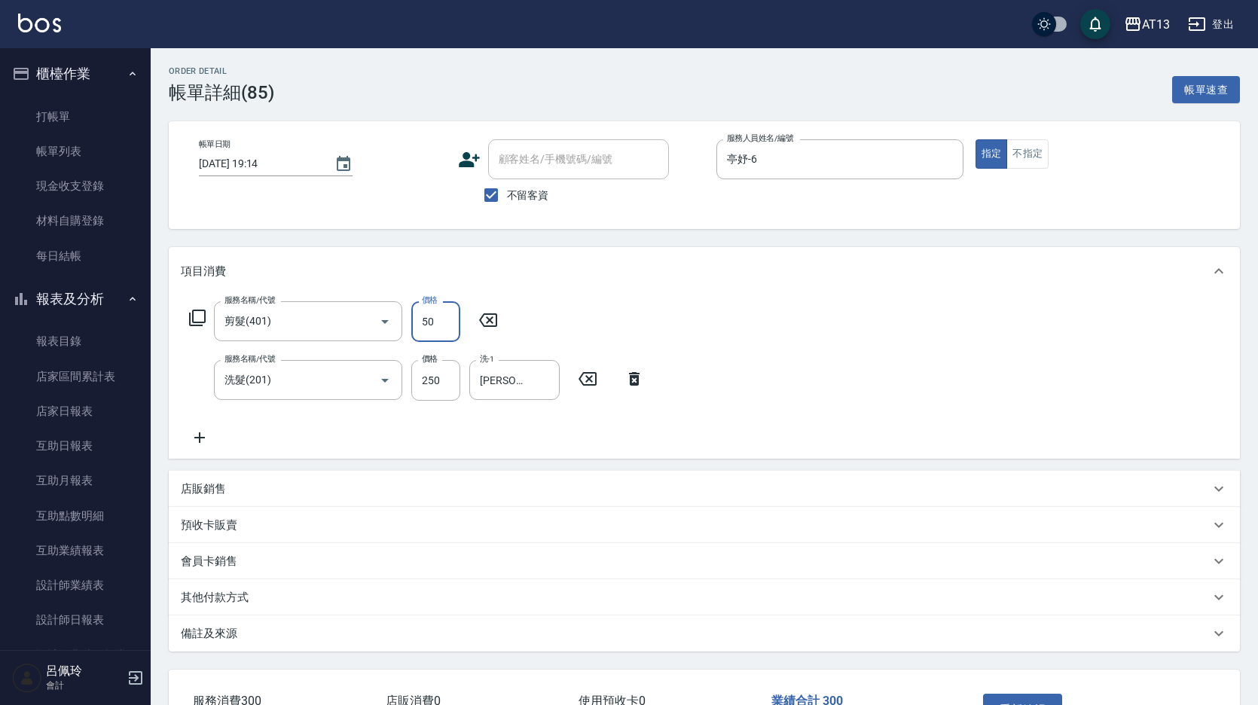
click at [716, 340] on div "服務名稱/代號 剪髮(401) 服務名稱/代號 價格 50 價格 服務名稱/代號 洗髮(201) 服務名稱/代號 價格 250 價格 洗-1 [PERSON_…" at bounding box center [704, 376] width 1071 height 163
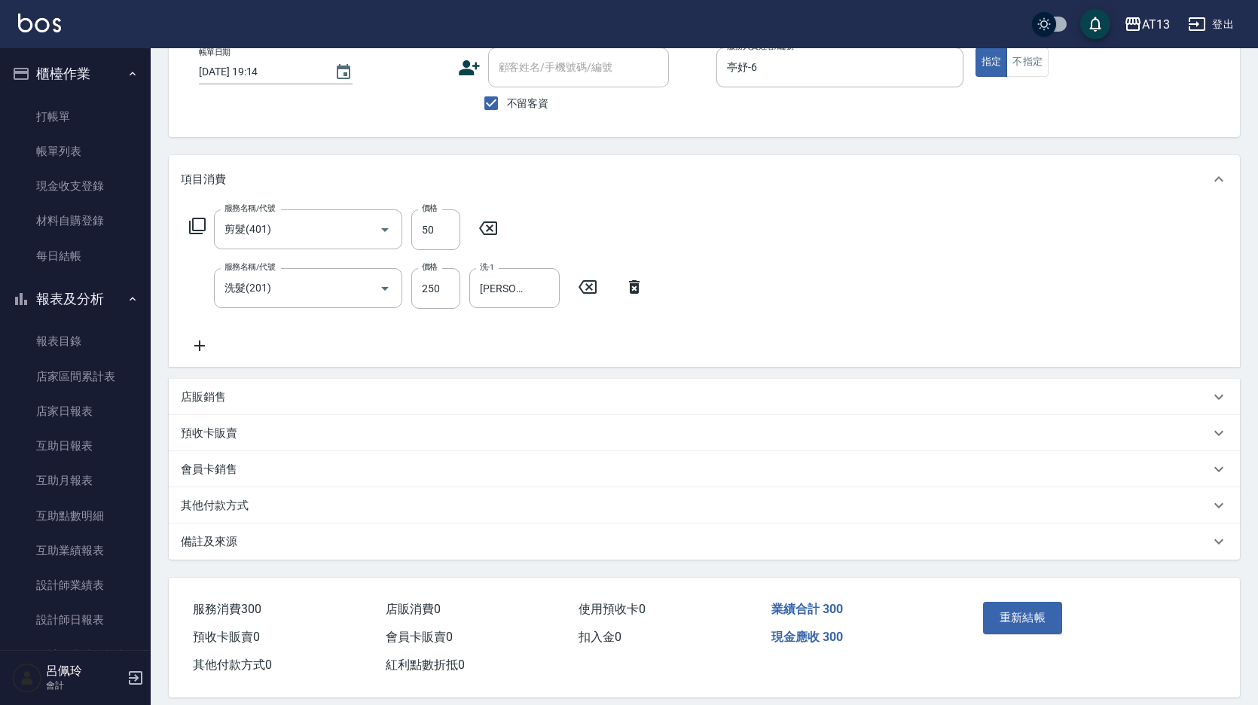
scroll to position [109, 0]
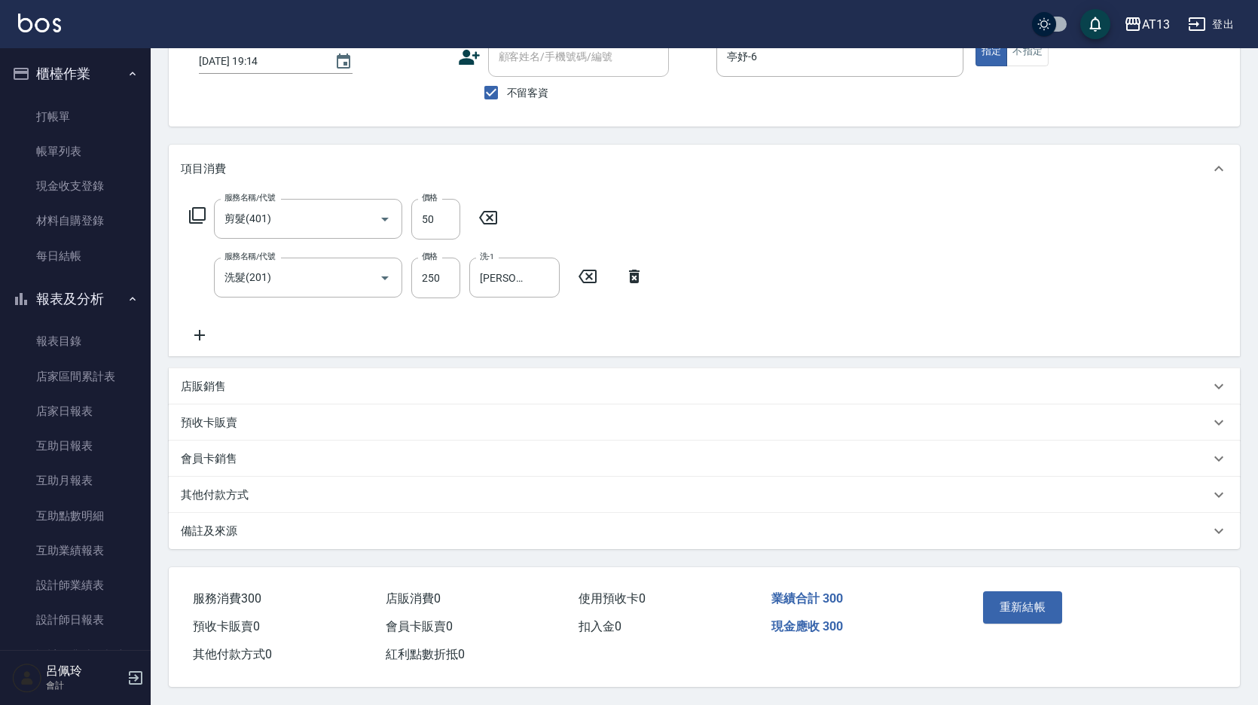
drag, startPoint x: 1028, startPoint y: 596, endPoint x: 1006, endPoint y: 579, distance: 27.9
click at [1027, 596] on button "重新結帳" at bounding box center [1023, 607] width 80 height 32
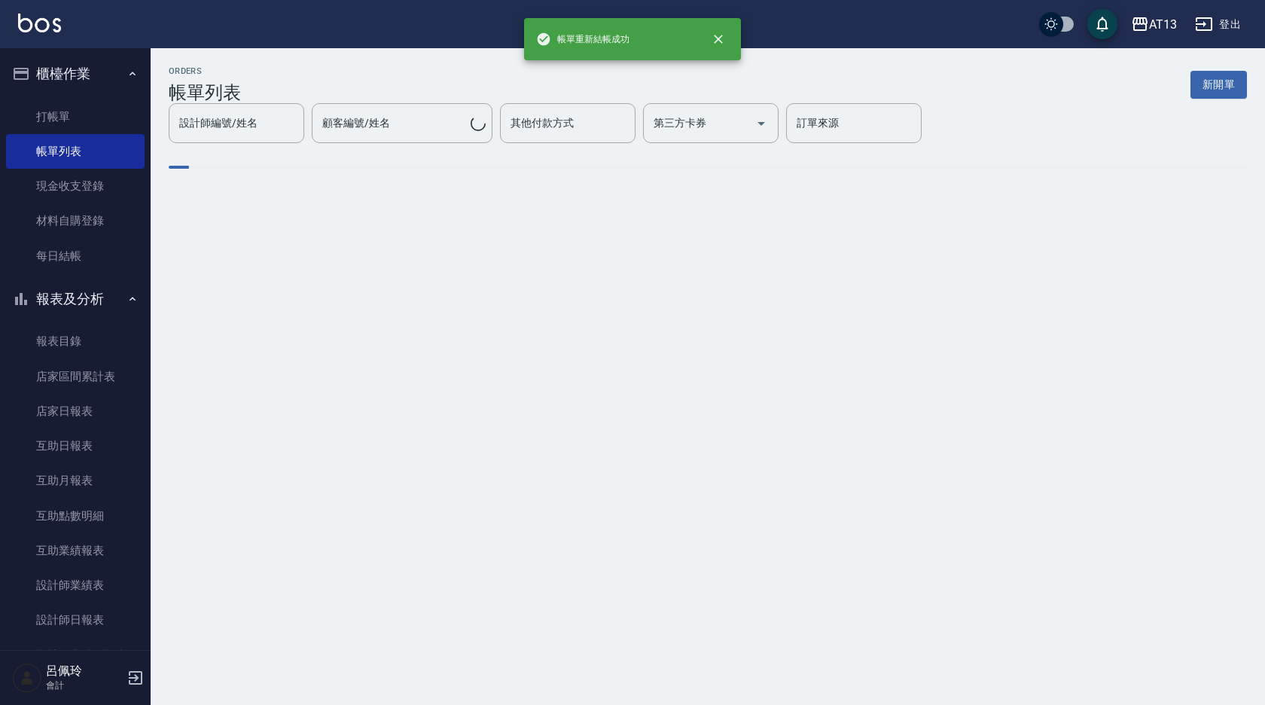
click at [304, 134] on div "設計師編號/姓名 設計師編號/姓名" at bounding box center [237, 123] width 136 height 40
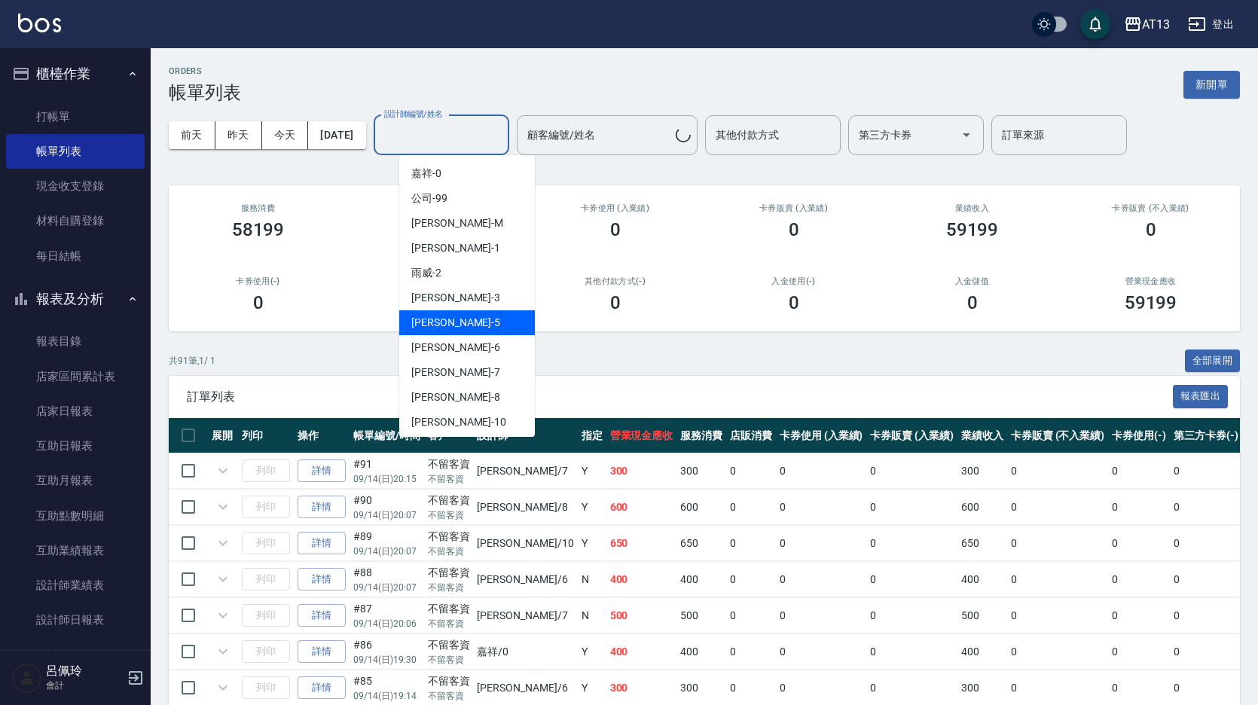
click at [450, 344] on div "亭妤 -6" at bounding box center [467, 347] width 136 height 25
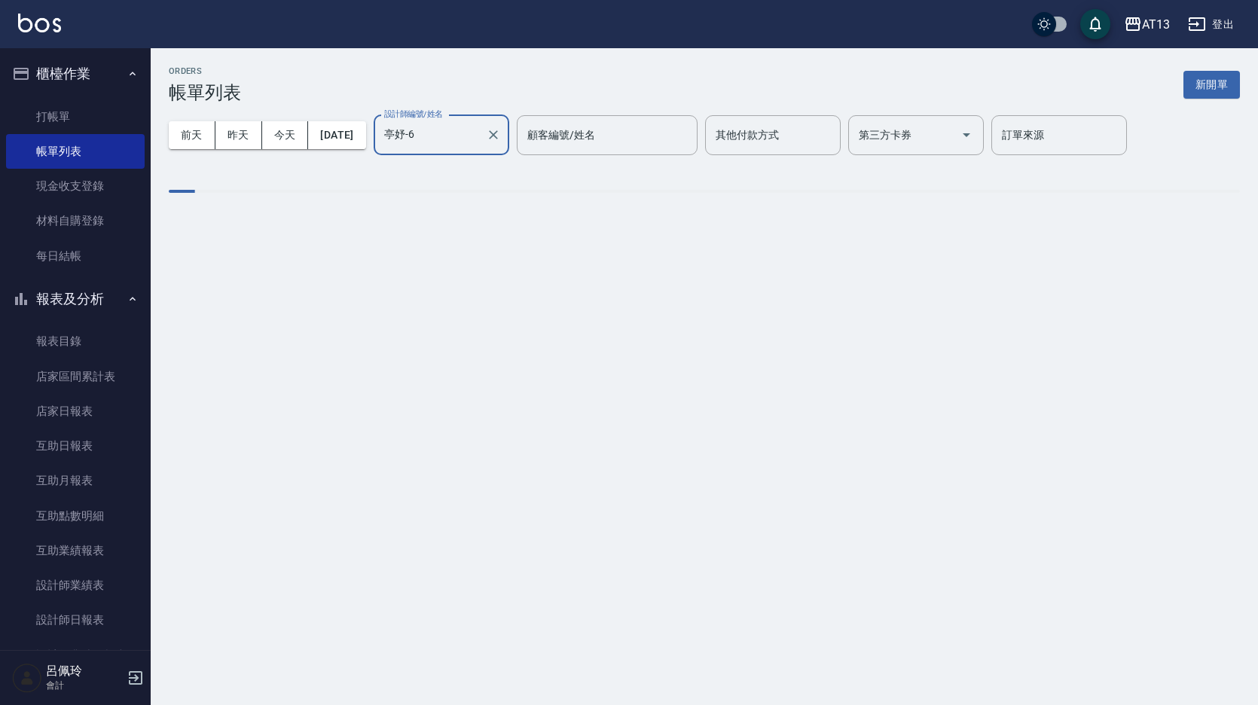
type input "亭妤-6"
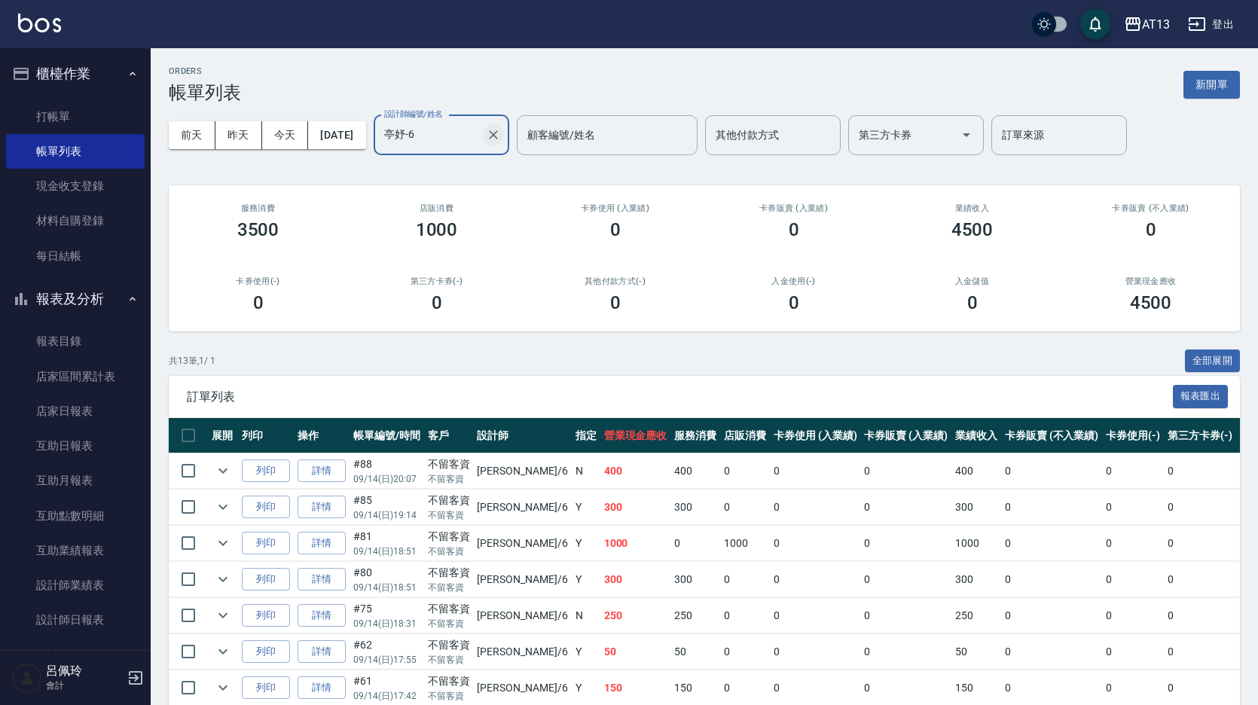
click at [501, 132] on icon "Clear" at bounding box center [493, 134] width 15 height 15
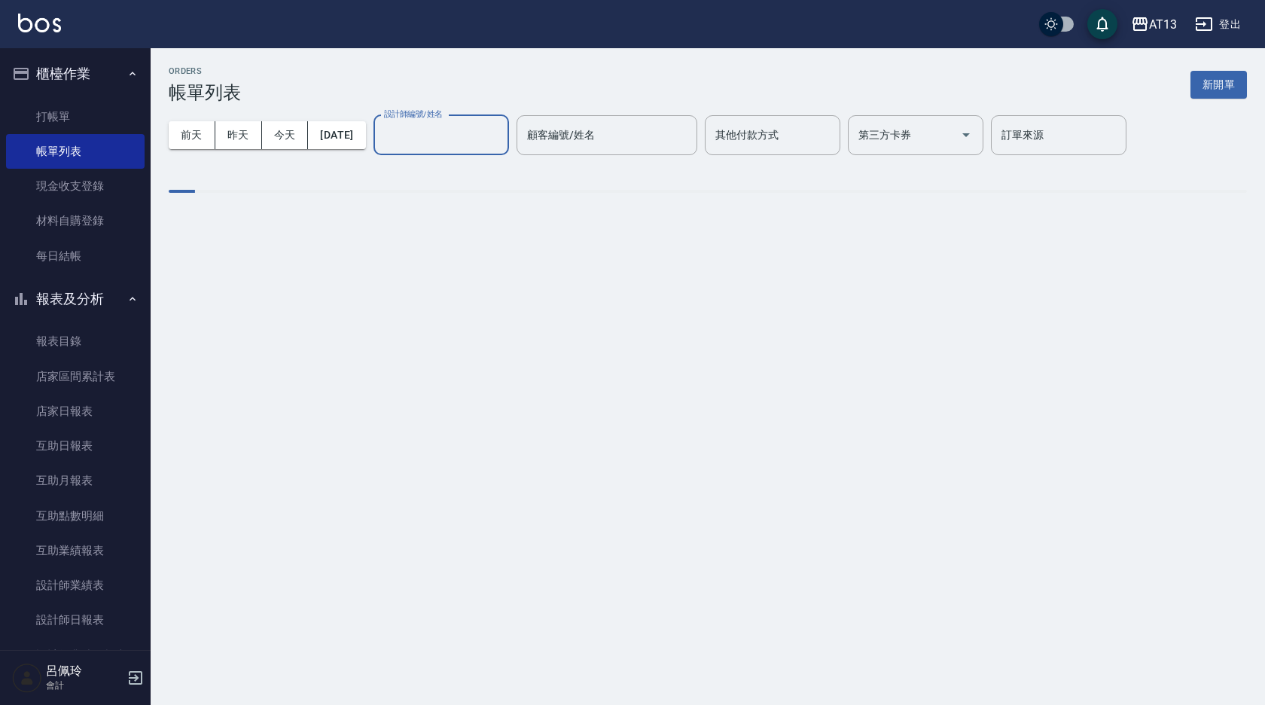
click at [480, 132] on input "設計師編號/姓名" at bounding box center [441, 135] width 122 height 26
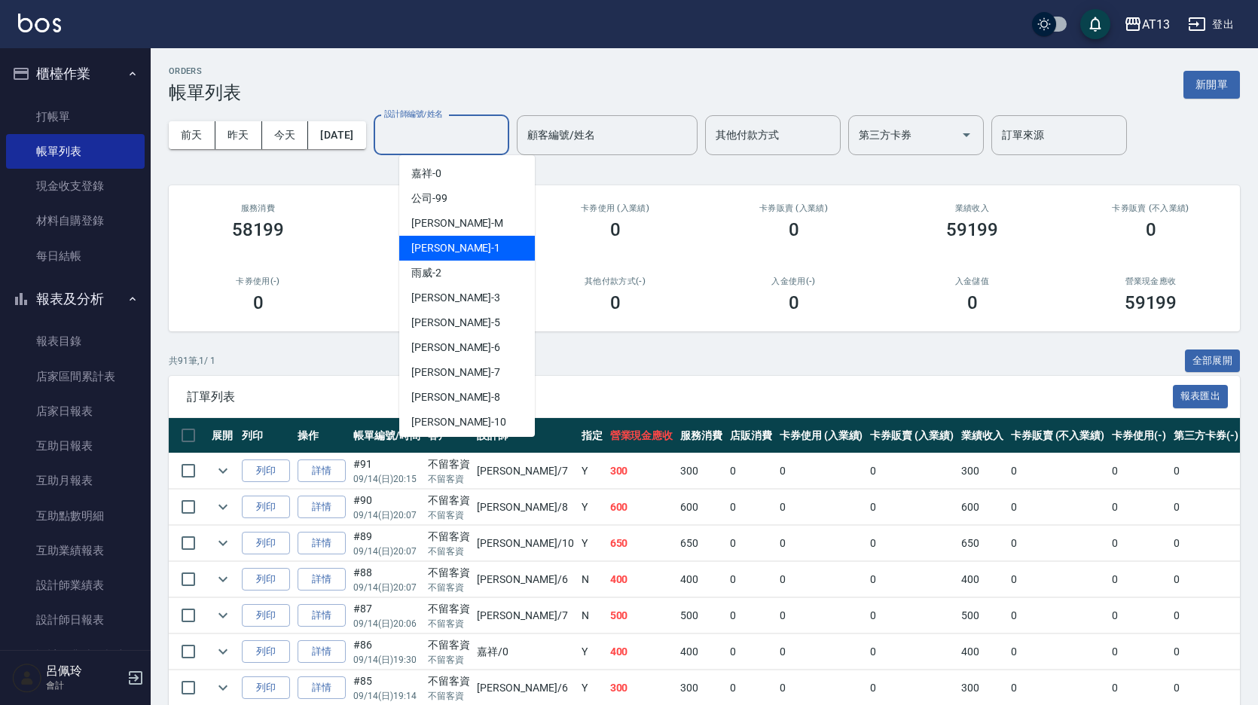
click at [442, 254] on div "[PERSON_NAME] -1" at bounding box center [467, 248] width 136 height 25
type input "[PERSON_NAME]-1"
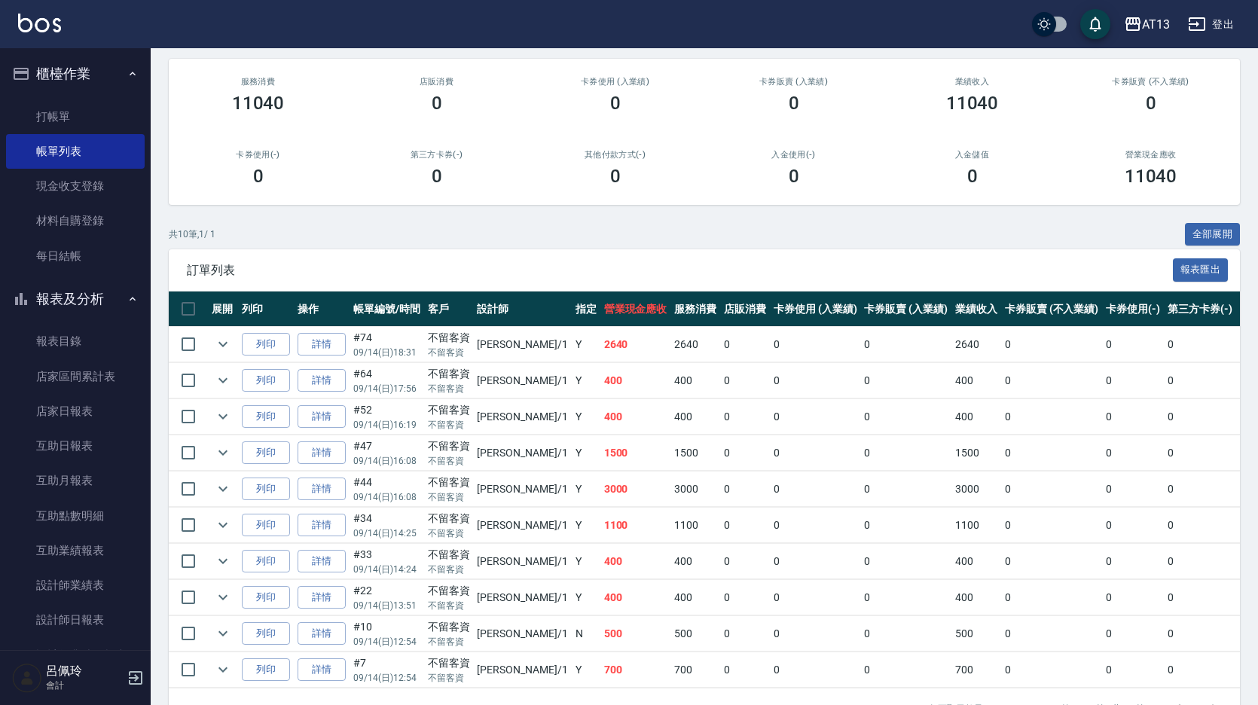
scroll to position [180, 0]
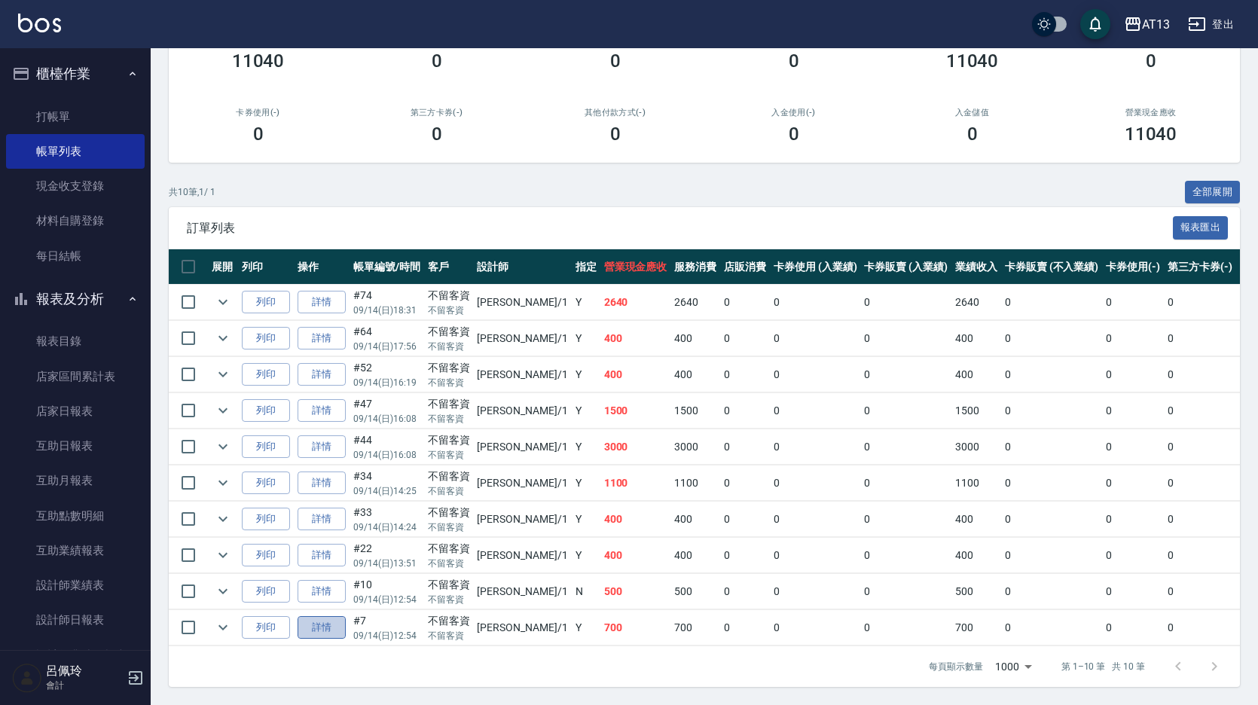
click at [330, 616] on link "詳情" at bounding box center [321, 627] width 48 height 23
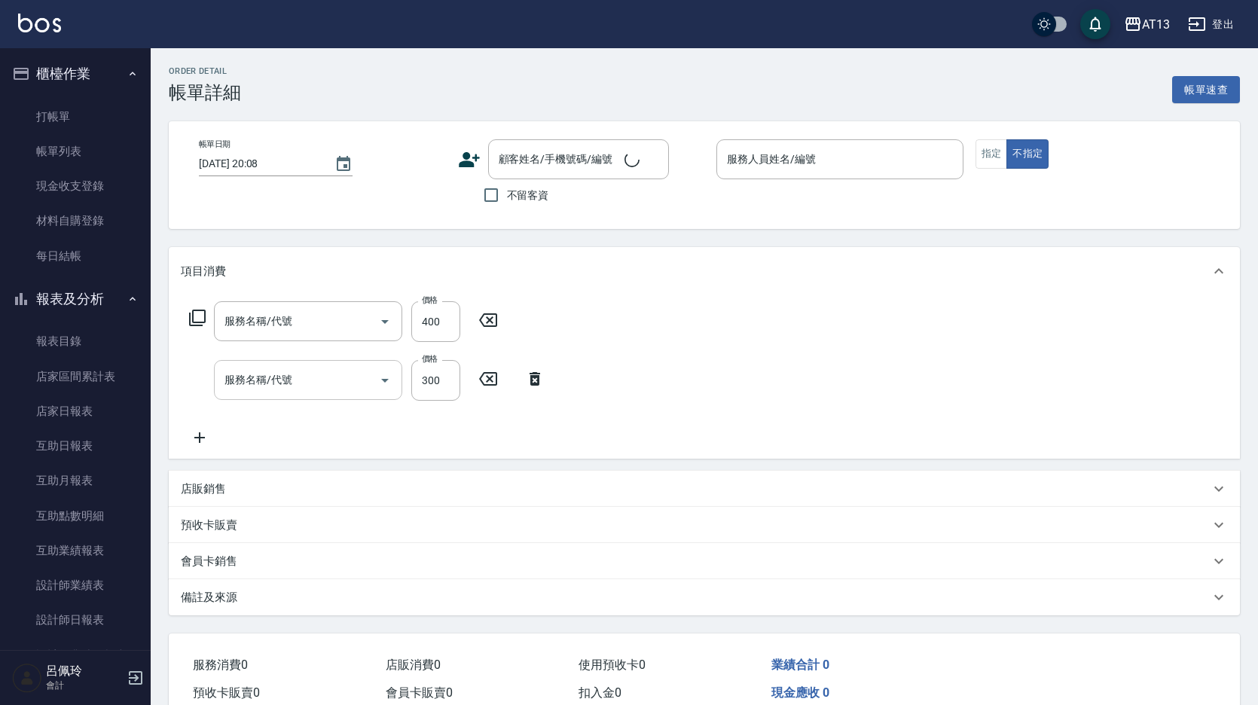
type input "[DATE] 12:54"
checkbox input "true"
type input "[PERSON_NAME]-1"
type input "剪髮(401)"
type input "[PERSON_NAME]洗髮精(210)"
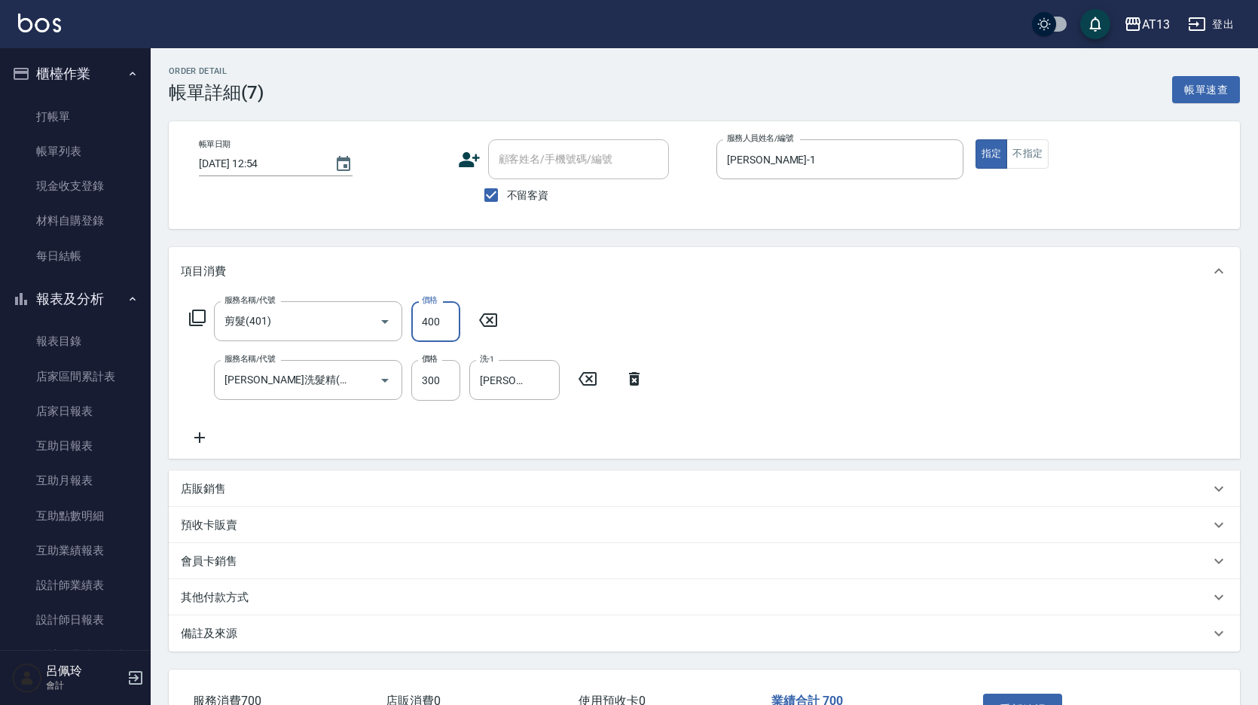
click at [437, 325] on input "400" at bounding box center [435, 321] width 49 height 41
type input "50"
click at [749, 358] on div "服務名稱/代號 剪髮(401) 服務名稱/代號 價格 50 價格 服務名稱/代號 [PERSON_NAME]洗髮精(210) 服務名稱/代號 價格 300 價…" at bounding box center [704, 376] width 1071 height 163
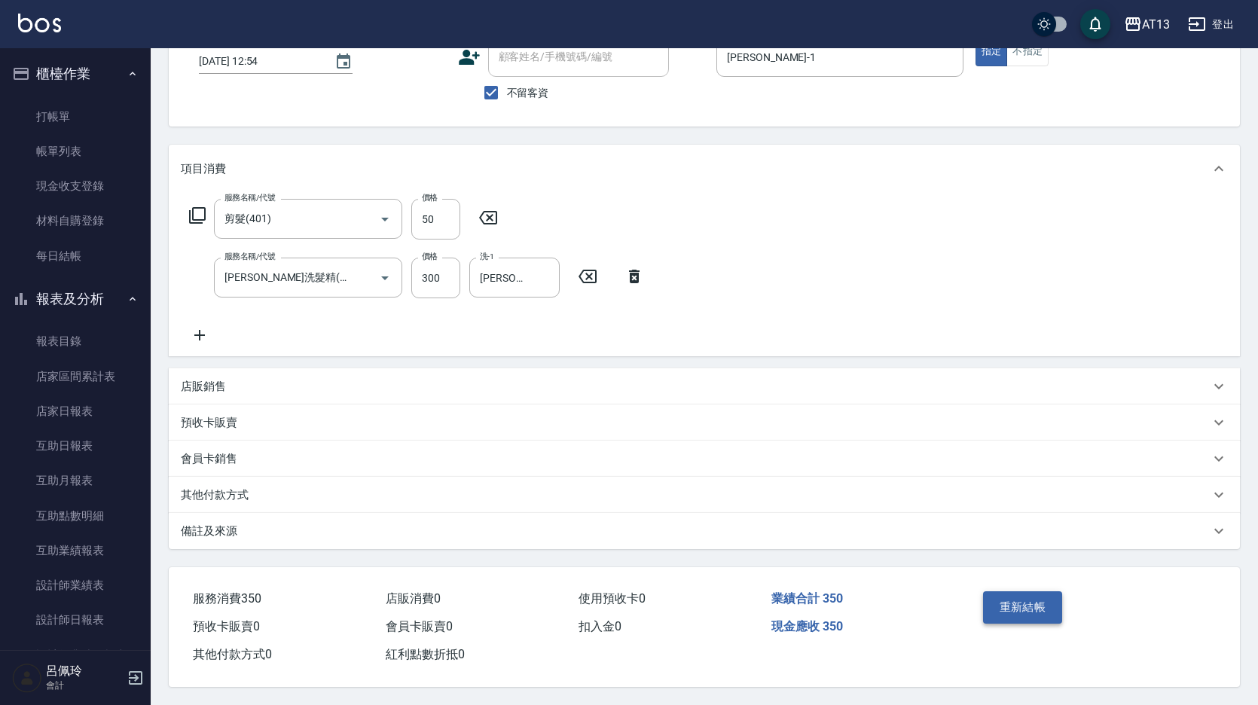
scroll to position [109, 0]
click at [1003, 605] on button "重新結帳" at bounding box center [1023, 607] width 80 height 32
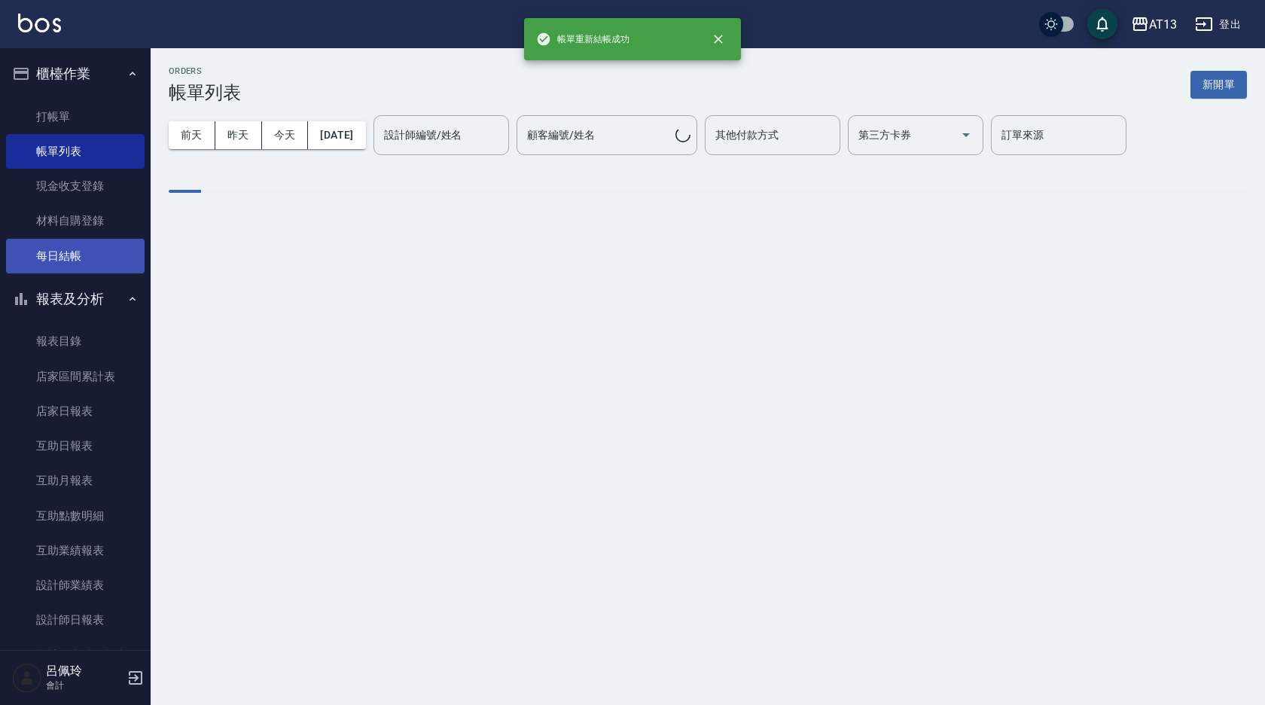
click at [68, 256] on link "每日結帳" at bounding box center [75, 256] width 139 height 35
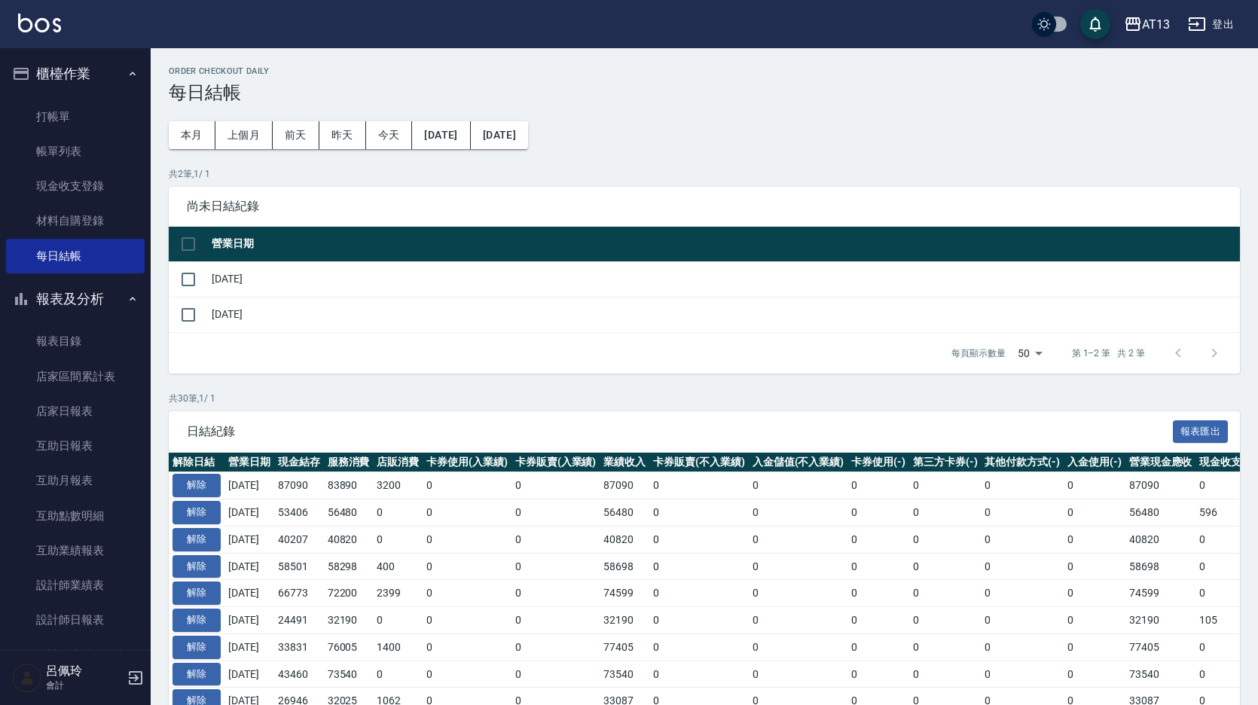
click at [194, 247] on input "checkbox" at bounding box center [188, 244] width 32 height 32
checkbox input "true"
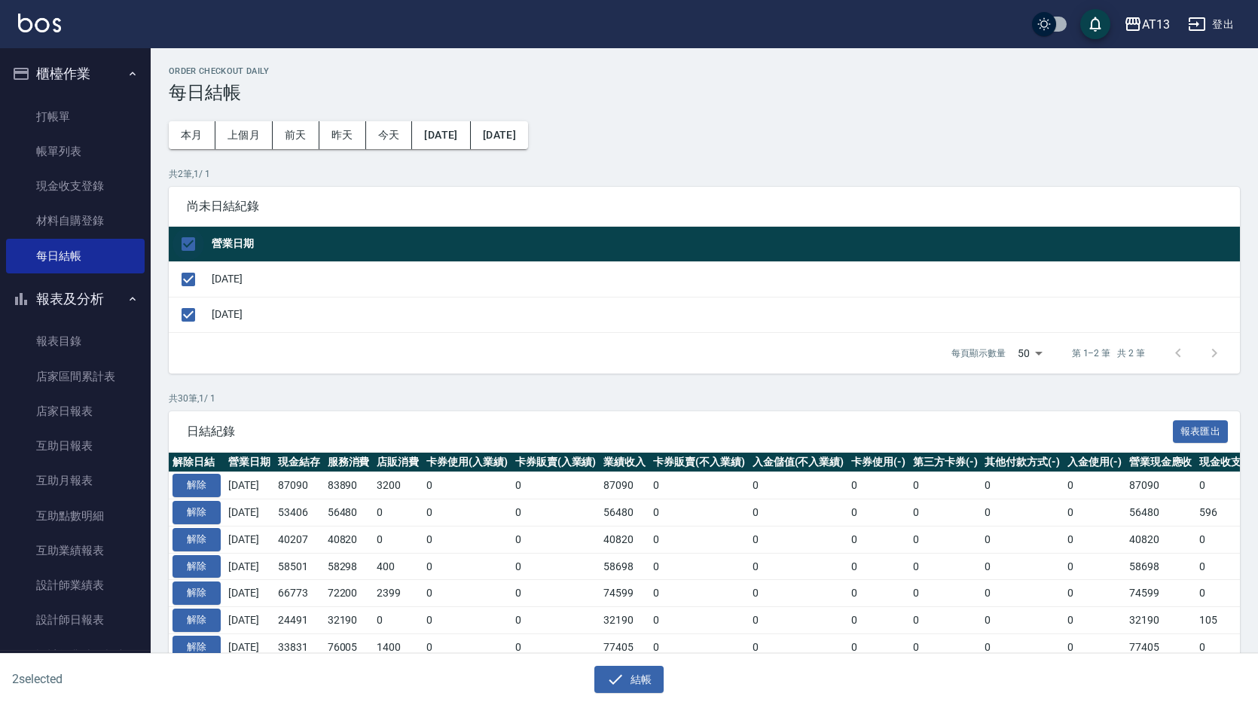
checkbox input "true"
click at [643, 677] on button "結帳" at bounding box center [629, 680] width 70 height 28
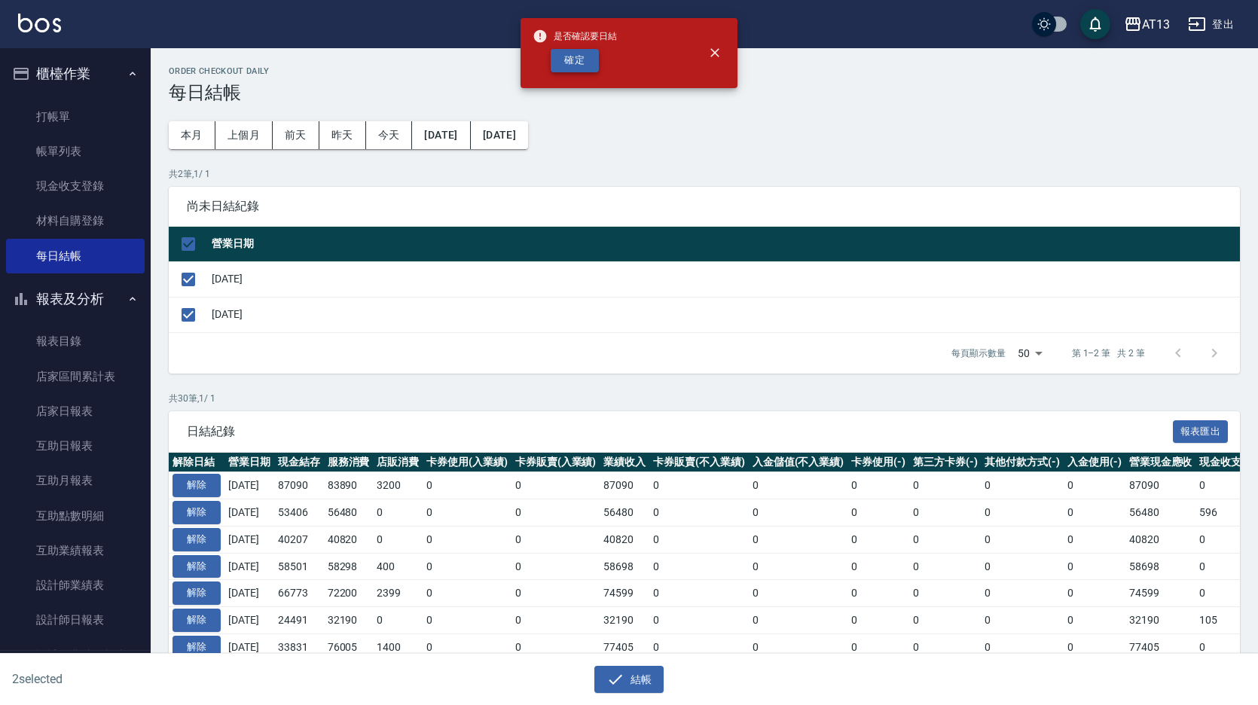
click at [569, 60] on button "確定" at bounding box center [575, 60] width 48 height 23
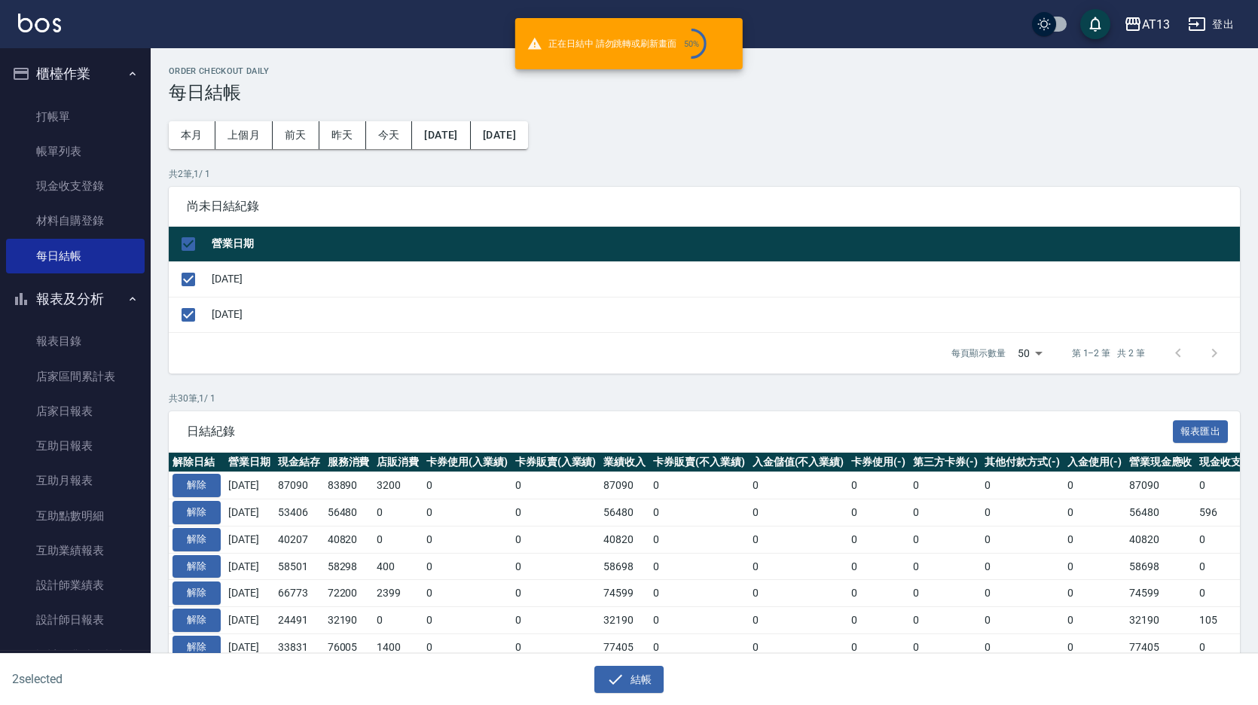
checkbox input "false"
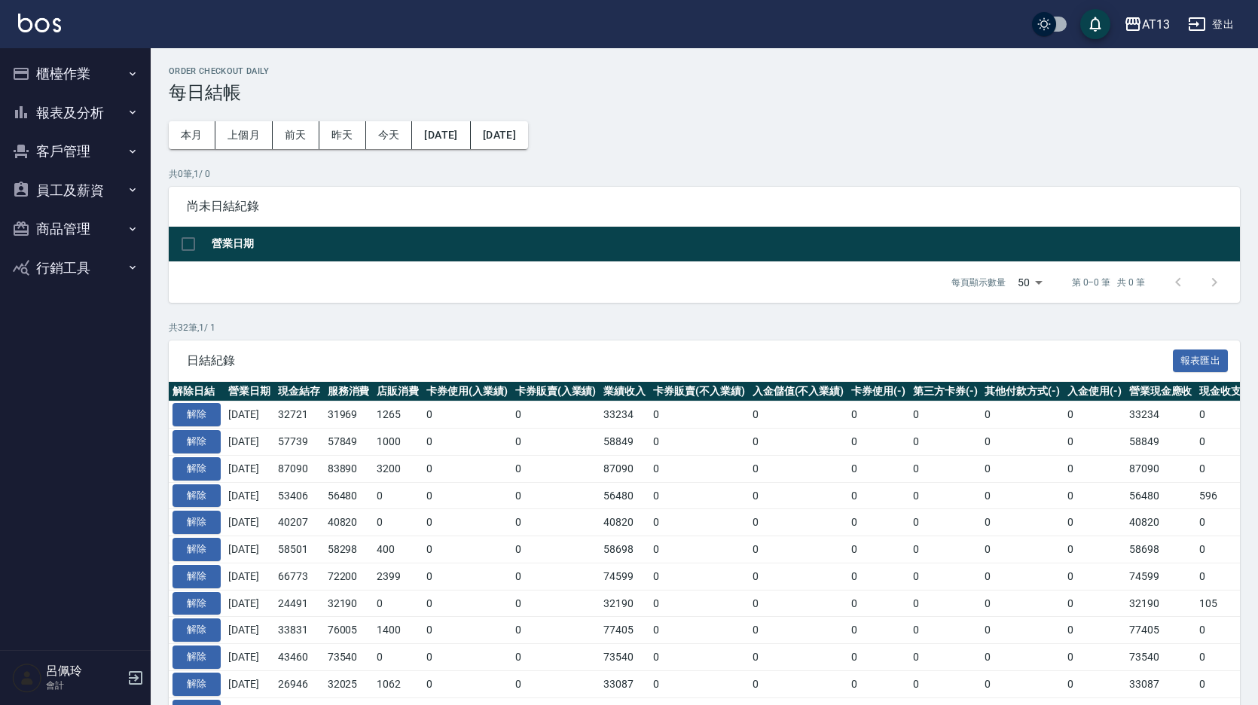
click at [79, 109] on button "報表及分析" at bounding box center [75, 112] width 139 height 39
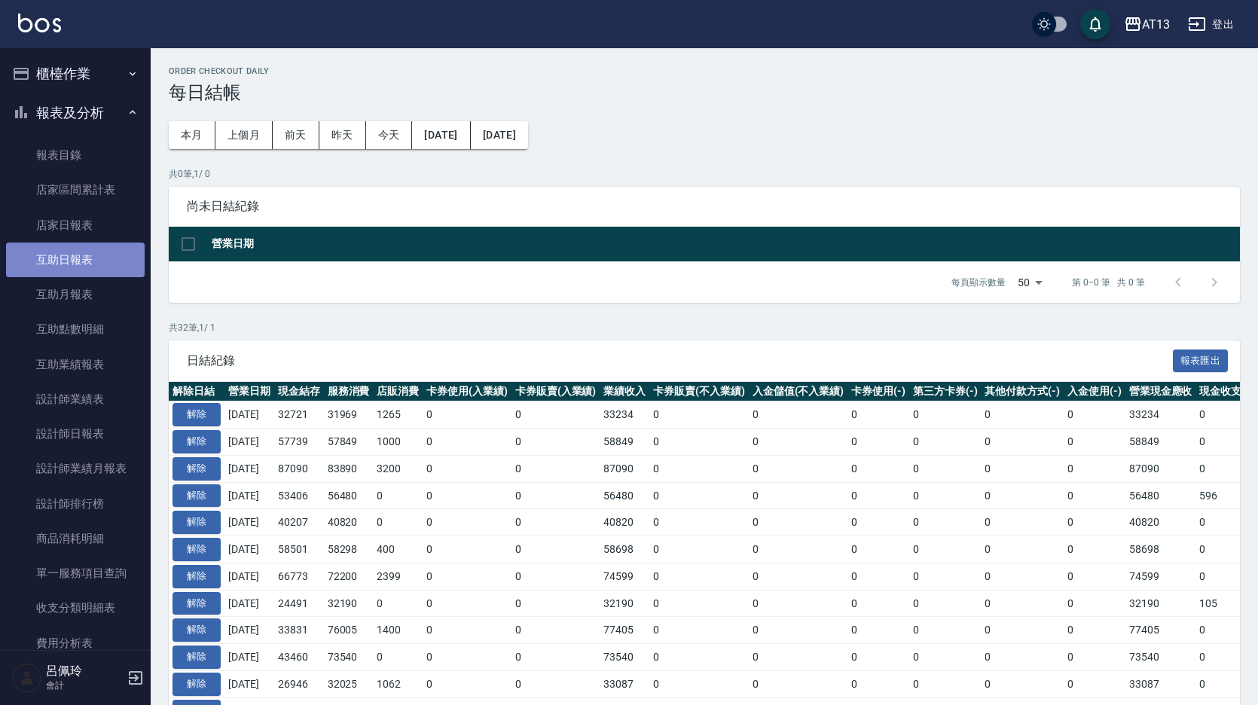
click at [97, 253] on link "互助日報表" at bounding box center [75, 260] width 139 height 35
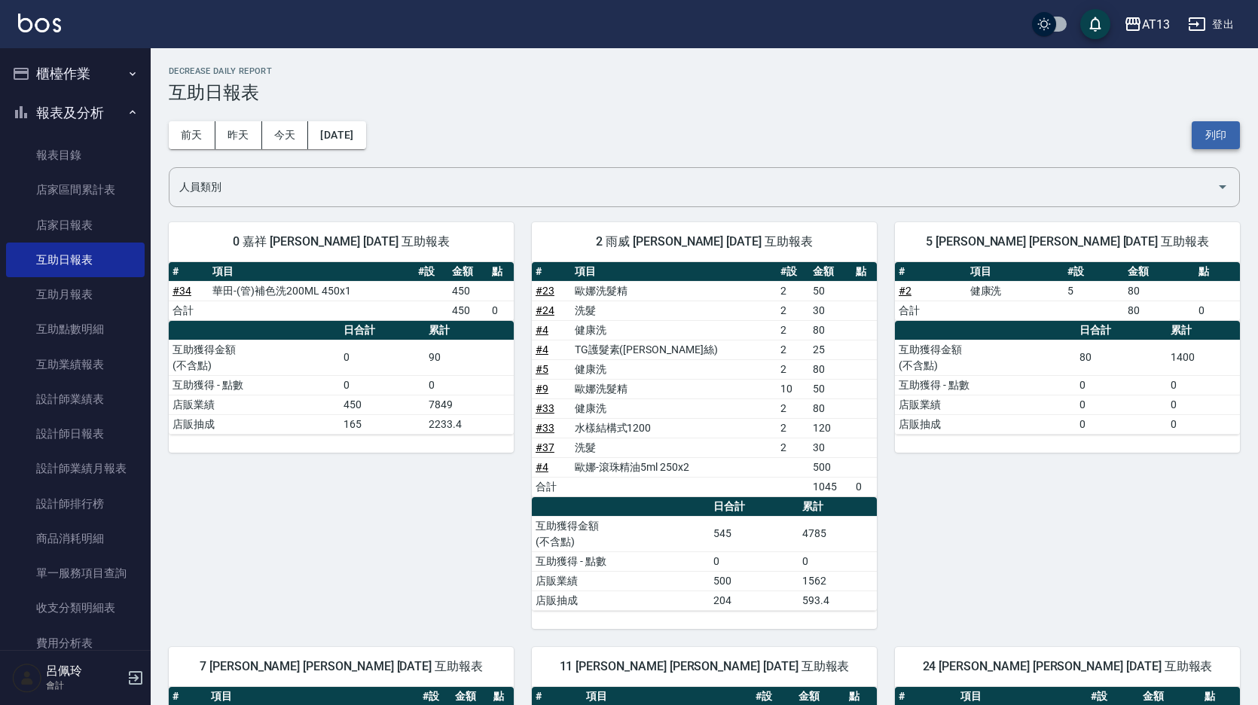
click at [1222, 133] on button "列印" at bounding box center [1215, 135] width 48 height 28
click at [90, 431] on link "設計師日報表" at bounding box center [75, 433] width 139 height 35
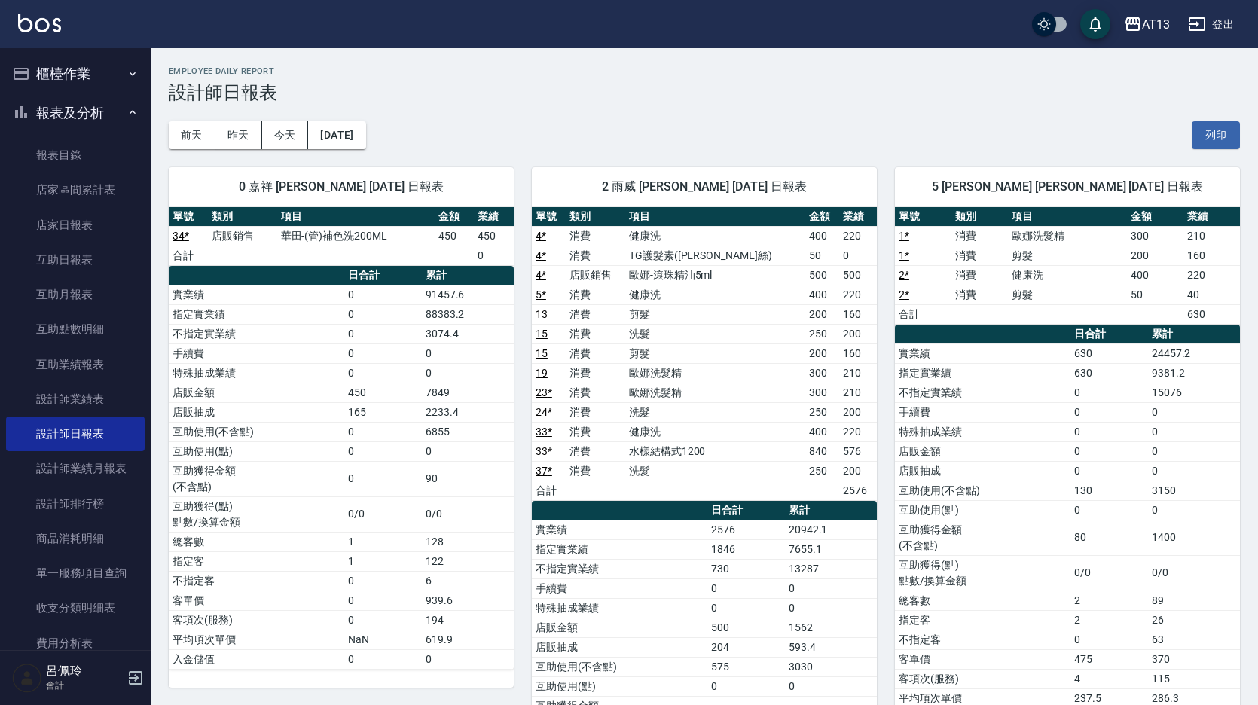
drag, startPoint x: 1110, startPoint y: 356, endPoint x: 1125, endPoint y: 349, distance: 16.5
click at [1213, 136] on button "列印" at bounding box center [1215, 135] width 48 height 28
click at [72, 224] on link "店家日報表" at bounding box center [75, 225] width 139 height 35
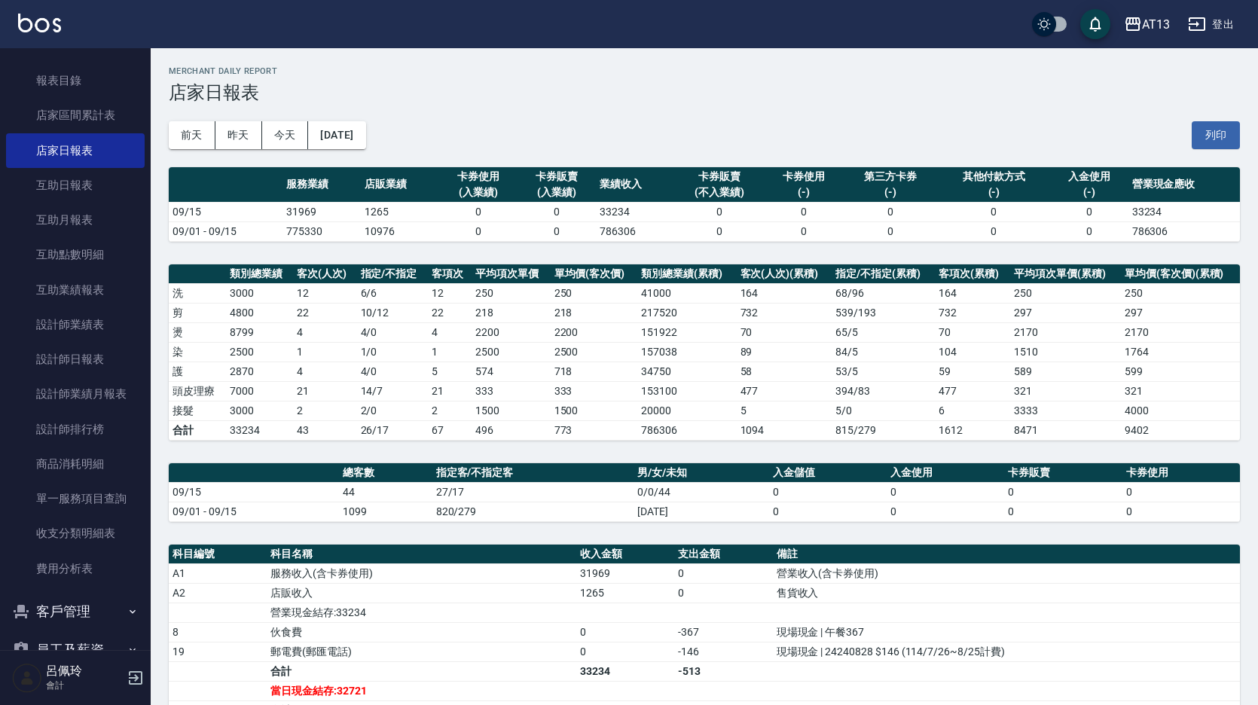
scroll to position [75, 0]
click at [1226, 137] on button "列印" at bounding box center [1215, 135] width 48 height 28
